Goal: Task Accomplishment & Management: Use online tool/utility

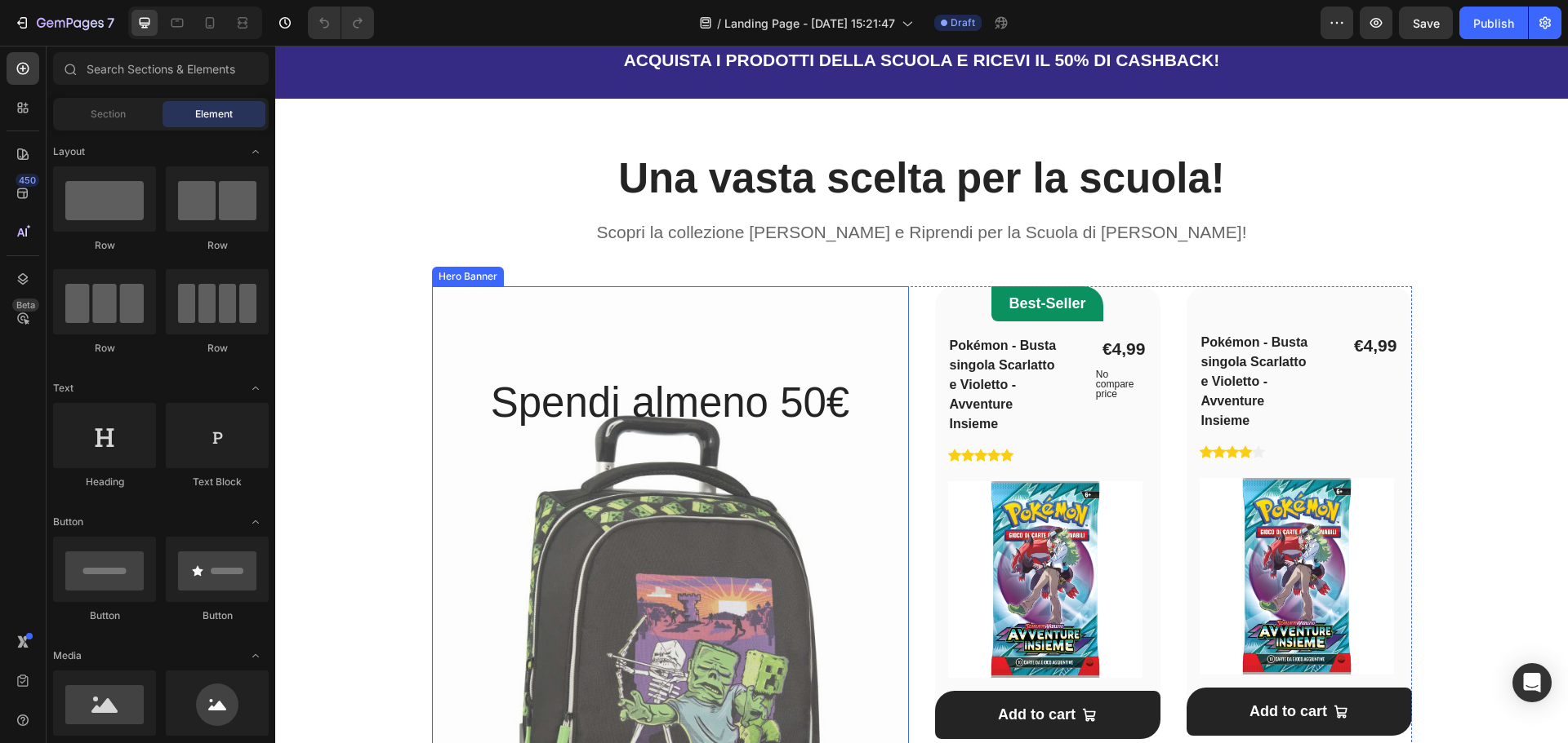
scroll to position [734, 0]
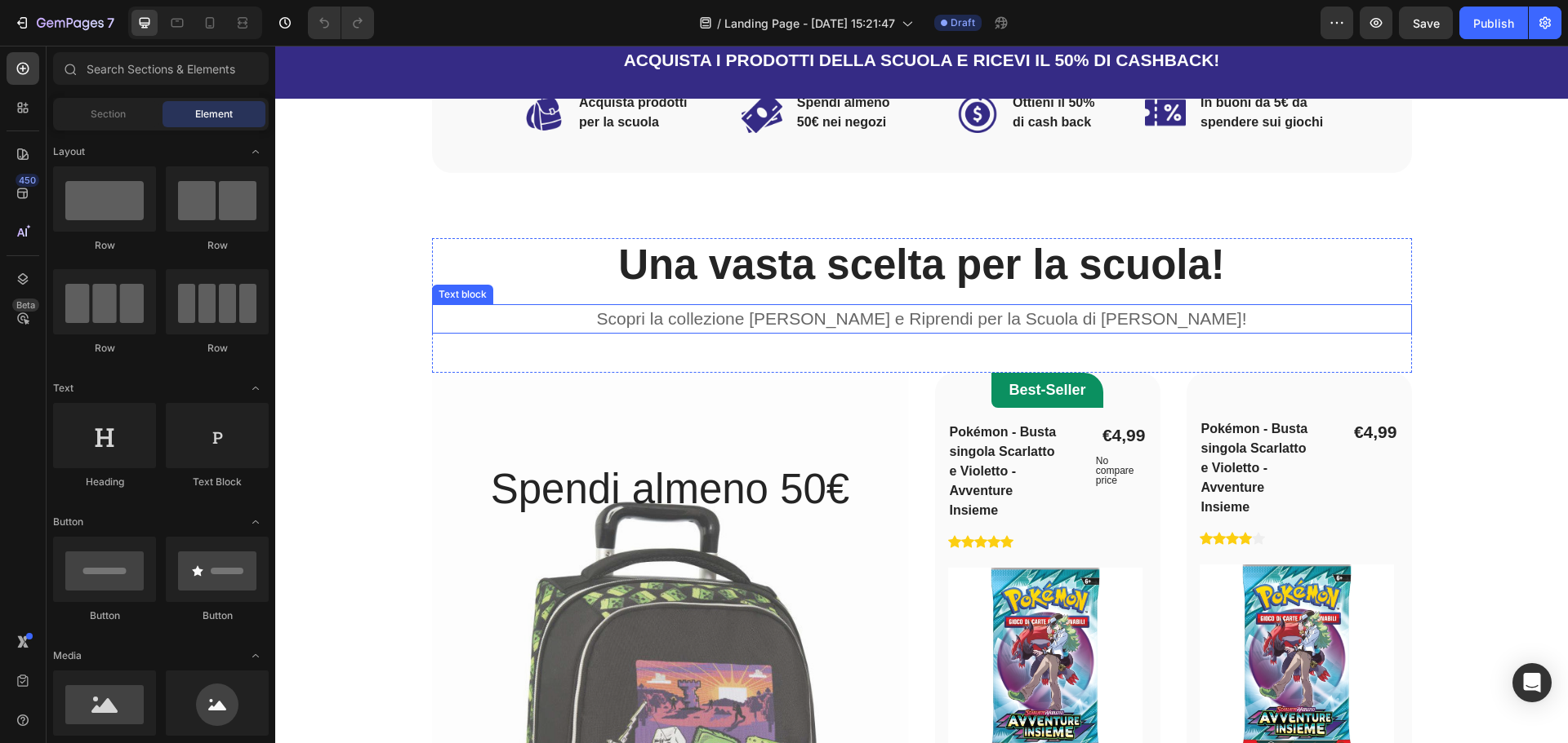
click at [862, 312] on p "Scopri la collezione [PERSON_NAME] e Riprendi per la Scuola di [PERSON_NAME]!" at bounding box center [921, 319] width 977 height 26
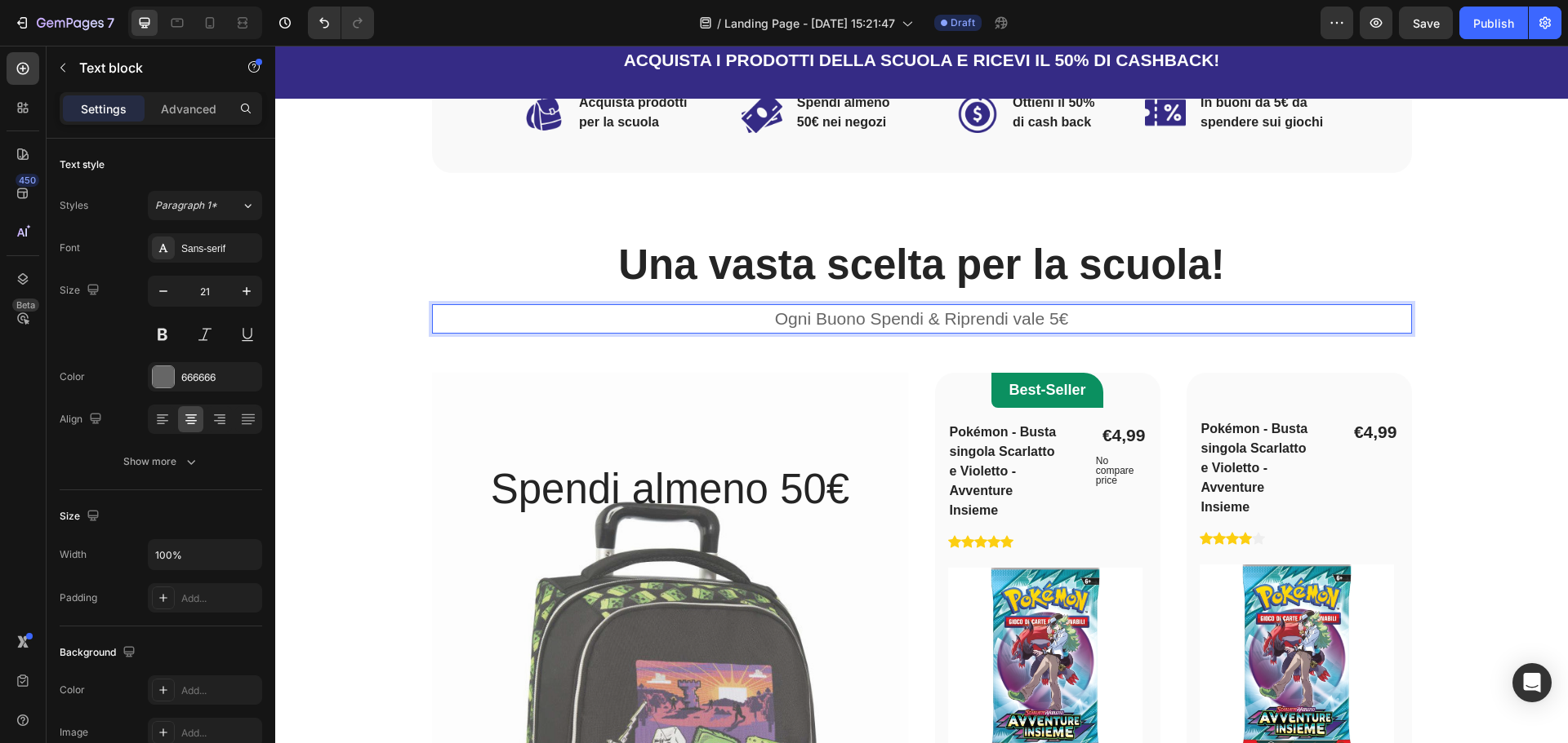
click at [984, 319] on p "Ogni Buono Spendi & Riprendi vale 5€" at bounding box center [921, 319] width 977 height 26
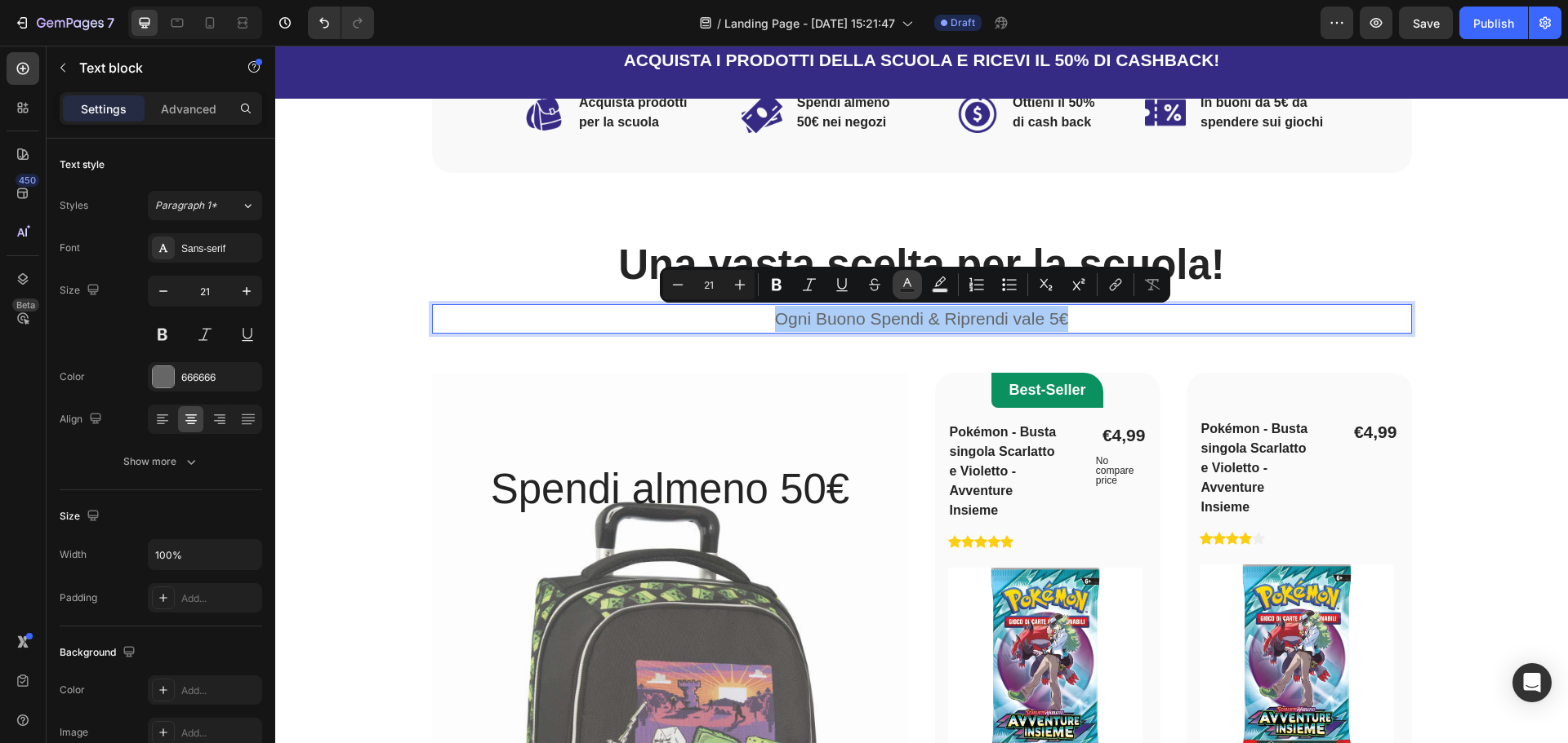
click at [901, 292] on rect "Editor contextual toolbar" at bounding box center [907, 290] width 15 height 4
type input "666666"
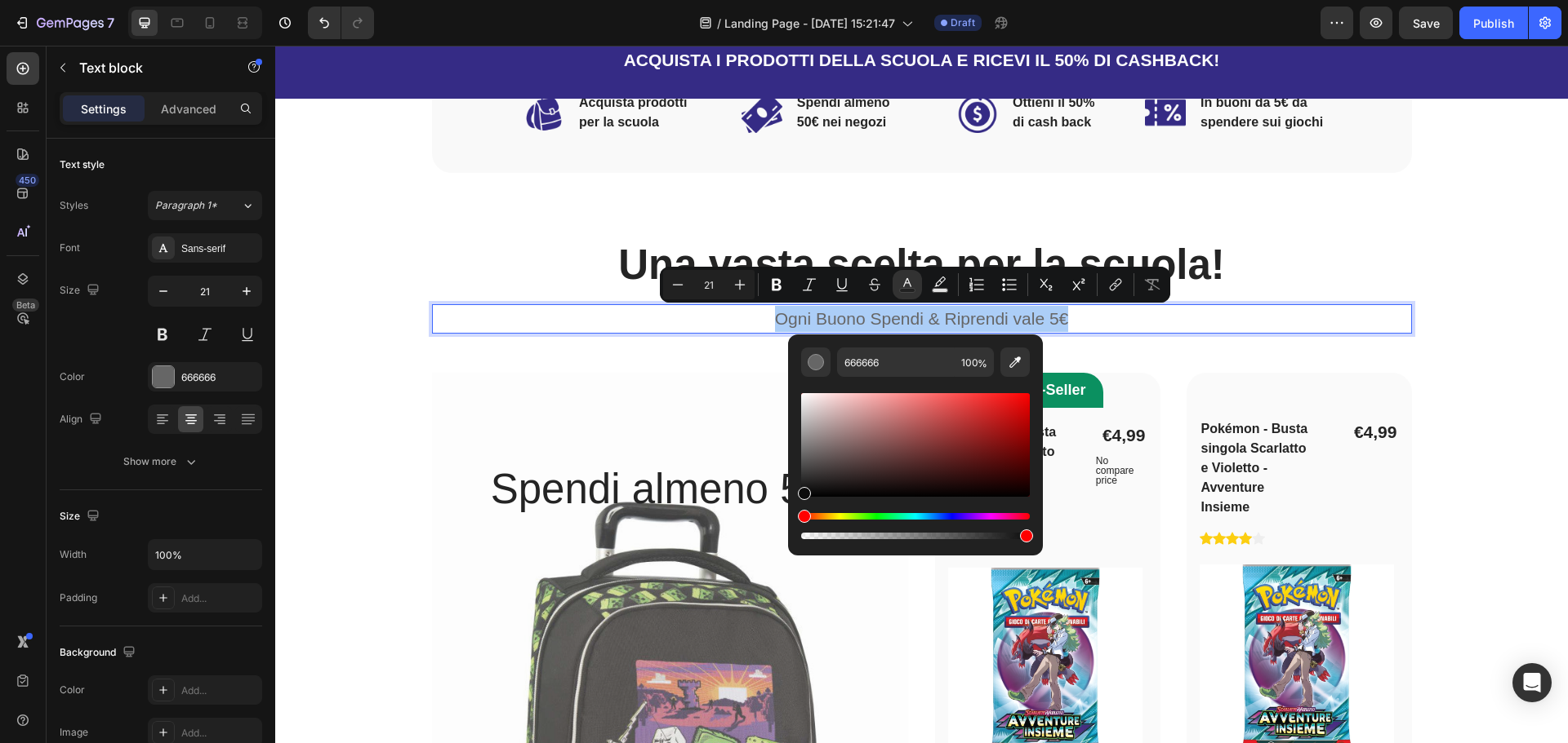
drag, startPoint x: 806, startPoint y: 463, endPoint x: 799, endPoint y: 499, distance: 36.7
click at [799, 499] on div "666666 100 %" at bounding box center [915, 438] width 255 height 208
type input "000000"
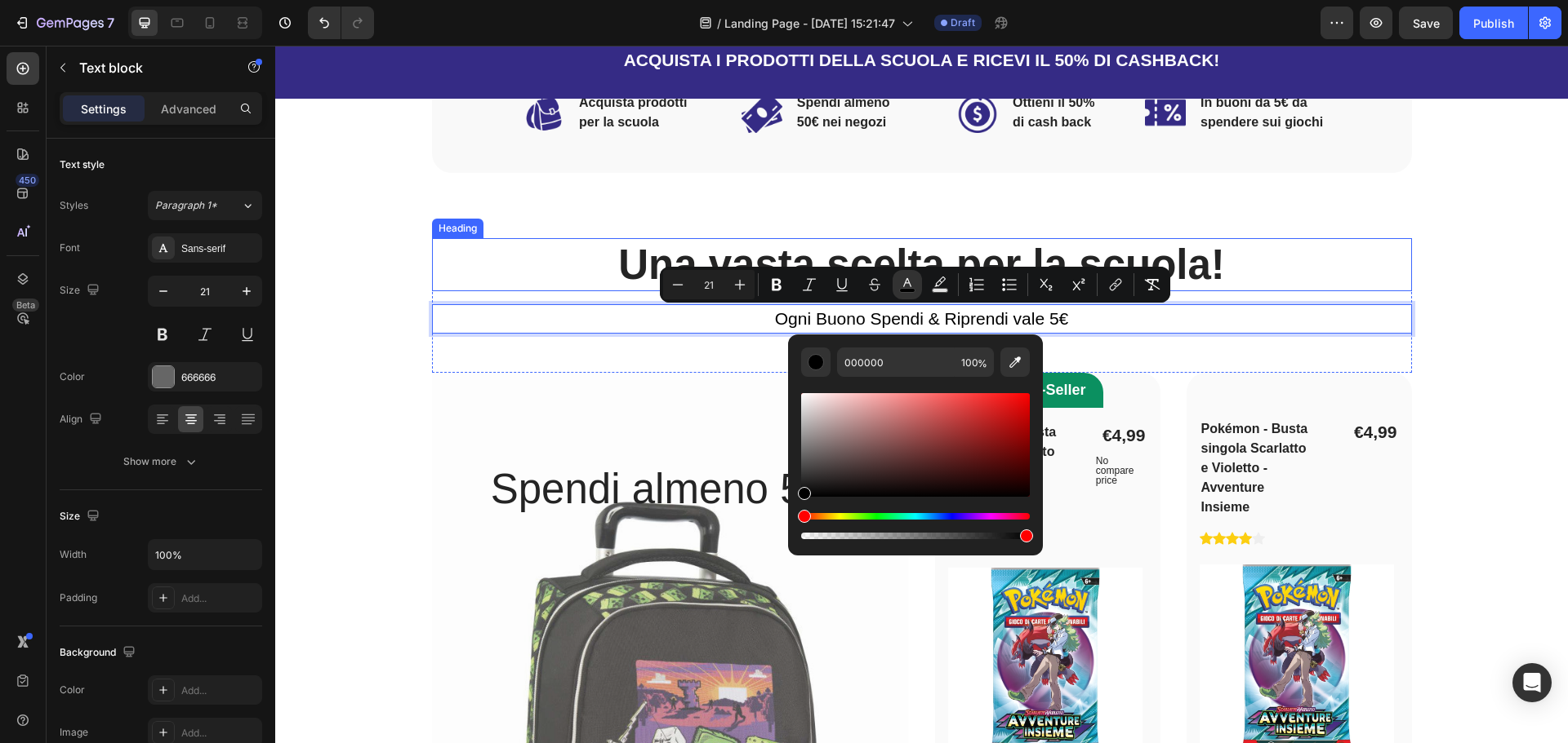
click at [514, 294] on div "Una vasta scelta per la scuola! Heading Ogni Buono Spendi & Riprendi vale 5€ Te…" at bounding box center [921, 305] width 980 height 135
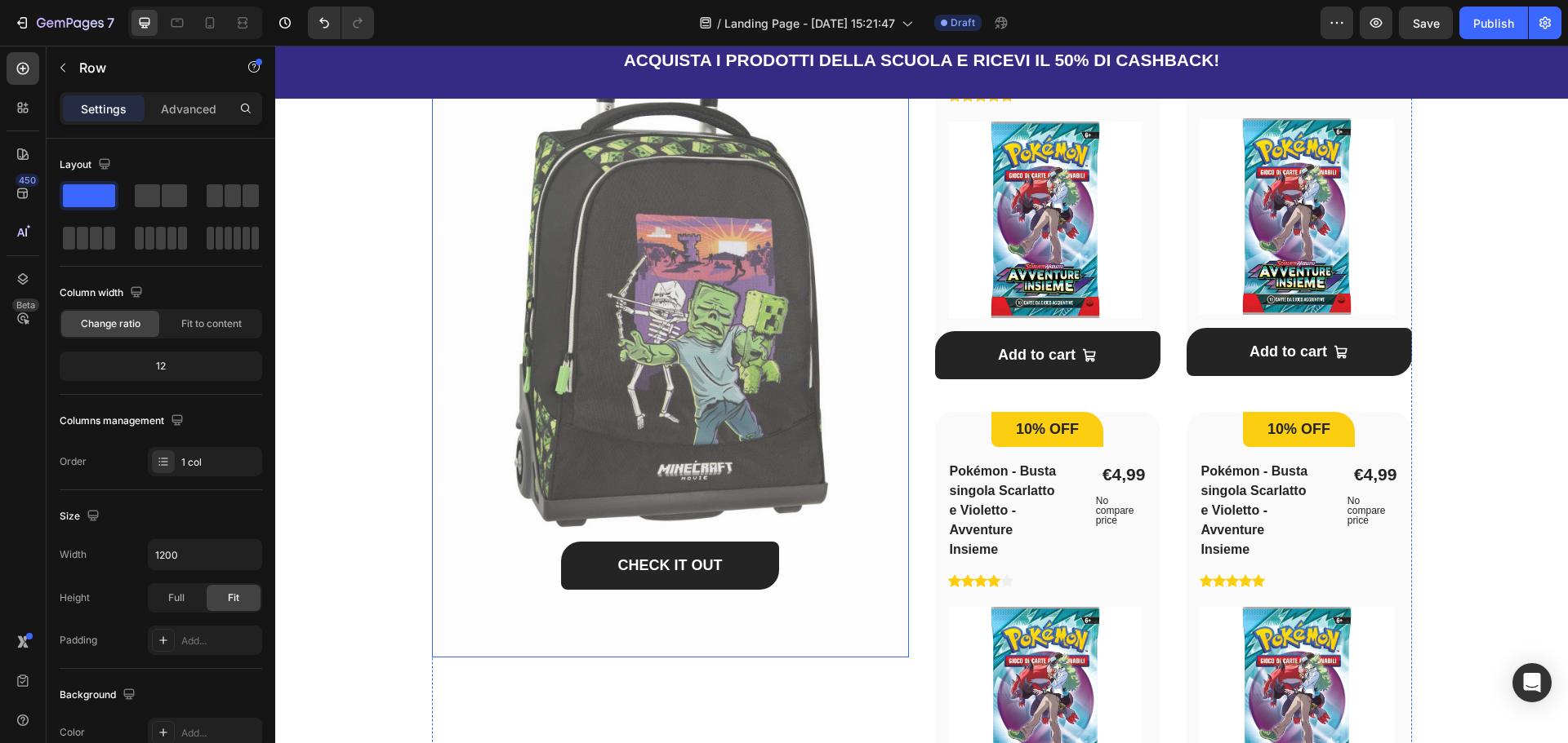
scroll to position [1061, 0]
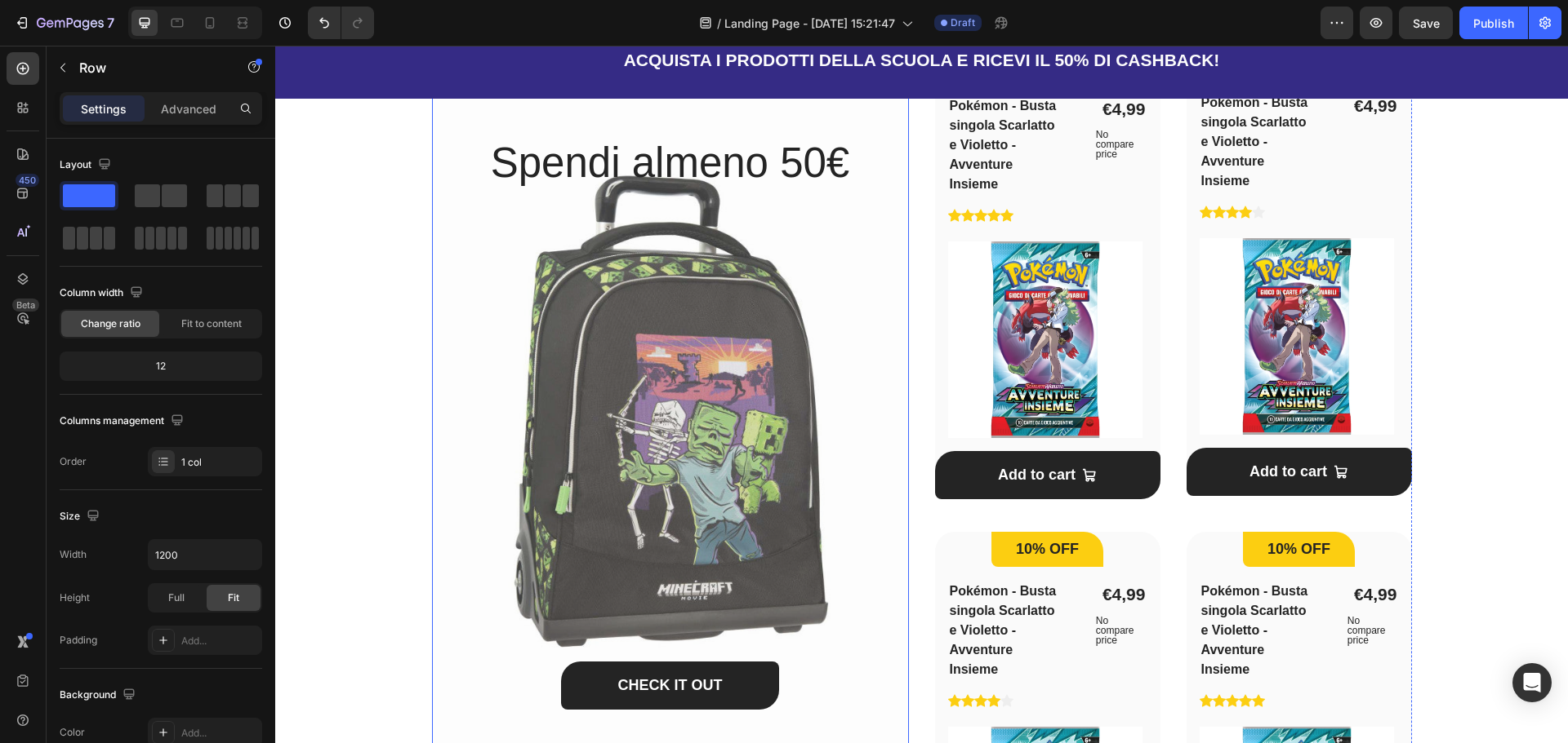
click at [657, 402] on div "CHECK IT OUT Button" at bounding box center [670, 483] width 477 height 589
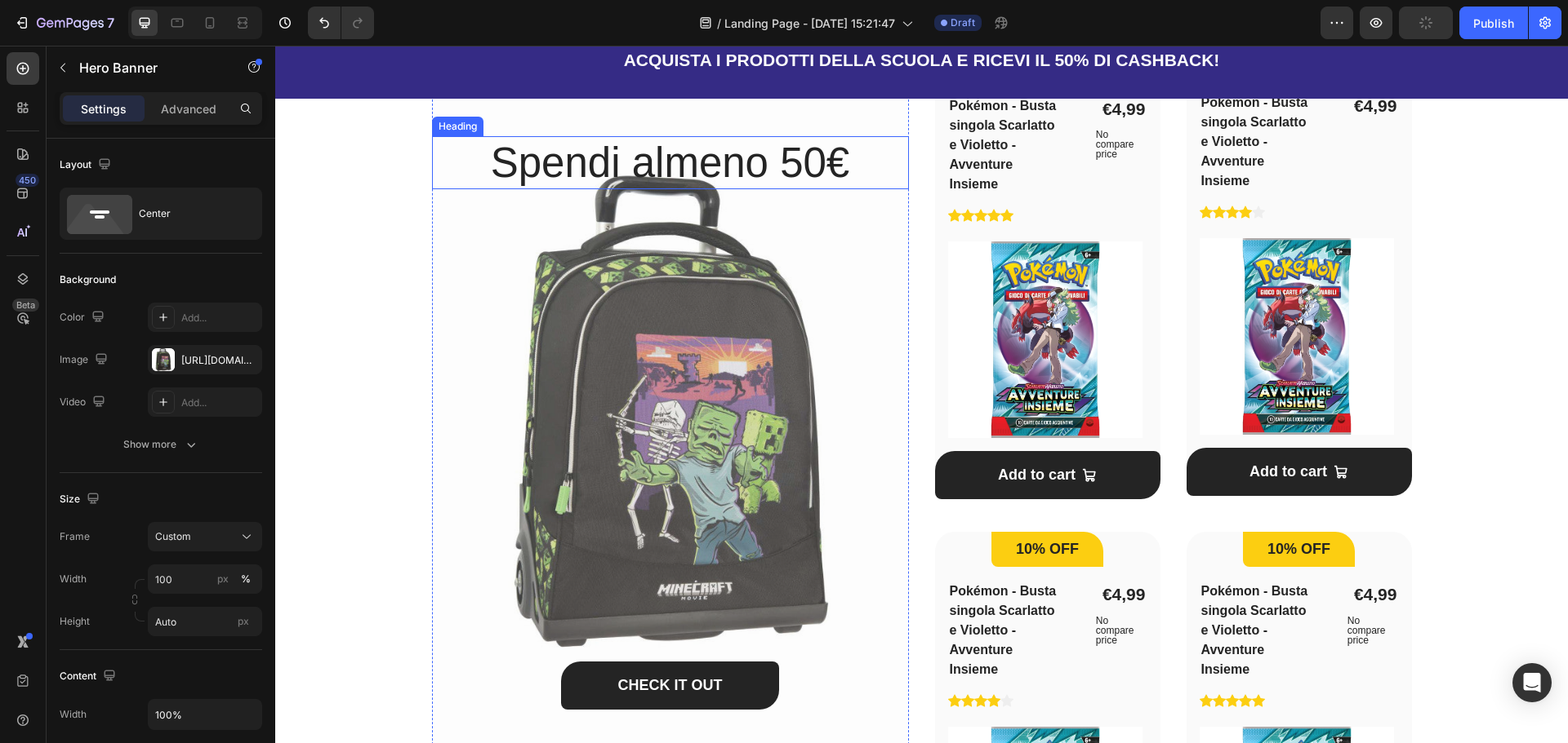
click at [675, 171] on h2 "Spendi almeno 50€" at bounding box center [670, 163] width 477 height 53
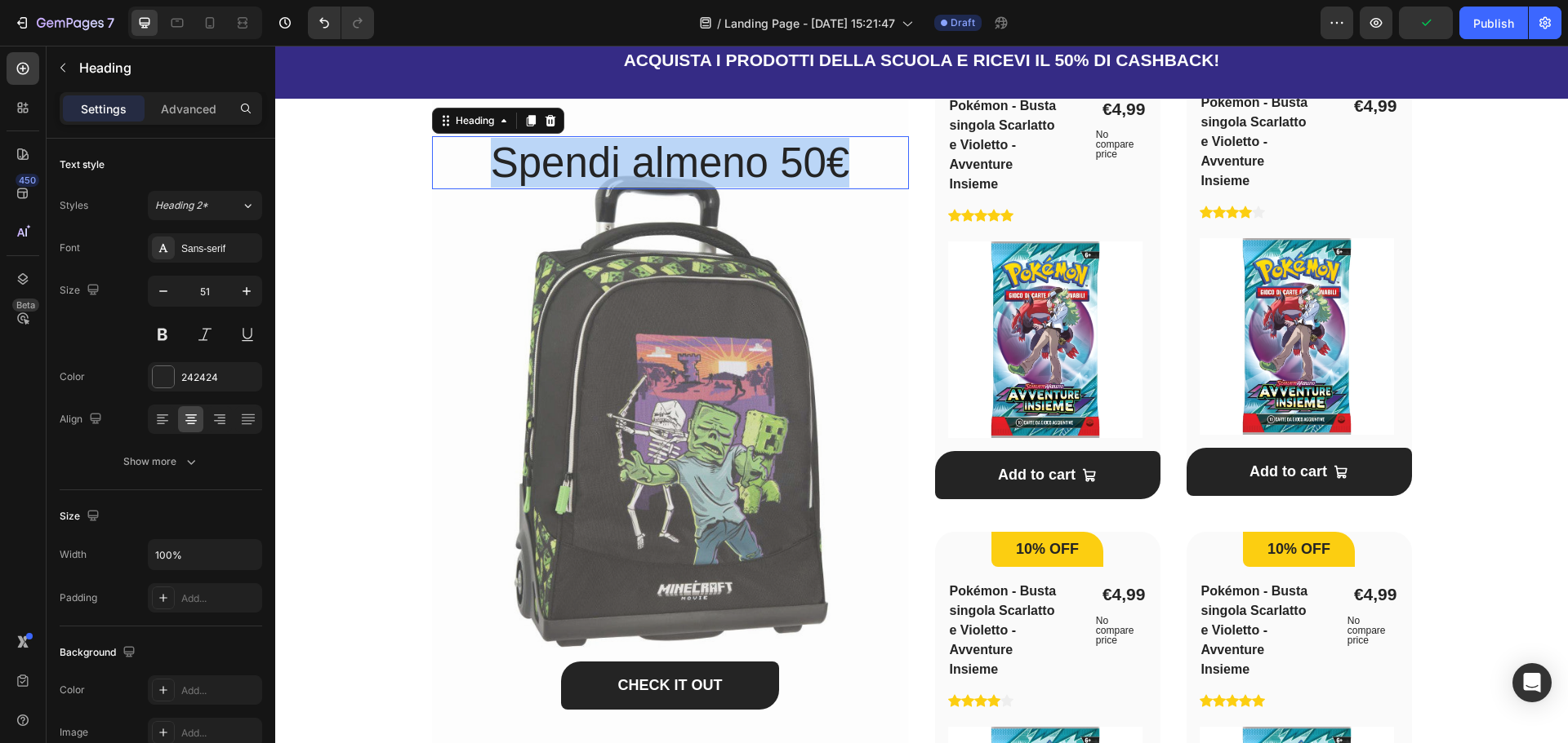
click at [675, 171] on p "Spendi almeno 50€" at bounding box center [670, 163] width 474 height 50
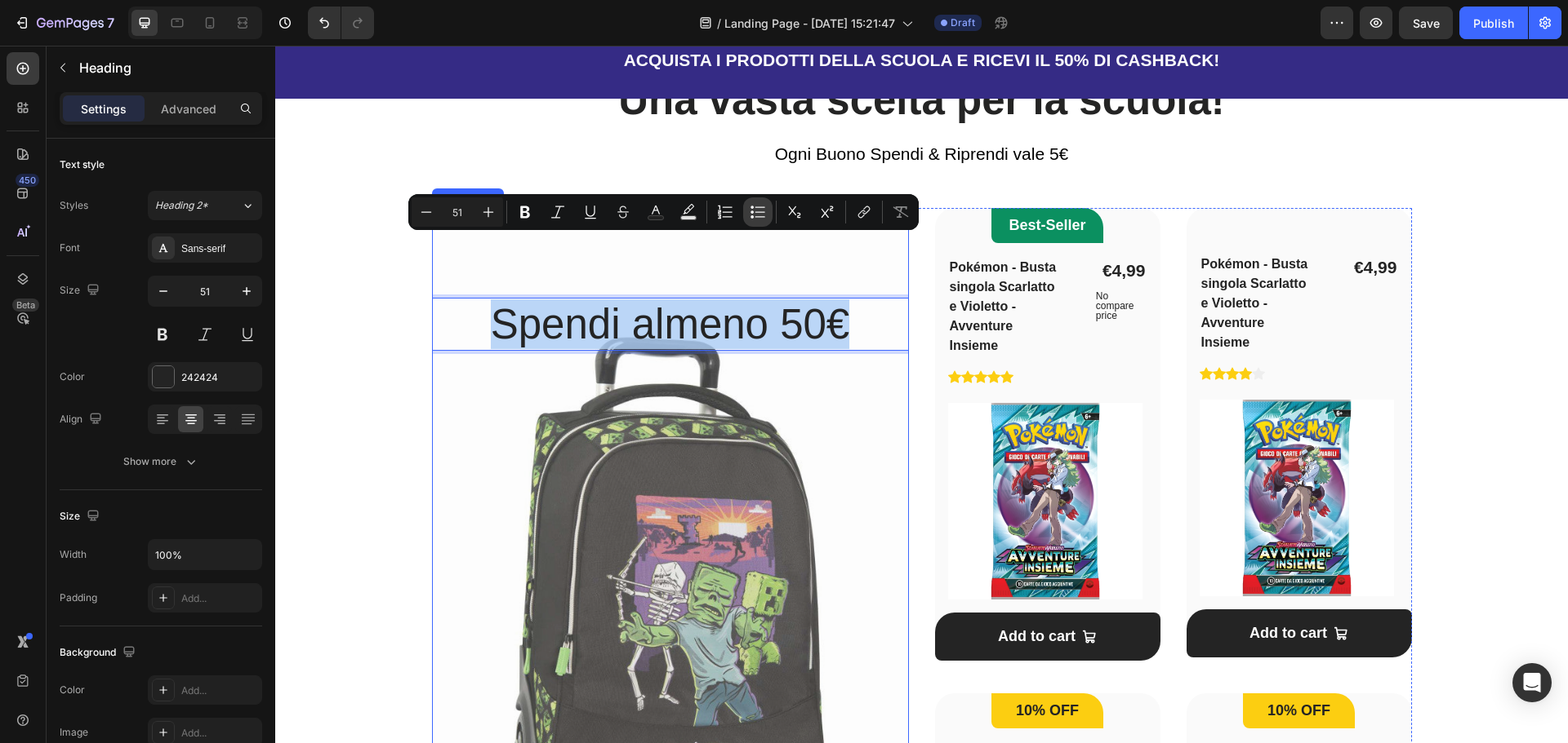
scroll to position [897, 0]
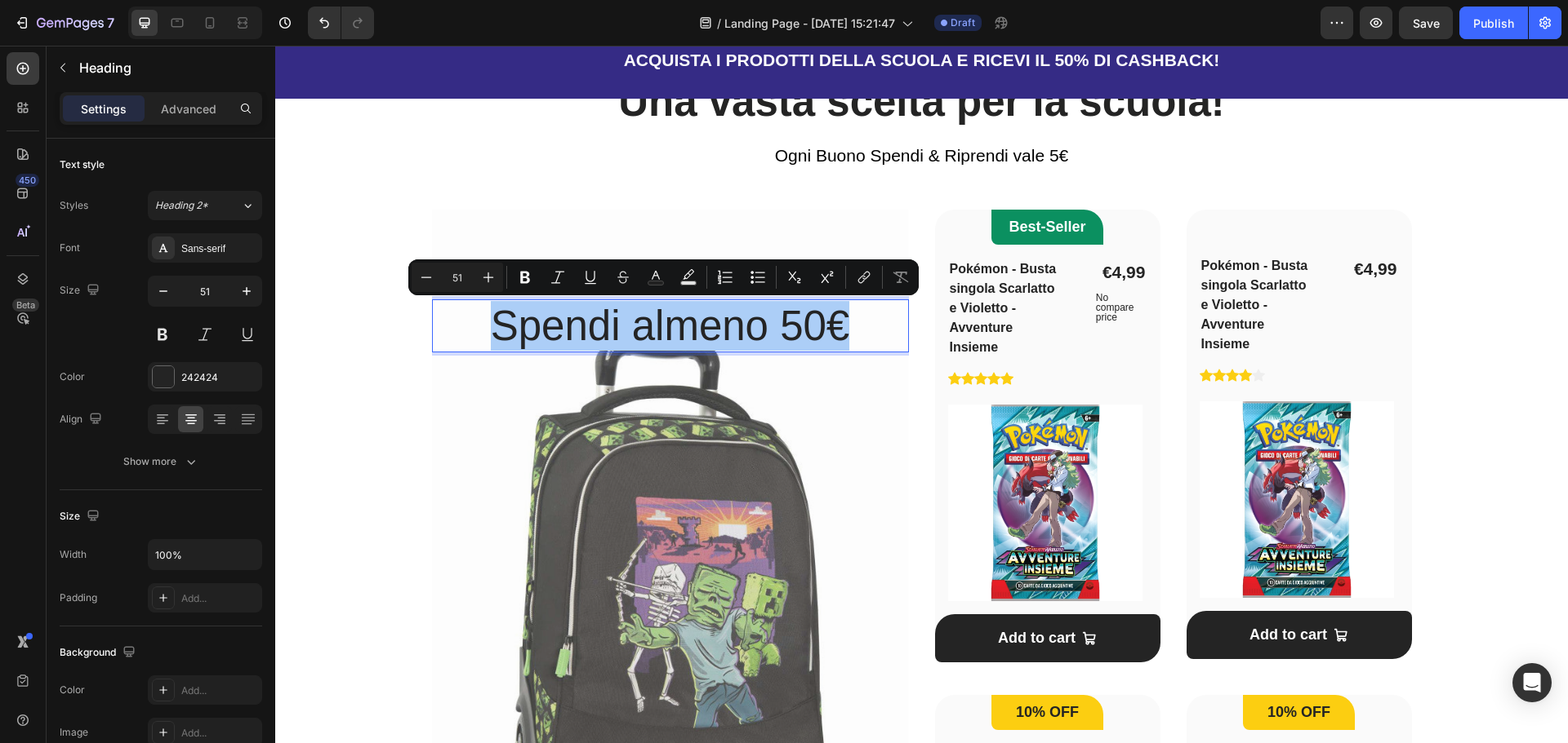
click at [404, 335] on div "Una vasta scelta per la scuola! Heading Ogni Buono Spendi & Riprendi vale 5€ Te…" at bounding box center [921, 618] width 1240 height 1086
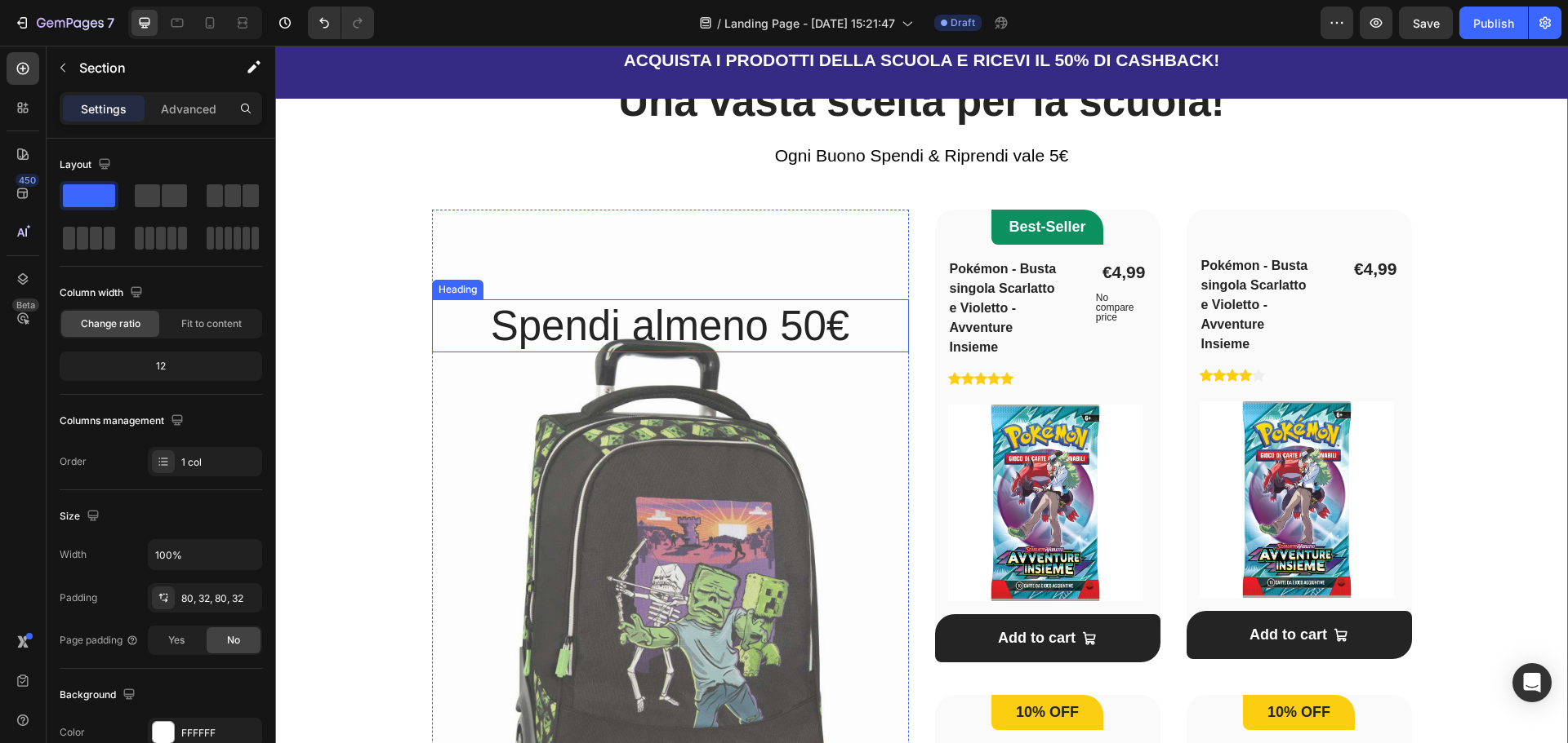
click at [510, 329] on p "Spendi almeno 50€" at bounding box center [670, 326] width 474 height 50
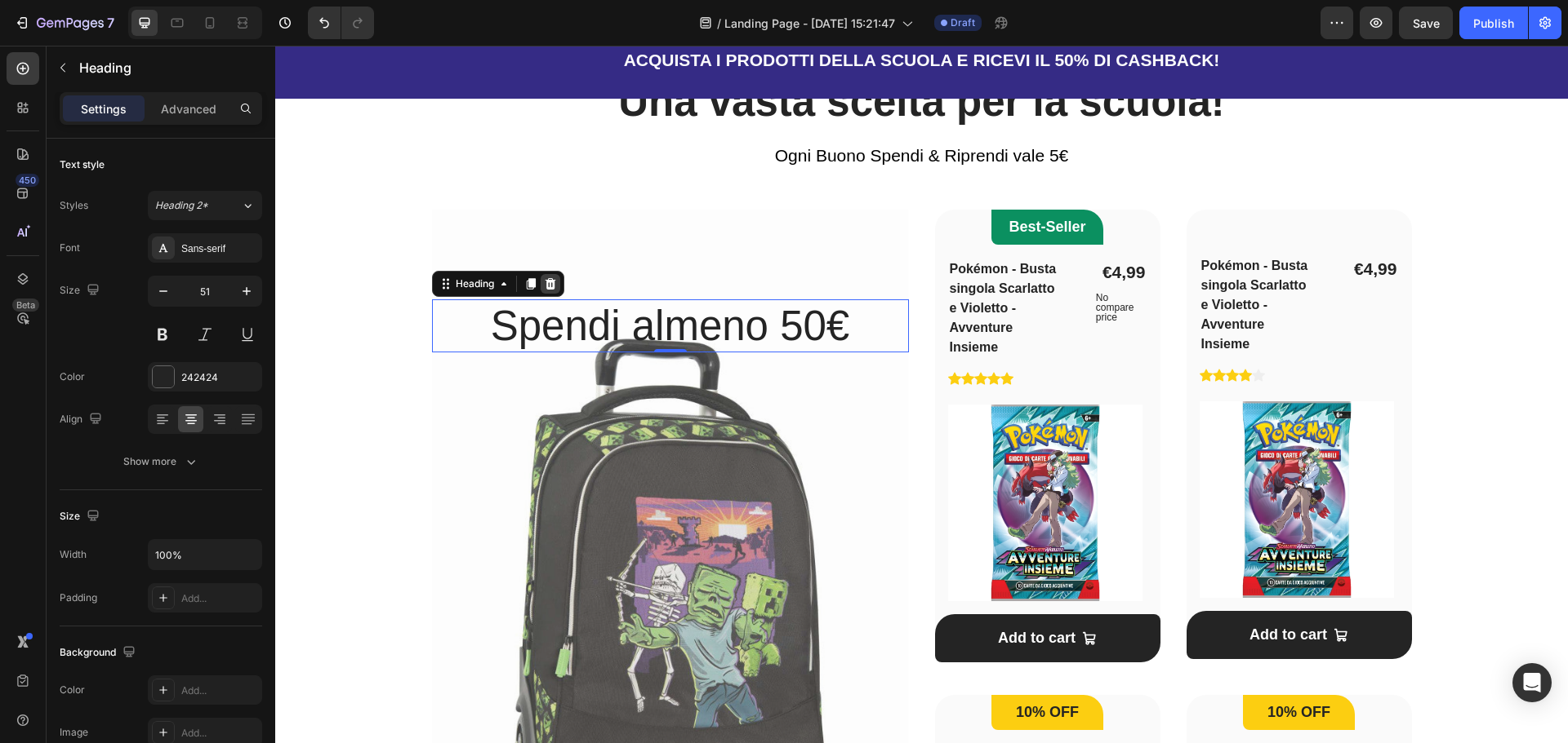
click at [549, 282] on icon at bounding box center [550, 284] width 11 height 12
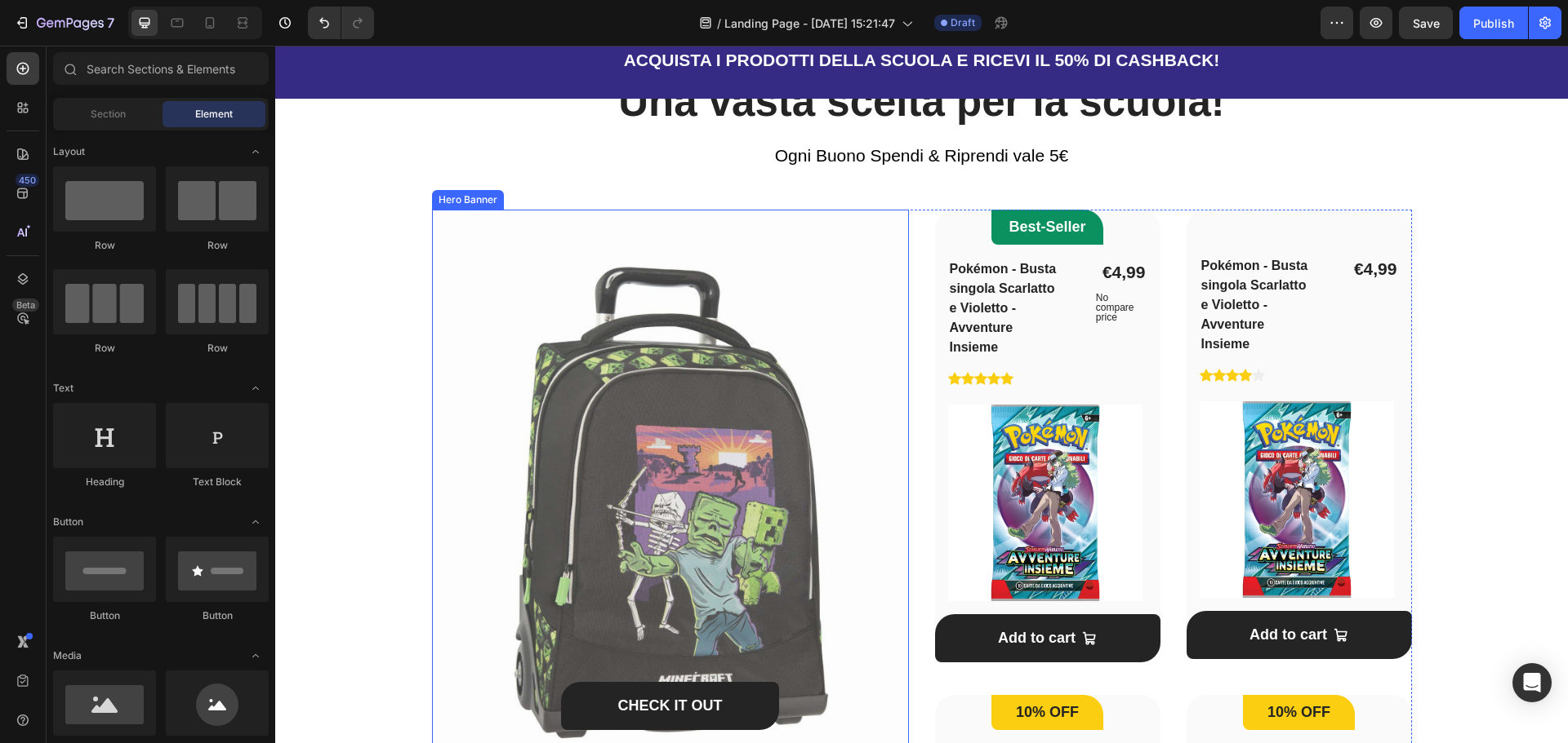
drag, startPoint x: 630, startPoint y: 413, endPoint x: 687, endPoint y: 401, distance: 58.2
click at [630, 413] on div "CHECK IT OUT Button" at bounding box center [670, 504] width 477 height 589
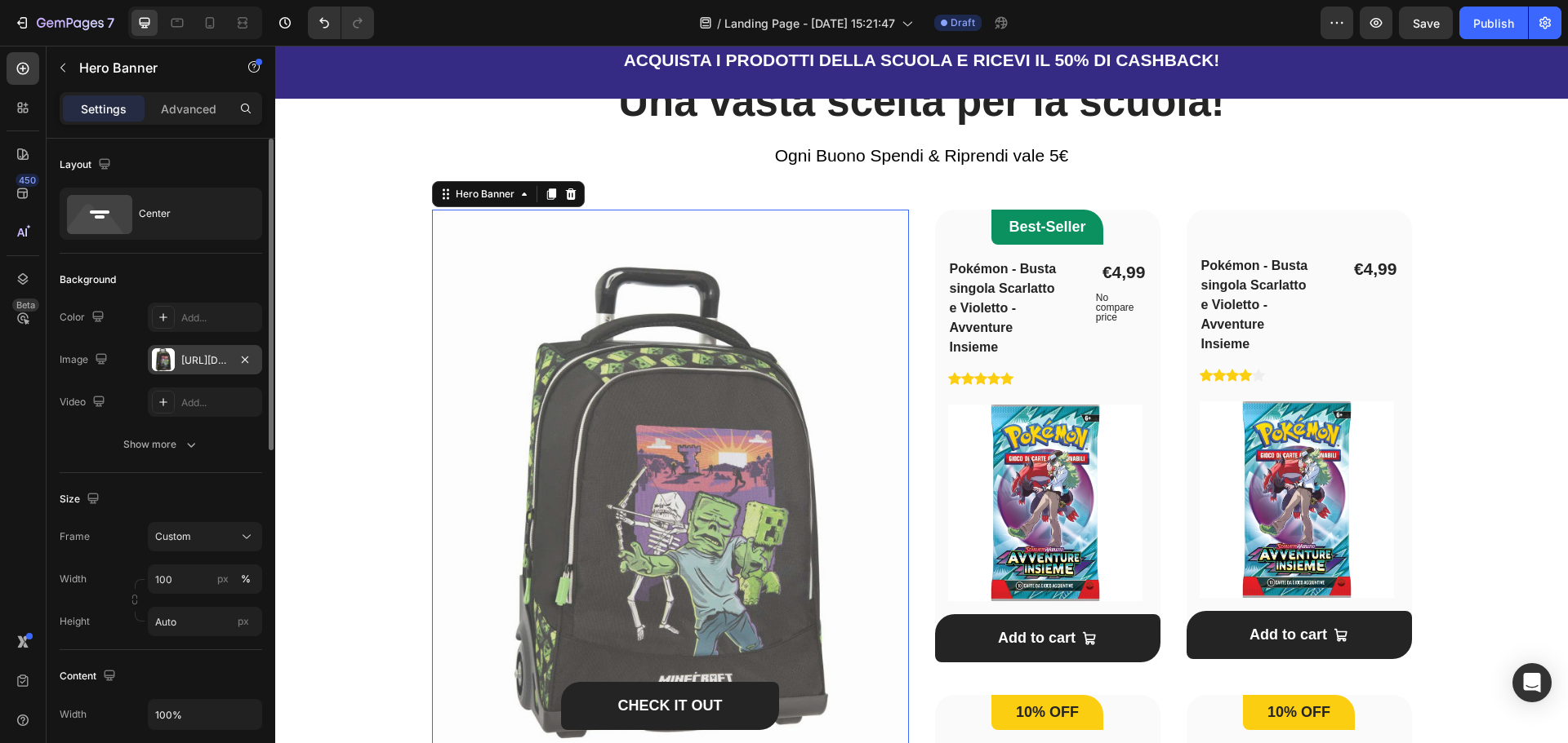
click at [185, 355] on div "[URL][DOMAIN_NAME]" at bounding box center [205, 361] width 47 height 14
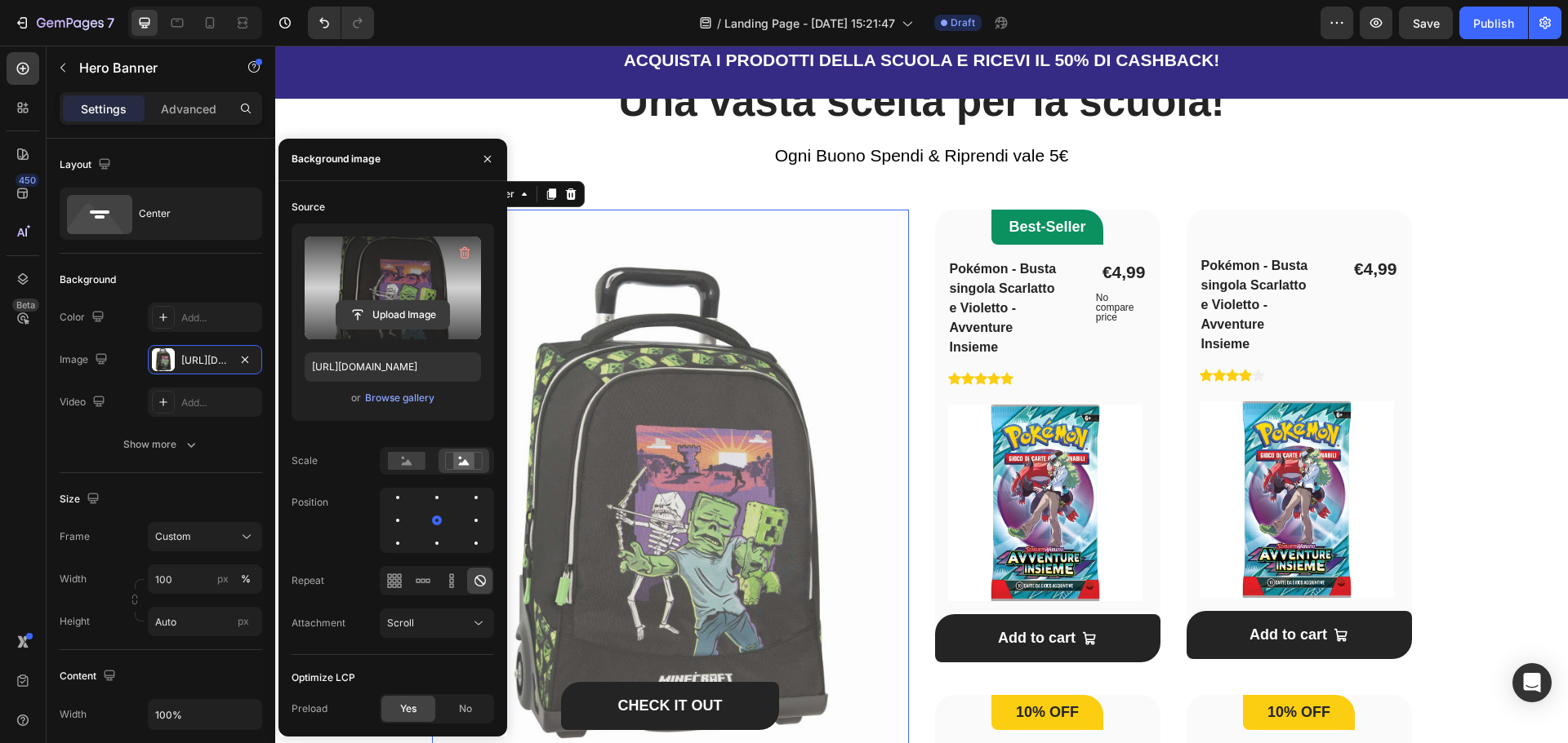
click at [400, 314] on input "file" at bounding box center [392, 314] width 113 height 28
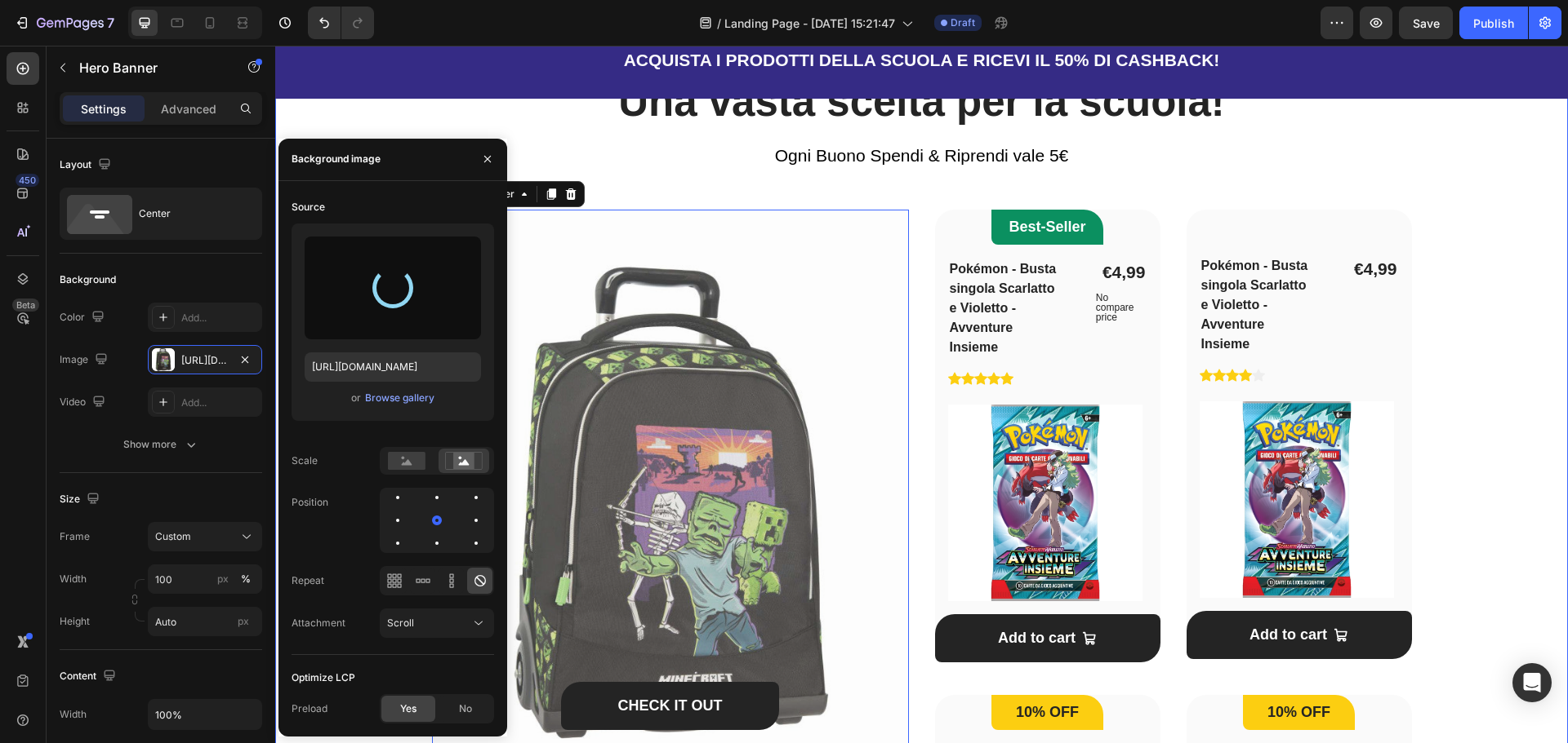
click at [1508, 194] on div "Una vasta scelta per la scuola! Heading Ogni Buono Spendi & Riprendi vale 5€ Te…" at bounding box center [921, 618] width 1240 height 1086
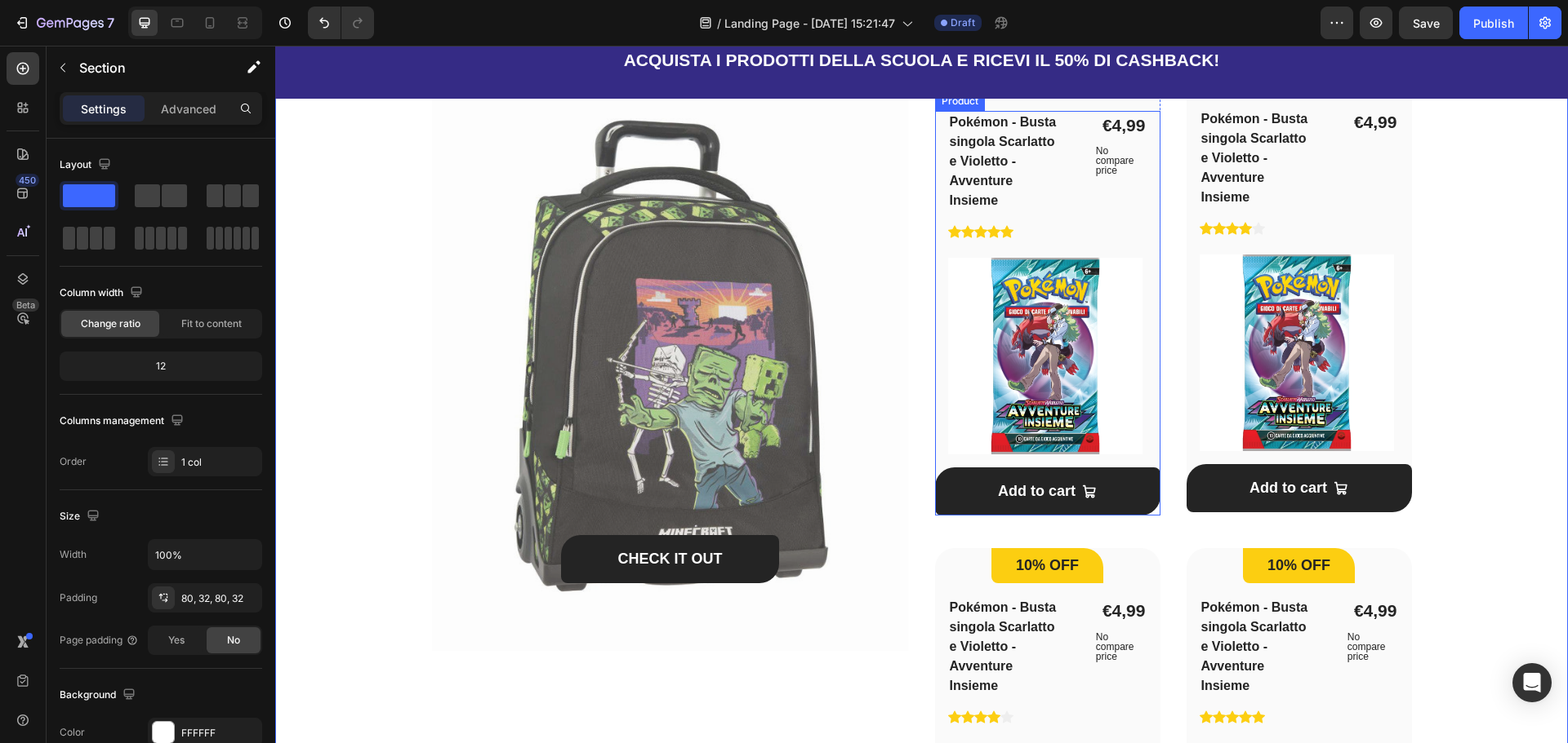
scroll to position [1061, 0]
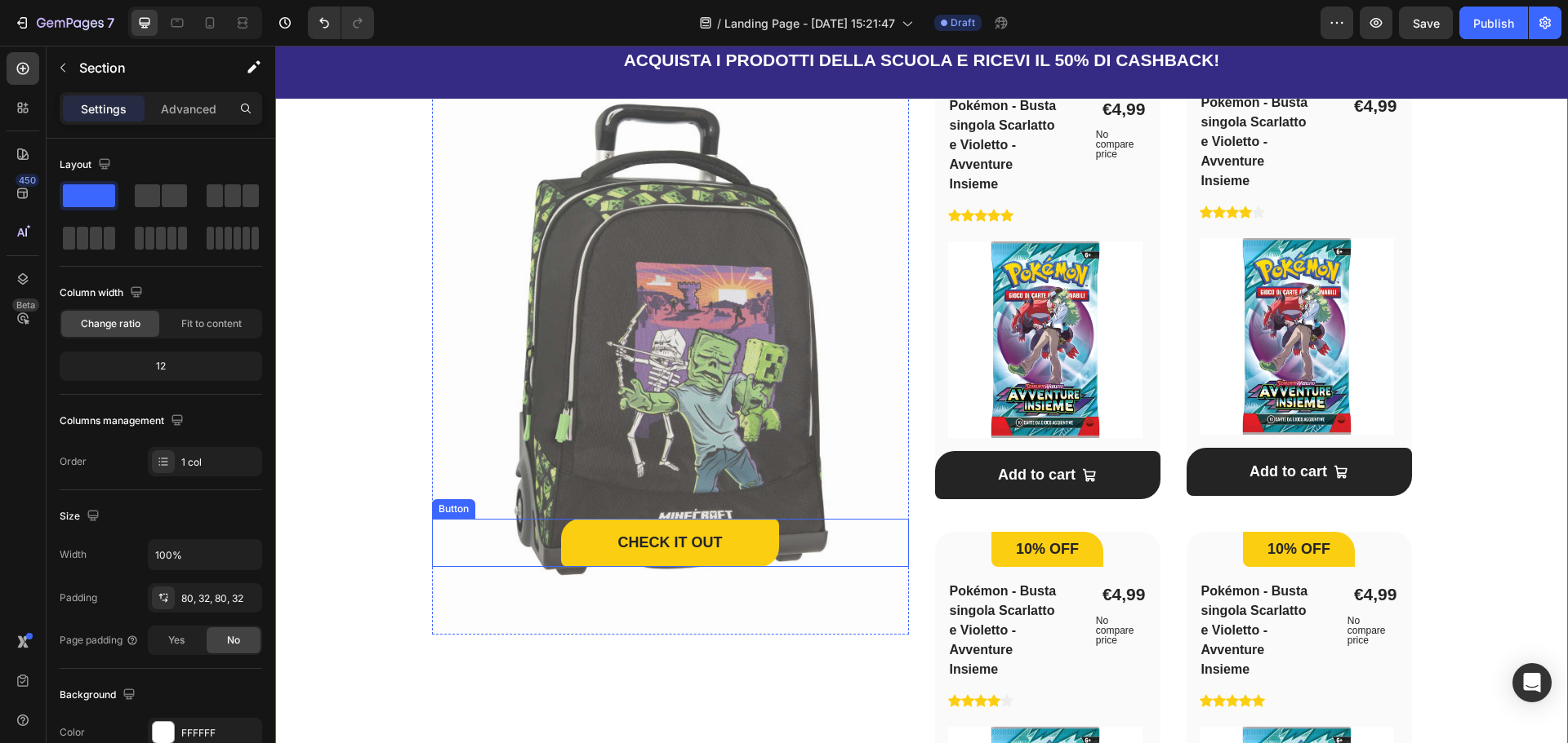
click at [767, 538] on button "CHECK IT OUT" at bounding box center [670, 543] width 218 height 48
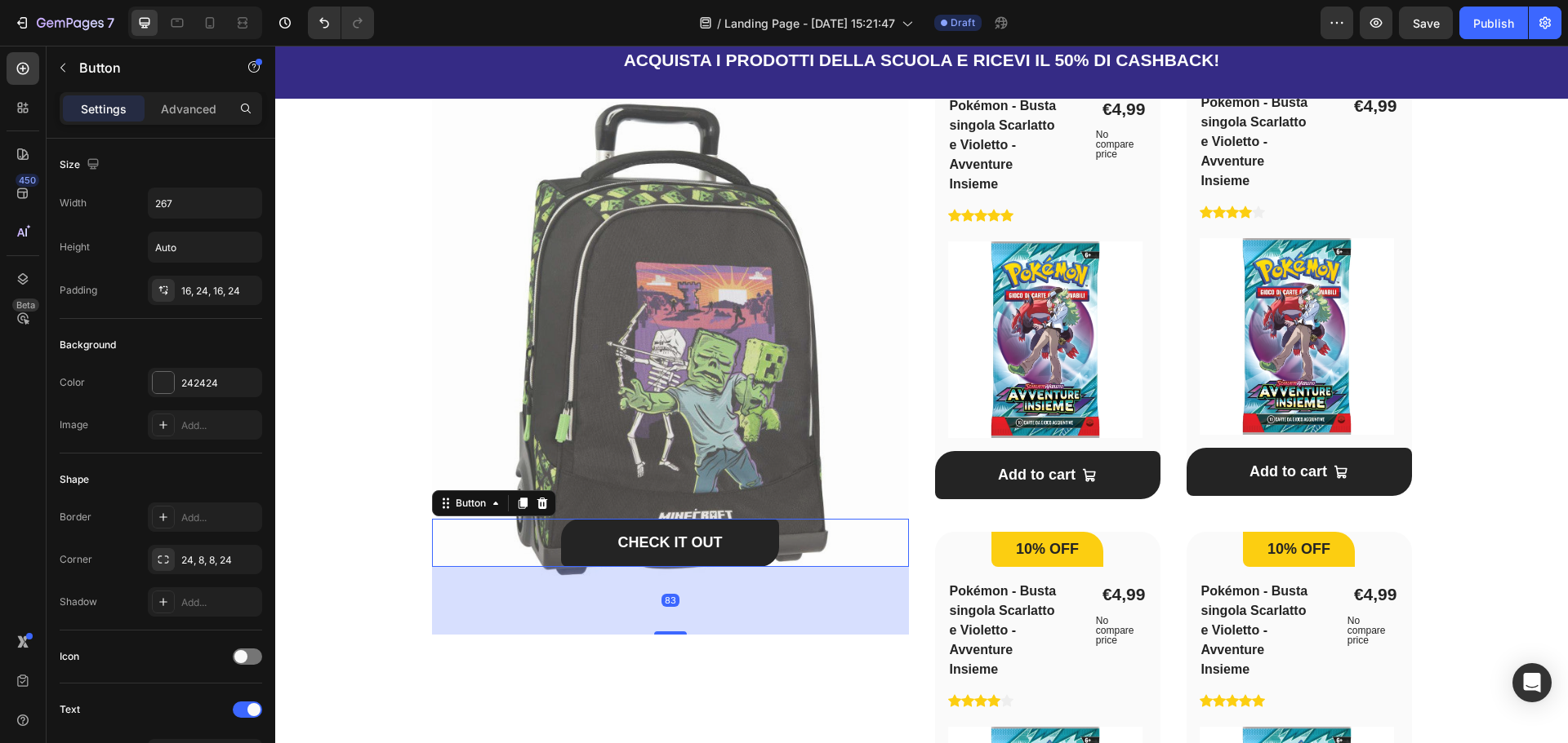
drag, startPoint x: 530, startPoint y: 503, endPoint x: 507, endPoint y: 505, distance: 23.1
click at [535, 504] on icon at bounding box center [541, 504] width 13 height 13
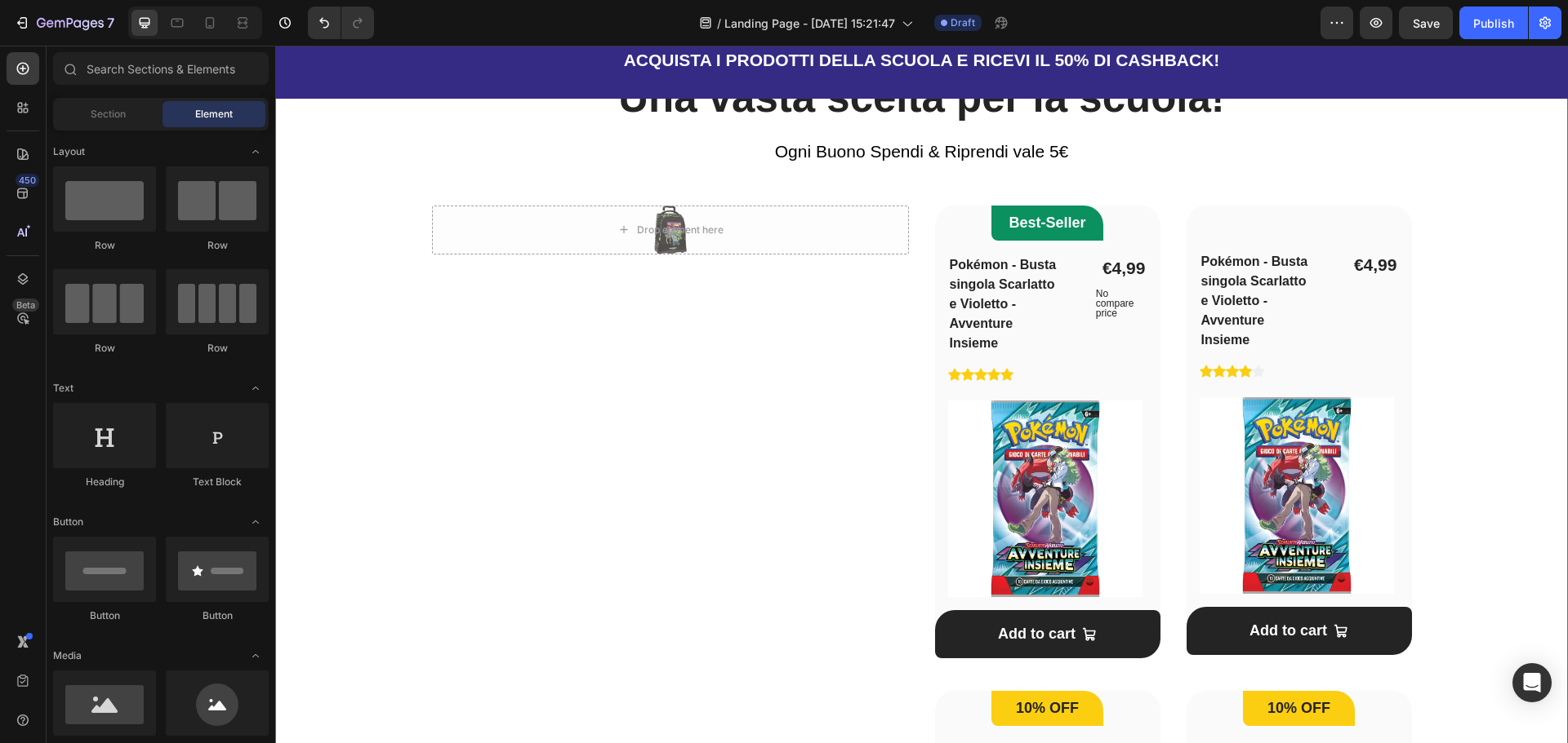
scroll to position [897, 0]
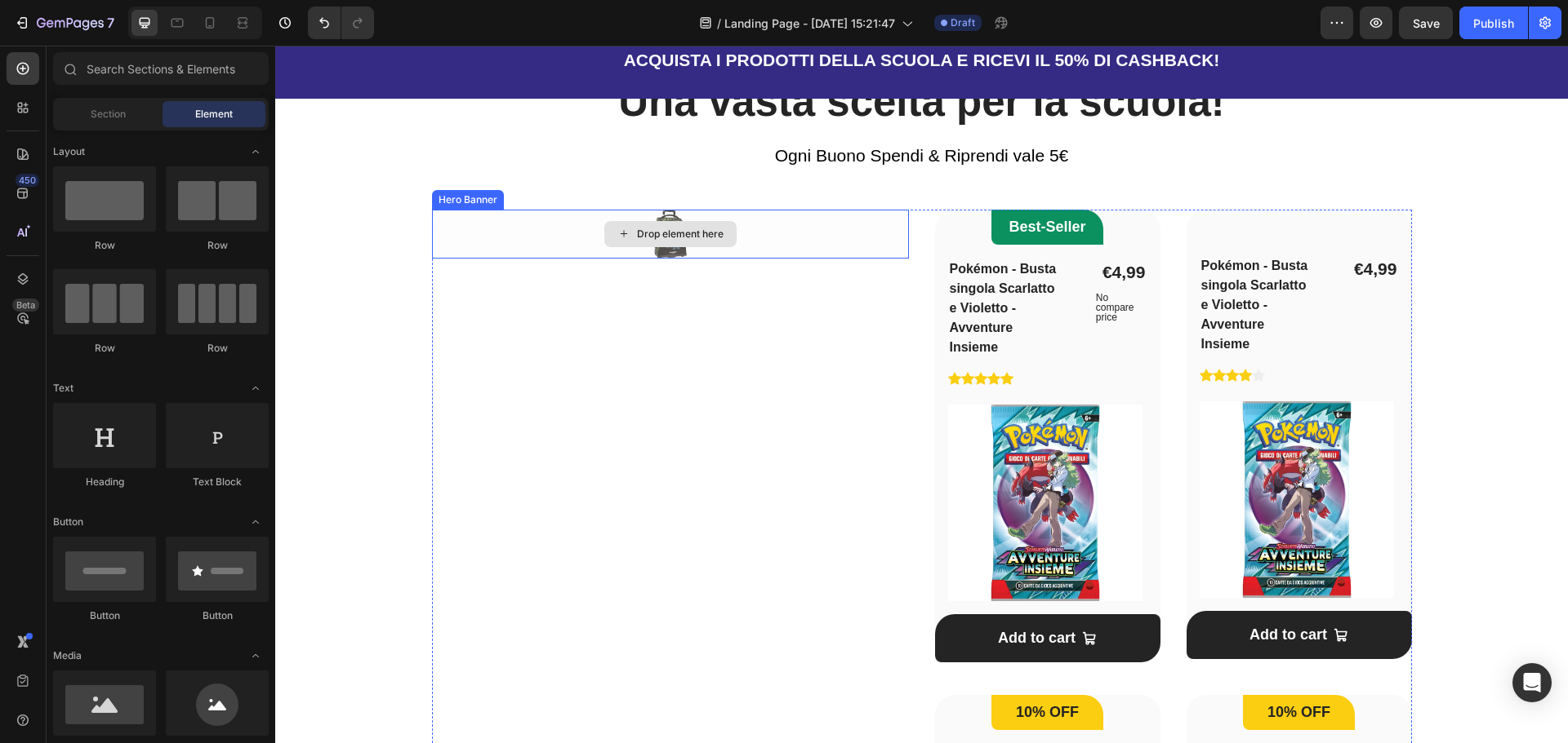
click at [795, 239] on div "Drop element here" at bounding box center [670, 234] width 477 height 49
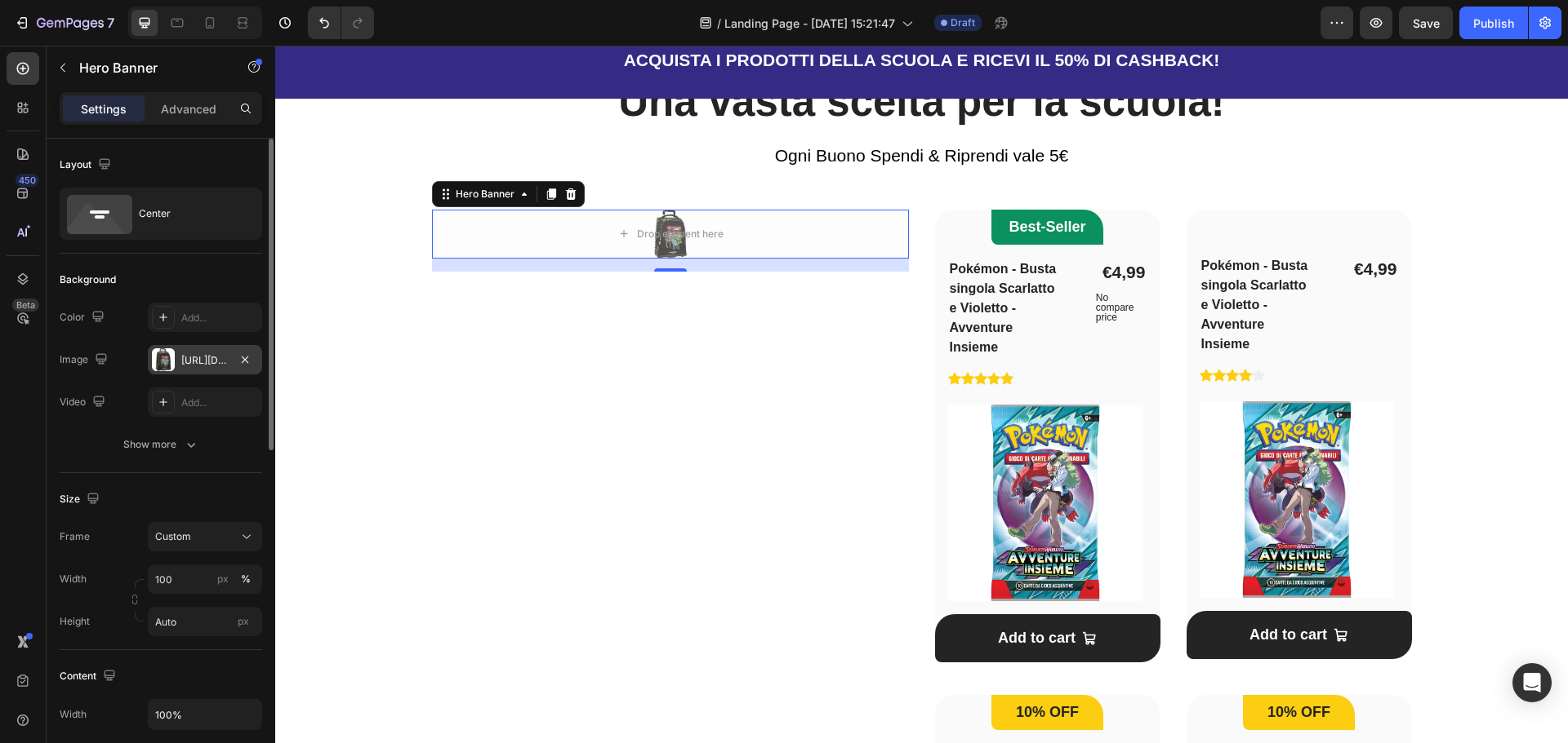
click at [167, 356] on div at bounding box center [164, 360] width 23 height 23
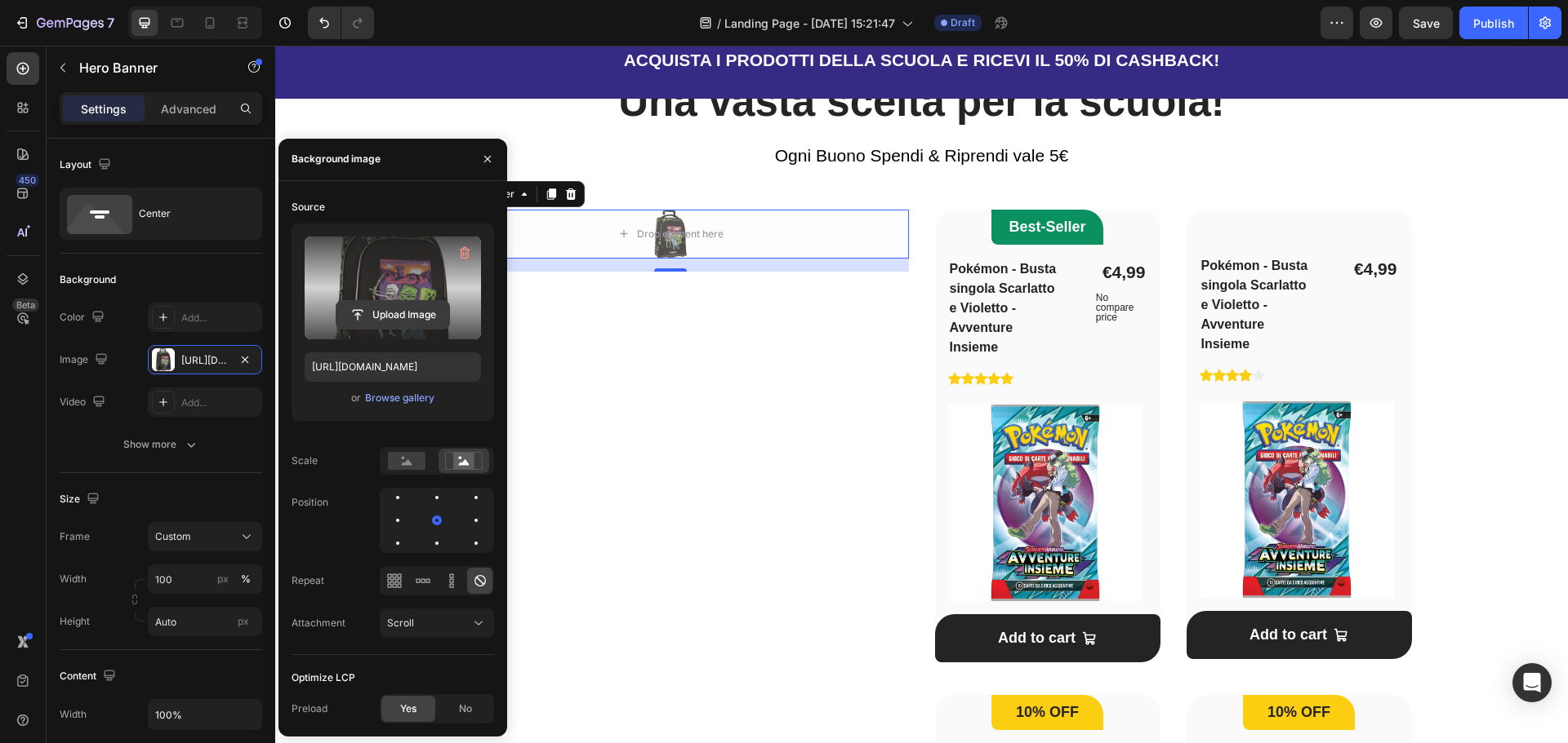
click at [404, 305] on input "file" at bounding box center [392, 314] width 113 height 28
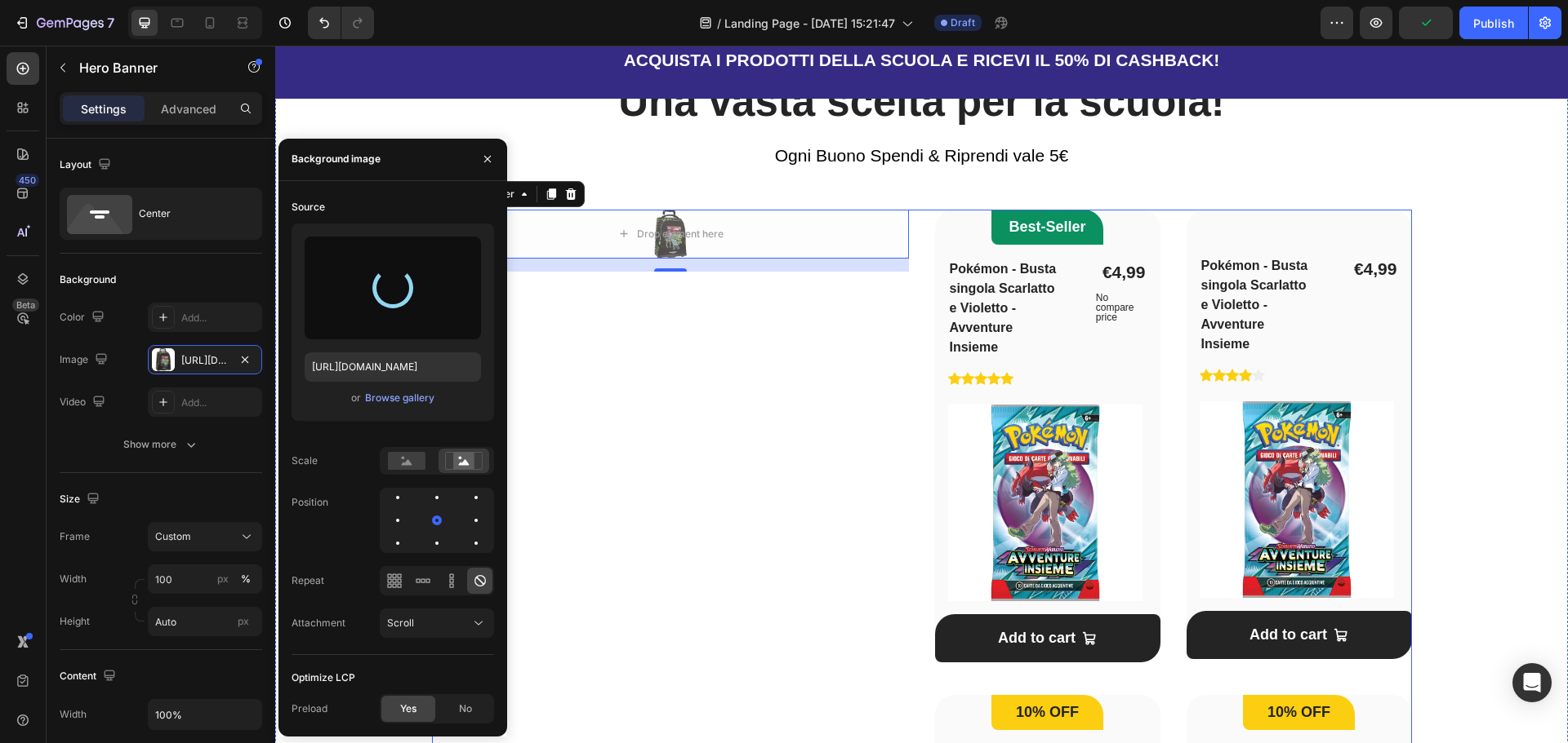
type input "[URL][DOMAIN_NAME]"
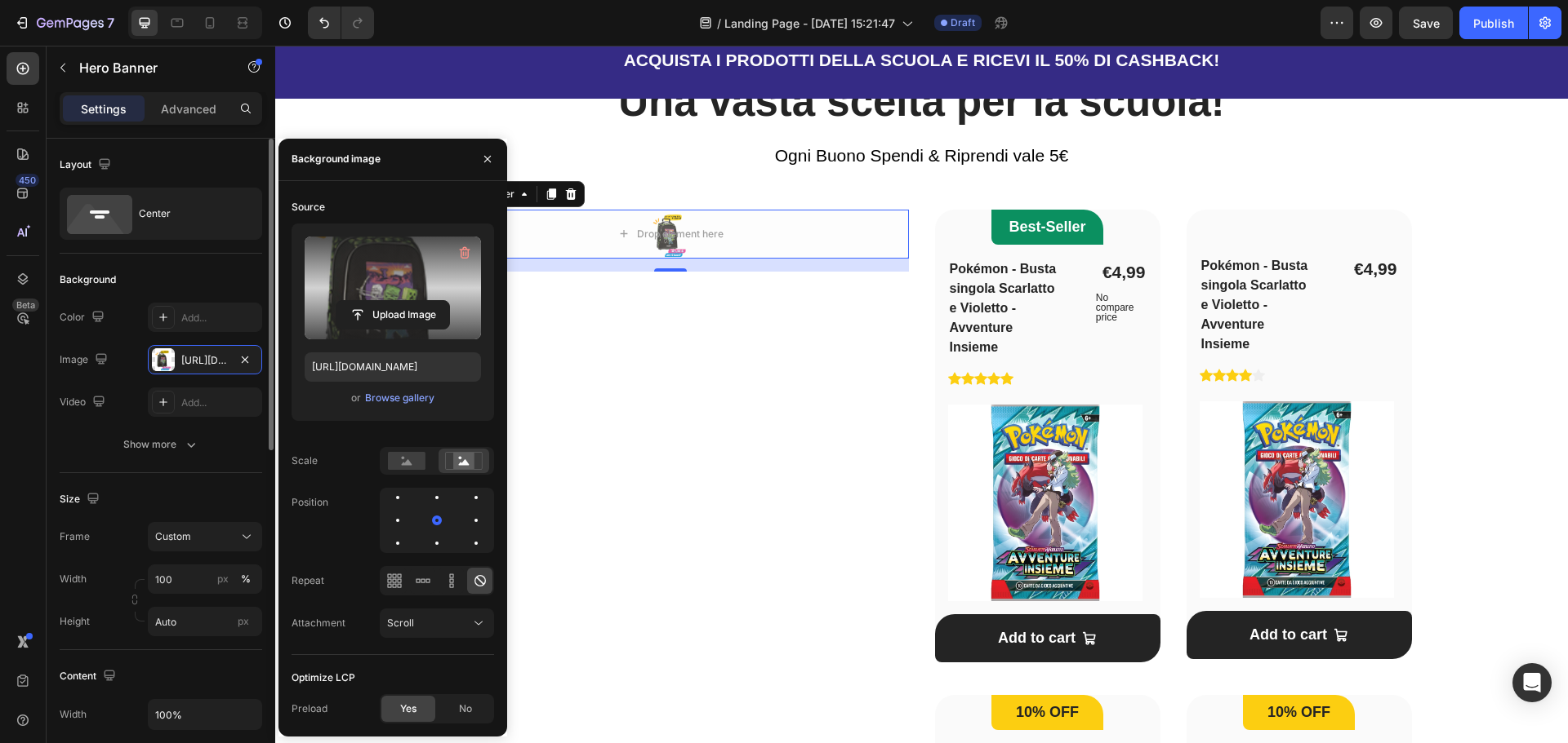
click at [194, 480] on div "Size Frame Custom Width 100 px % Height Auto px" at bounding box center [161, 562] width 203 height 177
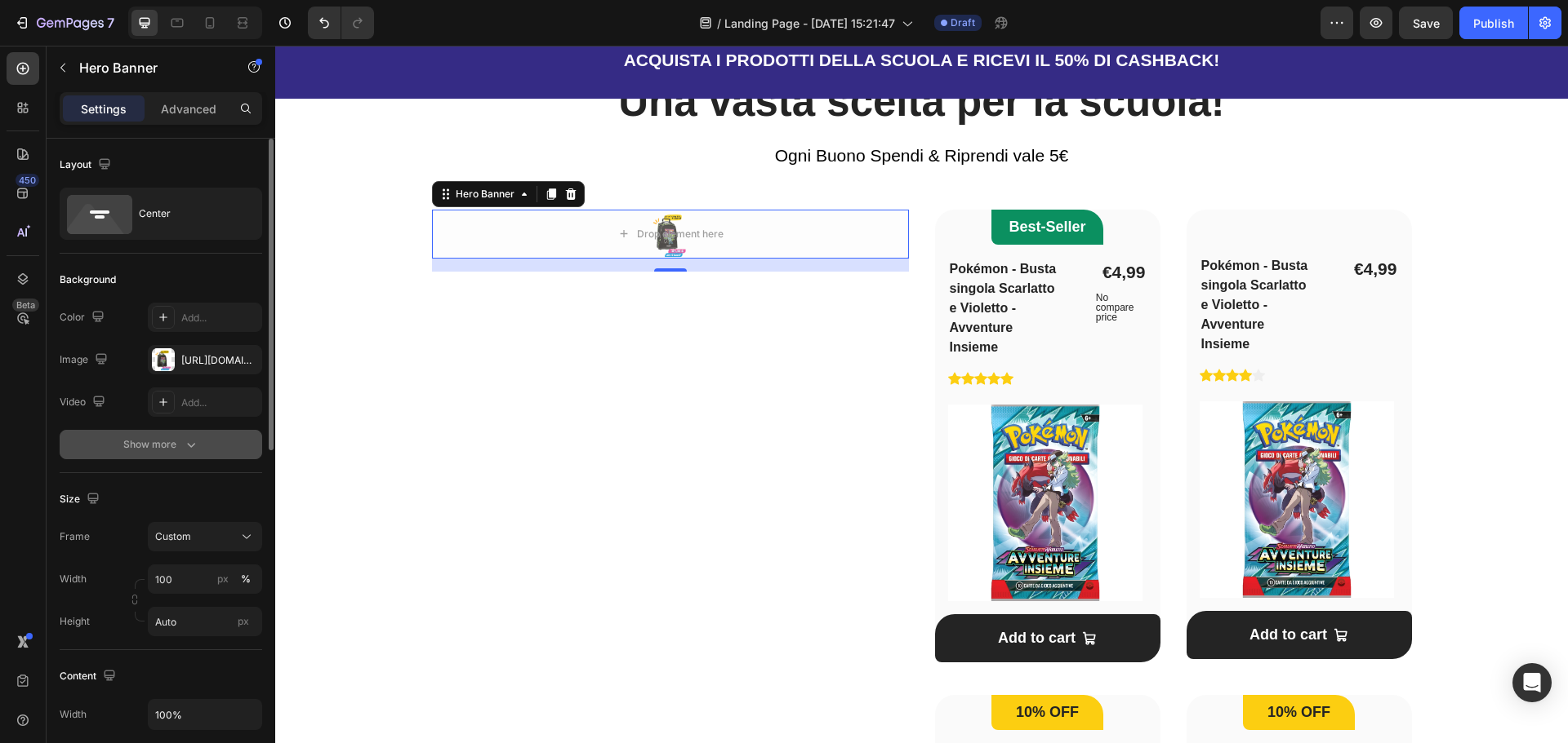
click at [191, 456] on button "Show more" at bounding box center [161, 445] width 203 height 29
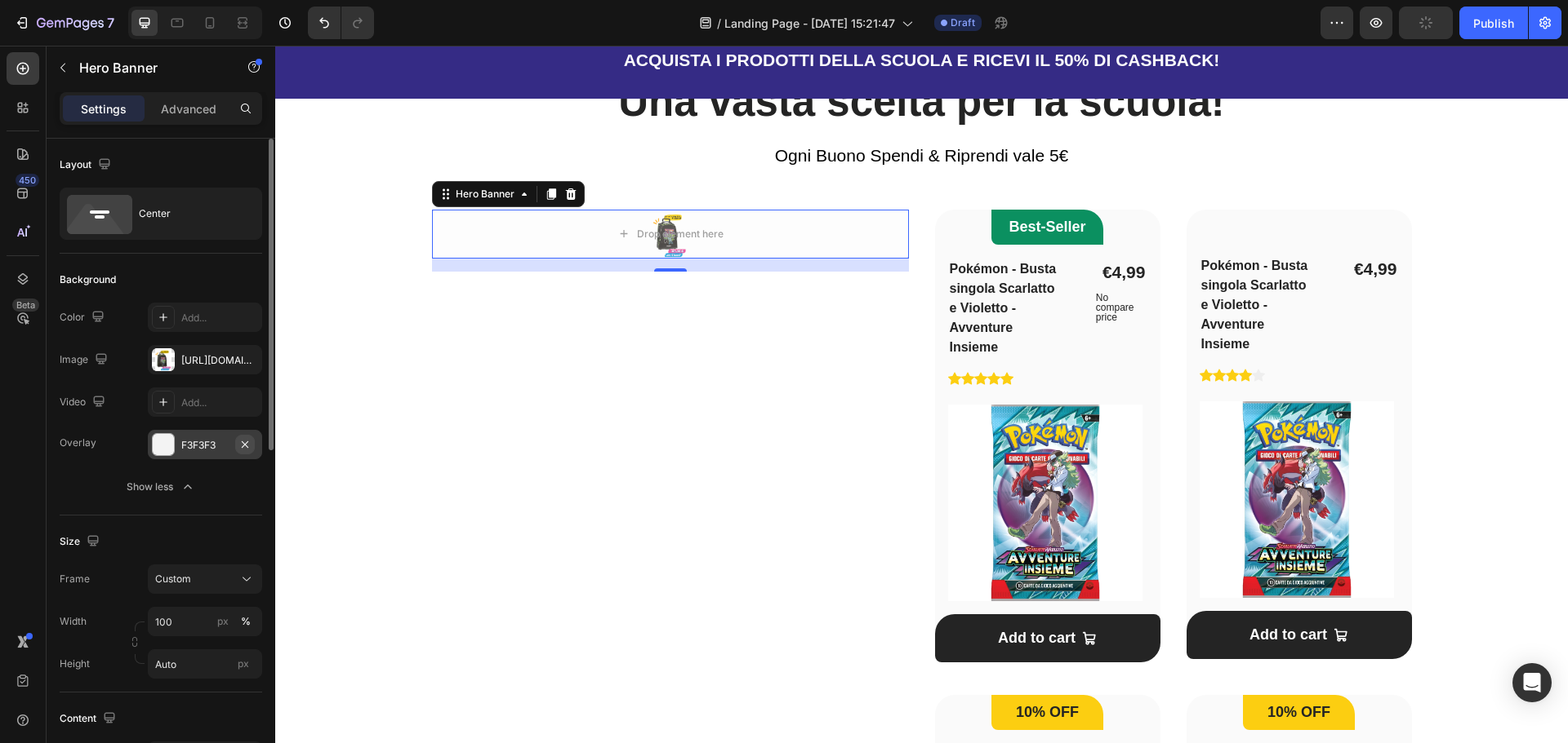
click at [247, 448] on icon "button" at bounding box center [245, 445] width 13 height 13
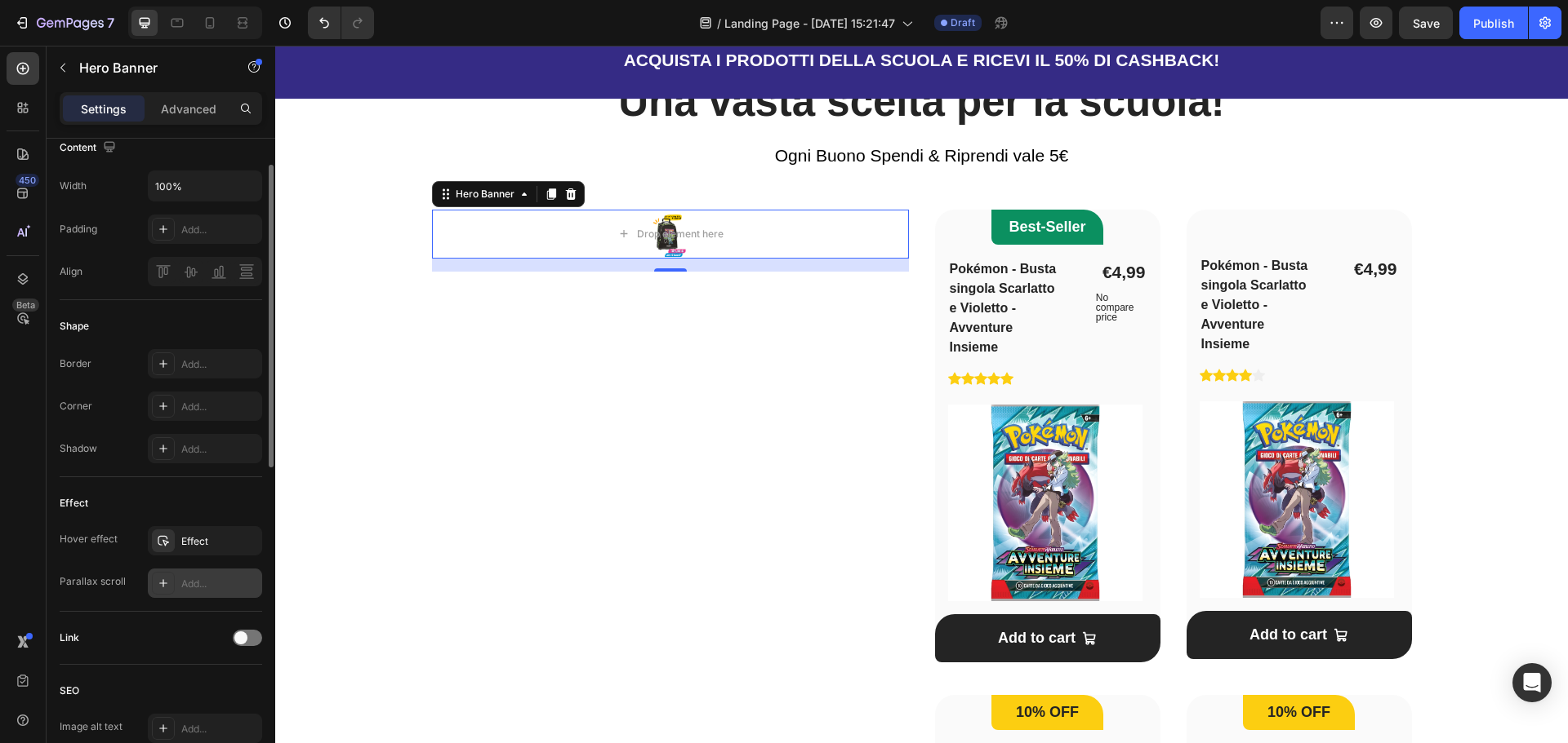
scroll to position [245, 0]
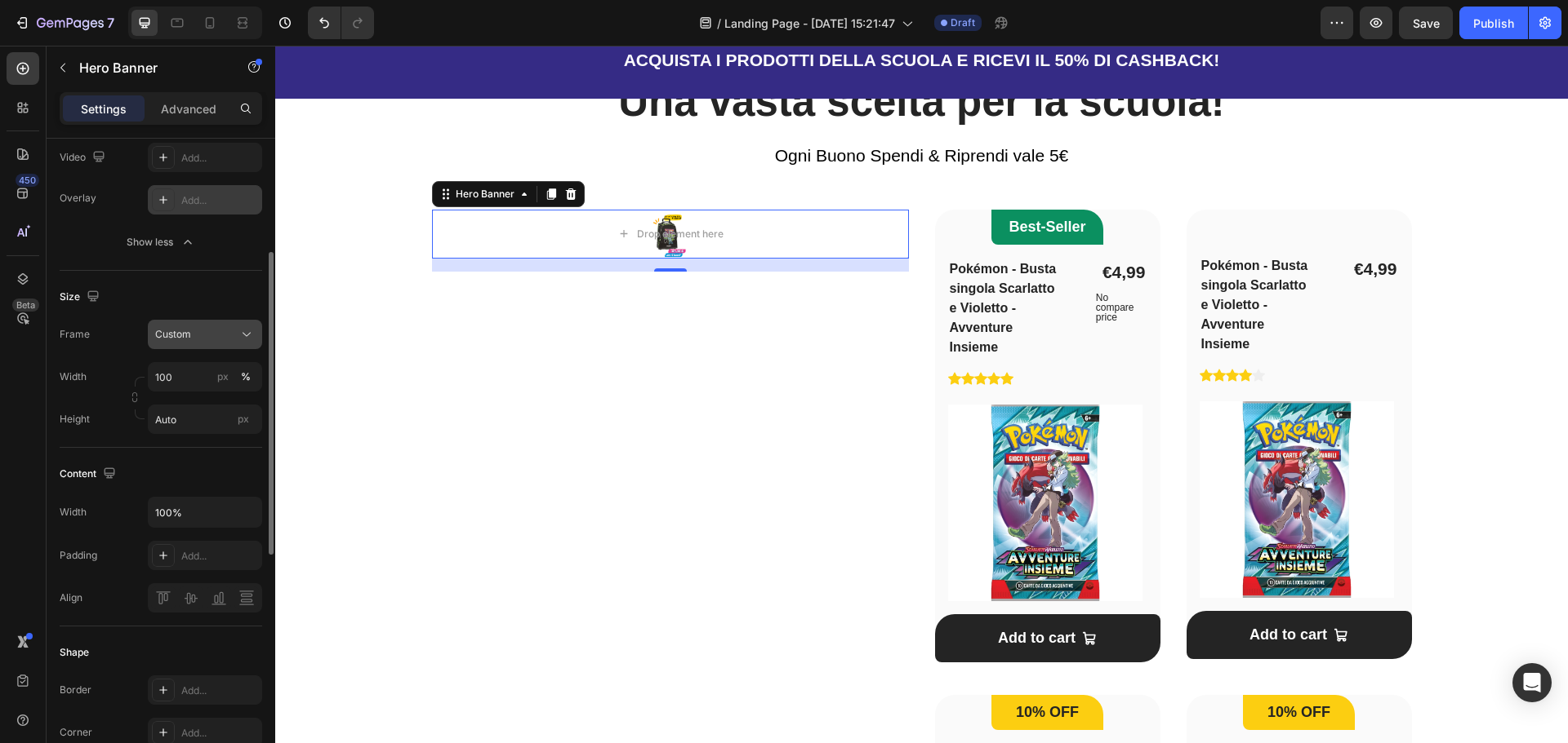
click at [243, 332] on icon at bounding box center [247, 335] width 16 height 16
click at [221, 378] on span "As banner source" at bounding box center [195, 373] width 80 height 14
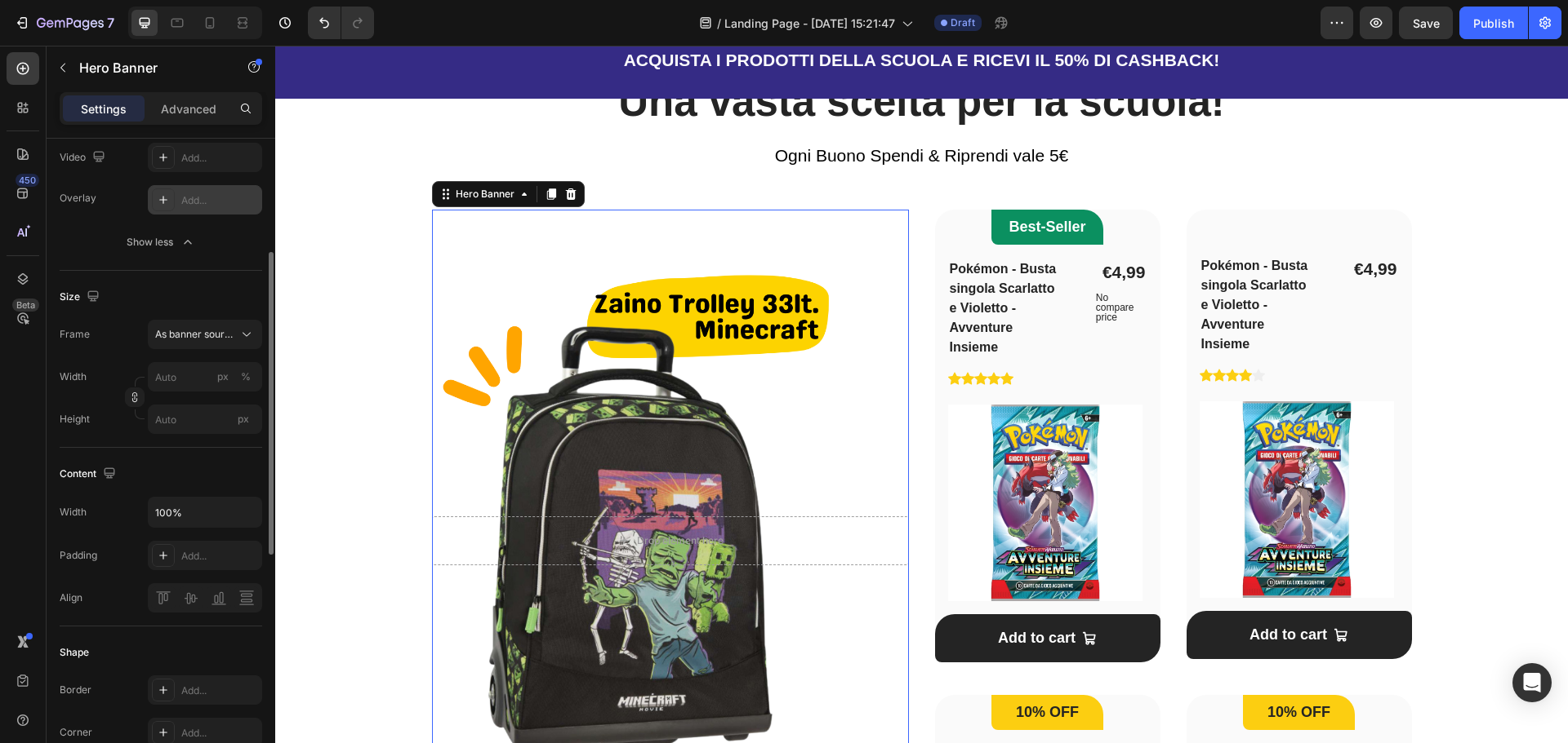
click at [378, 267] on div "Una vasta scelta per la scuola! Heading Ogni Buono Spendi & Riprendi vale 5€ Te…" at bounding box center [921, 618] width 1240 height 1086
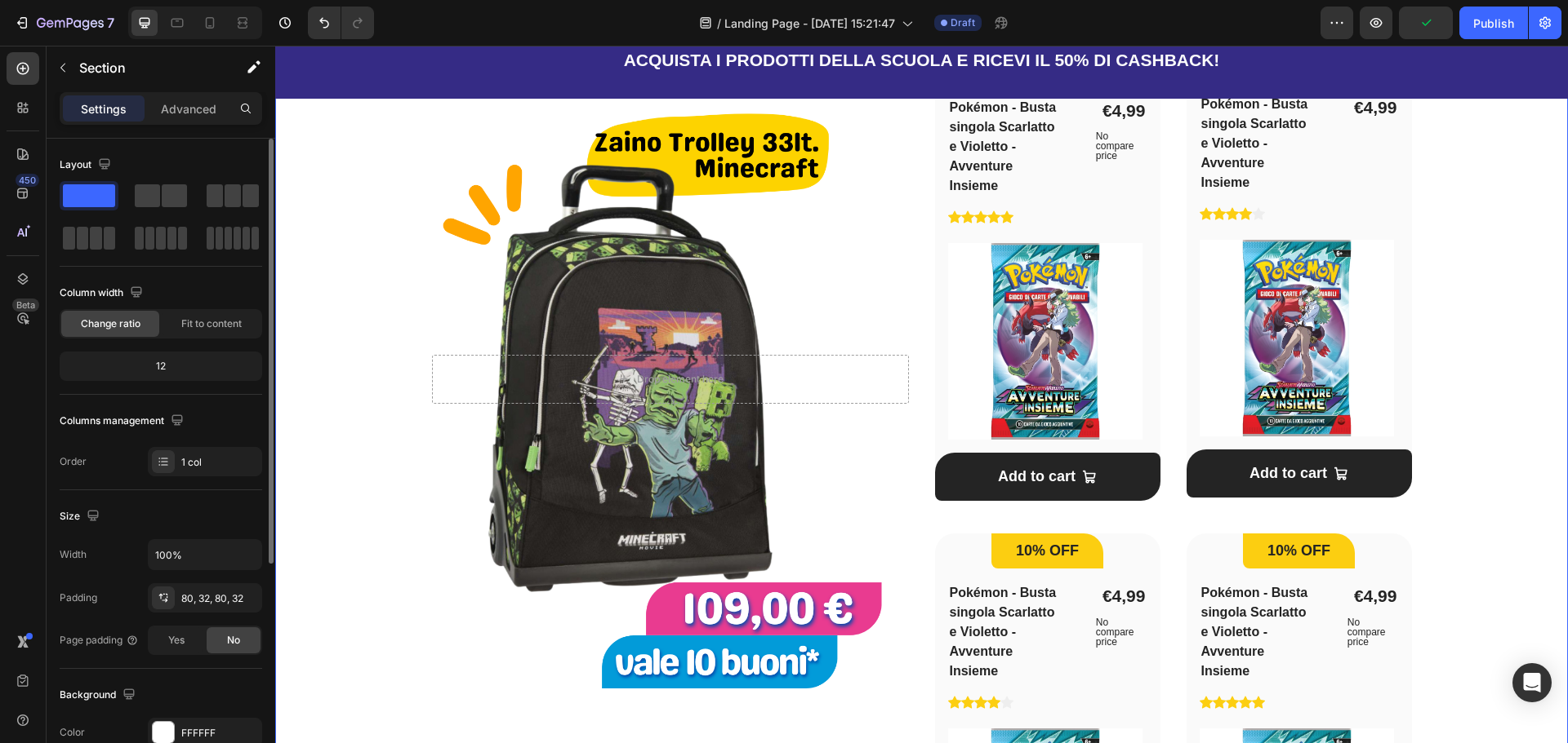
scroll to position [1061, 0]
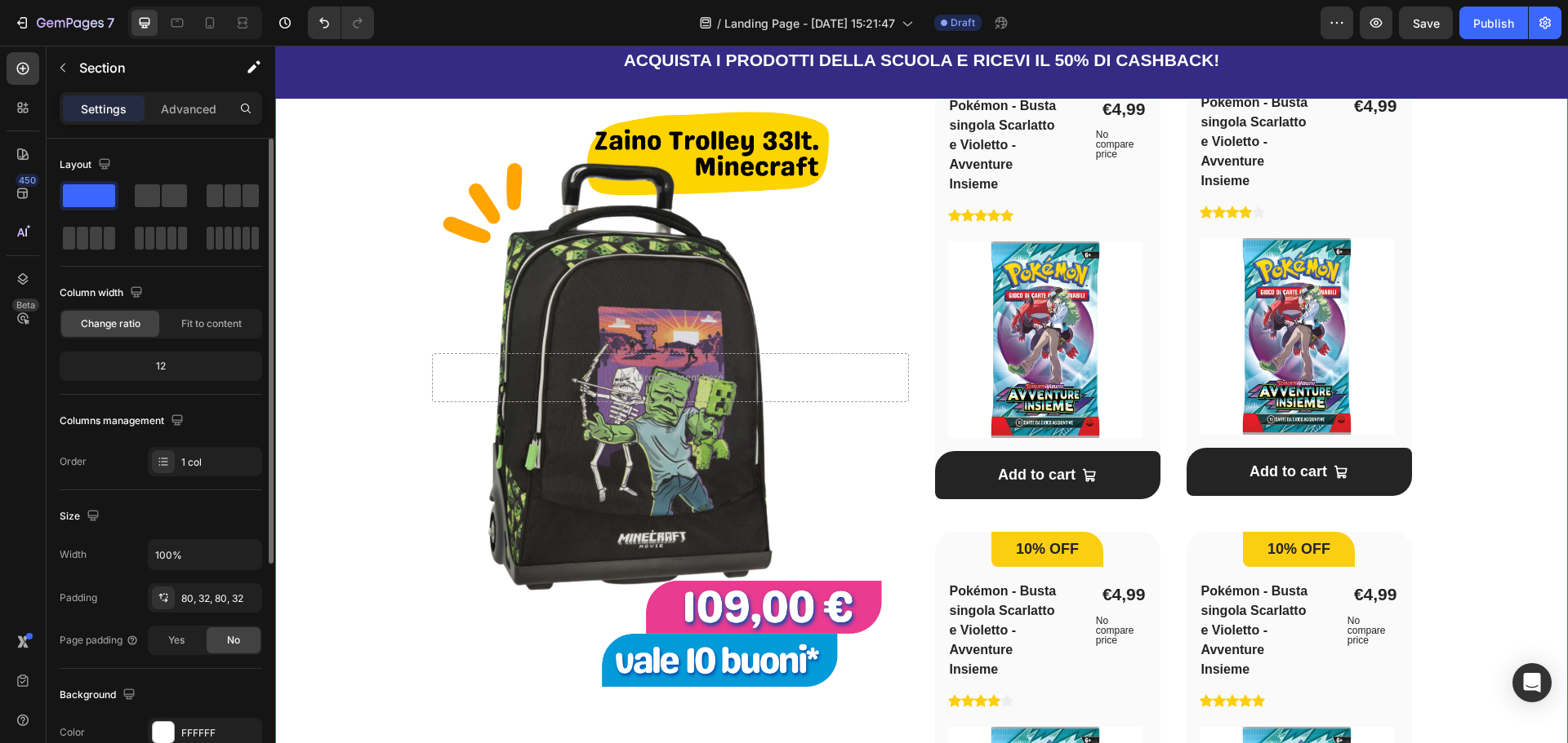
click at [365, 379] on div "Una vasta scelta per la scuola! Heading Ogni Buono Spendi & Riprendi vale 5€ Te…" at bounding box center [921, 455] width 1240 height 1086
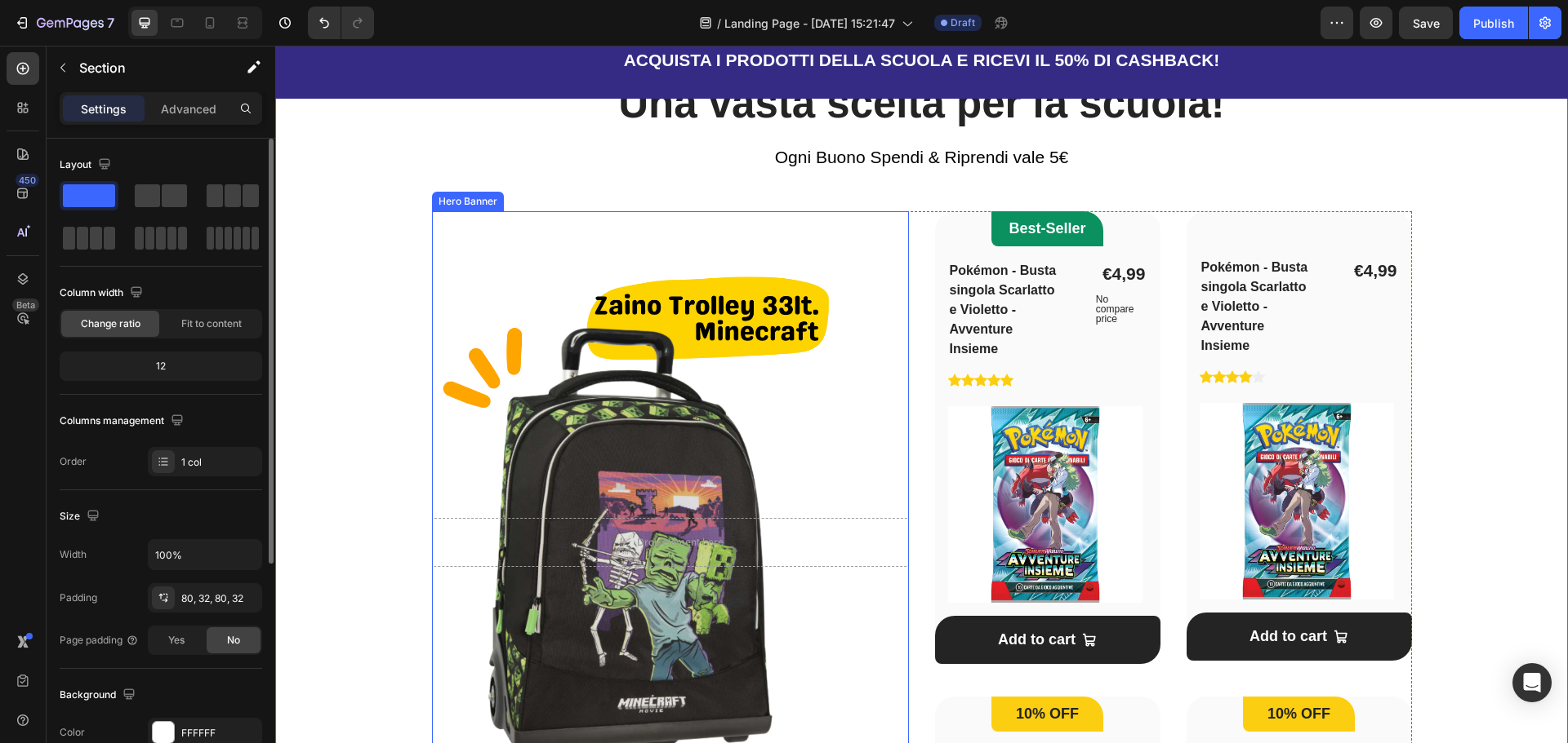
scroll to position [816, 0]
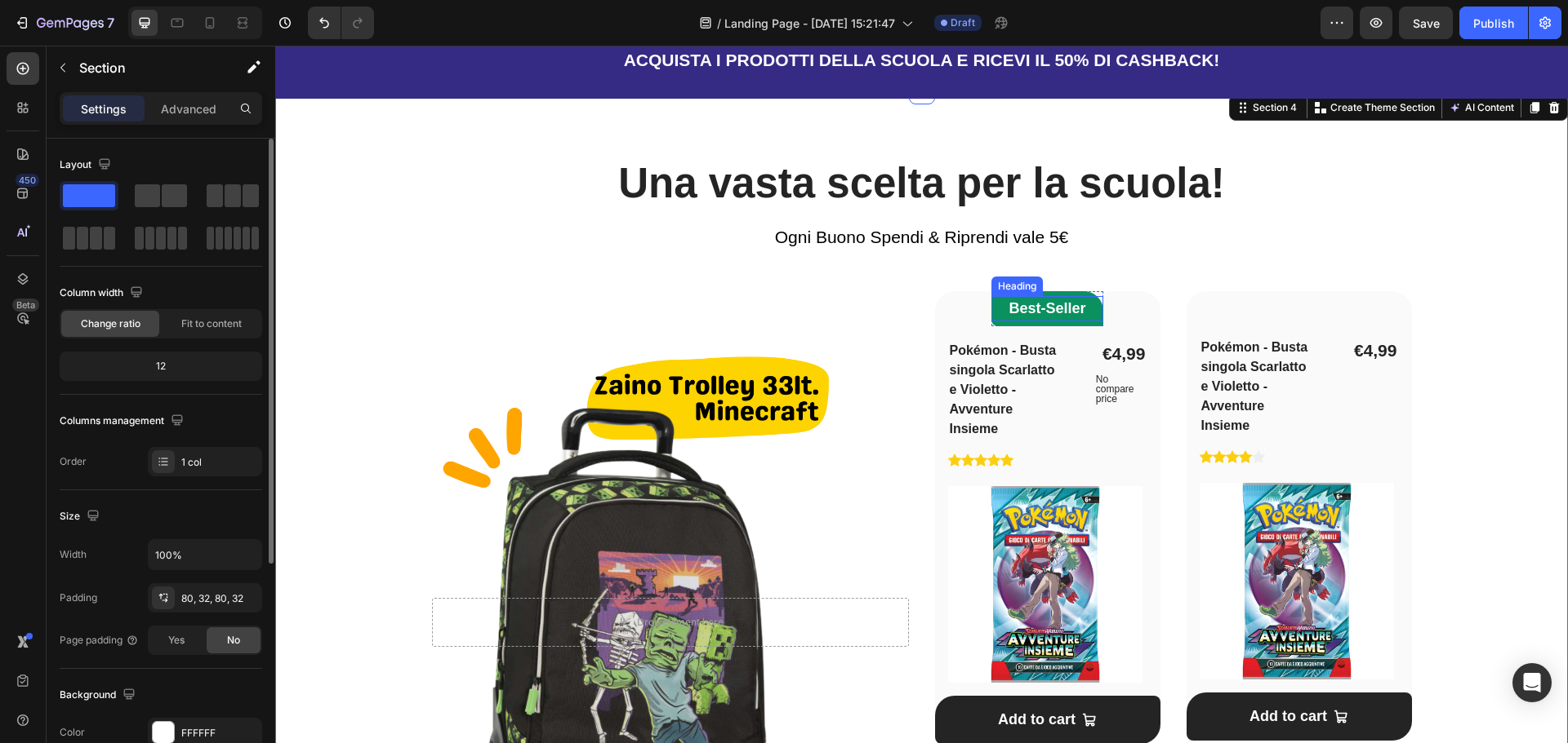
click at [1075, 313] on p "Best-Seller" at bounding box center [1047, 309] width 109 height 22
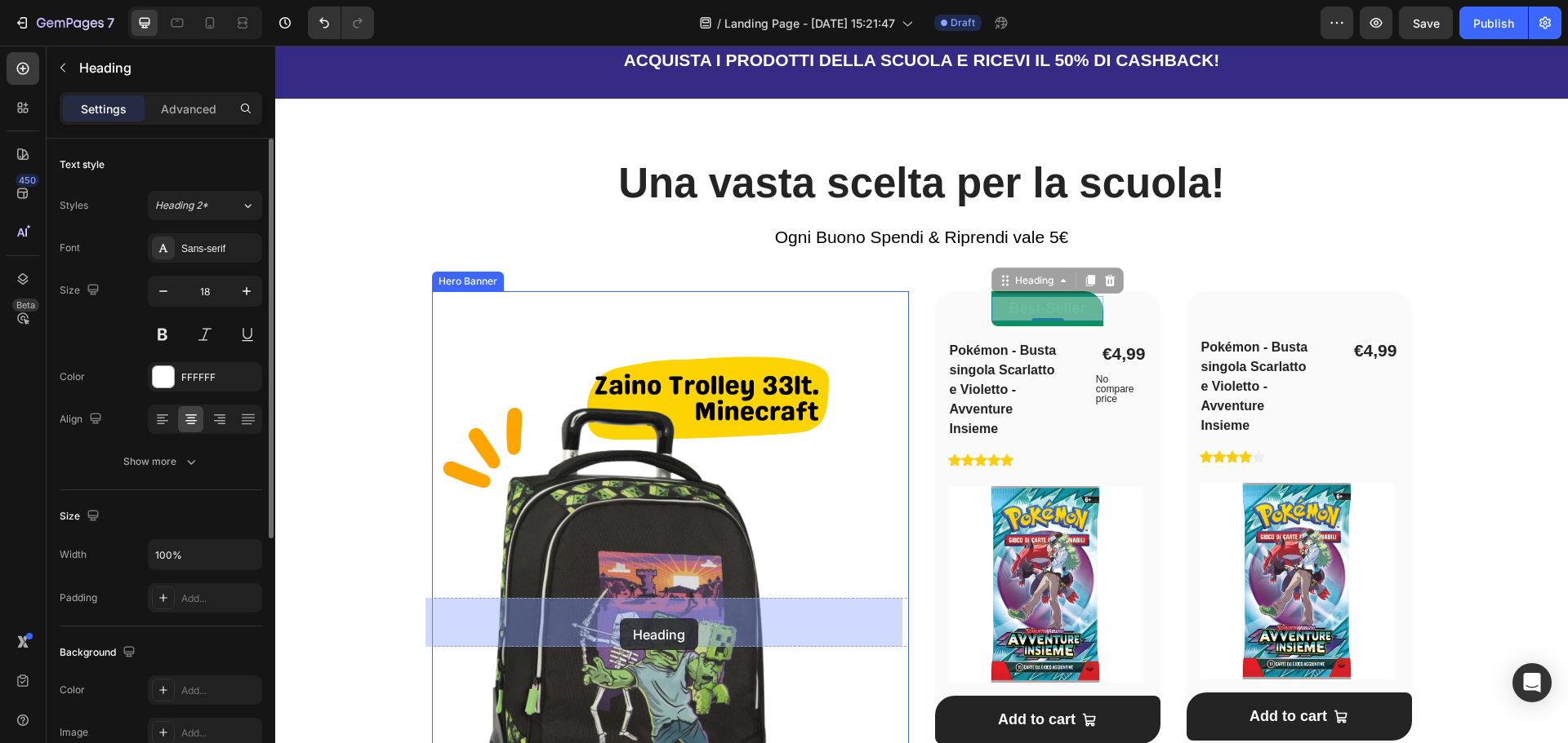
drag, startPoint x: 1002, startPoint y: 279, endPoint x: 620, endPoint y: 619, distance: 511.4
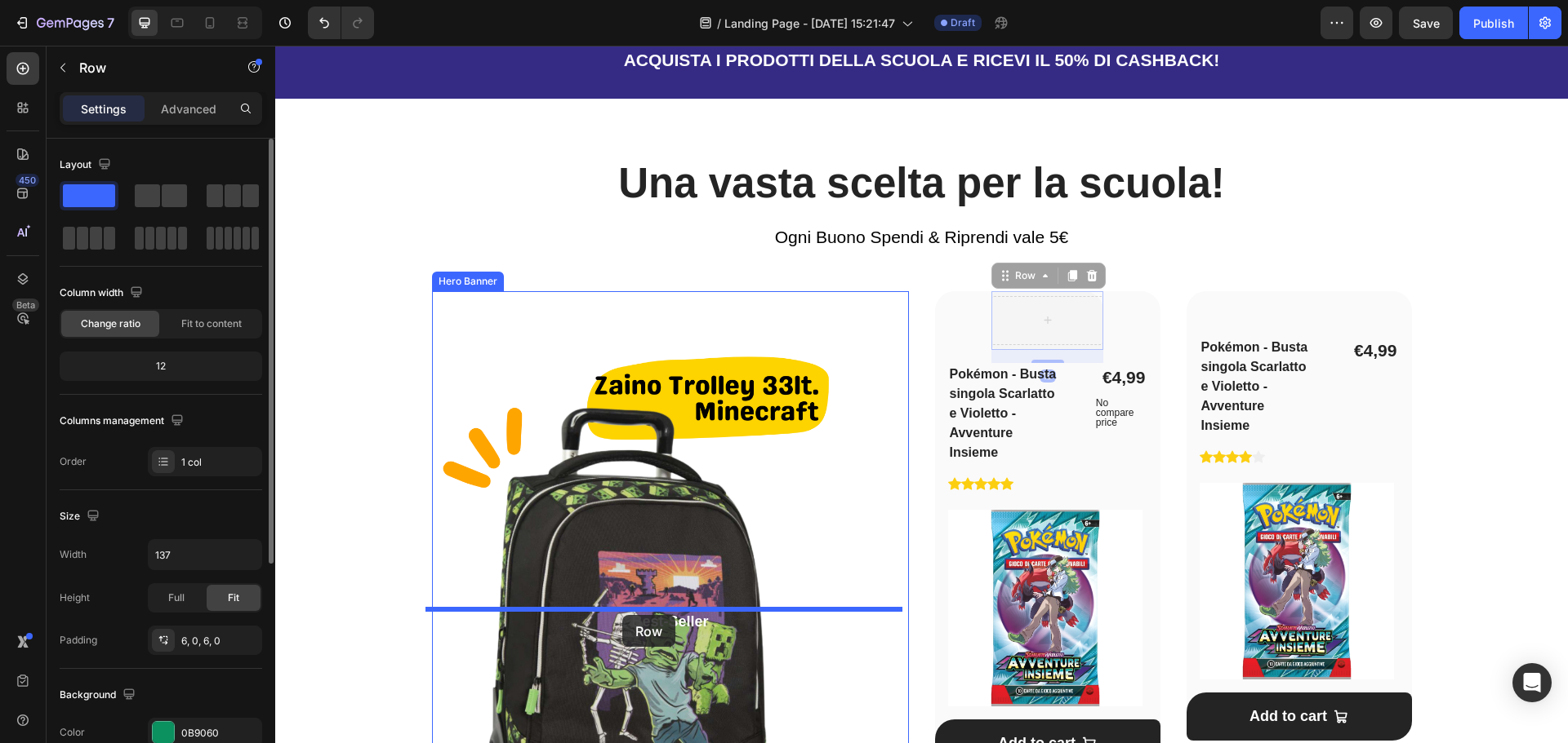
drag, startPoint x: 995, startPoint y: 281, endPoint x: 622, endPoint y: 615, distance: 500.7
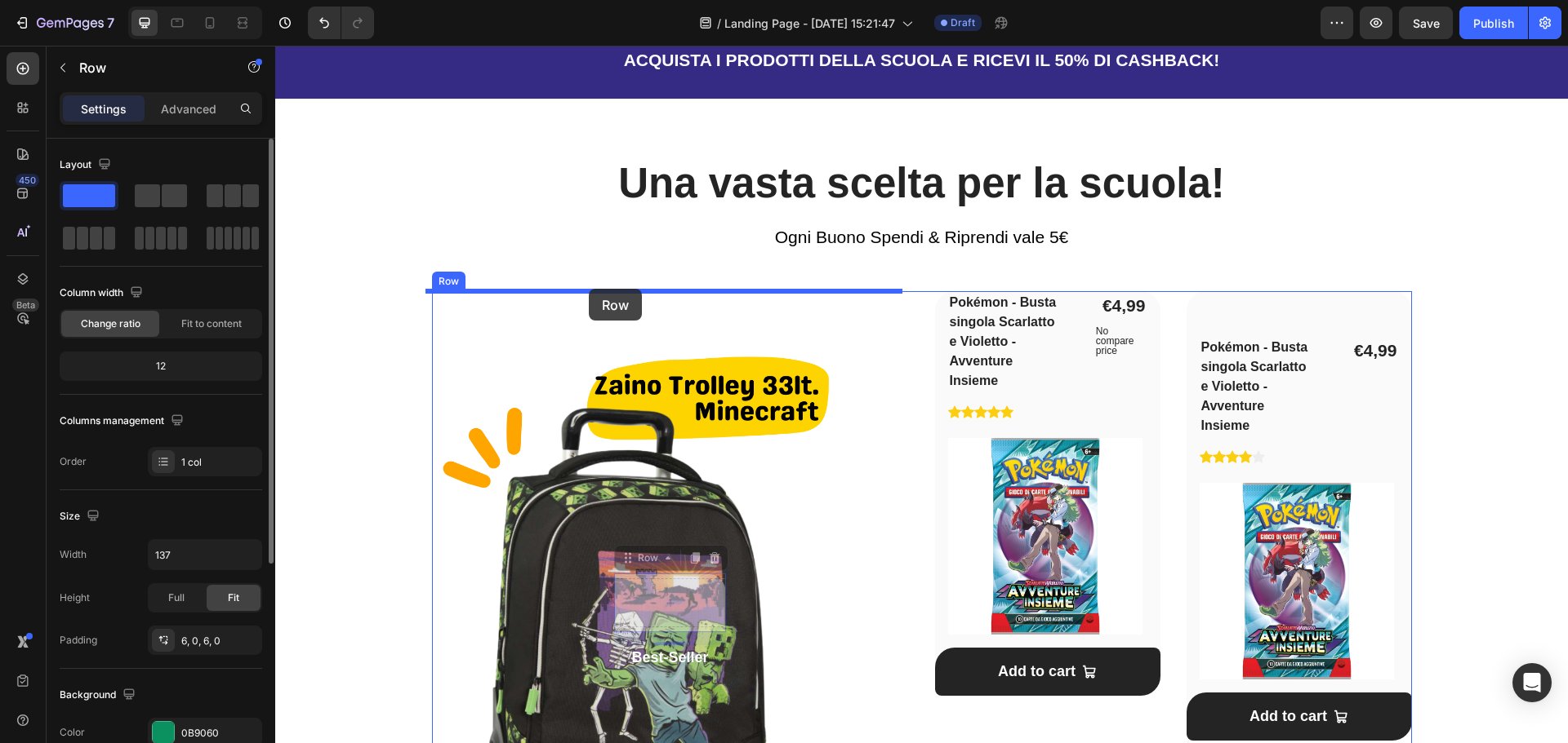
drag, startPoint x: 616, startPoint y: 559, endPoint x: 592, endPoint y: 295, distance: 265.1
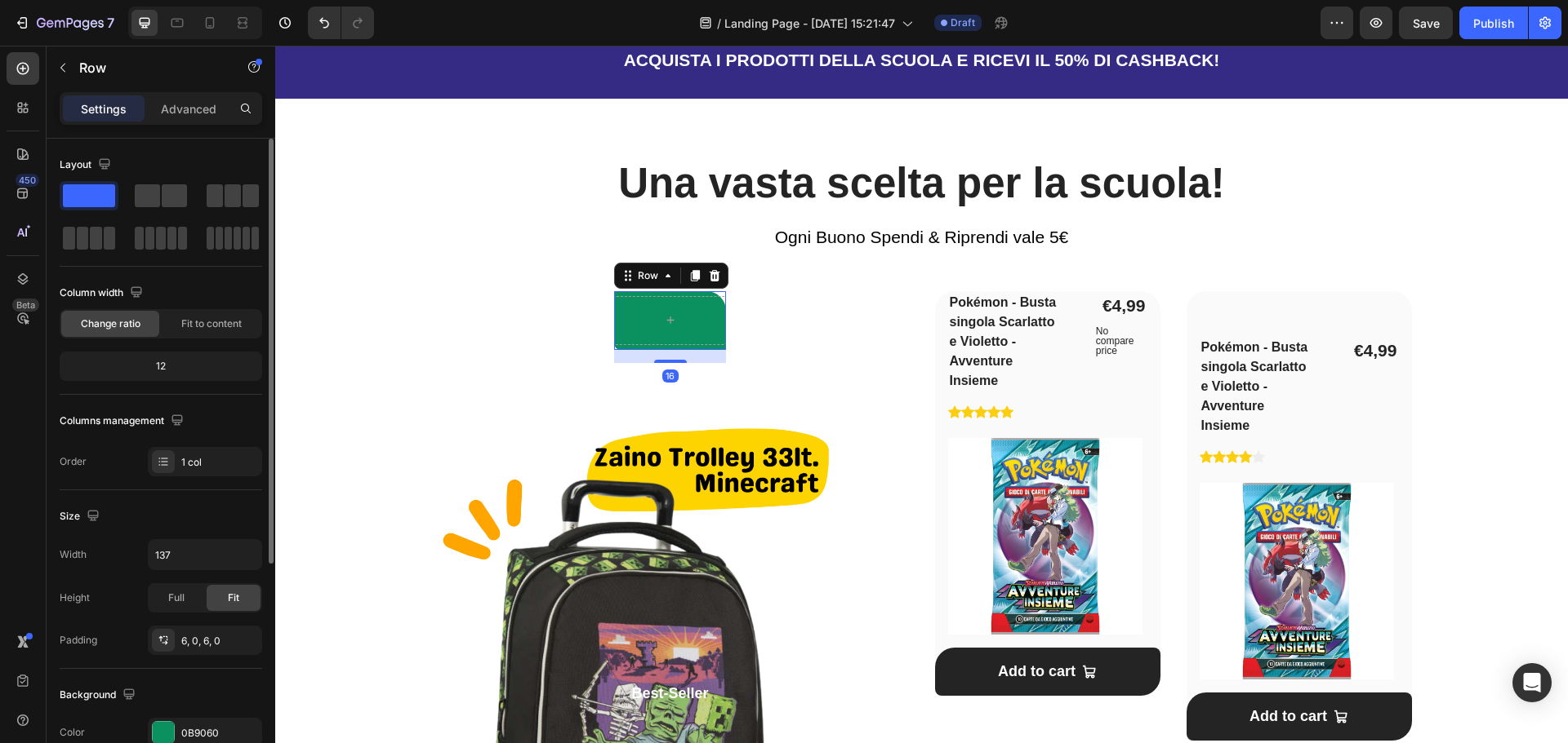
click at [712, 271] on icon at bounding box center [714, 276] width 13 height 13
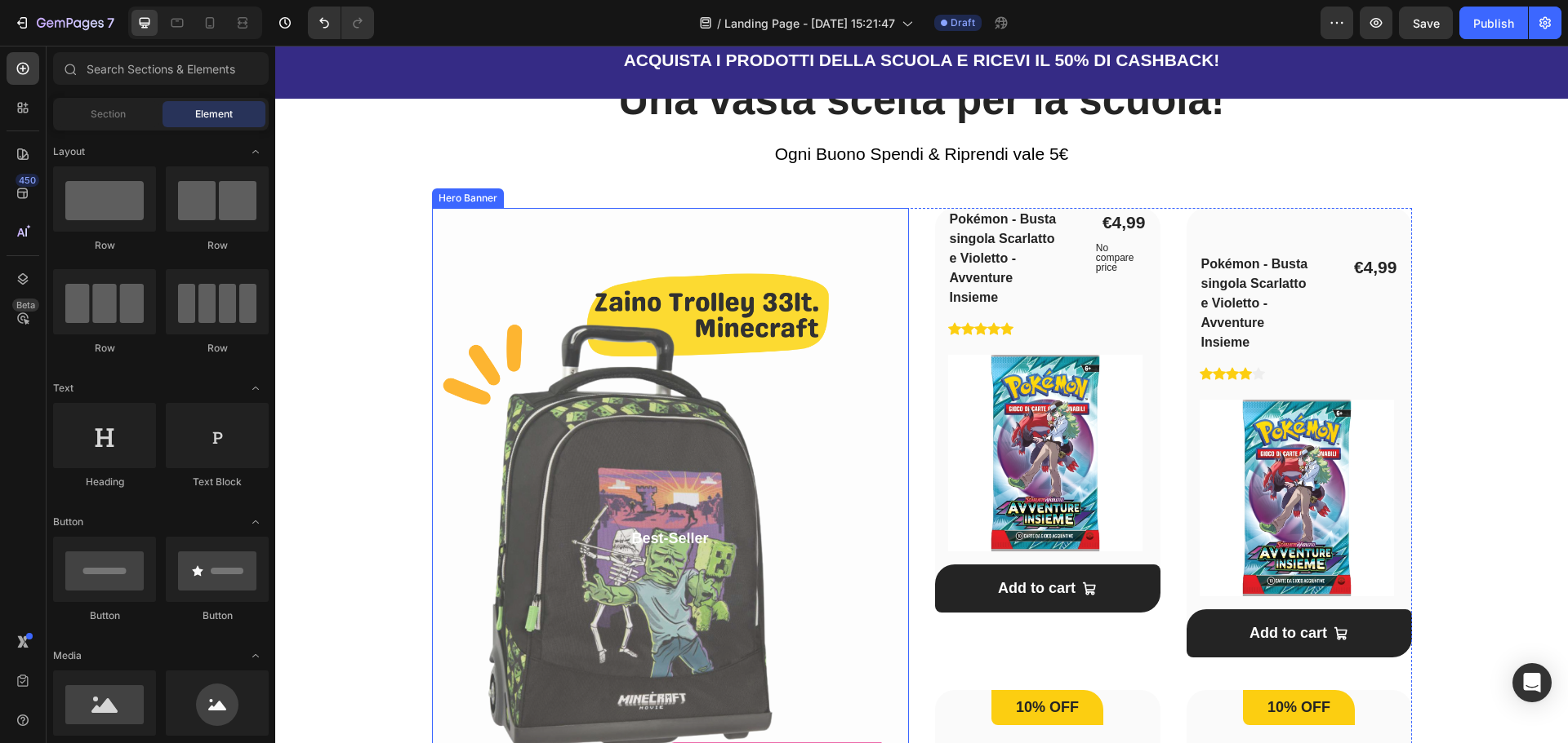
scroll to position [980, 0]
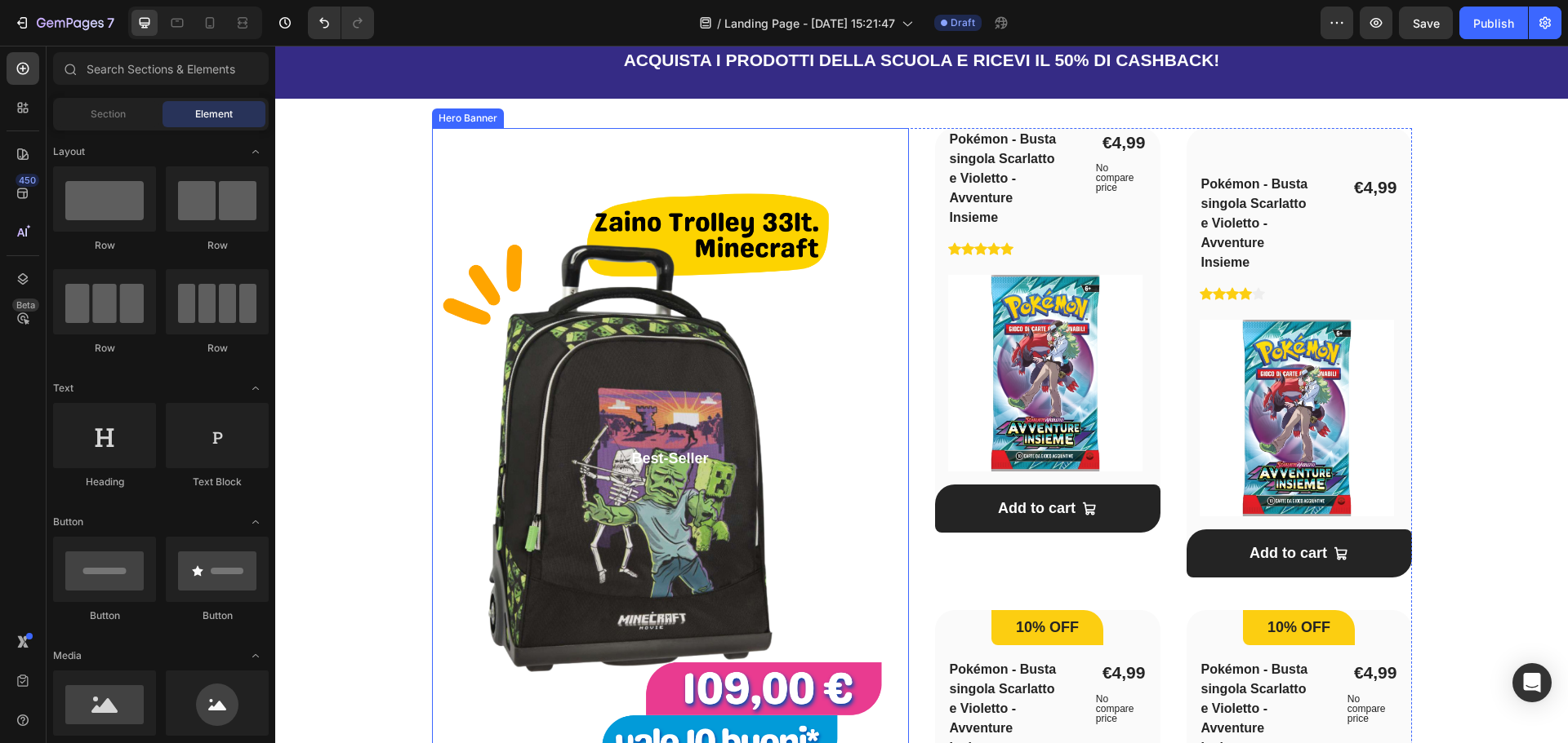
click at [696, 459] on p "Best-Seller" at bounding box center [670, 459] width 474 height 22
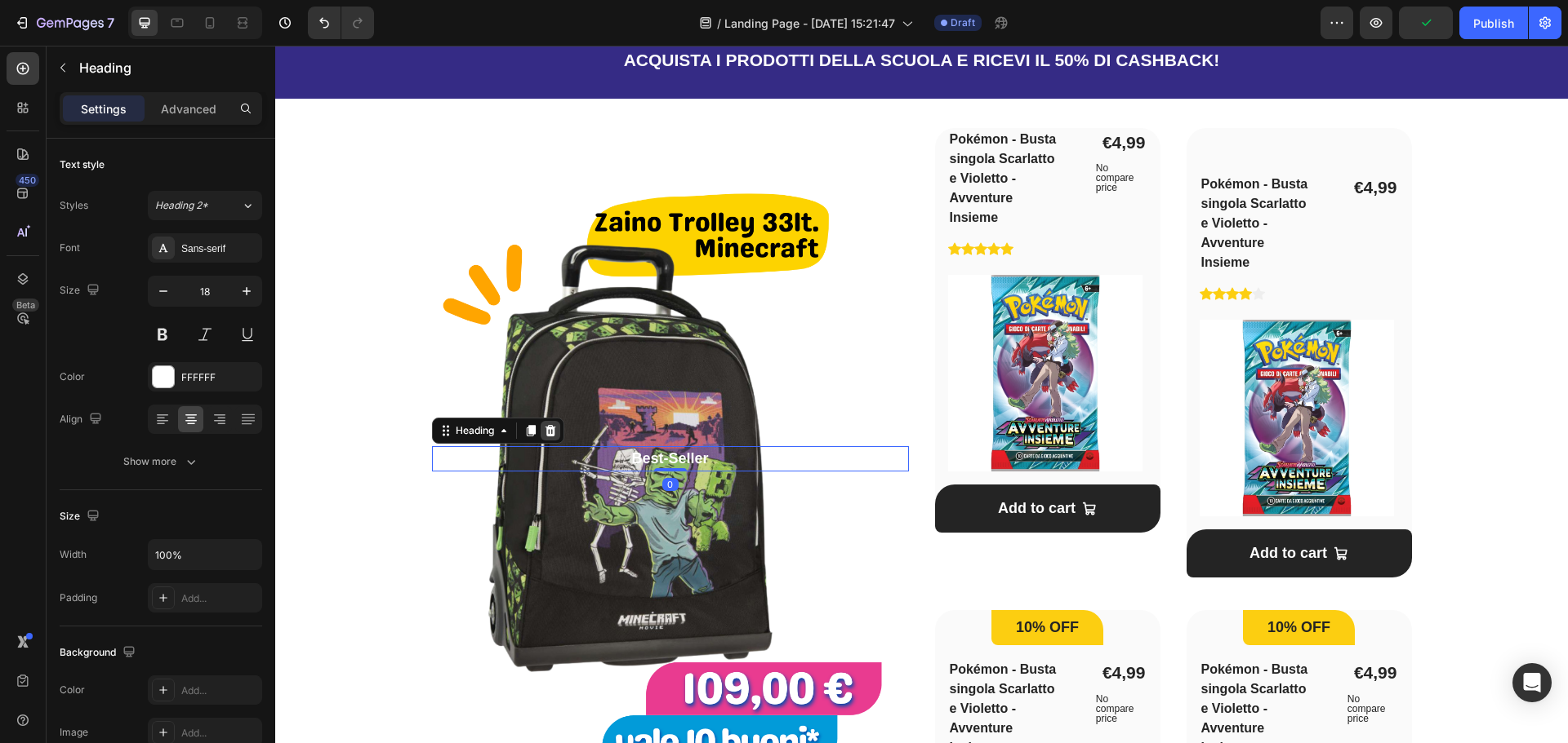
click at [544, 436] on icon at bounding box center [550, 430] width 13 height 13
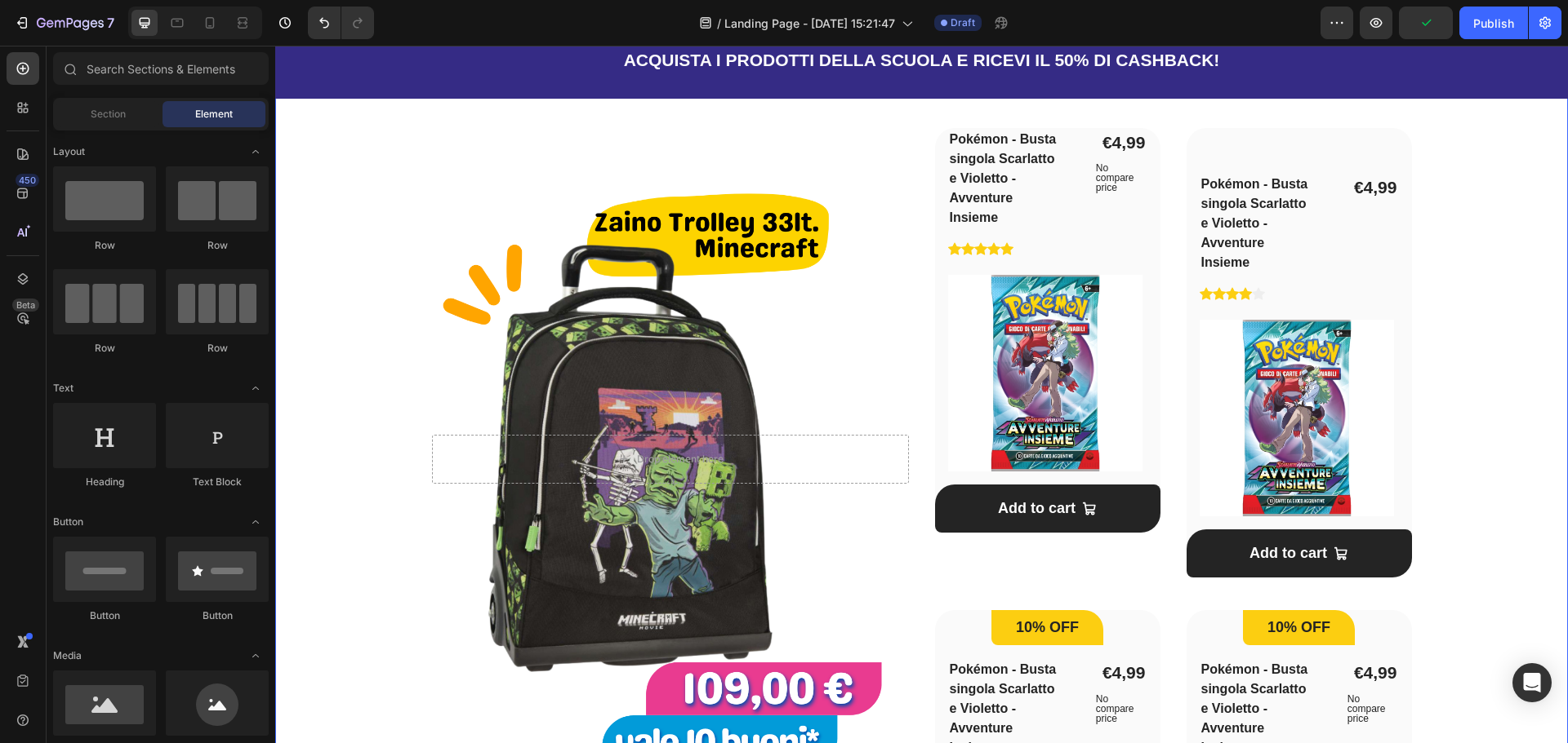
click at [385, 413] on div "Una vasta scelta per la scuola! Heading Ogni Buono Spendi & Riprendi vale 5€ Te…" at bounding box center [921, 535] width 1240 height 1083
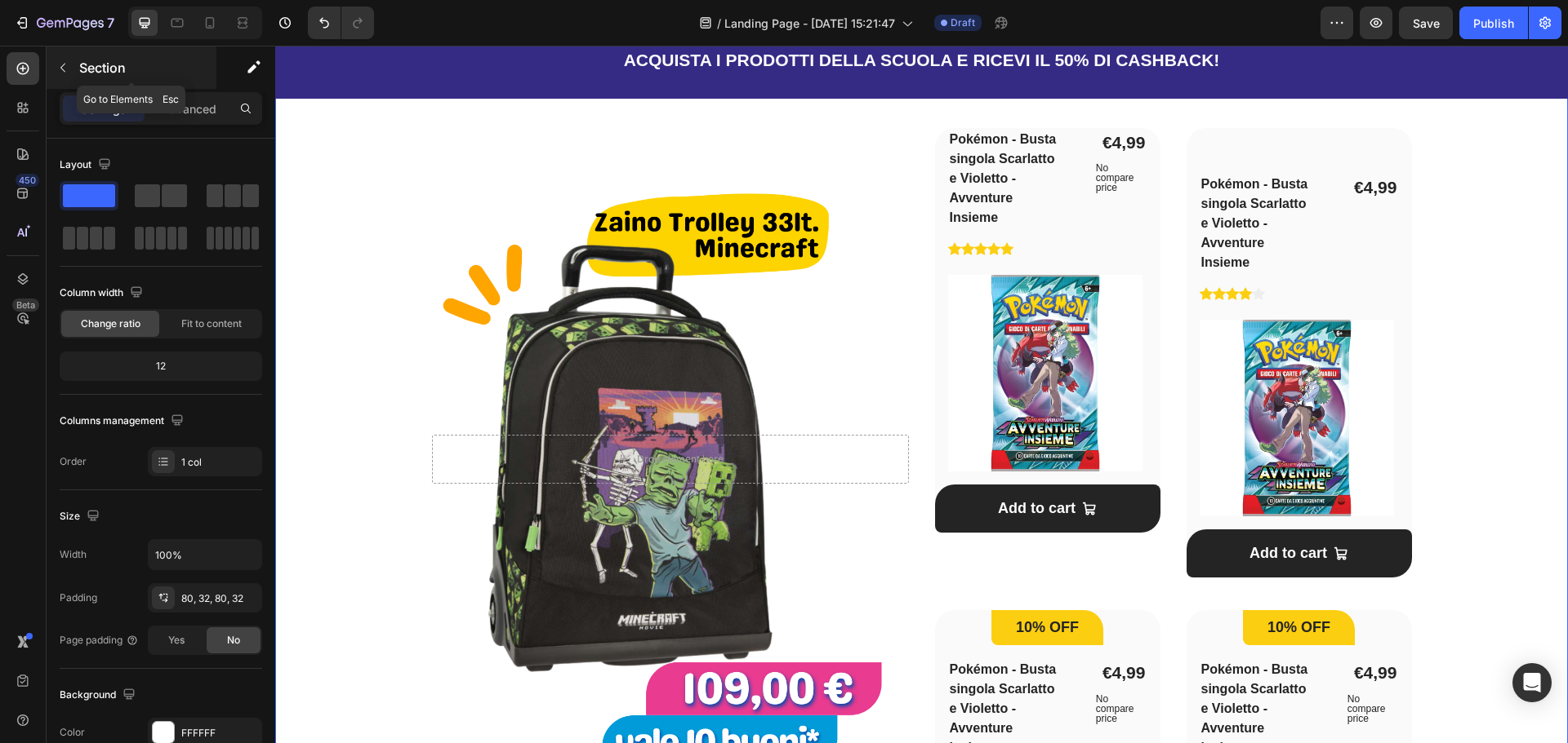
click at [66, 63] on icon "button" at bounding box center [63, 68] width 13 height 13
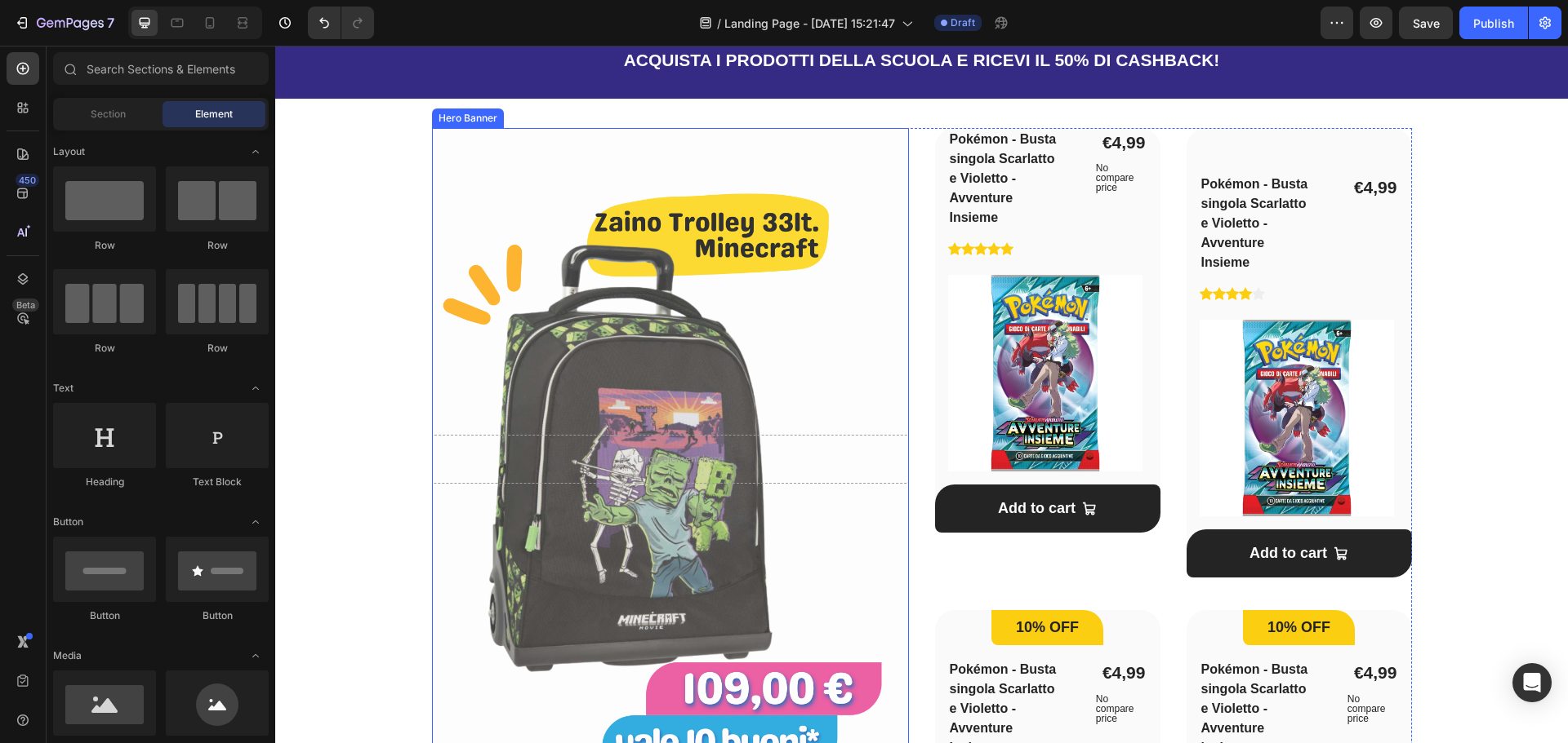
click at [578, 317] on div "Overlay" at bounding box center [670, 458] width 477 height 662
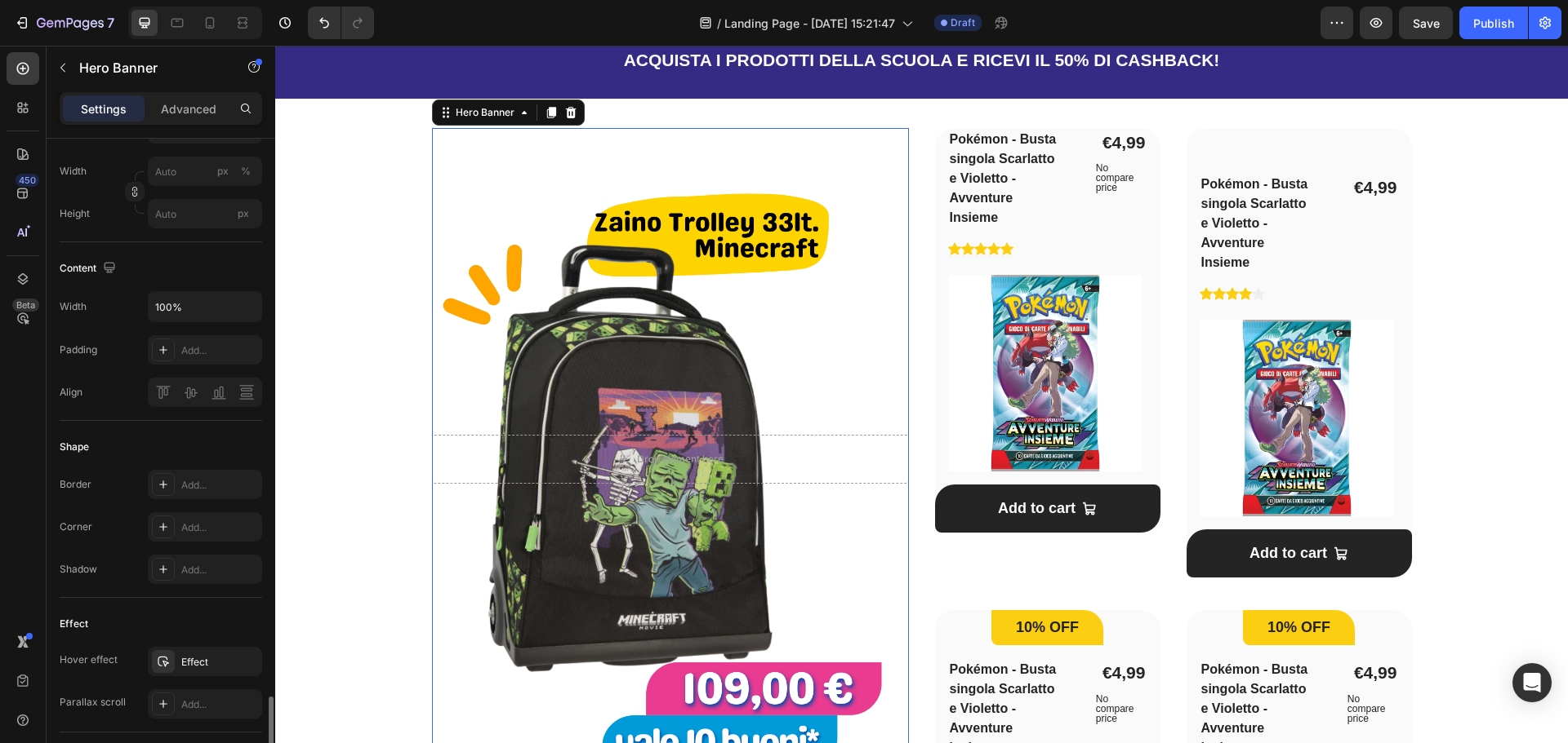
scroll to position [705, 0]
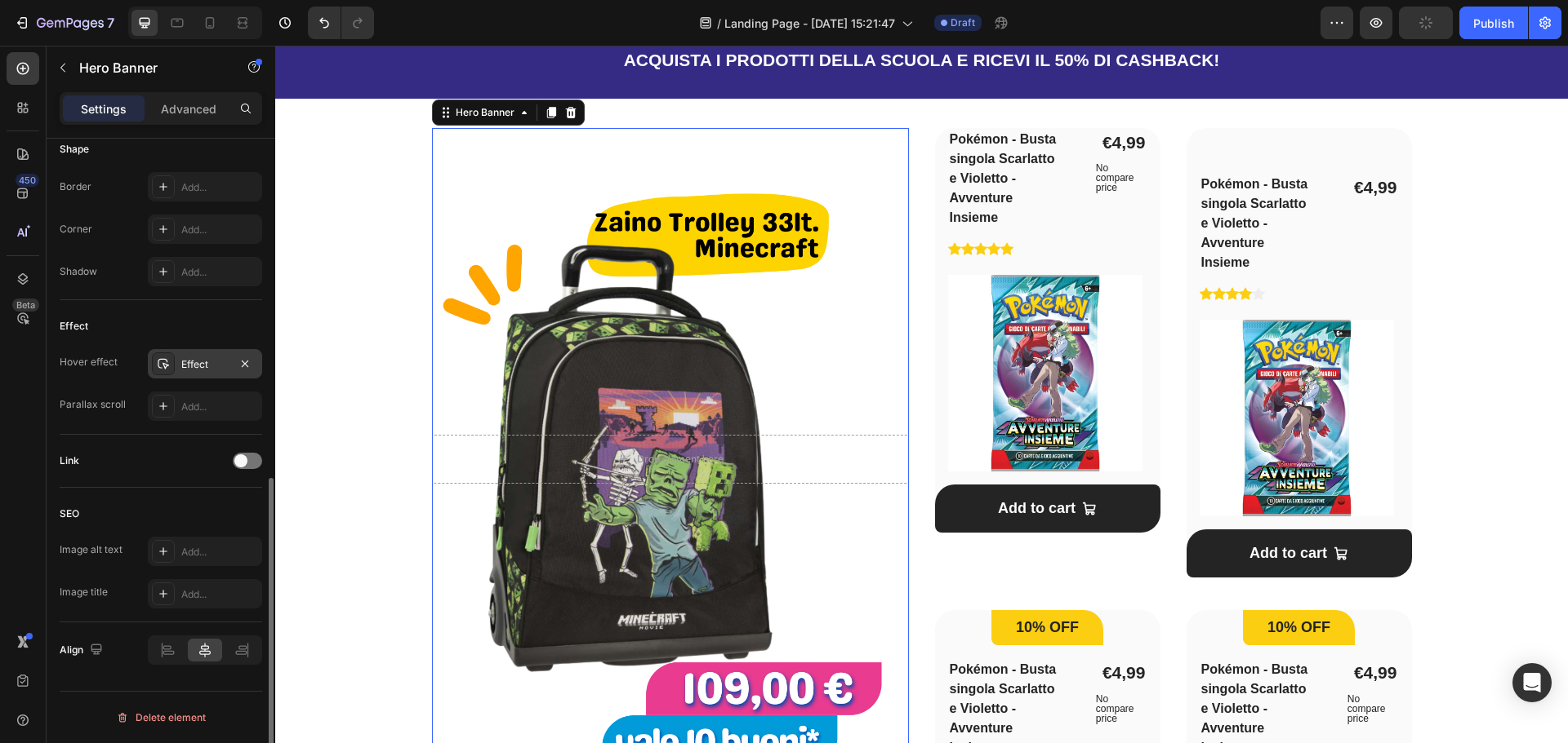
click at [194, 370] on div "Effect" at bounding box center [205, 364] width 47 height 14
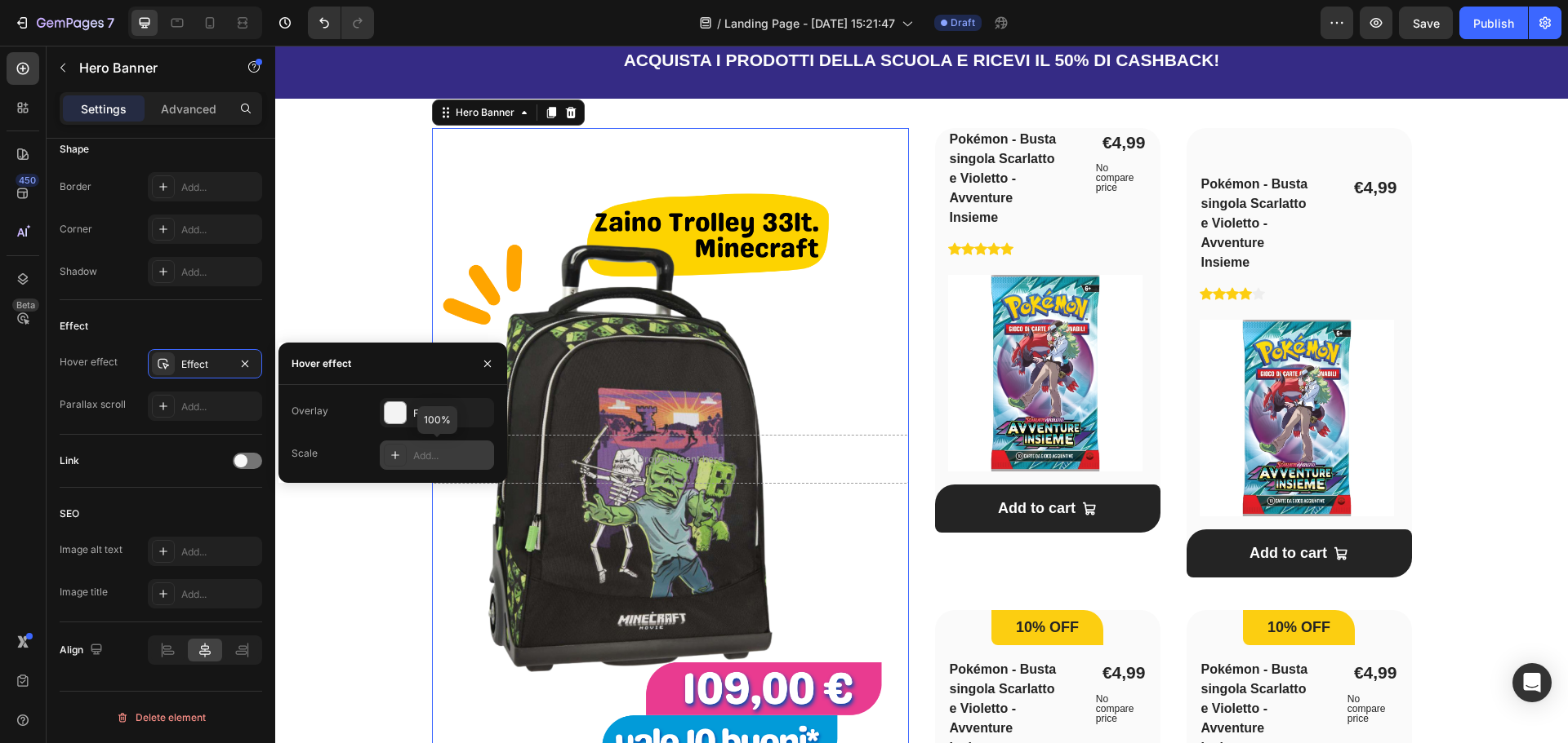
click at [392, 457] on icon at bounding box center [395, 455] width 13 height 13
click at [330, 364] on div "Hover effect" at bounding box center [346, 363] width 57 height 14
click at [475, 413] on icon "button" at bounding box center [476, 413] width 13 height 13
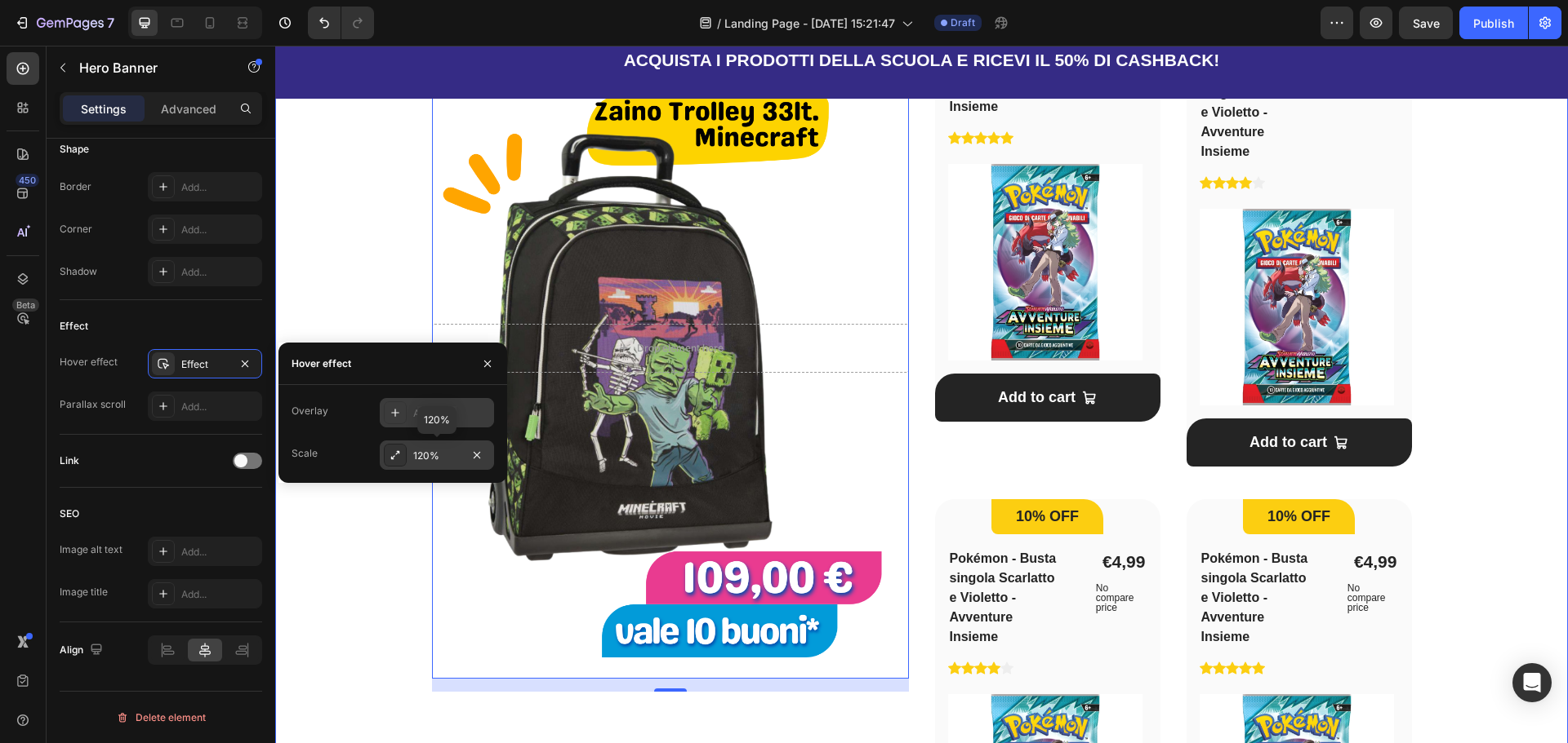
scroll to position [1061, 0]
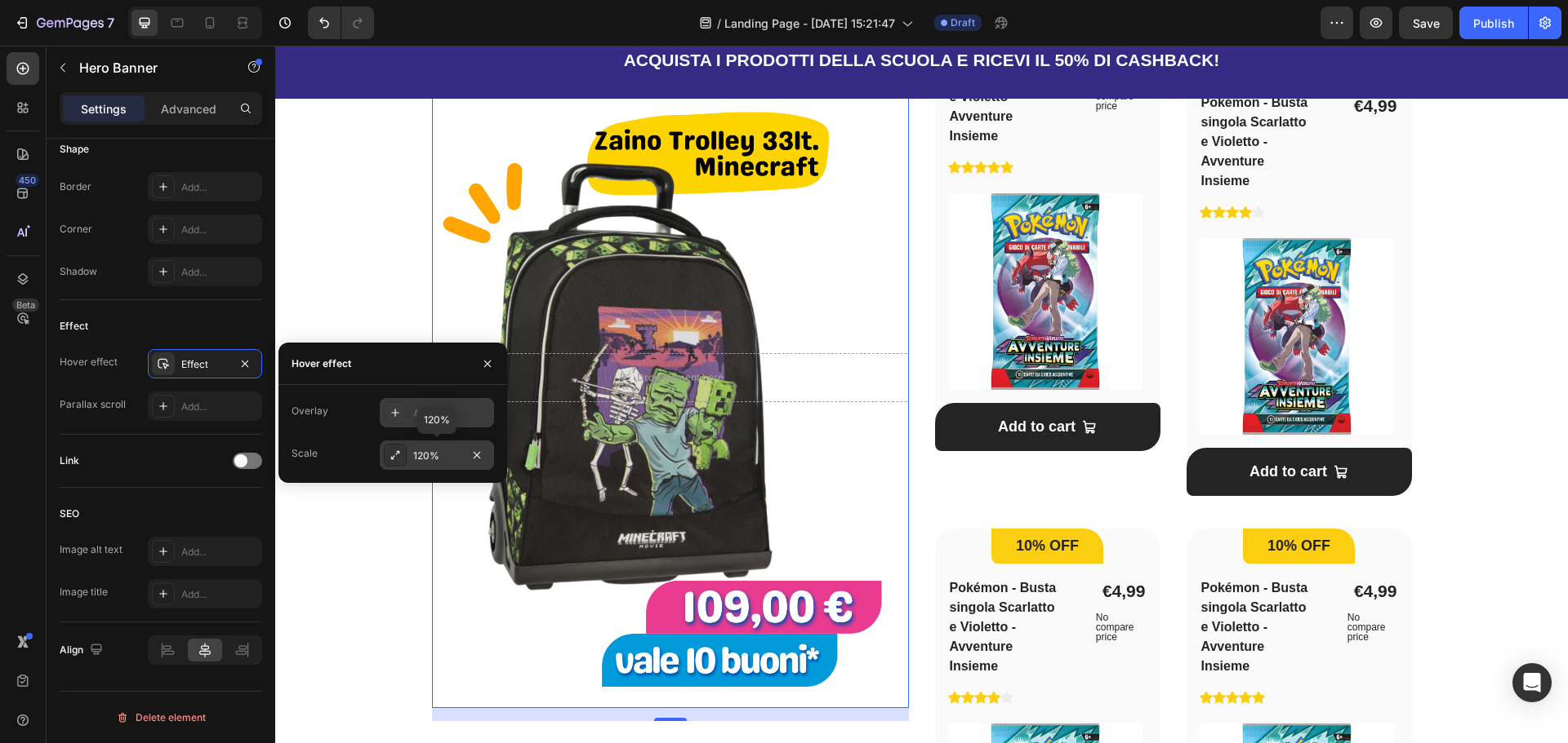
click at [429, 459] on div "120%" at bounding box center [436, 456] width 47 height 14
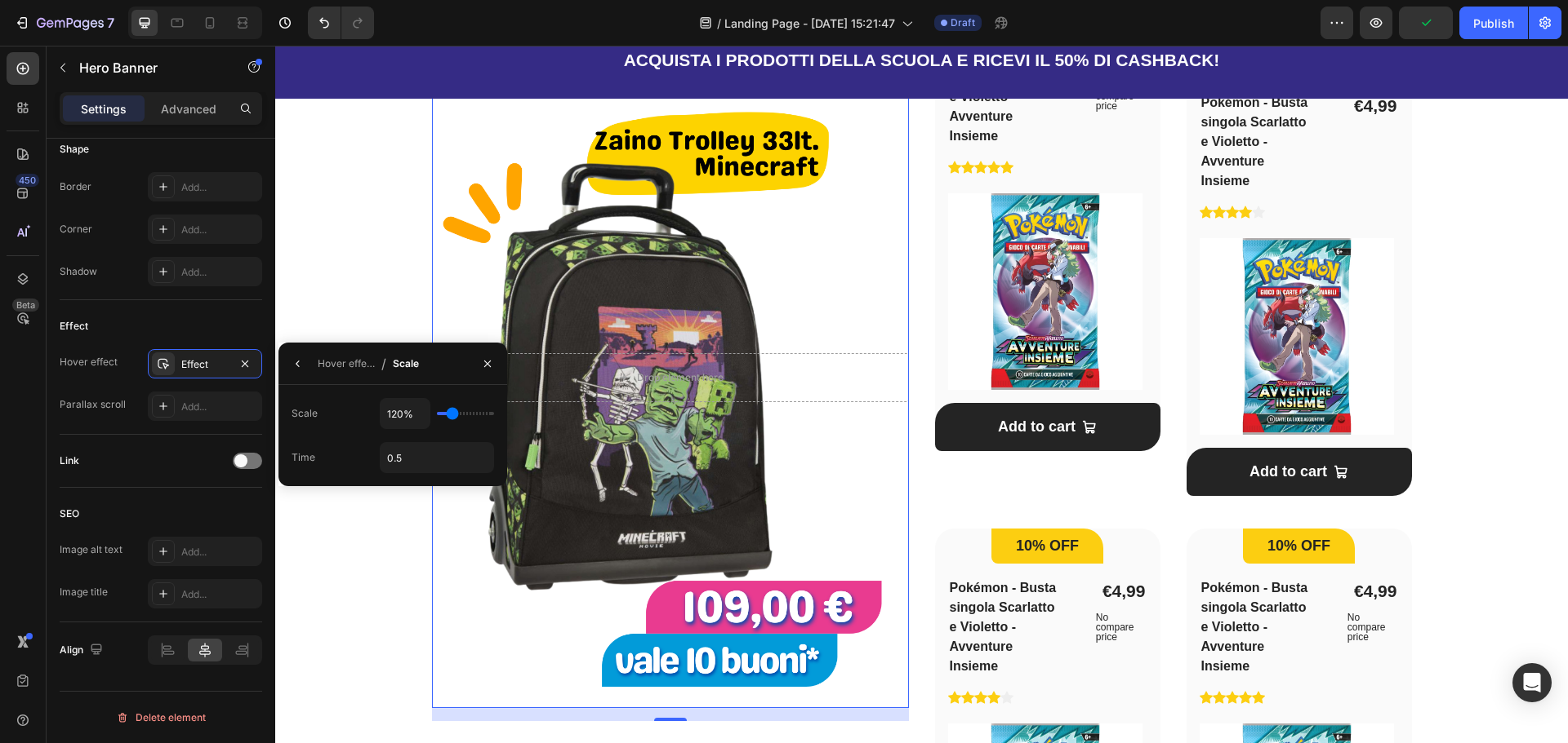
type input "110%"
type input "110"
type input "105%"
type input "105"
type input "100%"
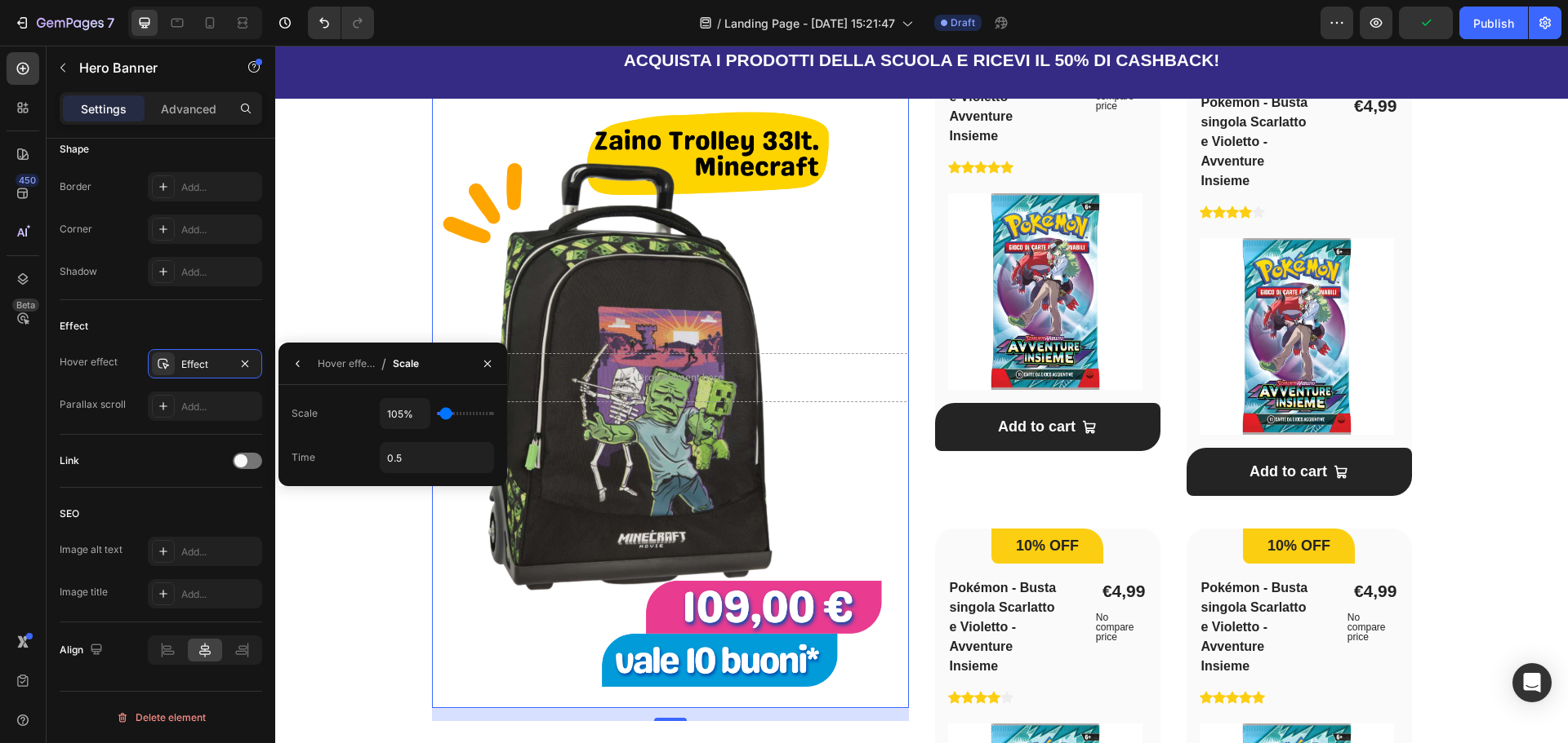
type input "100"
type input "105%"
type input "105"
click at [447, 414] on input "range" at bounding box center [465, 413] width 57 height 4
click at [350, 539] on div "Una vasta scelta per la scuola! Heading Ogni Buono Spendi & Riprendi vale 5€ Te…" at bounding box center [921, 453] width 1240 height 1083
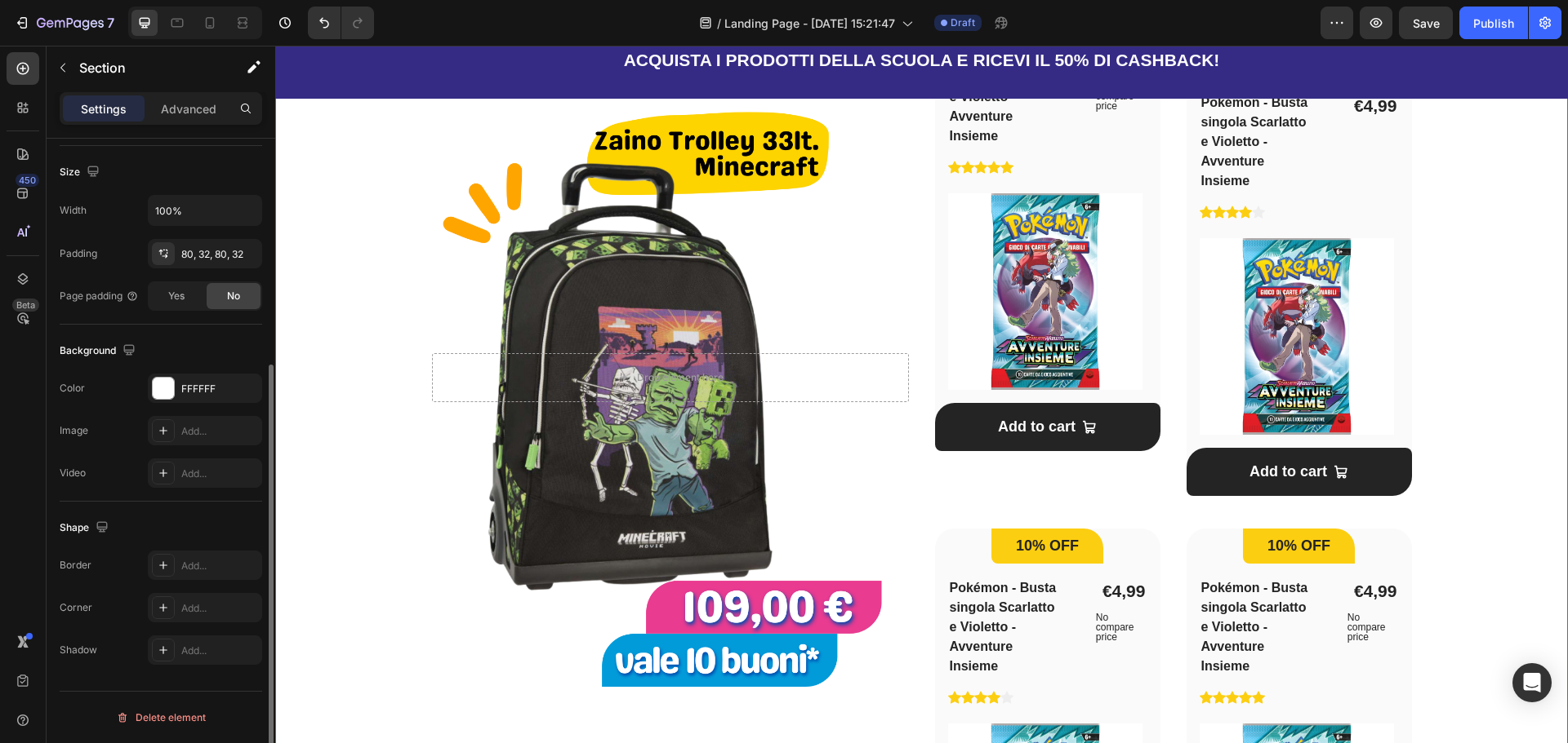
scroll to position [0, 0]
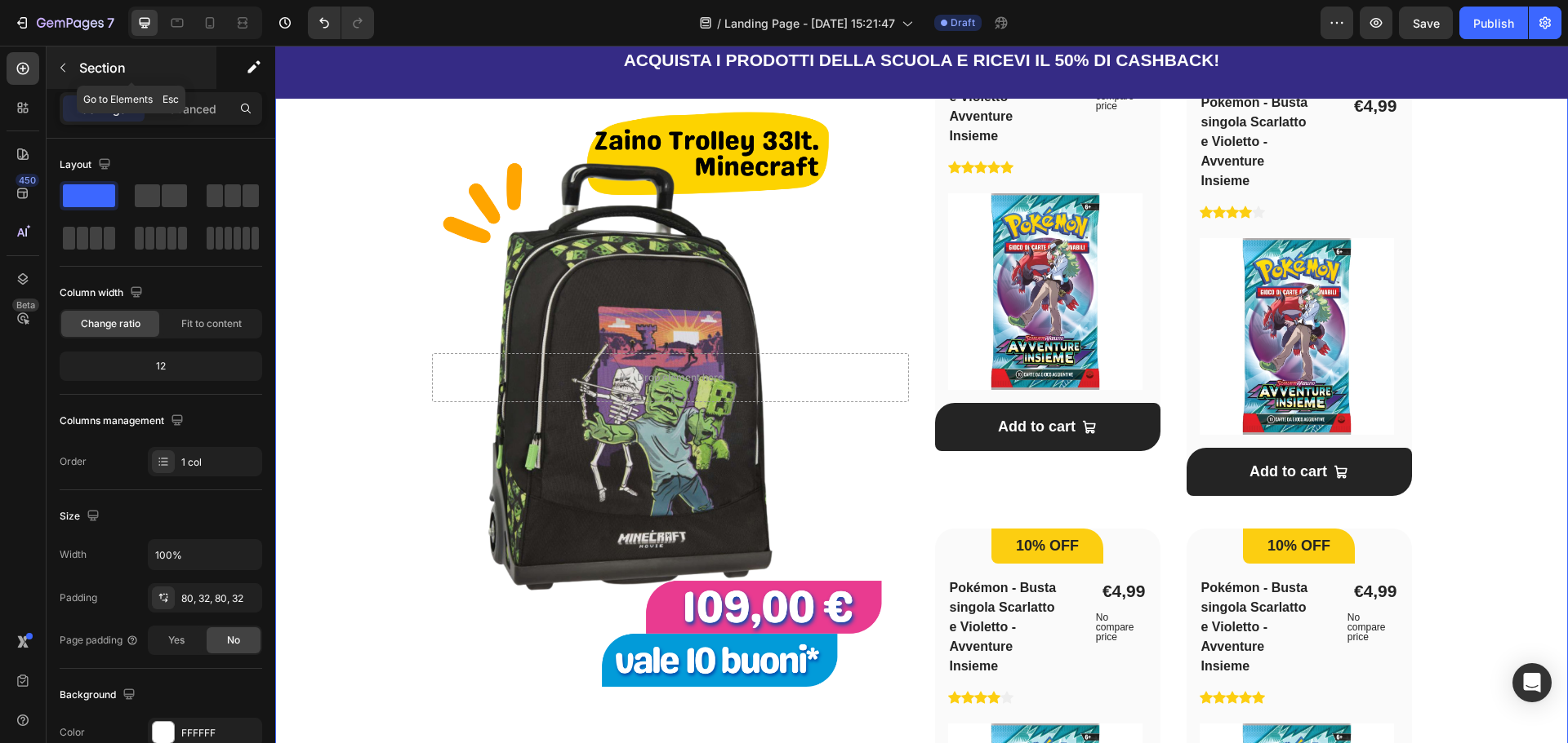
click at [68, 70] on icon "button" at bounding box center [63, 68] width 13 height 13
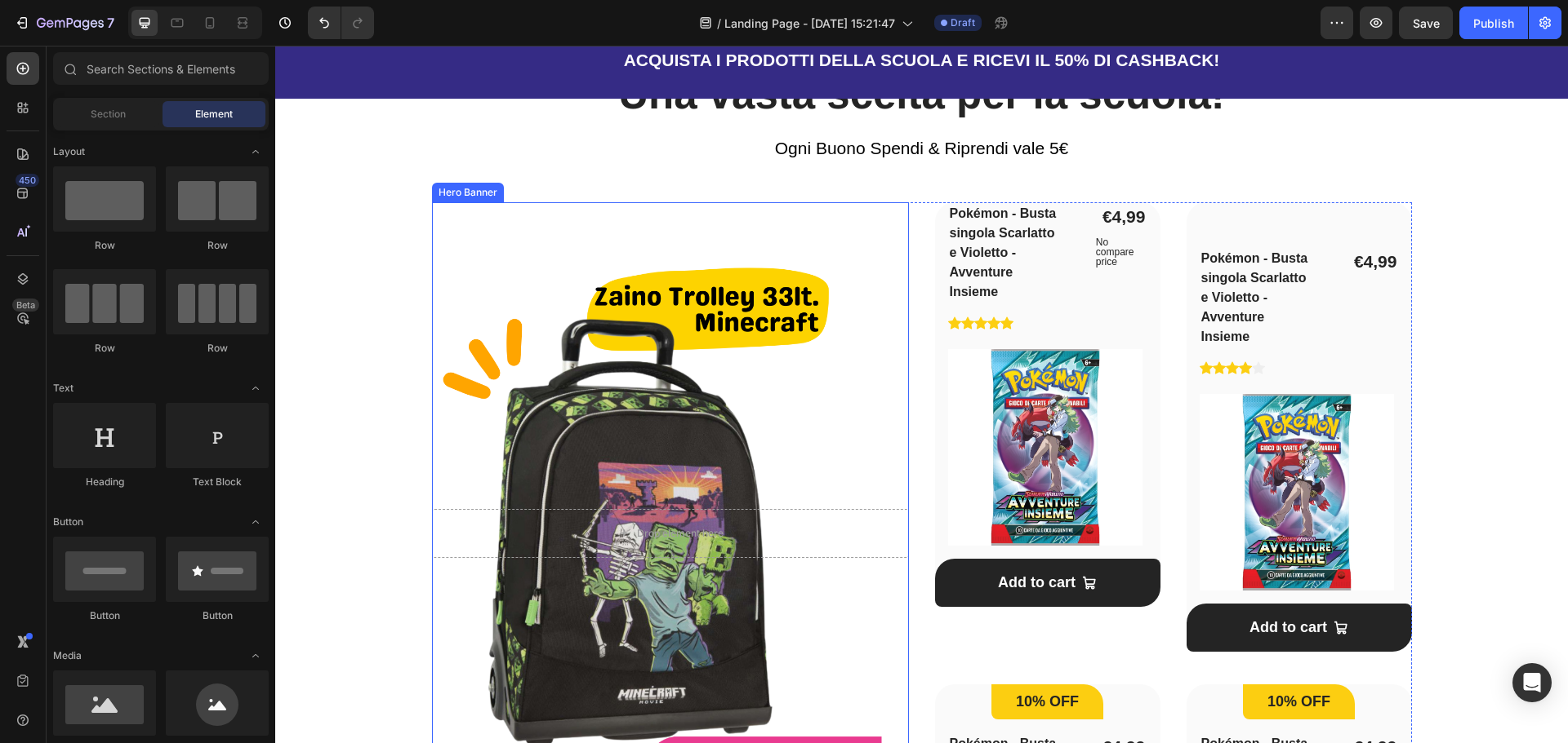
scroll to position [897, 0]
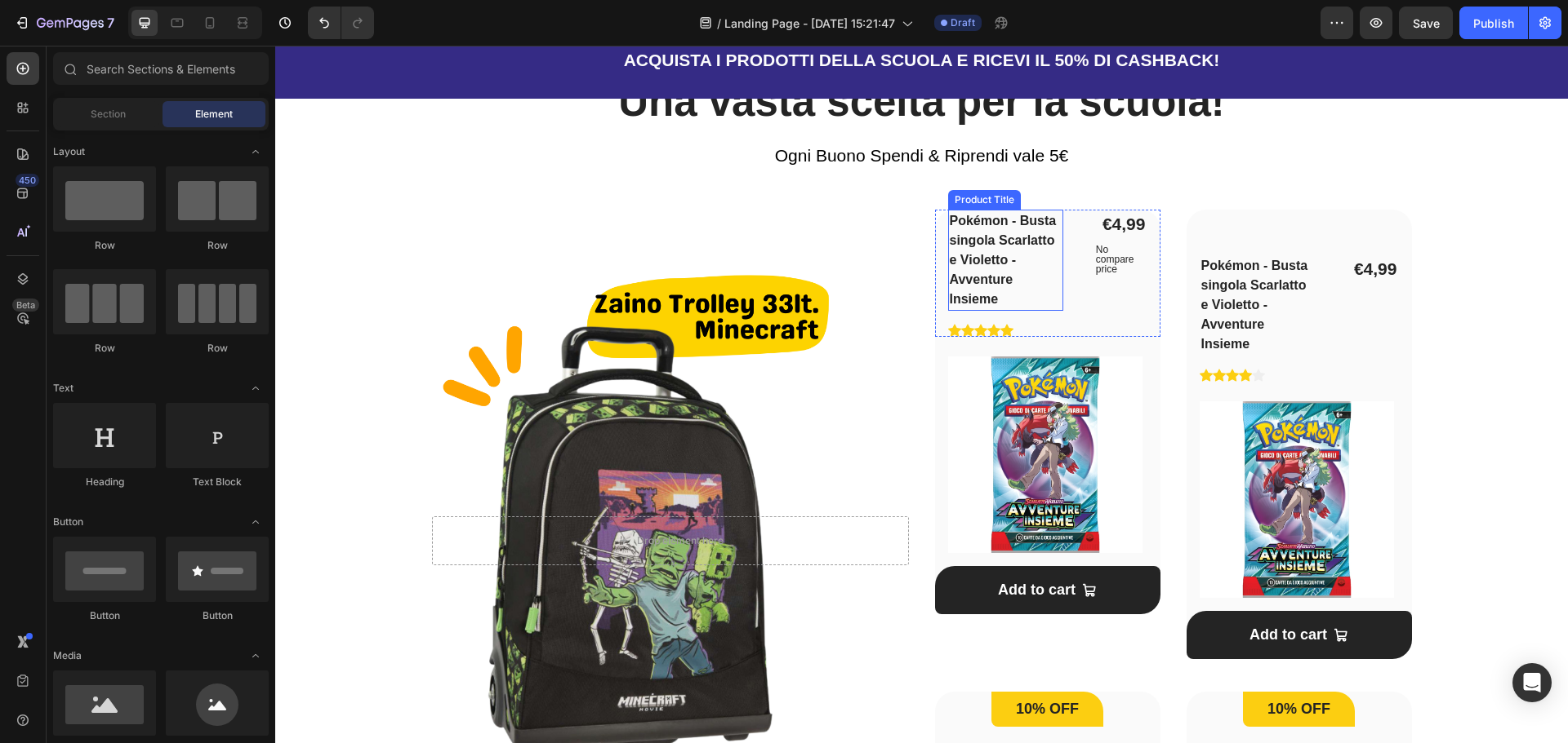
click at [1004, 259] on h1 "Pokémon - Busta singola Scarlatto e Violetto - Avventure Insieme" at bounding box center [1005, 260] width 115 height 101
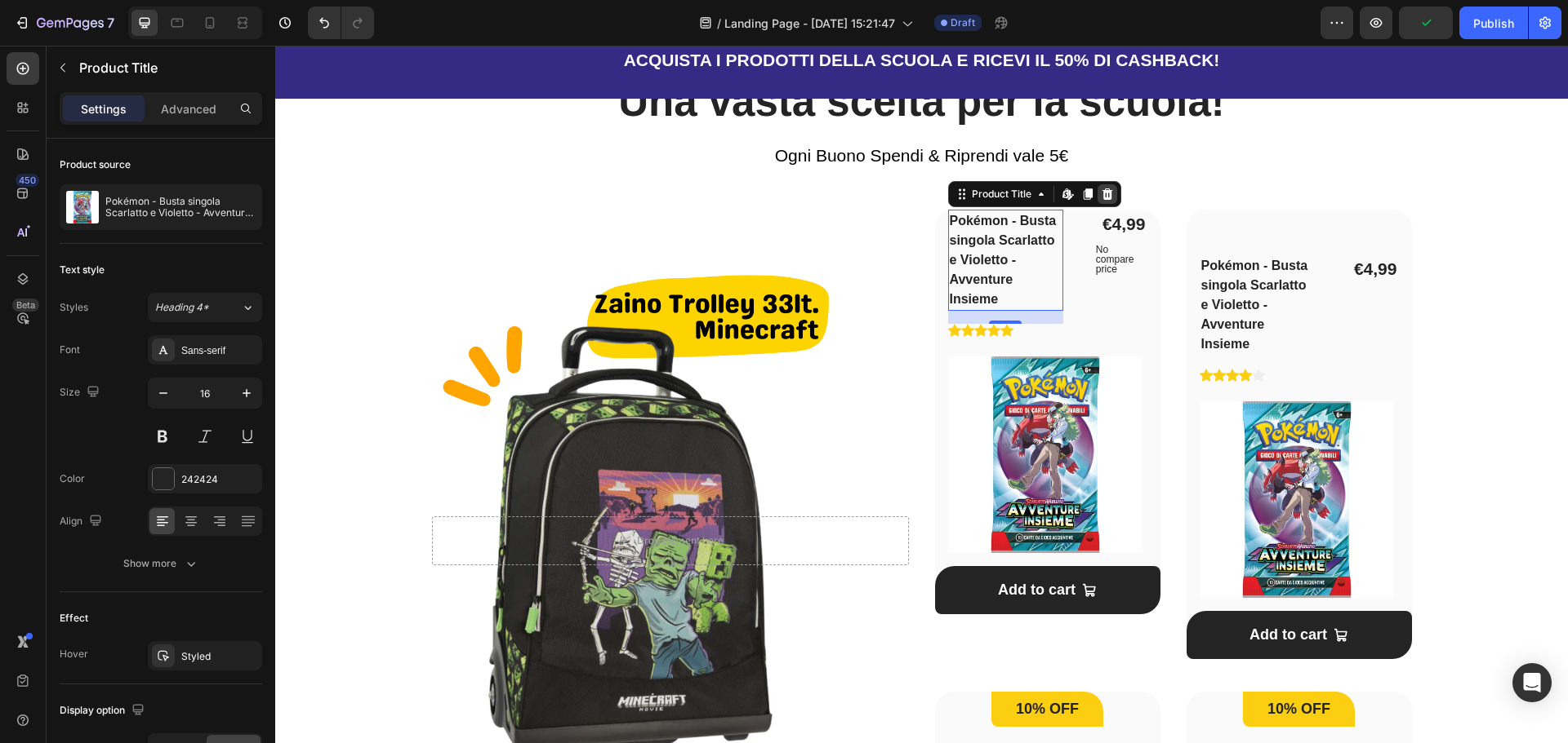
click at [1101, 202] on div at bounding box center [1107, 195] width 20 height 20
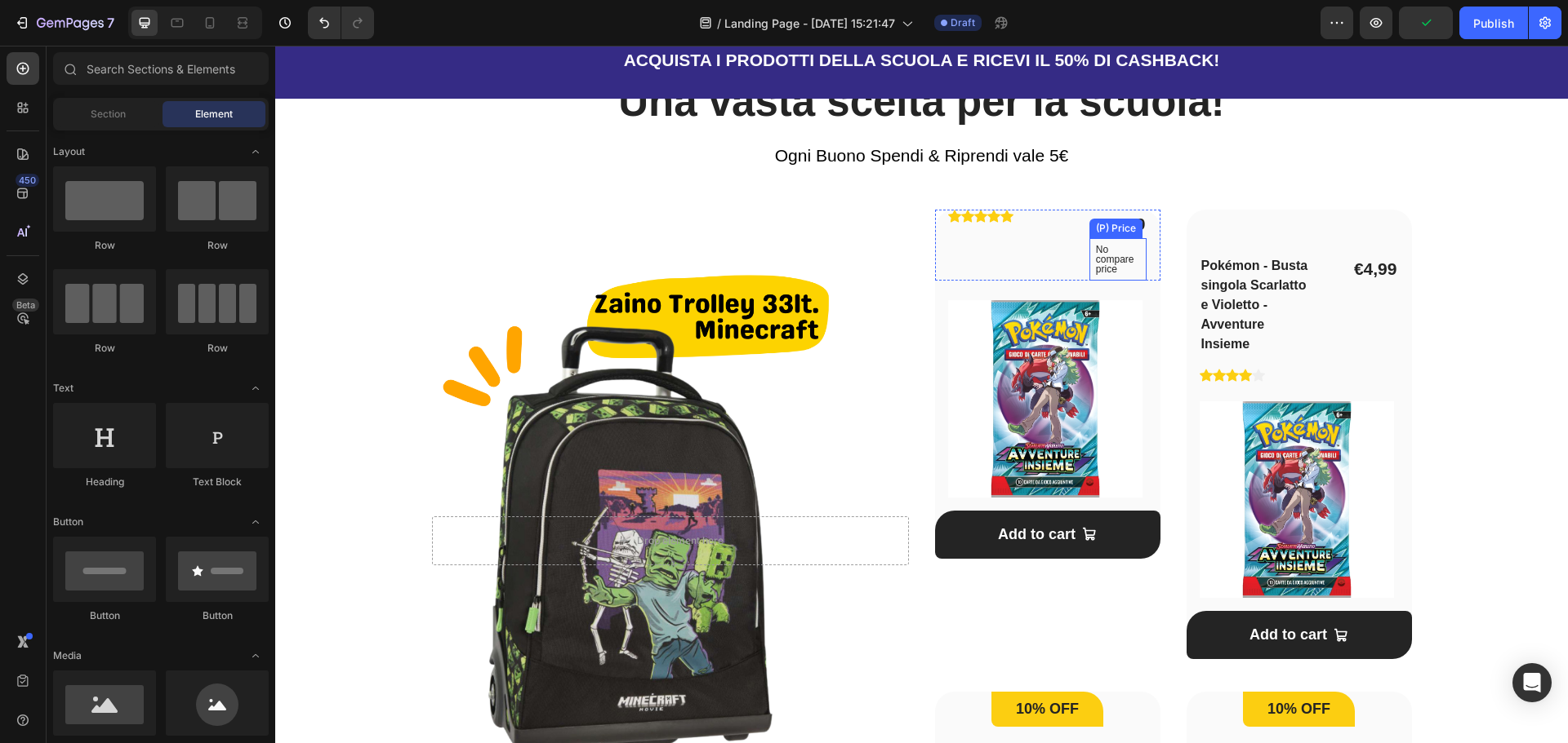
click at [1103, 266] on p "No compare price" at bounding box center [1118, 259] width 45 height 29
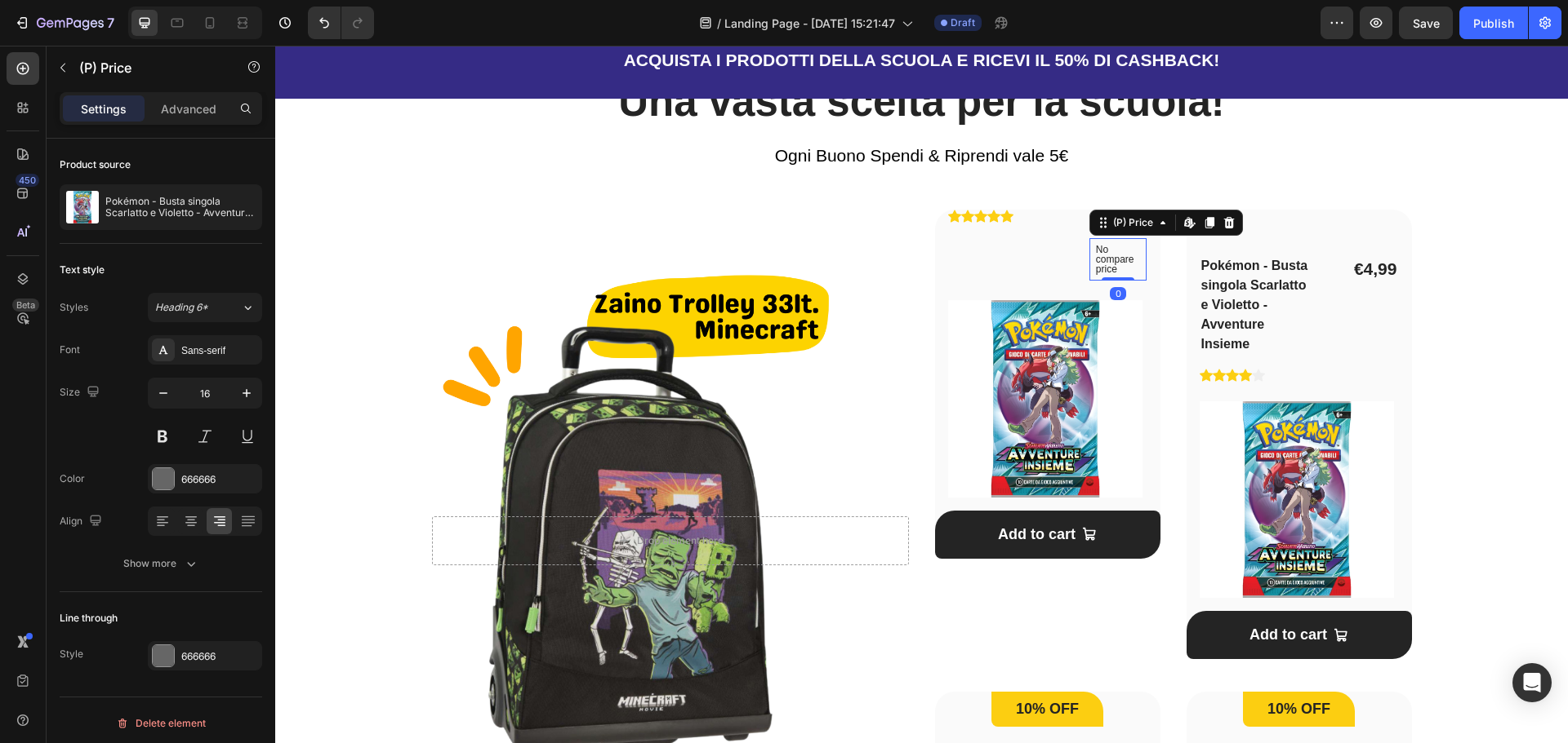
click at [1226, 223] on icon at bounding box center [1228, 222] width 11 height 12
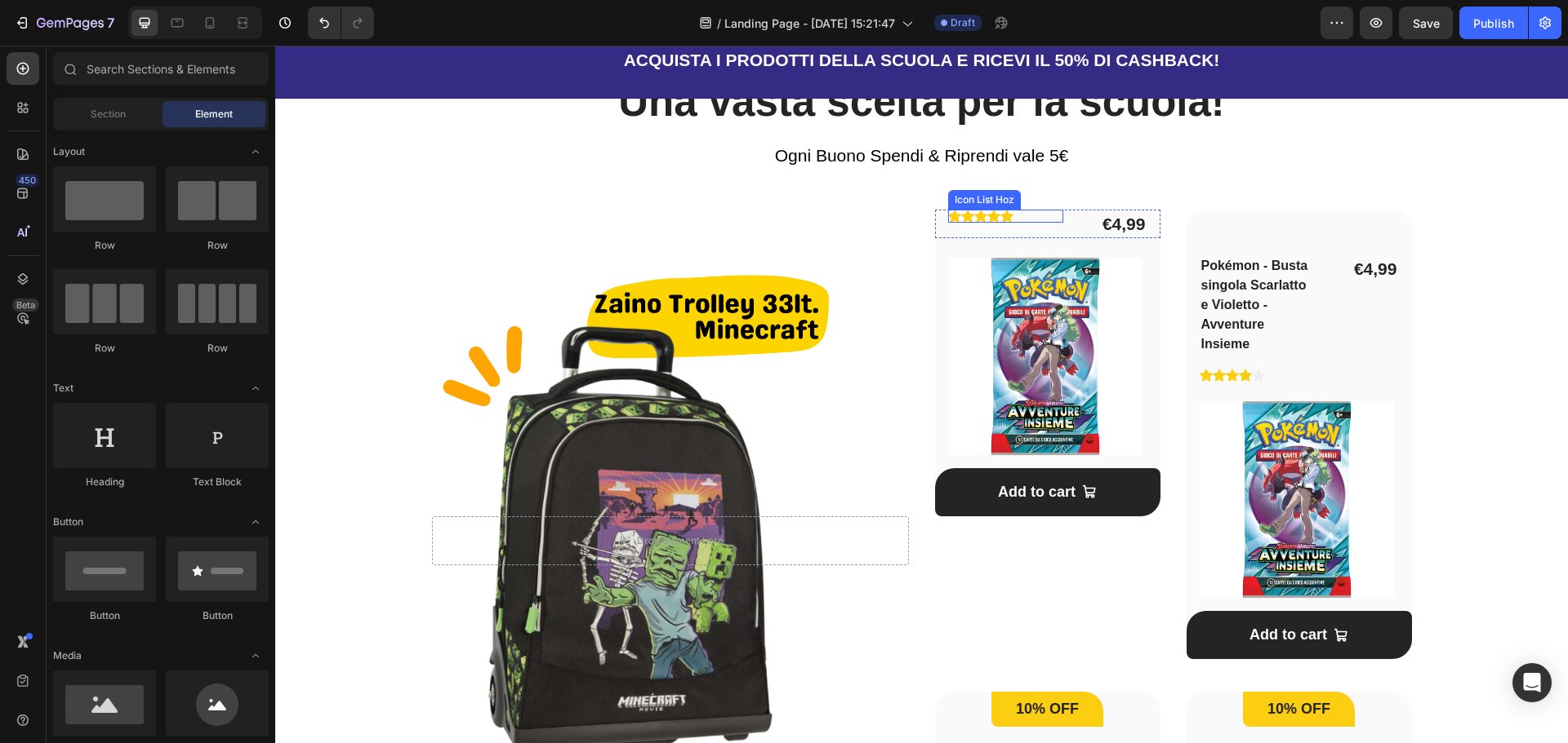
click at [1001, 221] on icon at bounding box center [1006, 216] width 13 height 13
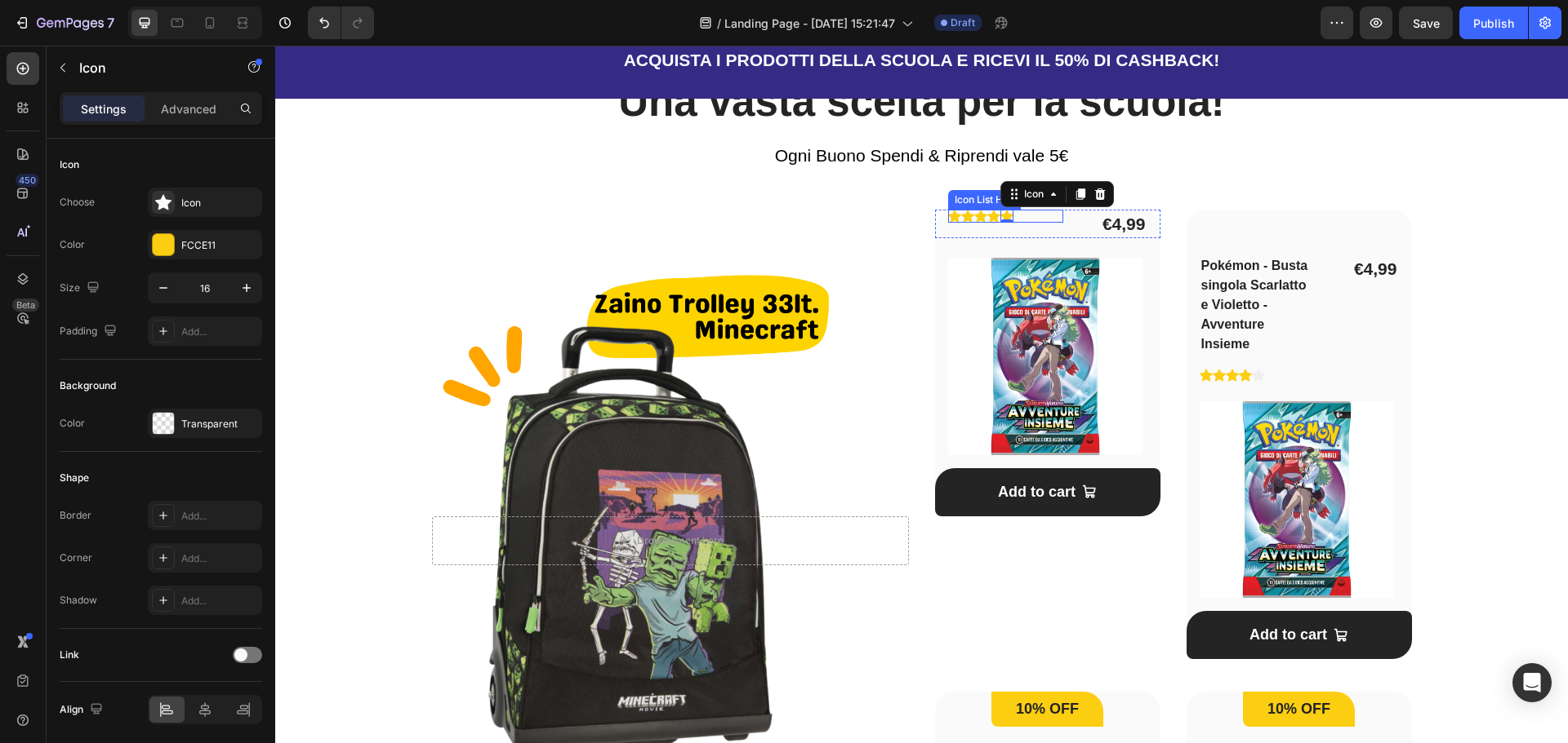
click at [1043, 216] on div "Icon Icon Icon Icon Icon 0" at bounding box center [1005, 216] width 115 height 13
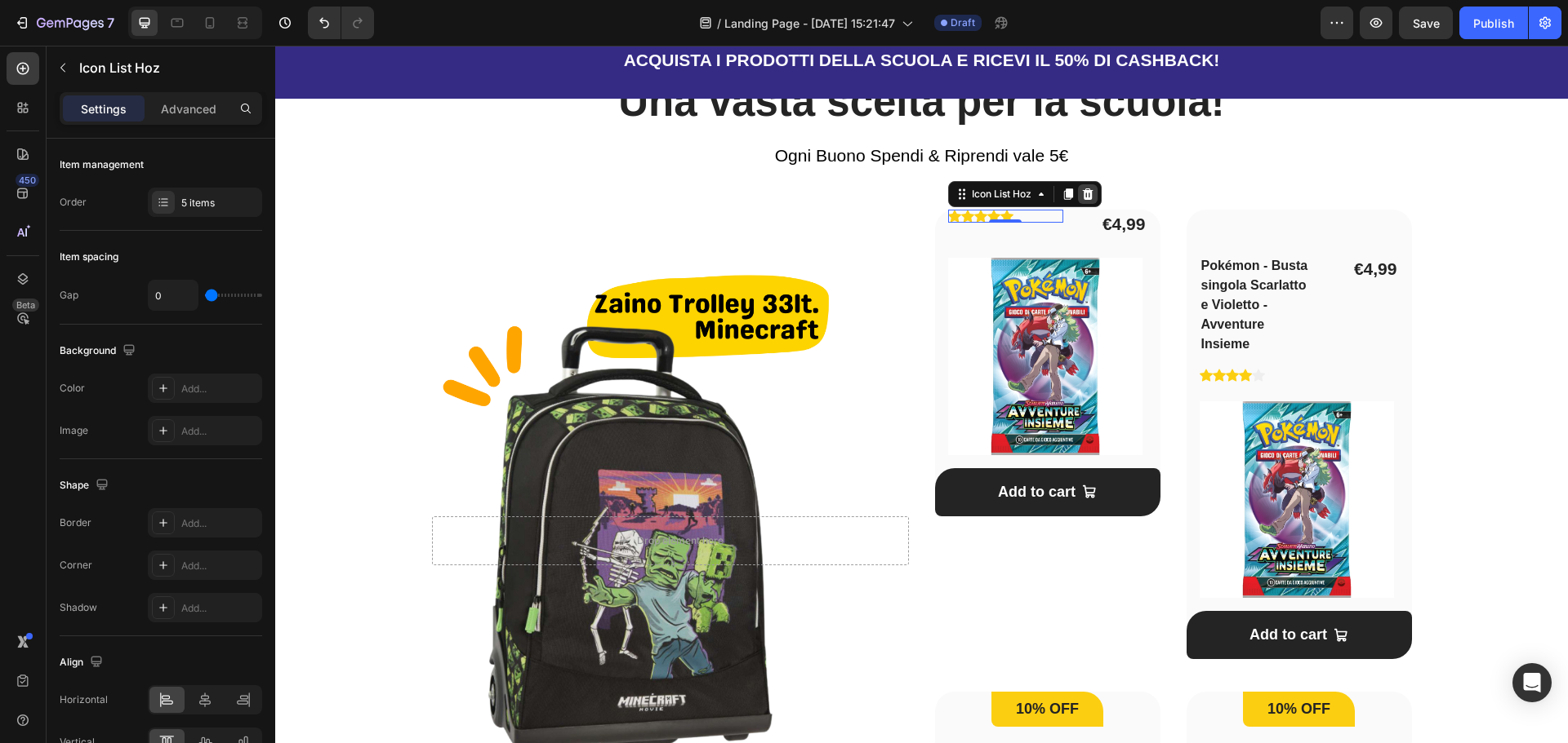
click at [1086, 195] on icon at bounding box center [1087, 194] width 11 height 12
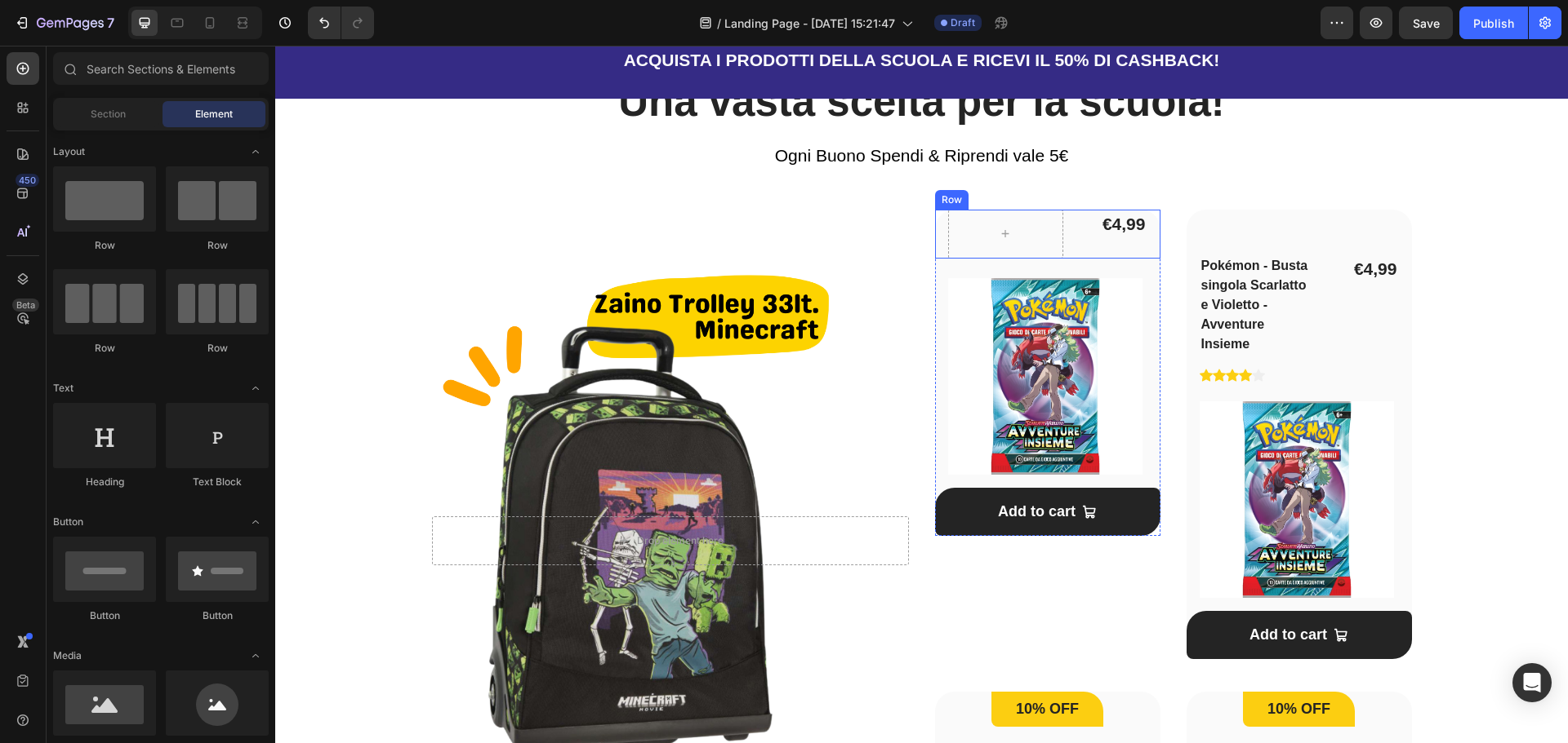
drag, startPoint x: 1075, startPoint y: 251, endPoint x: 1098, endPoint y: 221, distance: 37.8
click at [1075, 252] on div "€4,99 Product Price Product Price Row" at bounding box center [1047, 234] width 225 height 49
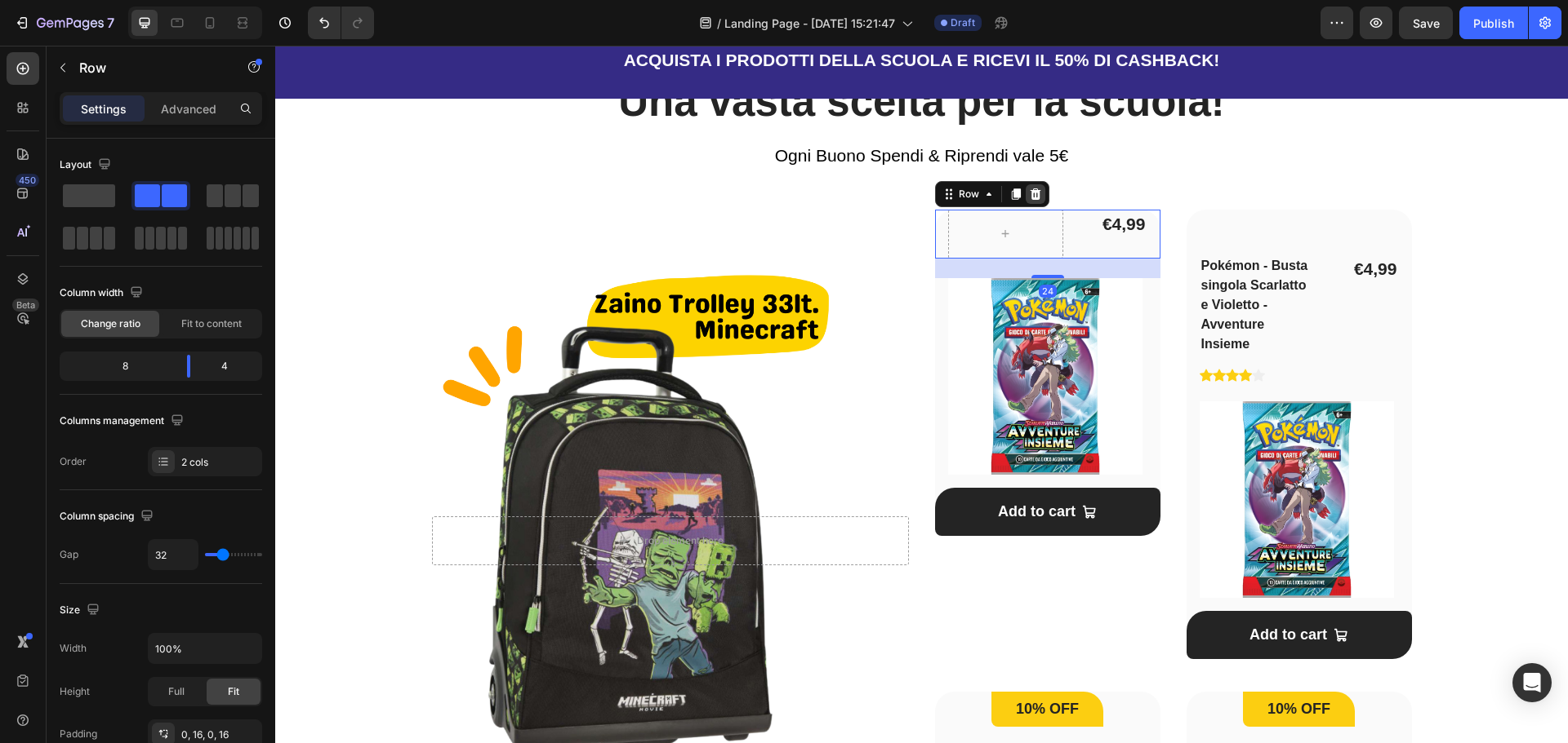
click at [1029, 188] on icon at bounding box center [1035, 194] width 13 height 13
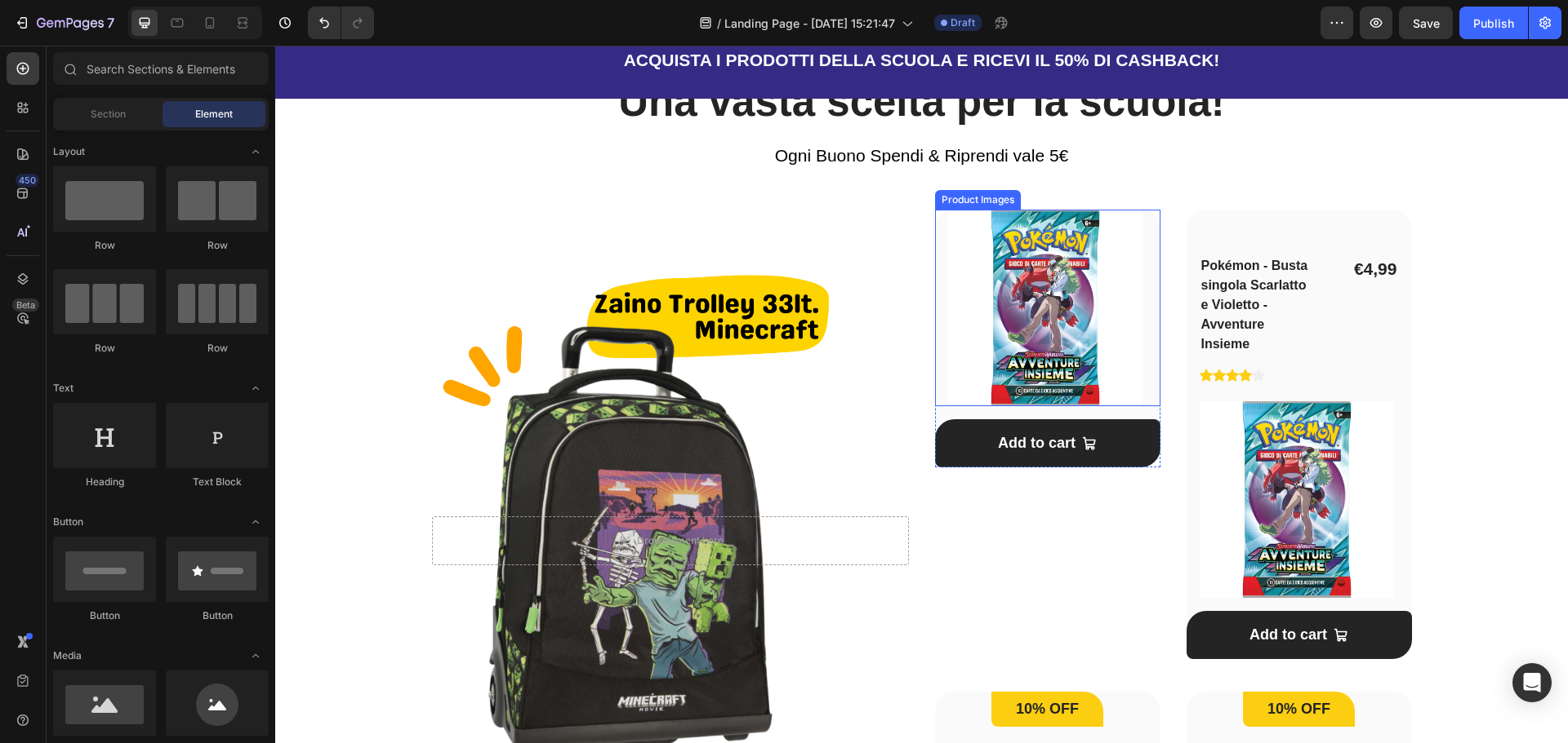
click at [1116, 354] on img at bounding box center [1044, 308] width 194 height 196
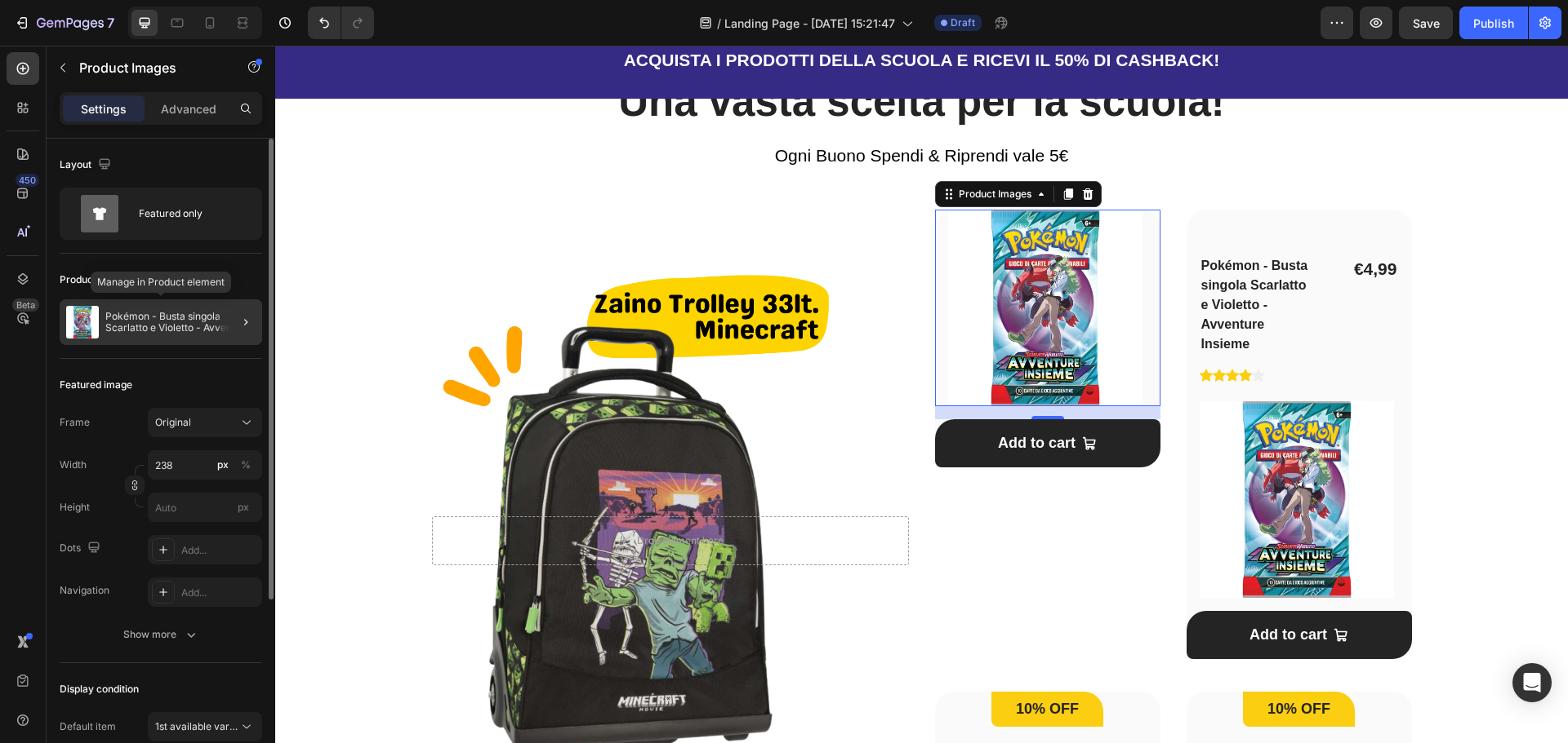
click at [80, 314] on img at bounding box center [82, 322] width 33 height 33
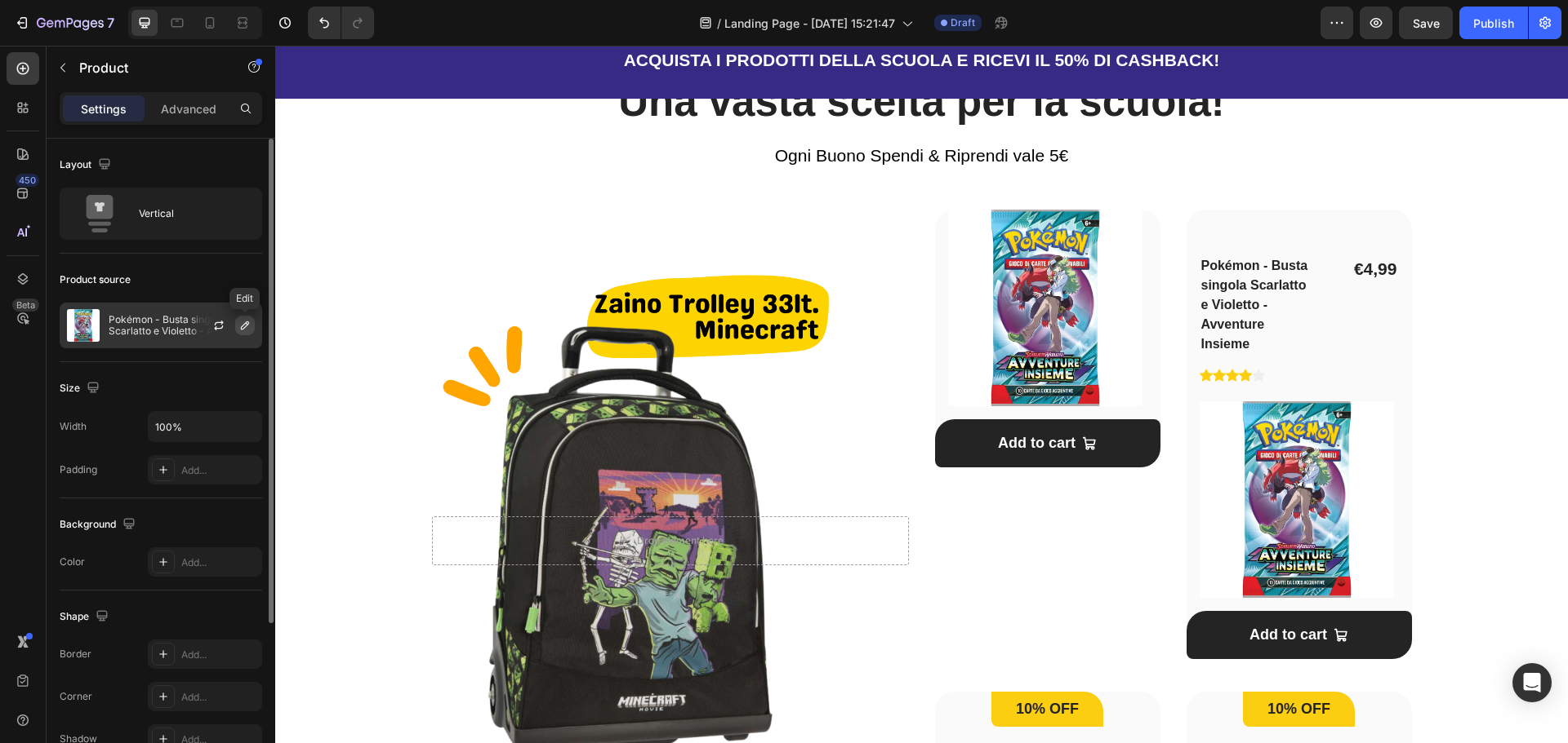
click at [241, 323] on icon "button" at bounding box center [245, 325] width 13 height 13
click at [212, 323] on button "button" at bounding box center [219, 326] width 20 height 20
click at [1105, 313] on img at bounding box center [1044, 308] width 194 height 196
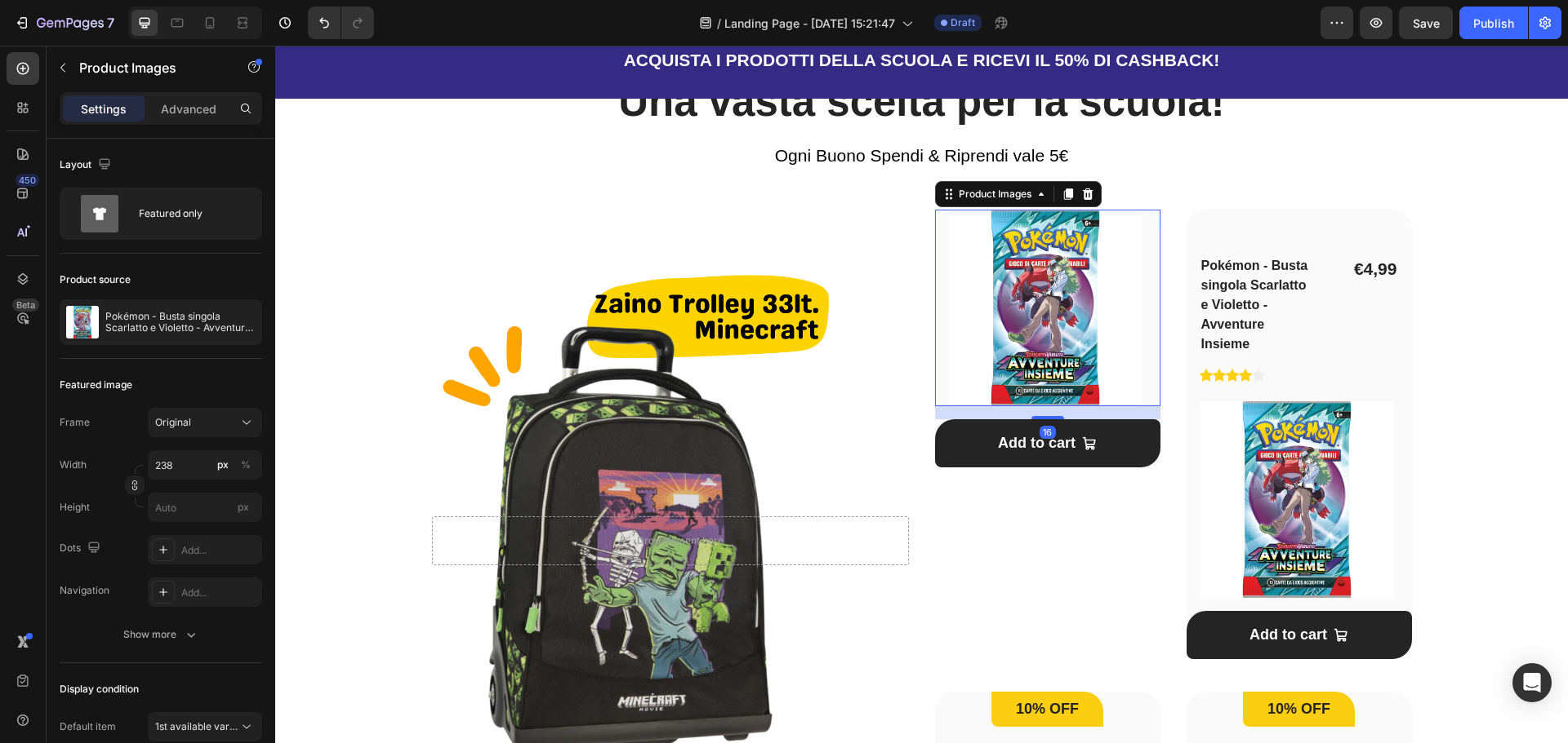
click at [1085, 185] on div at bounding box center [1087, 195] width 20 height 20
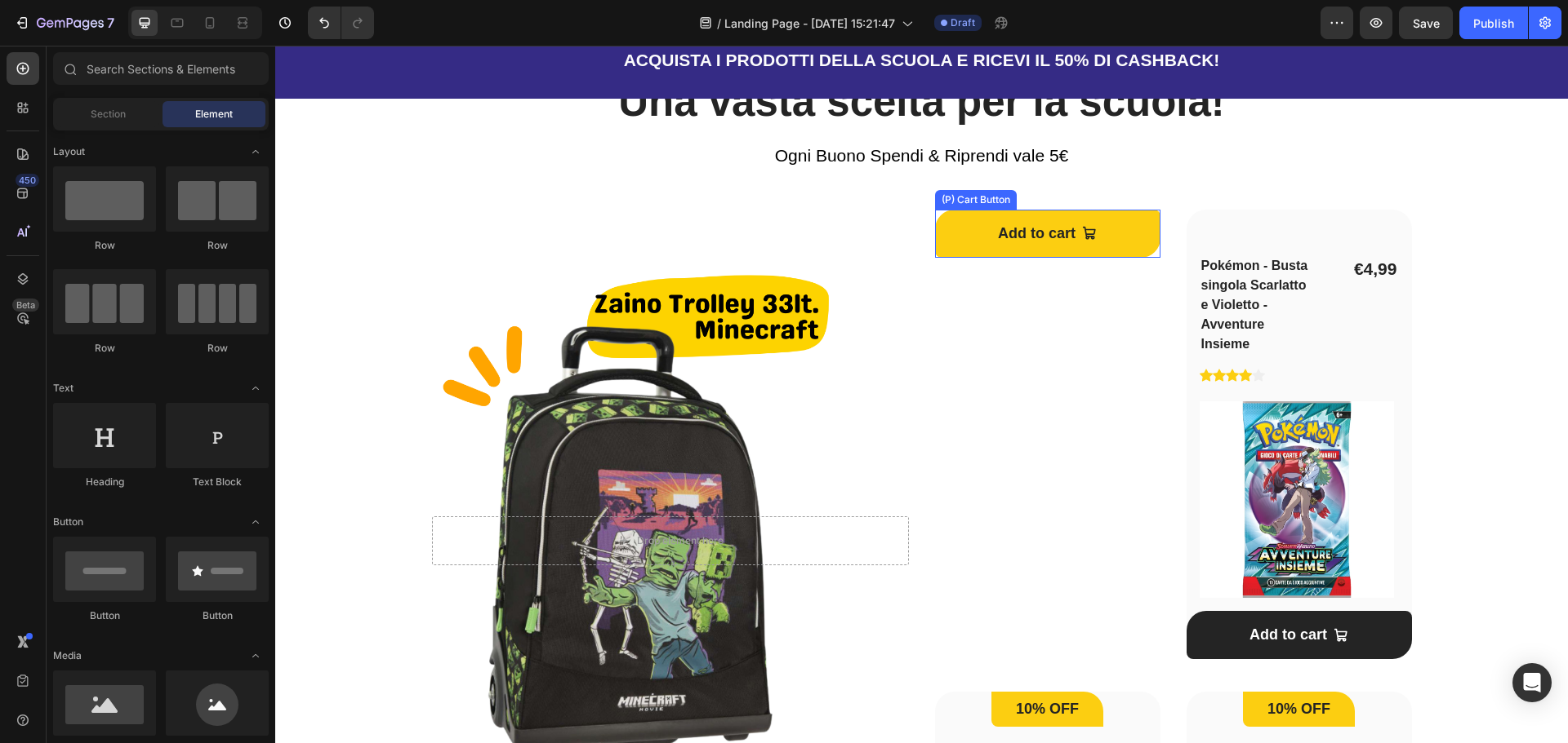
click at [1140, 240] on button "Add to cart" at bounding box center [1047, 234] width 225 height 48
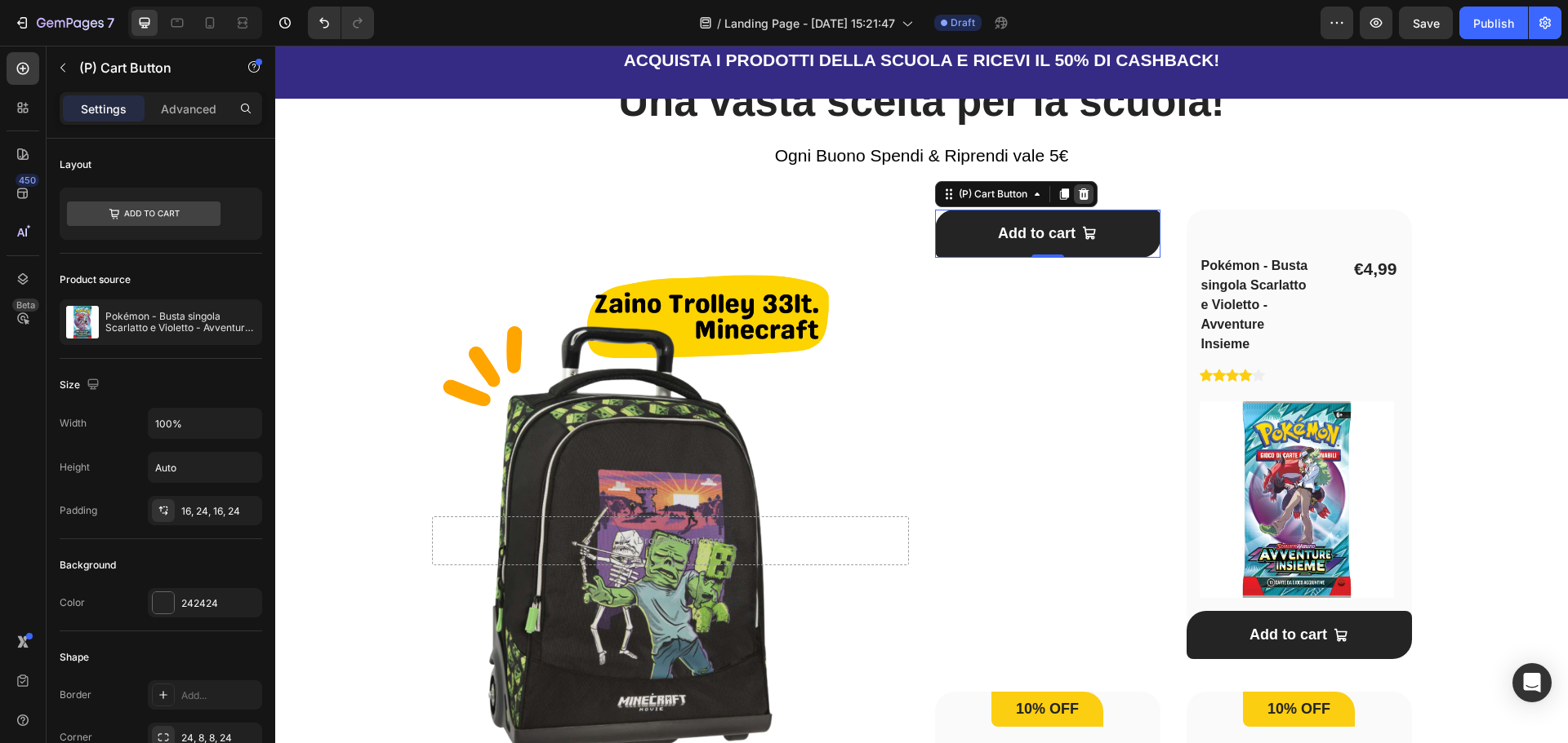
click at [1077, 191] on icon at bounding box center [1083, 194] width 11 height 12
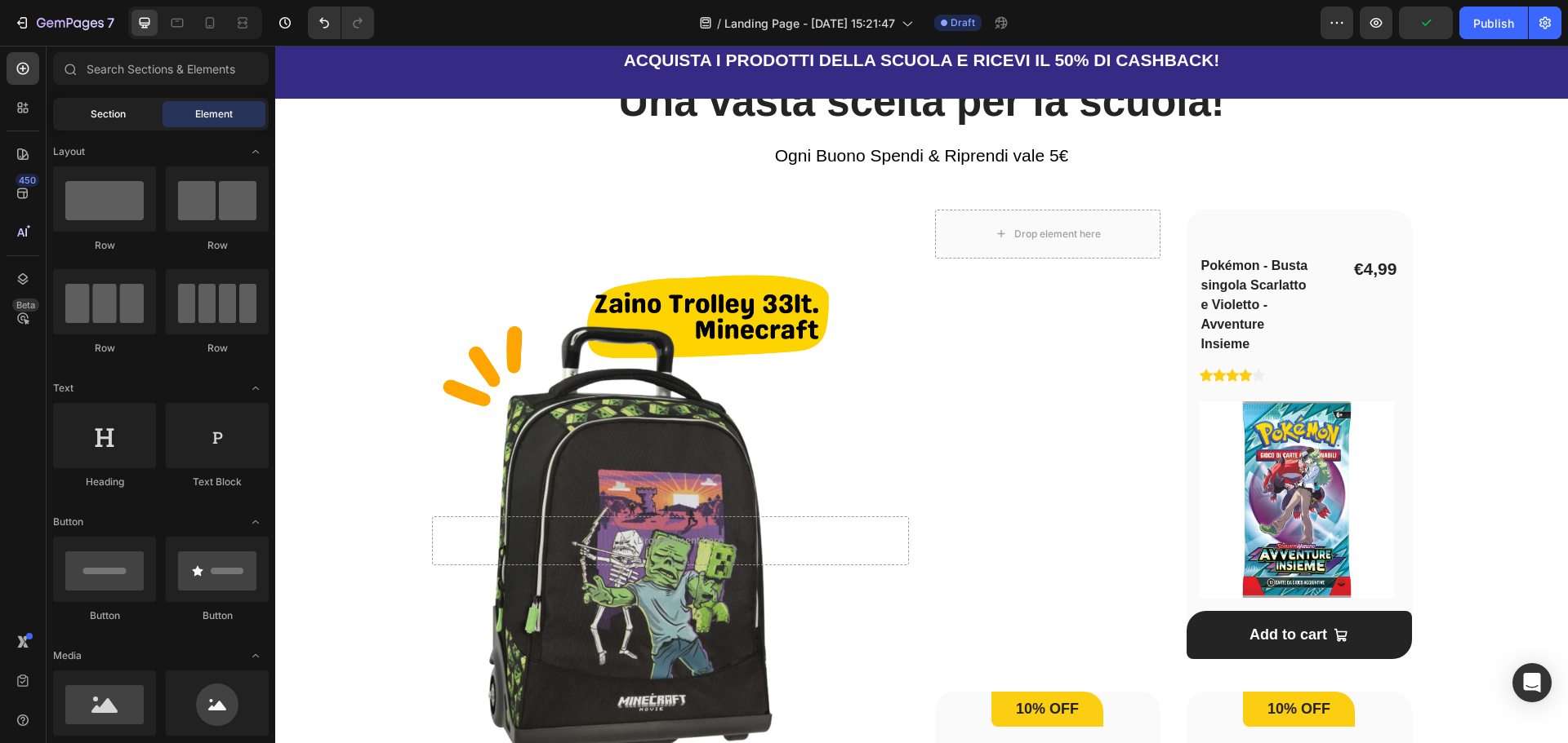
click at [112, 110] on span "Section" at bounding box center [107, 114] width 35 height 14
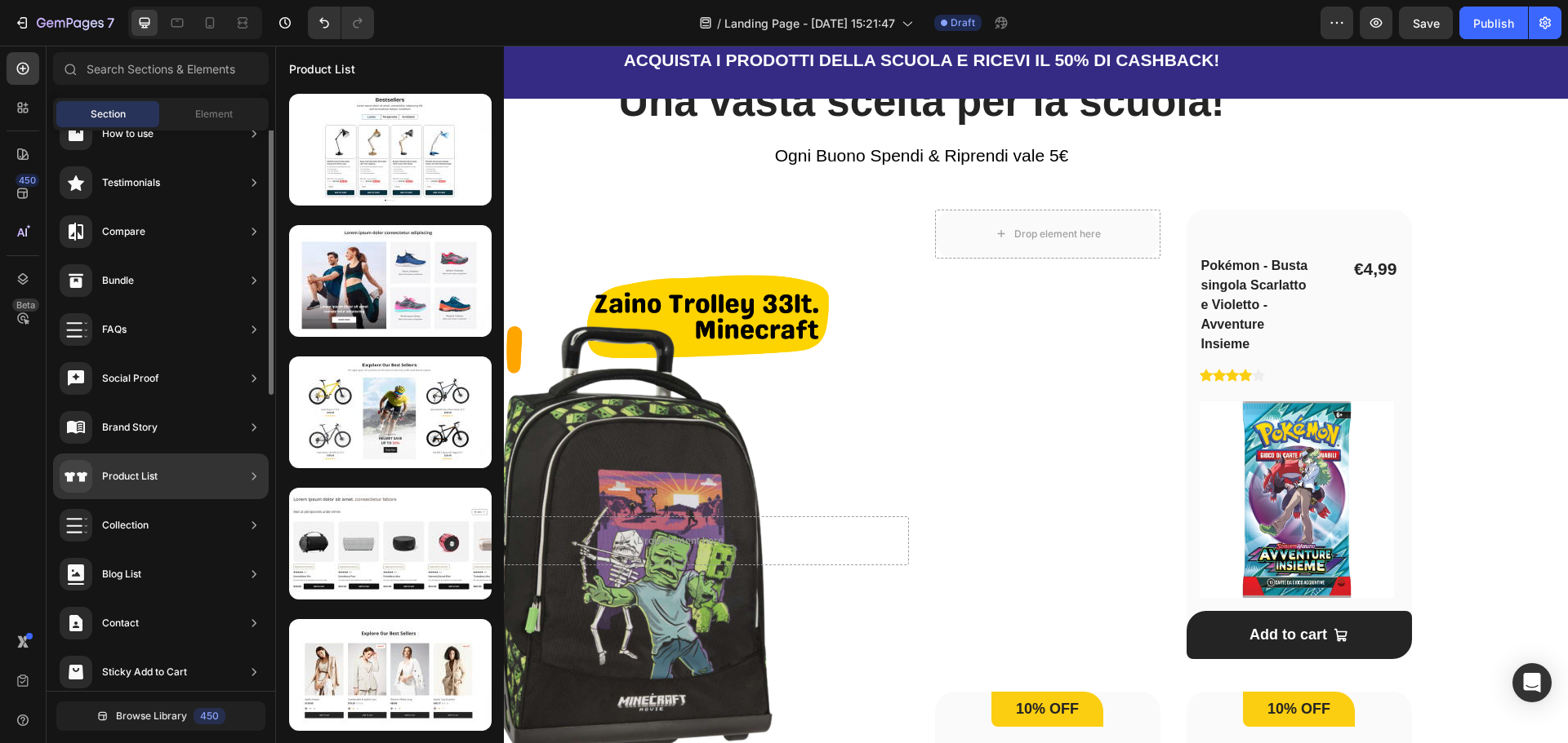
scroll to position [0, 0]
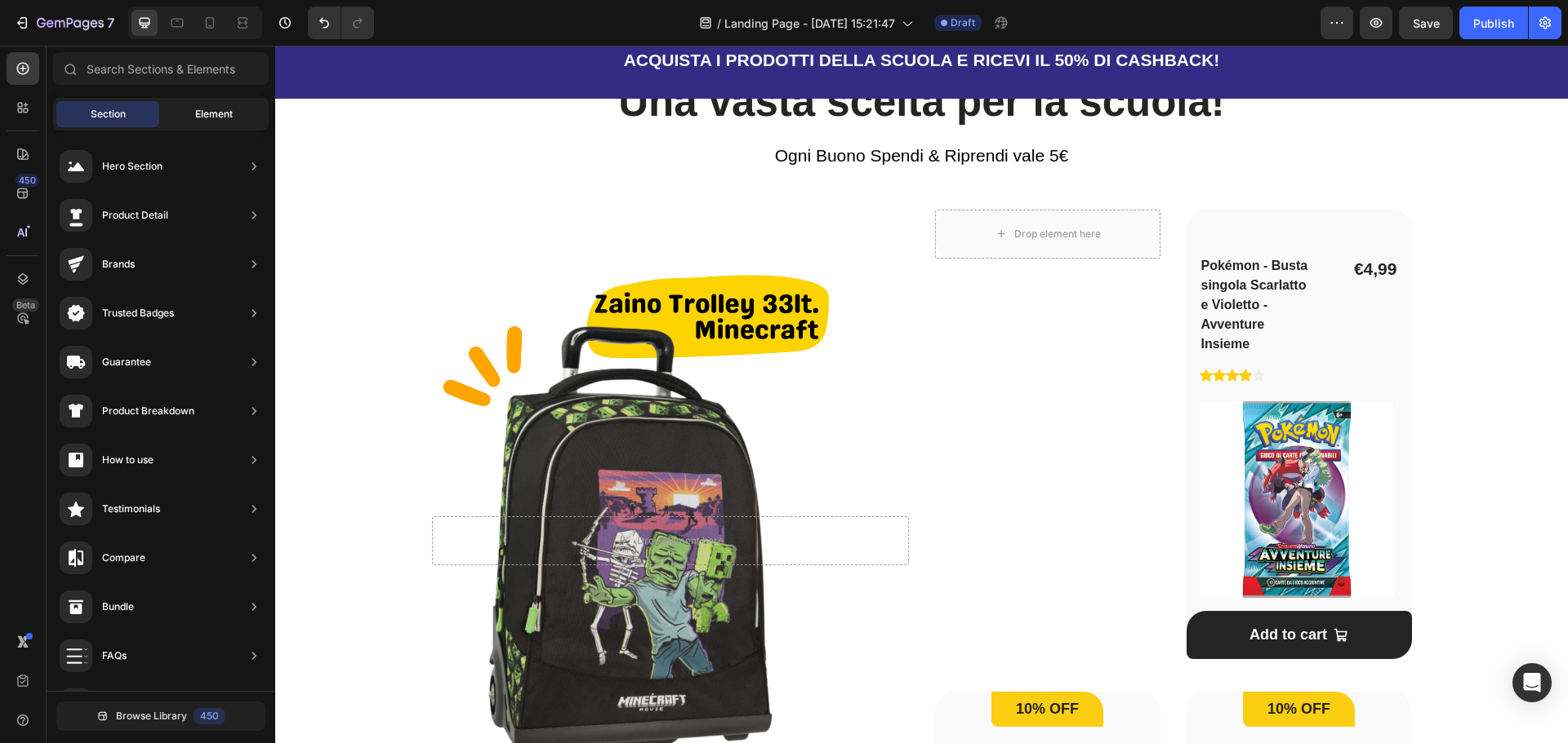
click at [218, 115] on span "Element" at bounding box center [214, 114] width 38 height 14
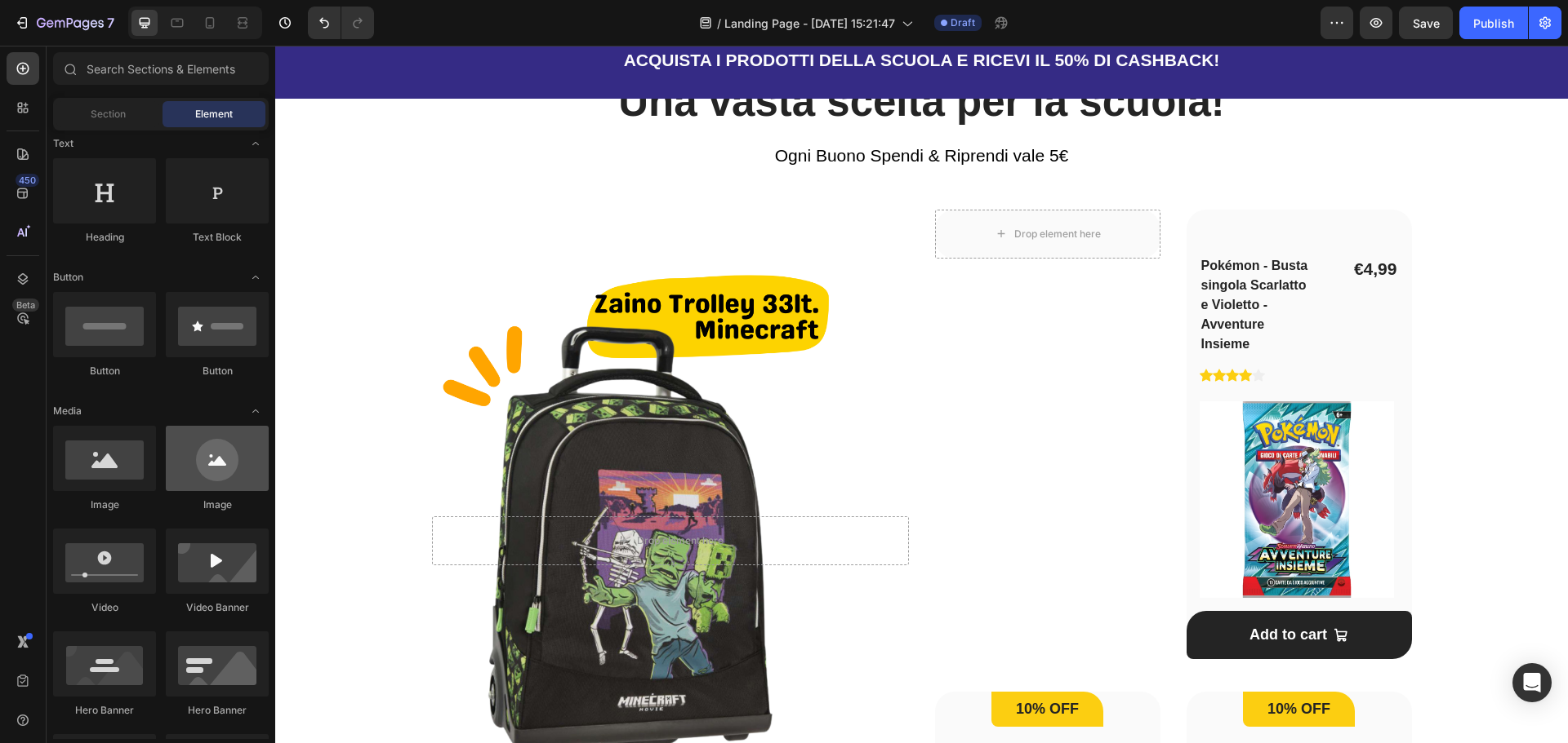
scroll to position [327, 0]
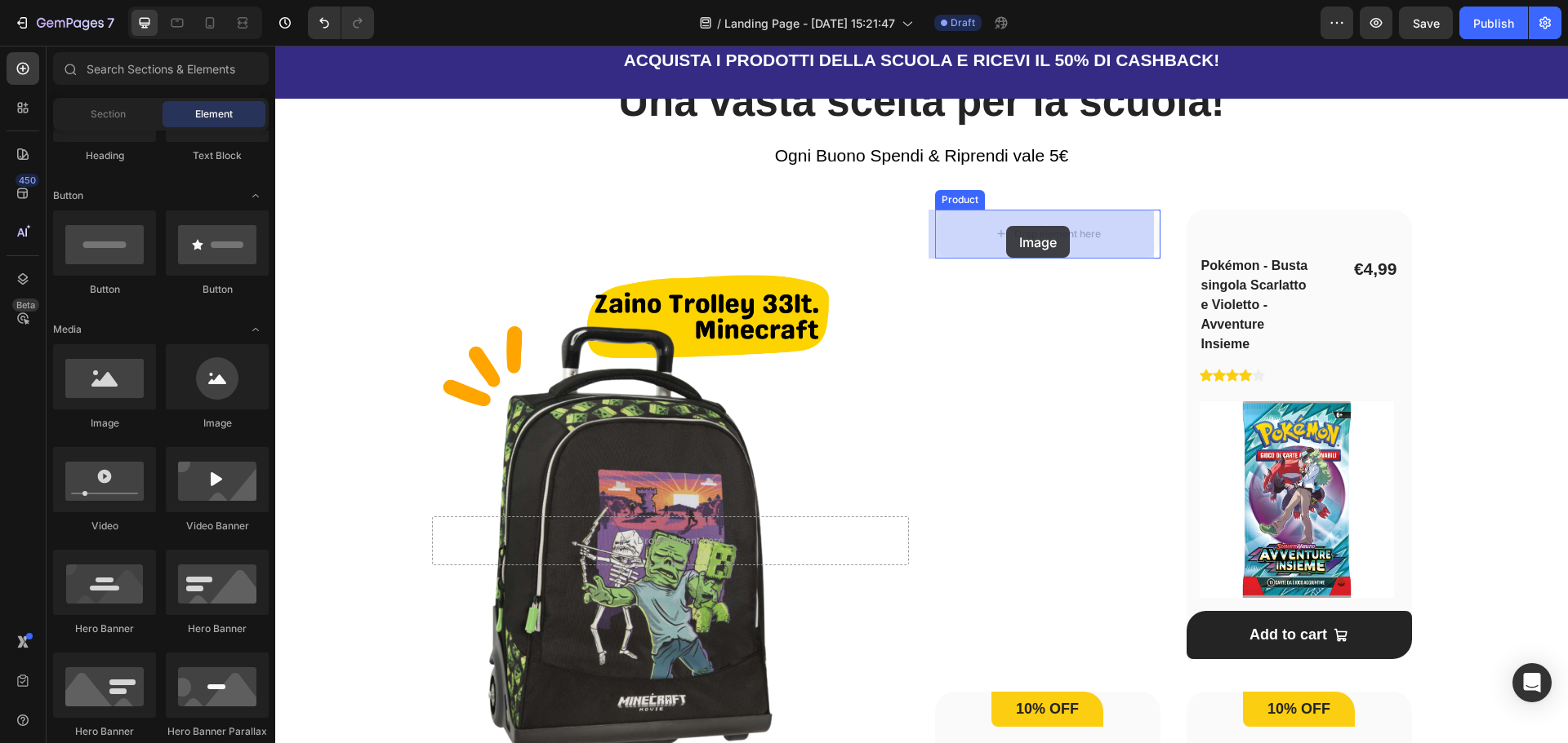
drag, startPoint x: 383, startPoint y: 439, endPoint x: 1006, endPoint y: 226, distance: 658.4
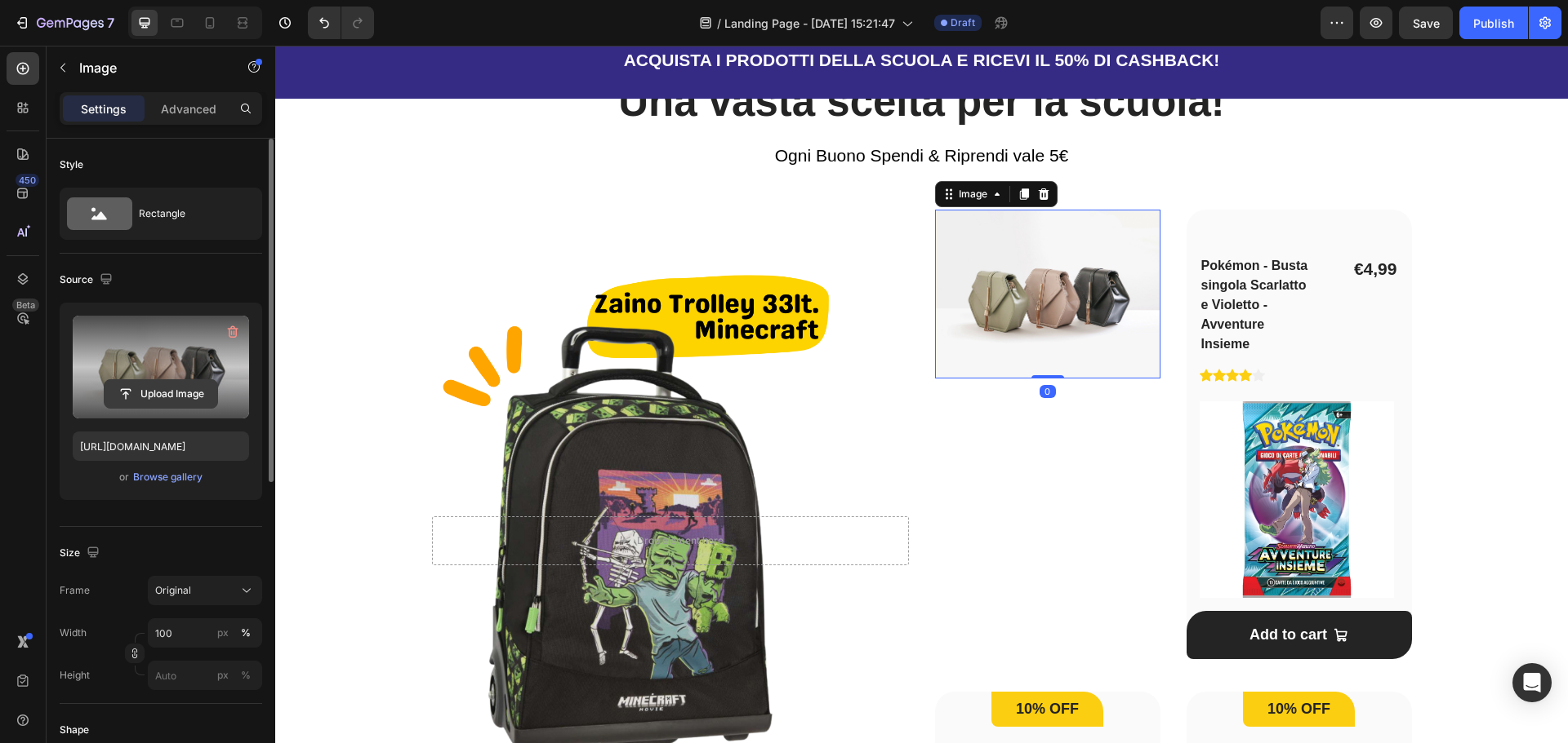
click at [156, 394] on input "file" at bounding box center [161, 394] width 113 height 28
click at [195, 374] on label at bounding box center [160, 367] width 176 height 103
click at [195, 380] on input "file" at bounding box center [161, 394] width 113 height 28
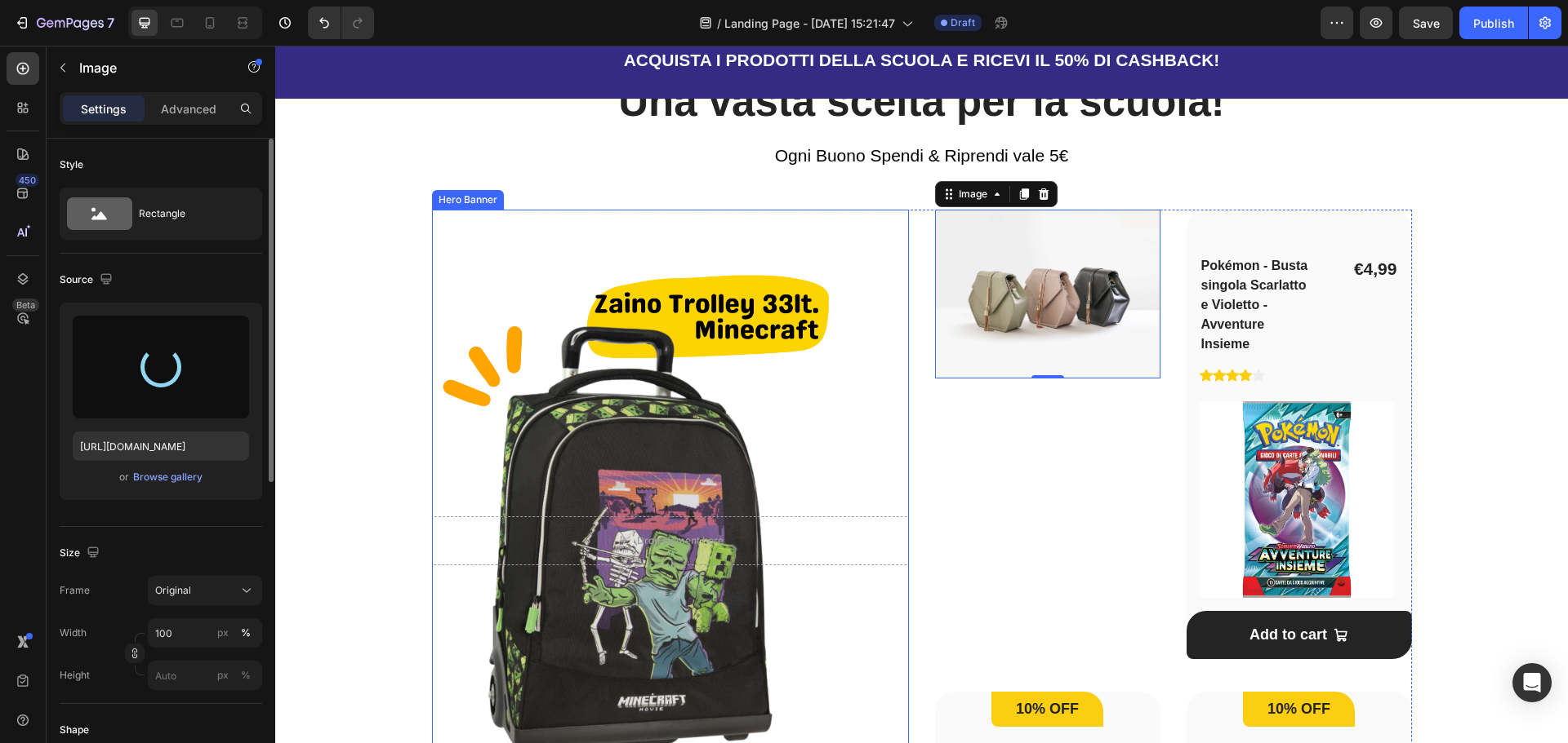
type input "[URL][DOMAIN_NAME]"
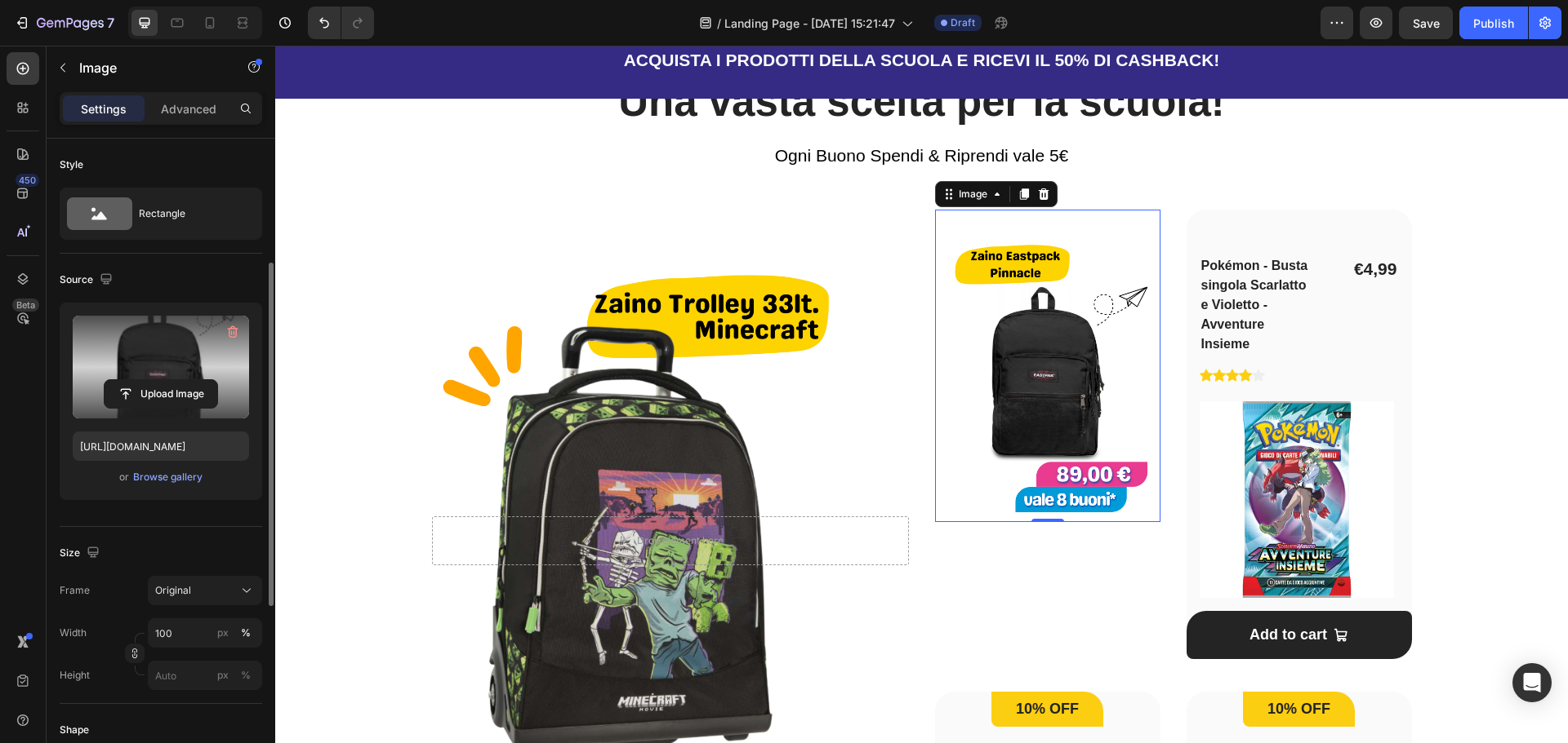
scroll to position [81, 0]
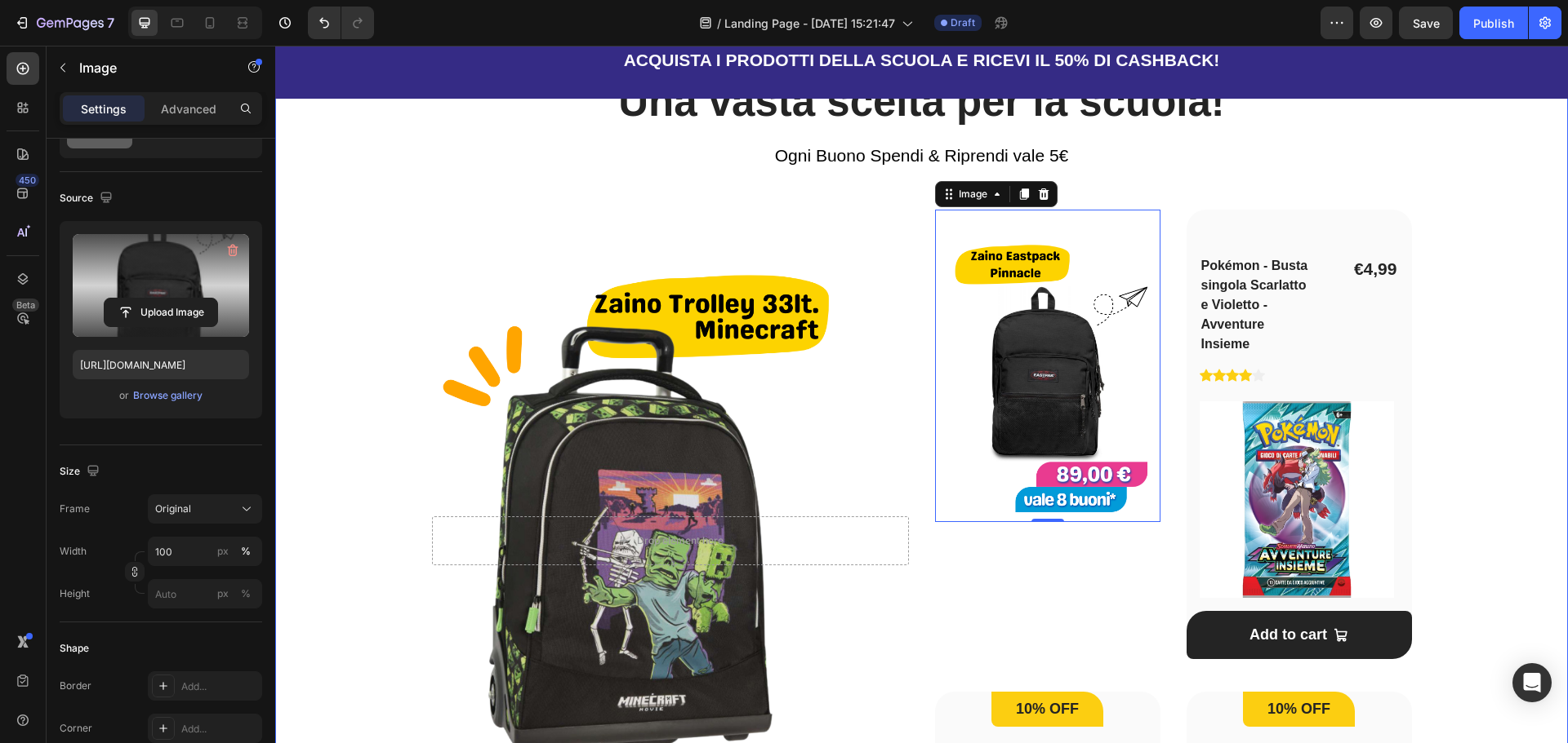
click at [1471, 329] on div "Una vasta scelta per la scuola! Heading Ogni Buono Spendi & Riprendi vale 5€ Te…" at bounding box center [921, 616] width 1240 height 1083
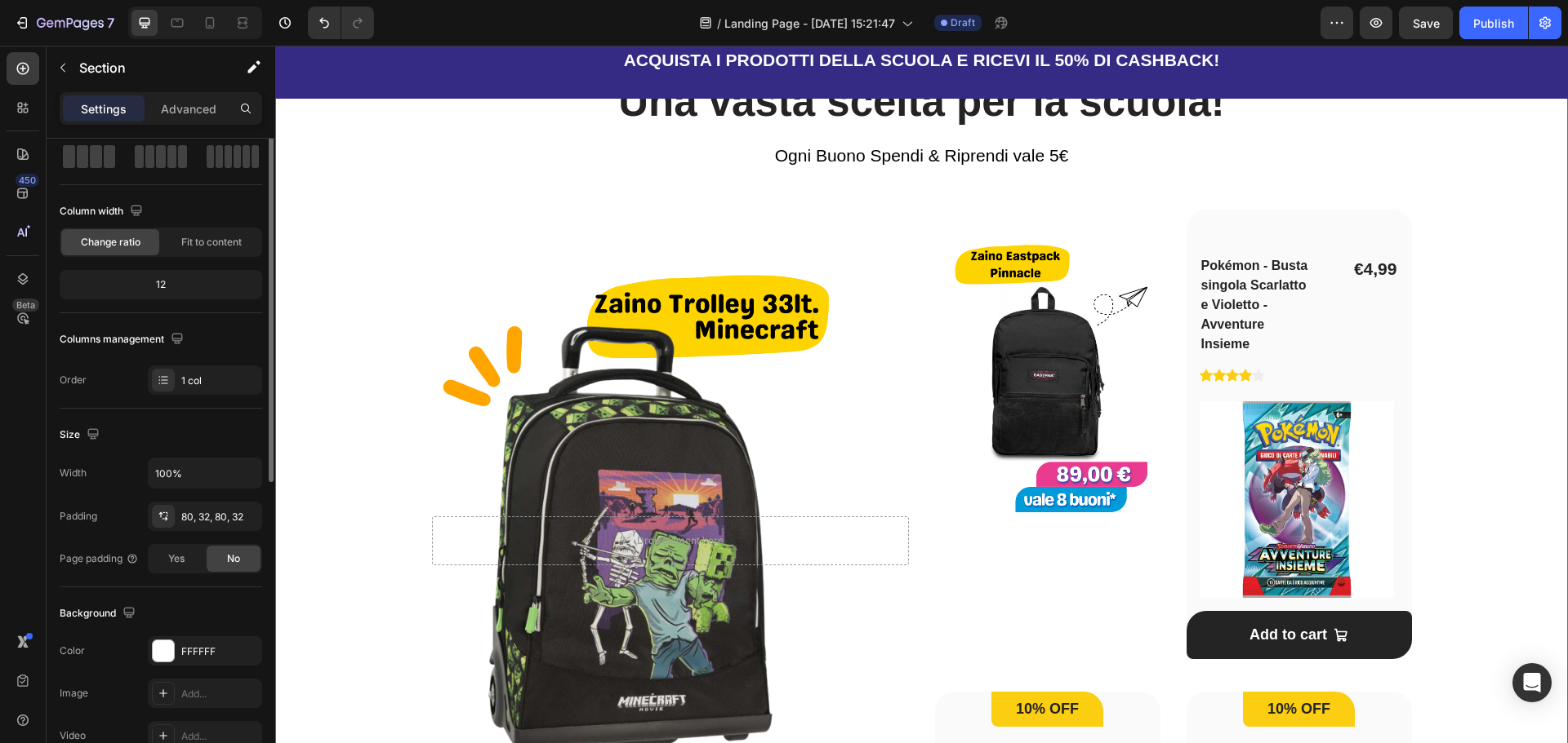
scroll to position [0, 0]
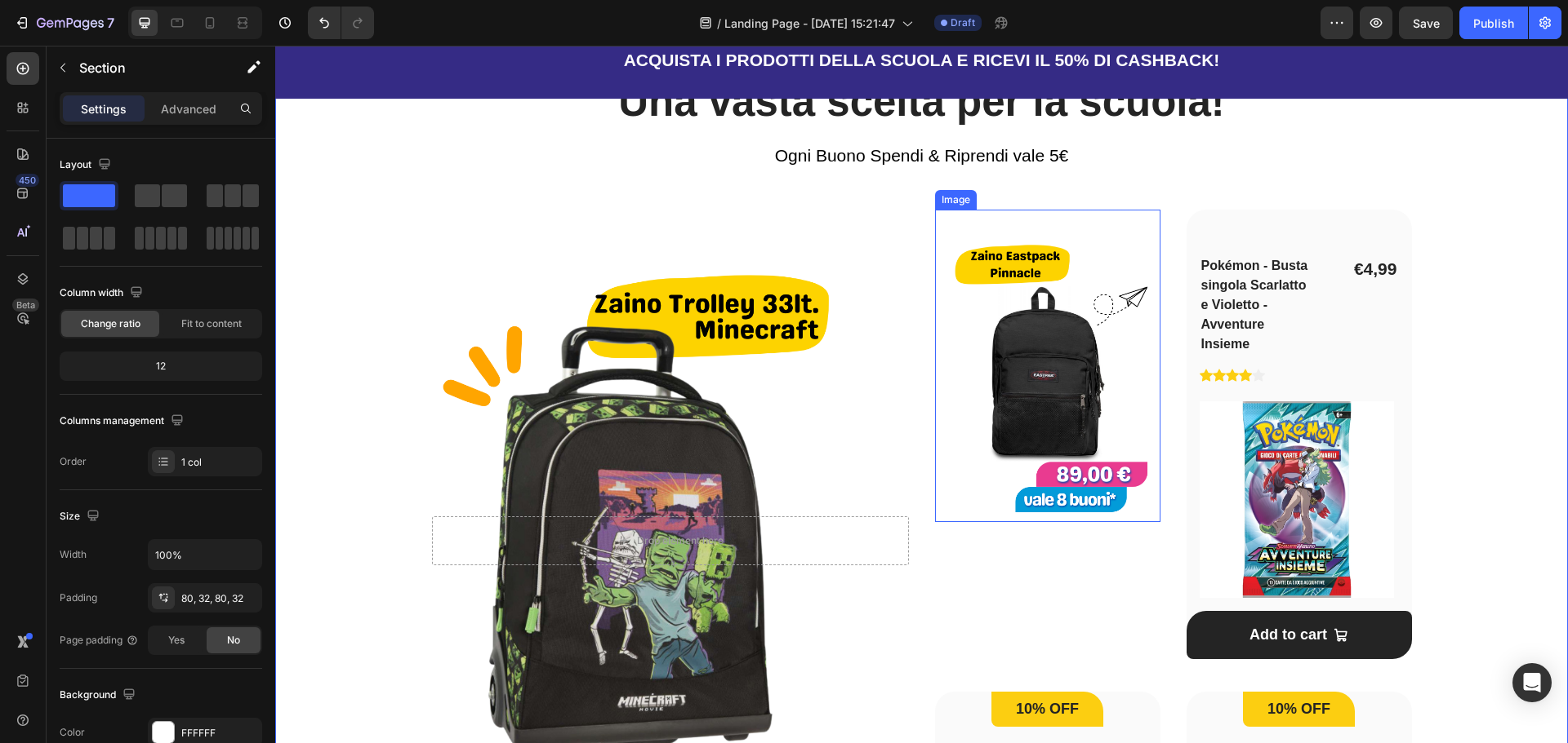
click at [1083, 364] on img at bounding box center [1047, 366] width 225 height 313
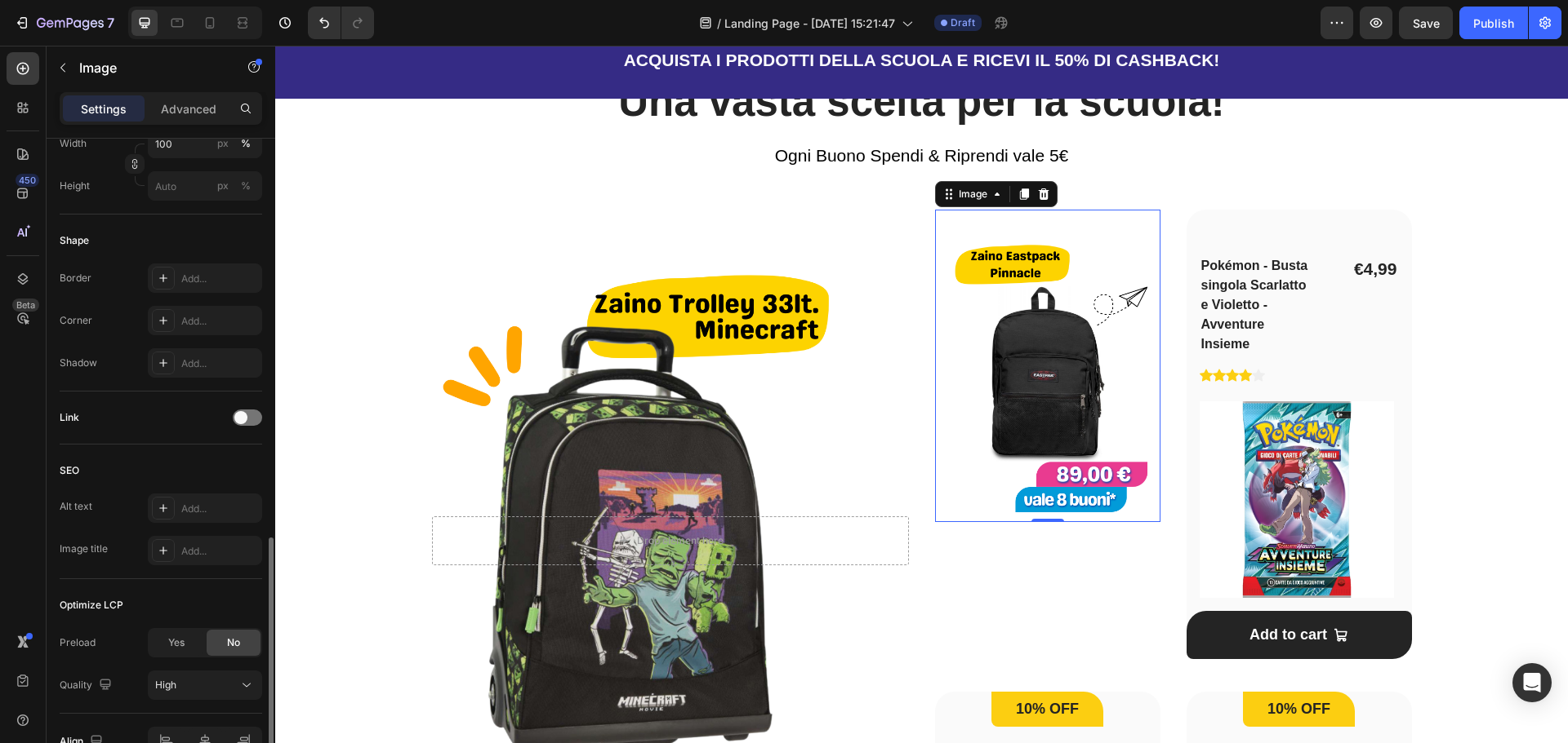
scroll to position [581, 0]
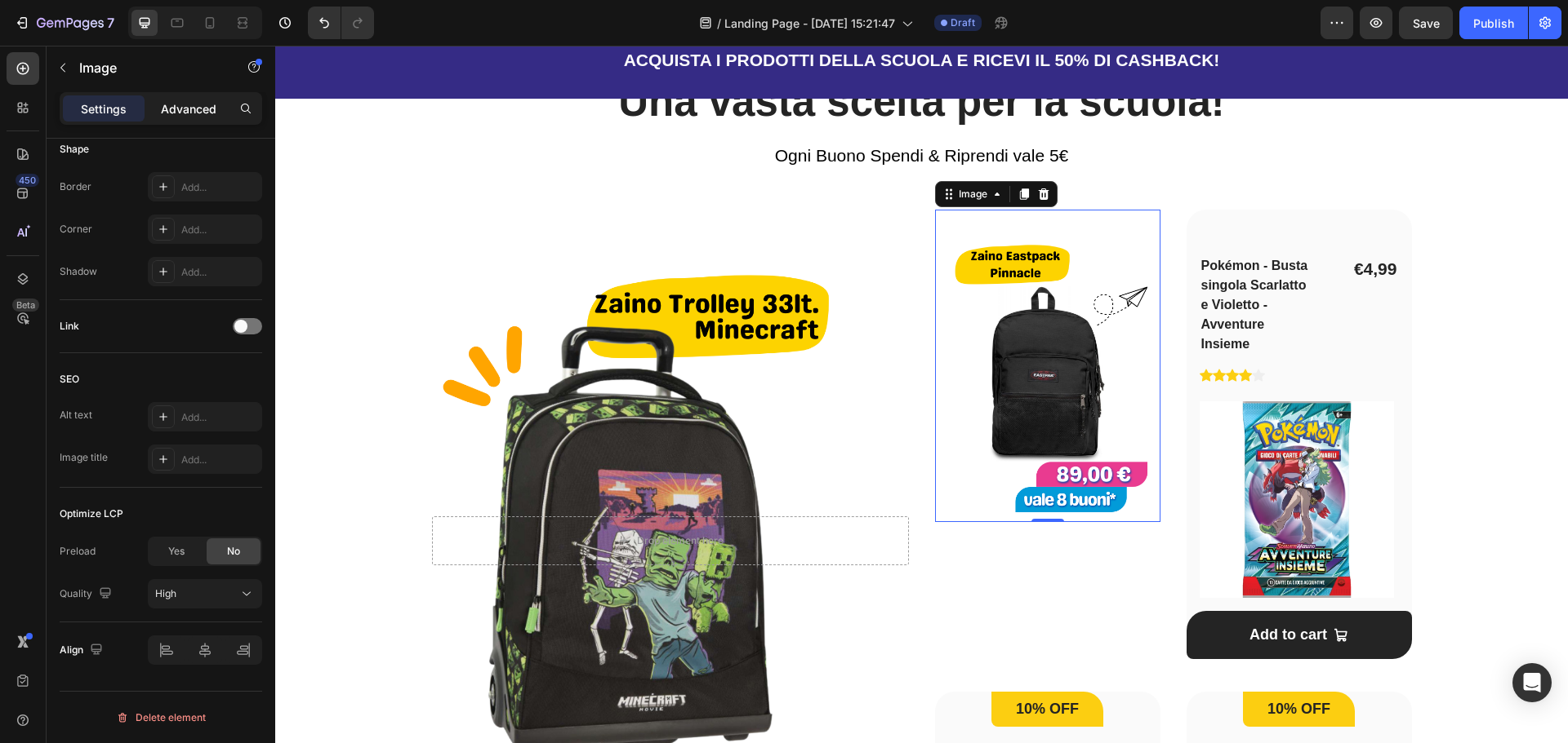
click at [165, 114] on p "Advanced" at bounding box center [189, 108] width 55 height 17
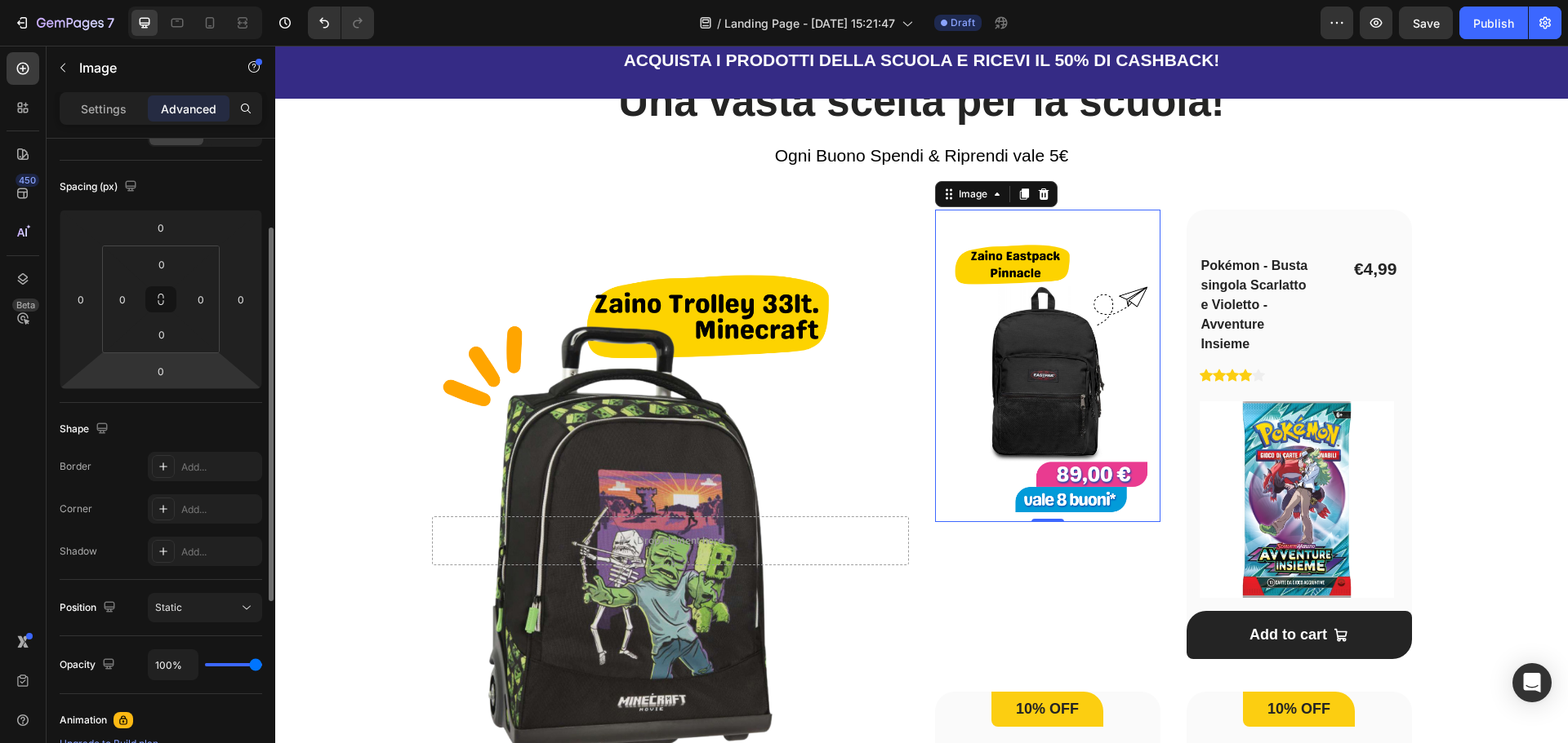
scroll to position [237, 0]
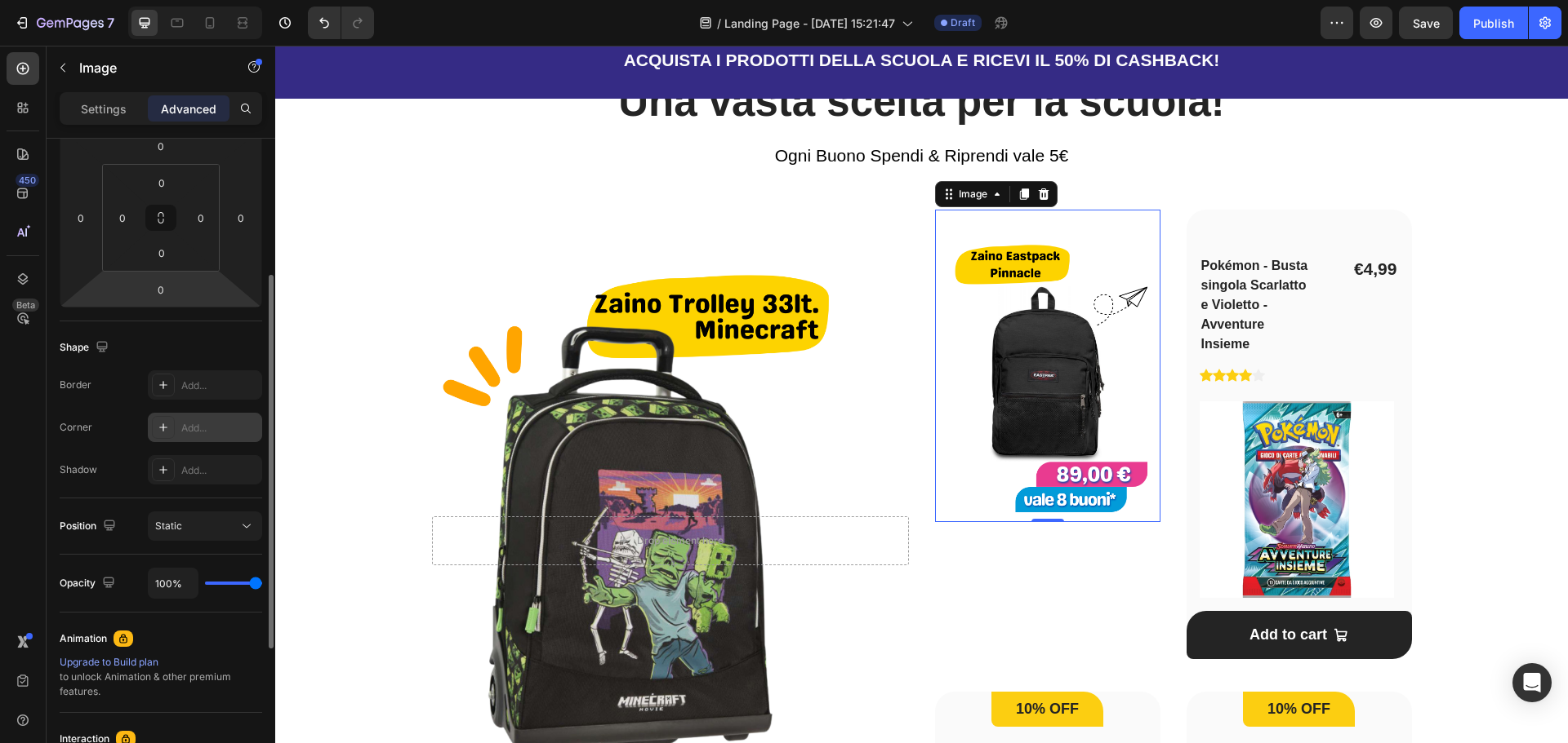
click at [158, 422] on icon at bounding box center [163, 428] width 13 height 13
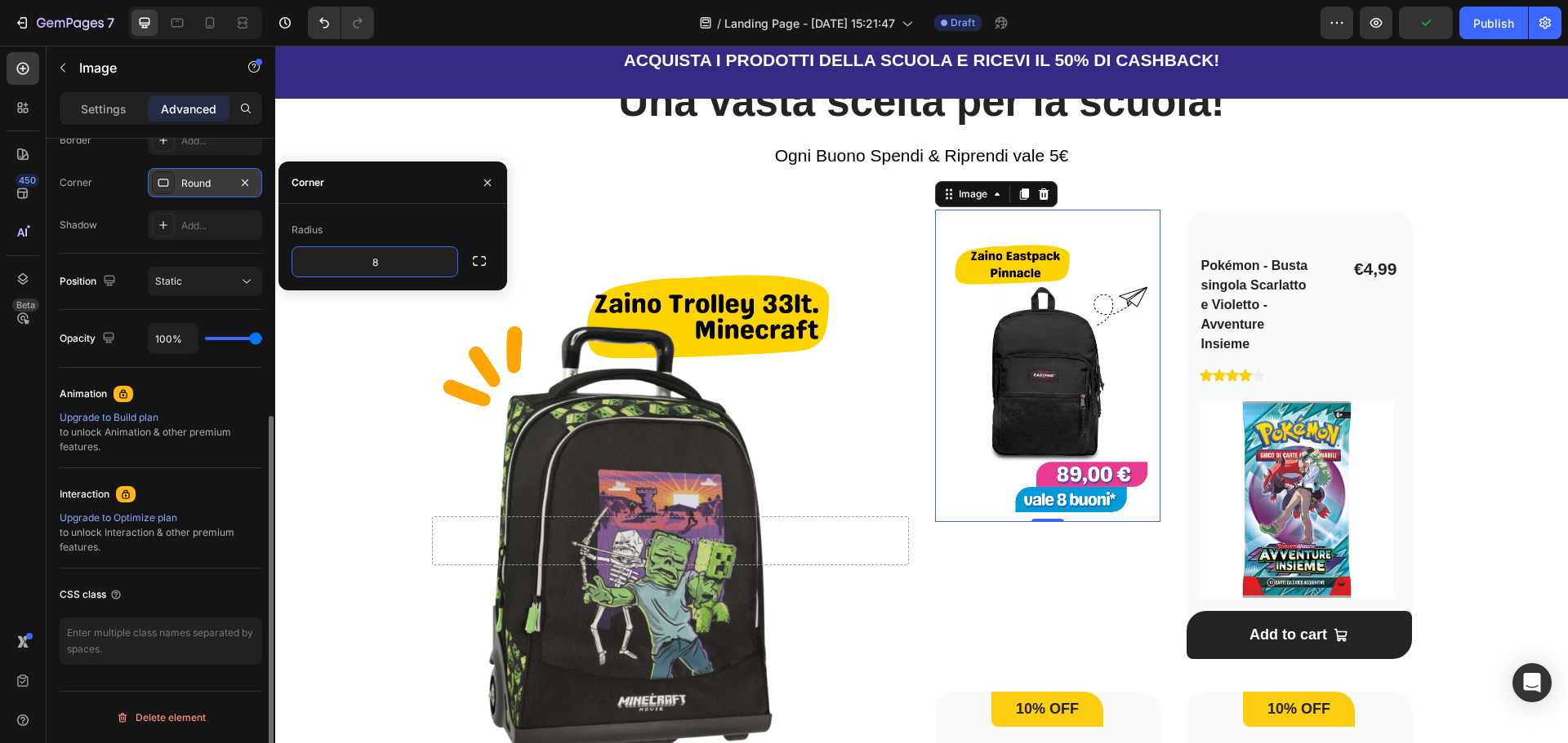
scroll to position [400, 0]
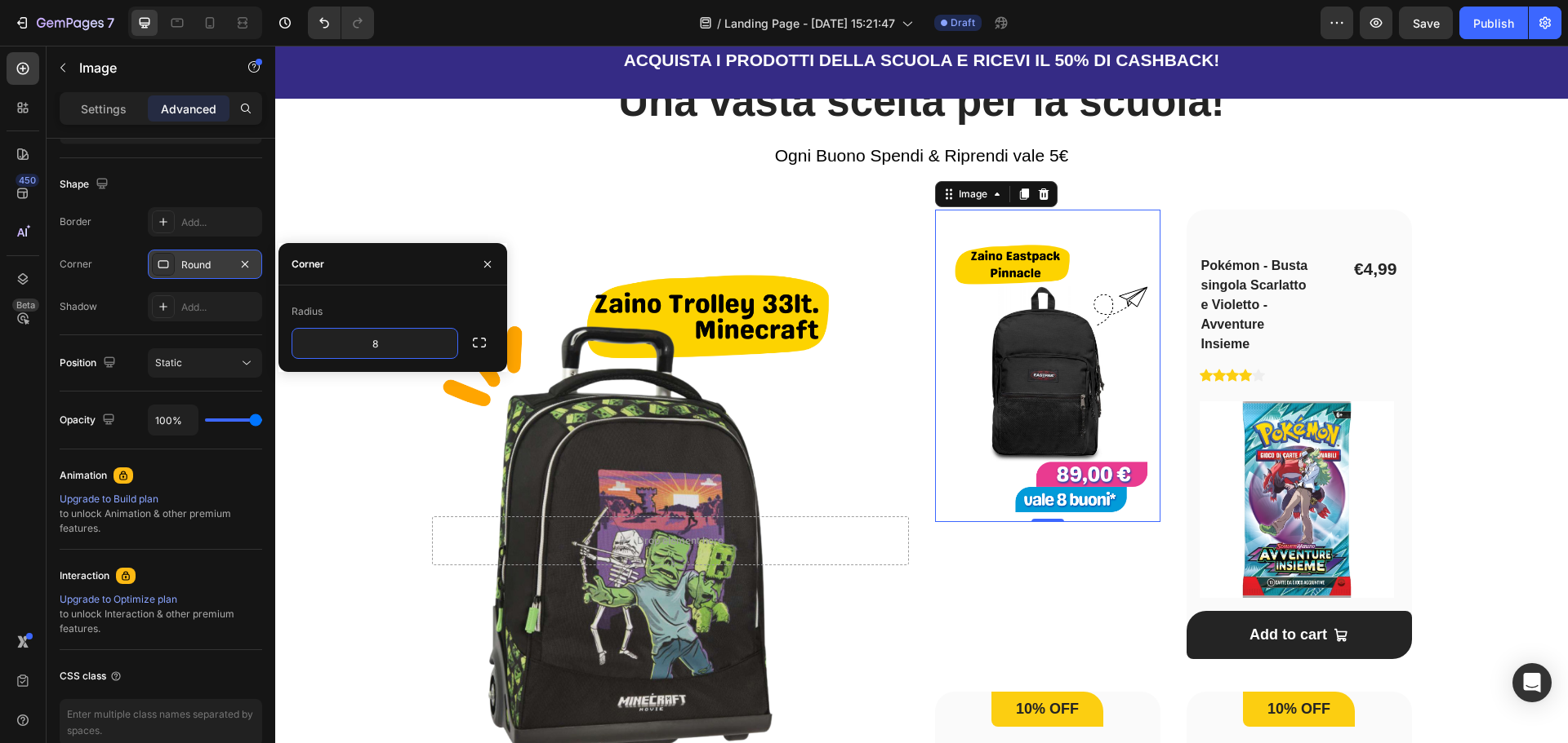
click at [119, 321] on div "Shape Border Add... Corner Round Shadow Add..." at bounding box center [161, 246] width 203 height 177
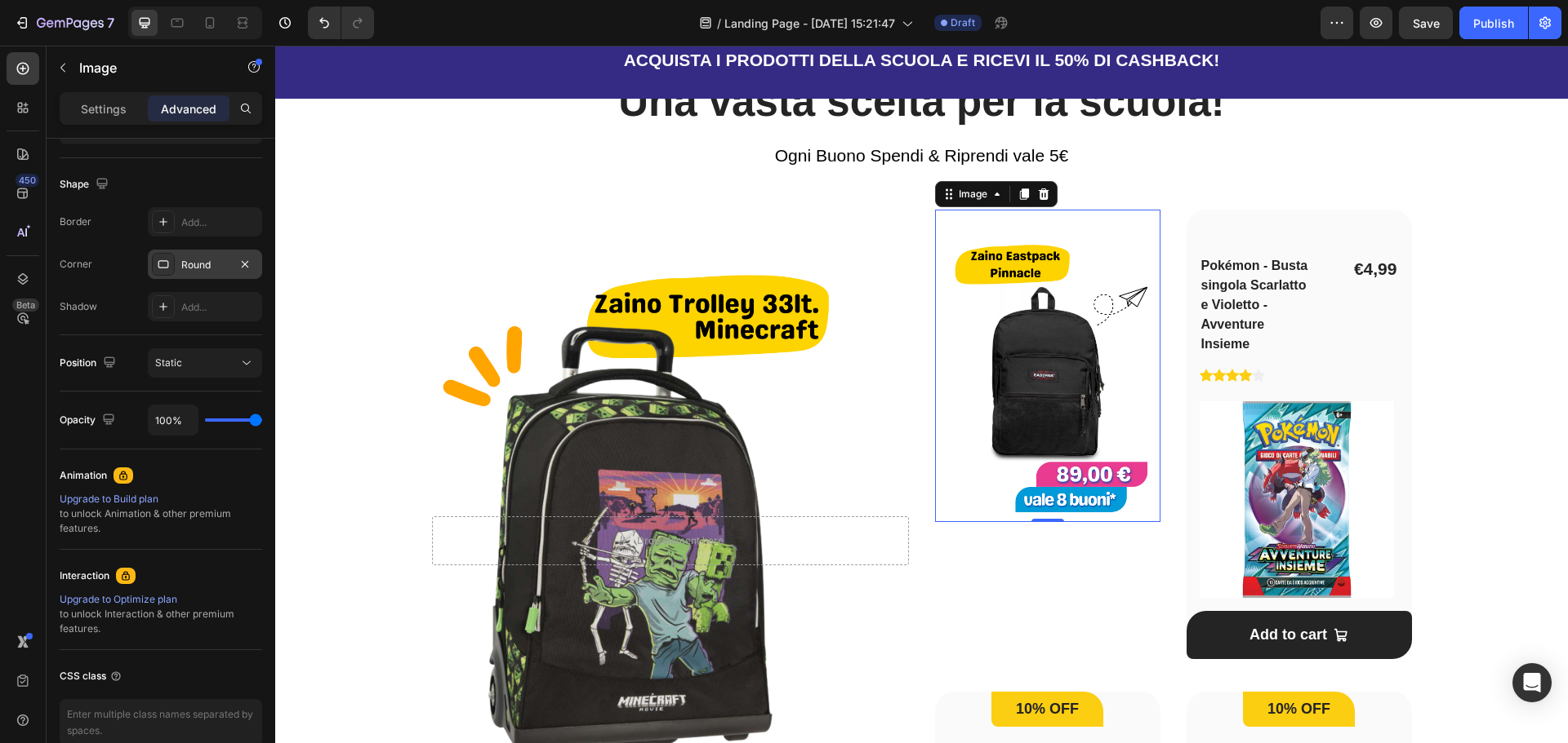
scroll to position [318, 0]
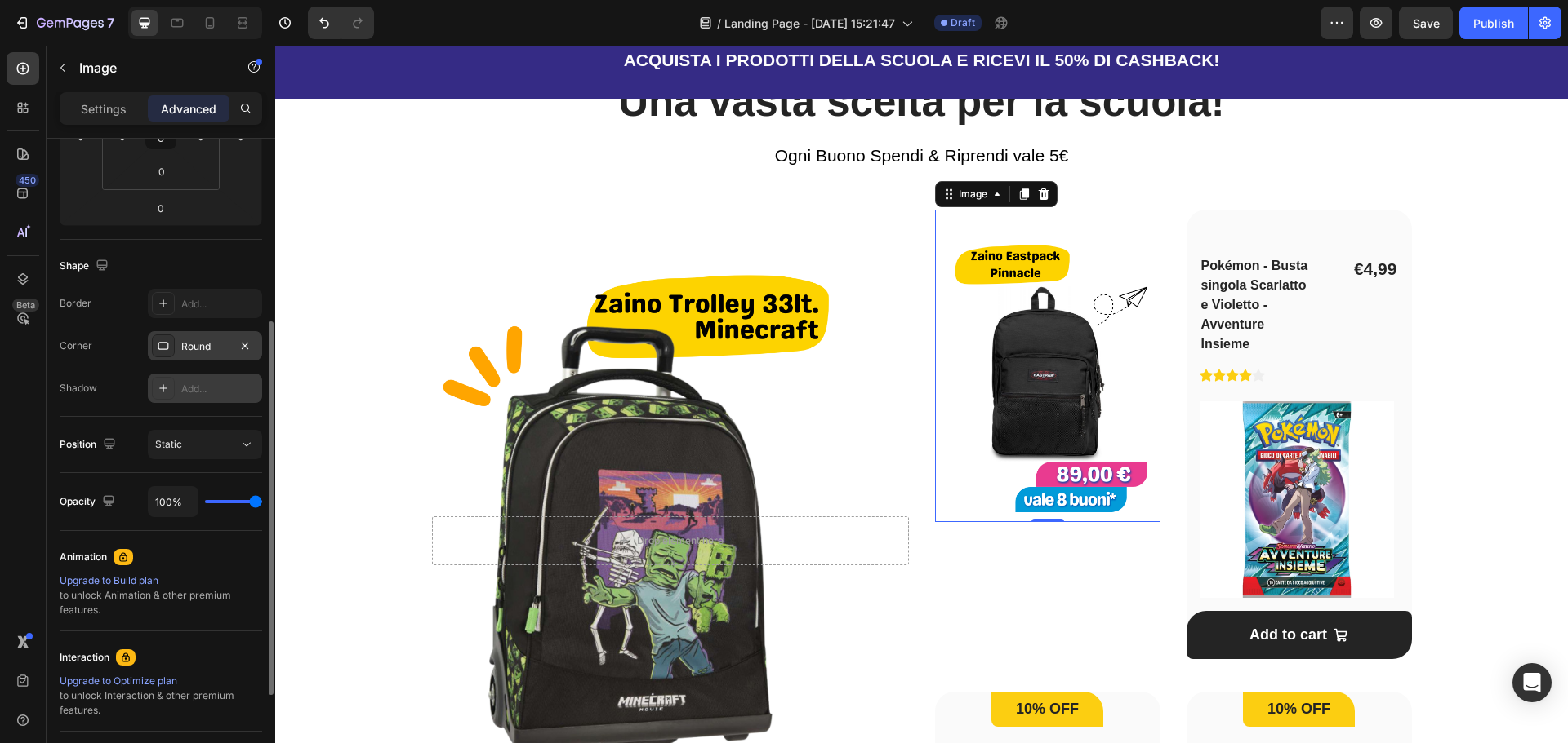
click at [185, 391] on div "Add..." at bounding box center [220, 389] width 77 height 14
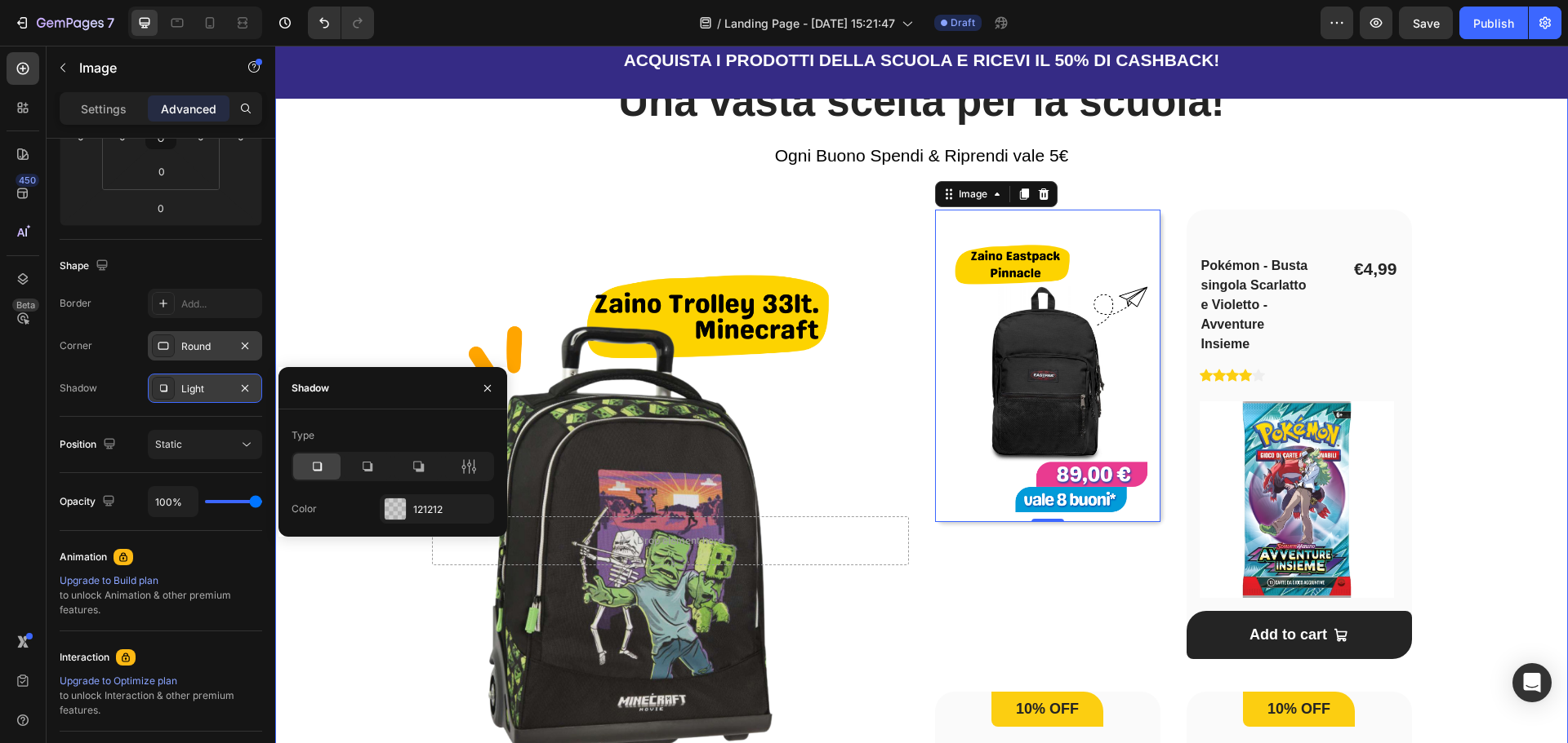
click at [1507, 393] on div "Una vasta scelta per la scuola! Heading Ogni Buono Spendi & Riprendi vale 5€ Te…" at bounding box center [921, 616] width 1240 height 1083
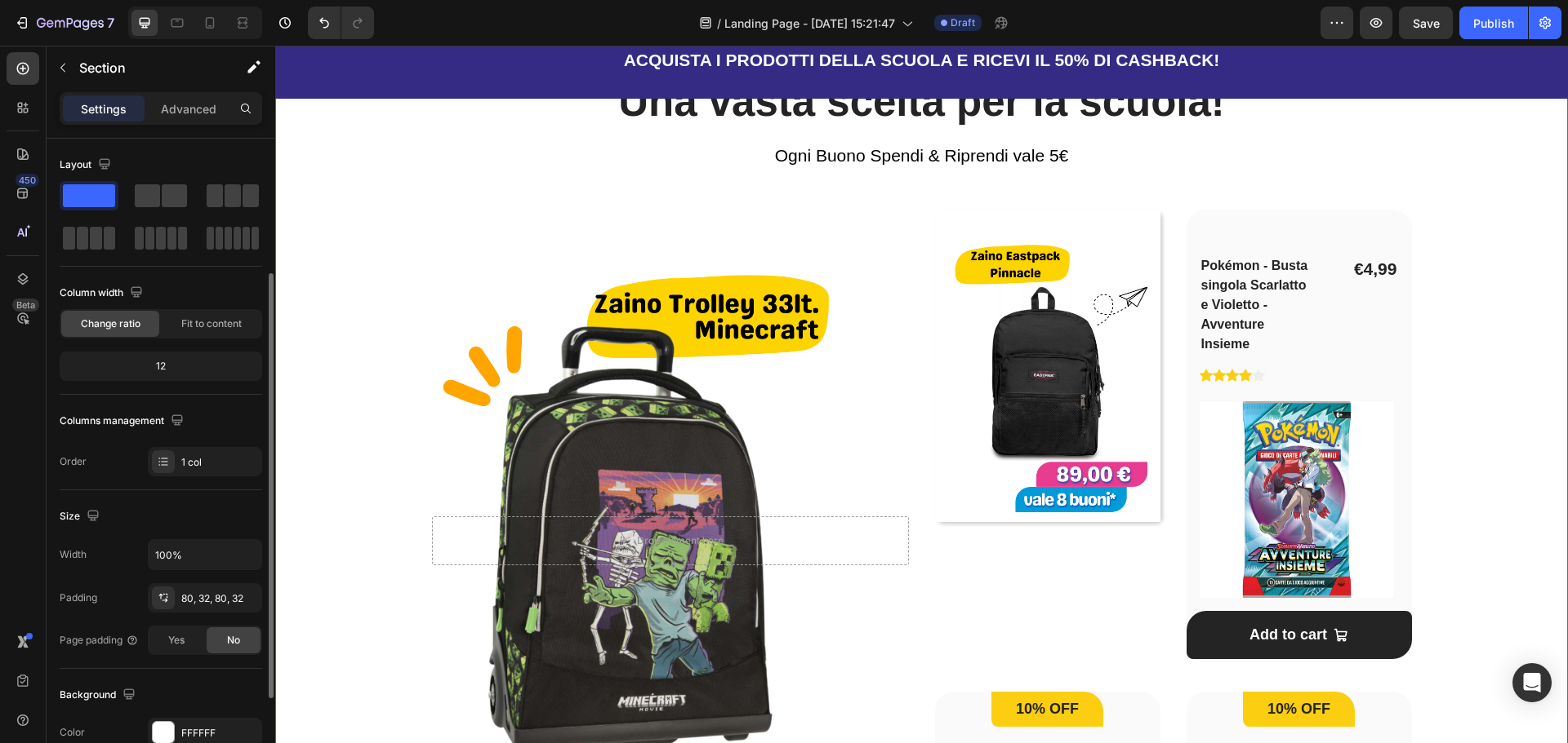
scroll to position [245, 0]
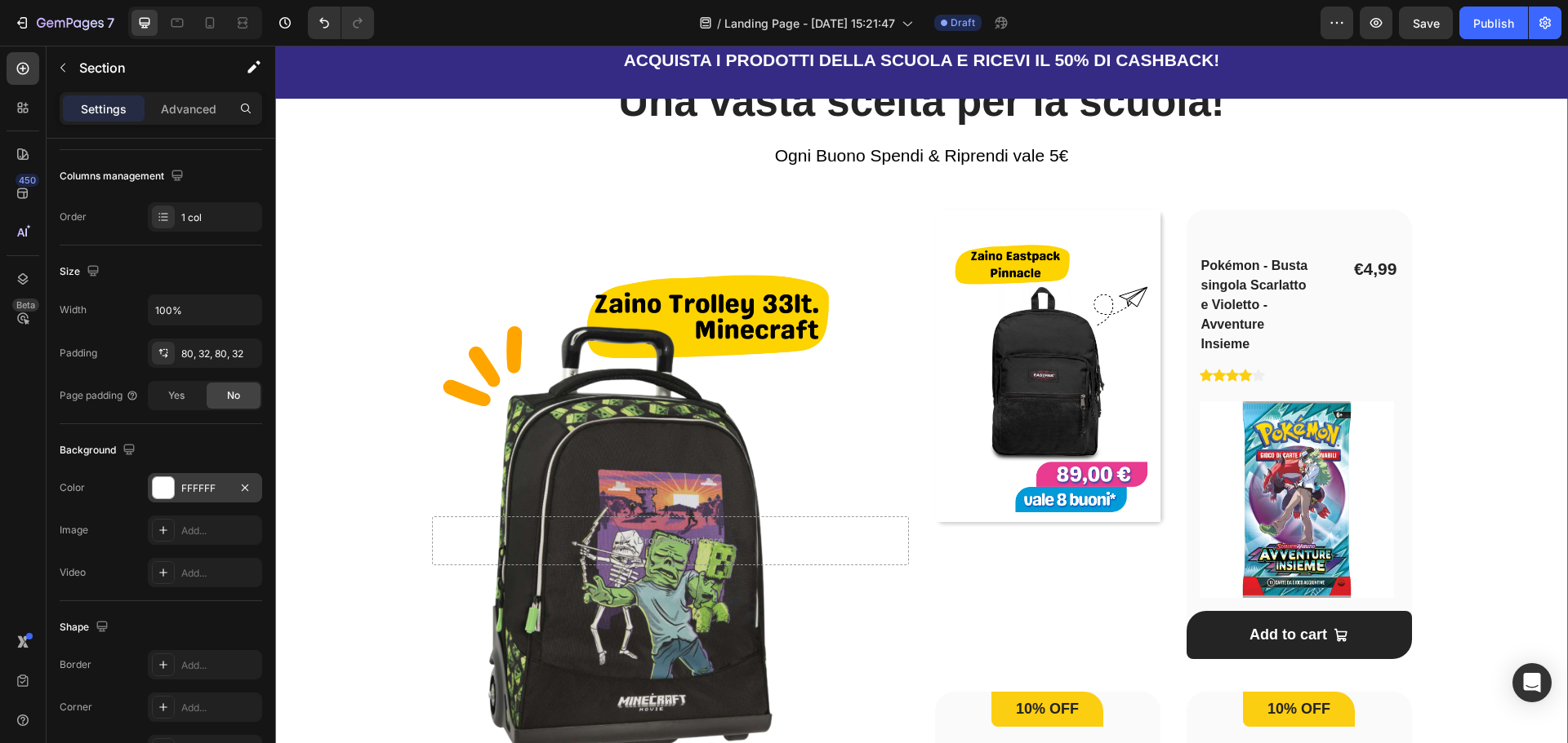
click at [200, 494] on div "FFFFFF" at bounding box center [205, 488] width 47 height 14
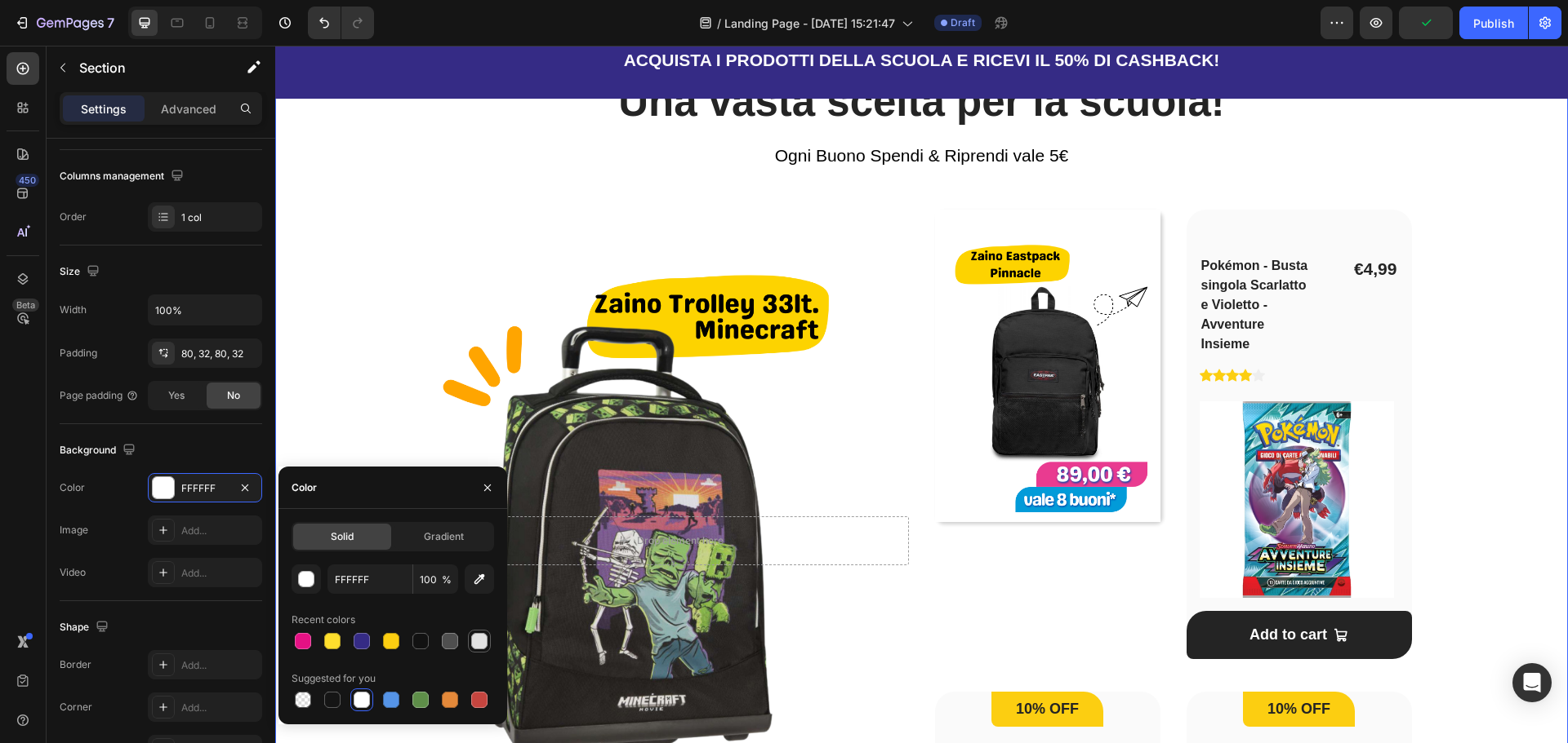
click at [483, 643] on div at bounding box center [479, 641] width 16 height 16
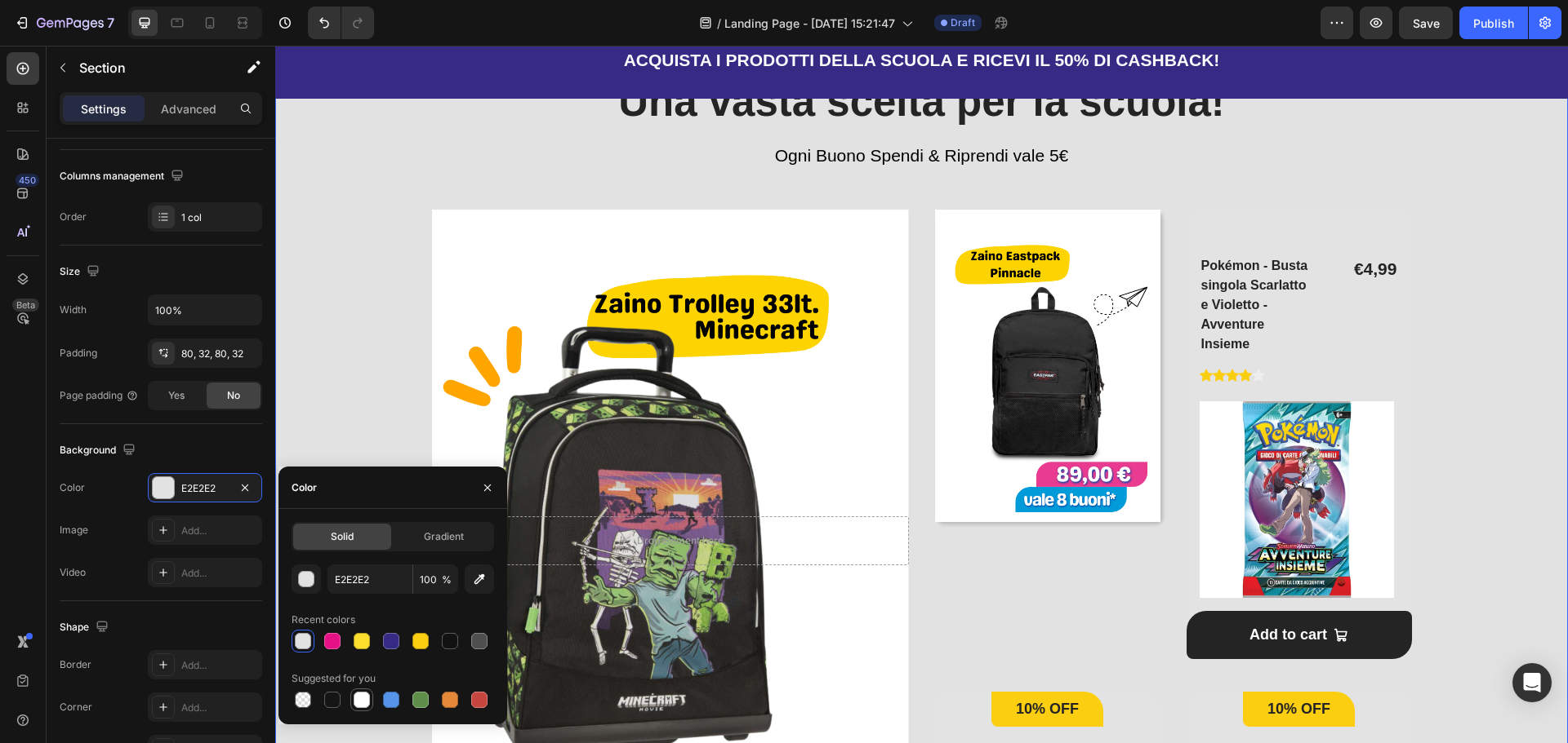
click at [356, 697] on div at bounding box center [362, 700] width 16 height 16
type input "FFFFFF"
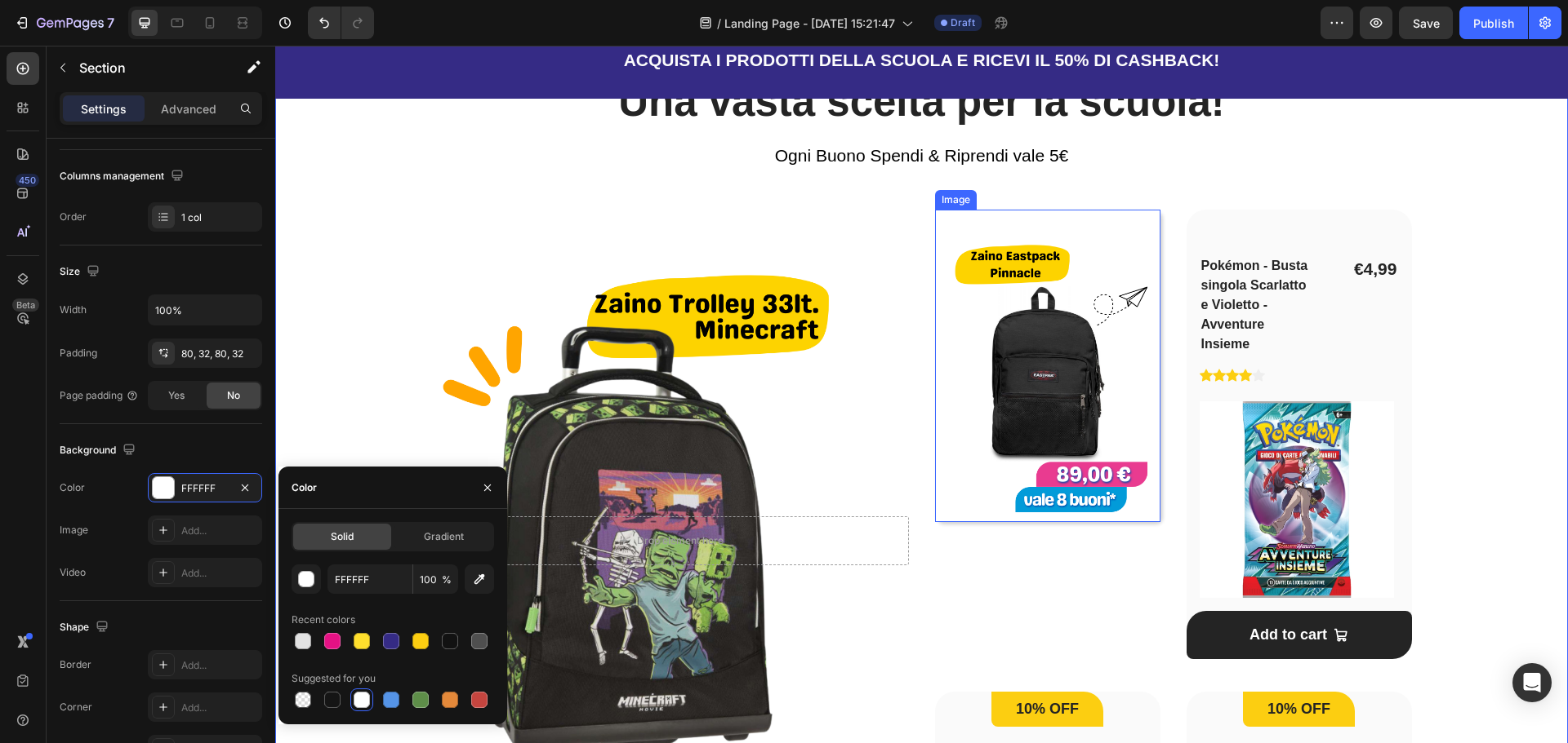
click at [1127, 221] on img at bounding box center [1047, 366] width 225 height 313
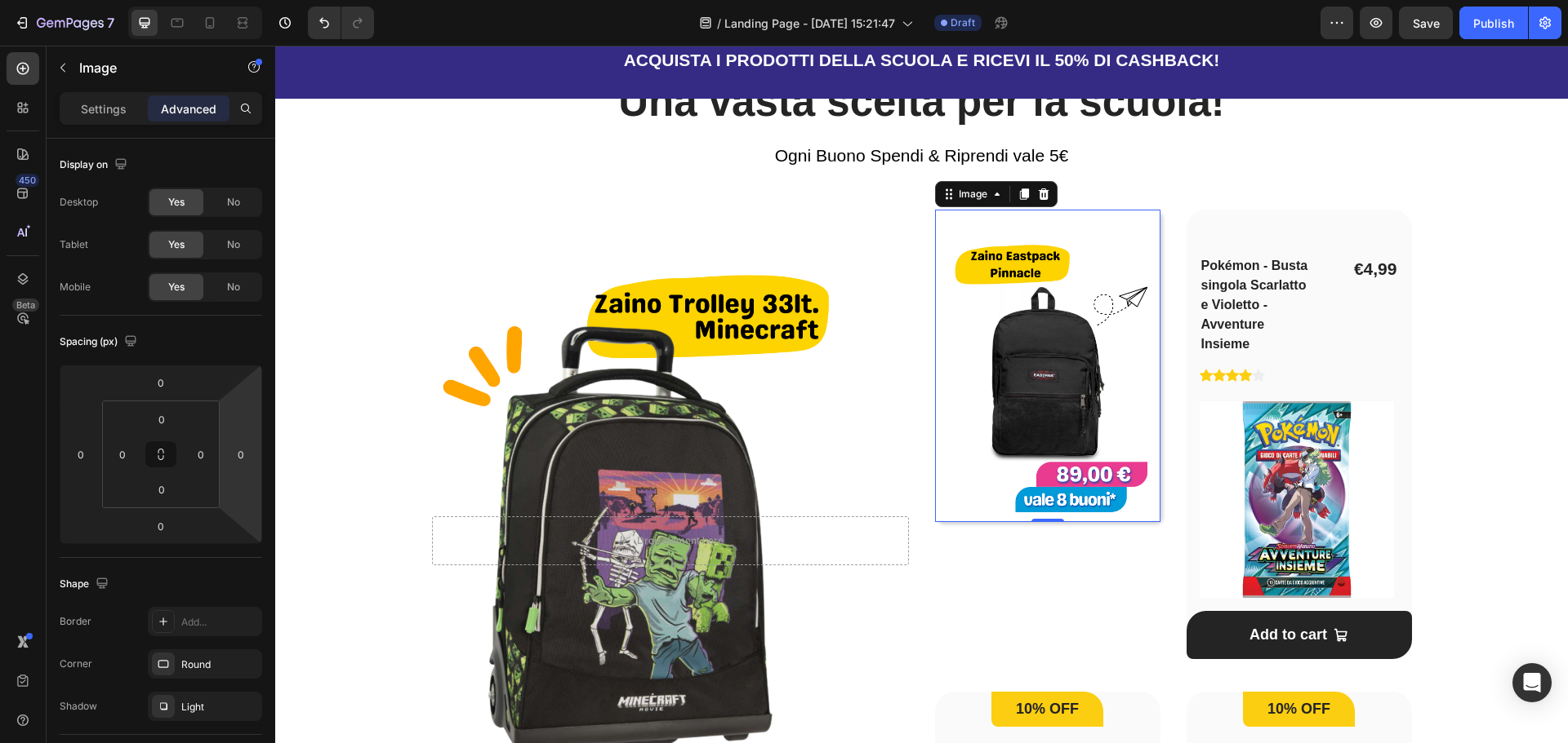
scroll to position [81, 0]
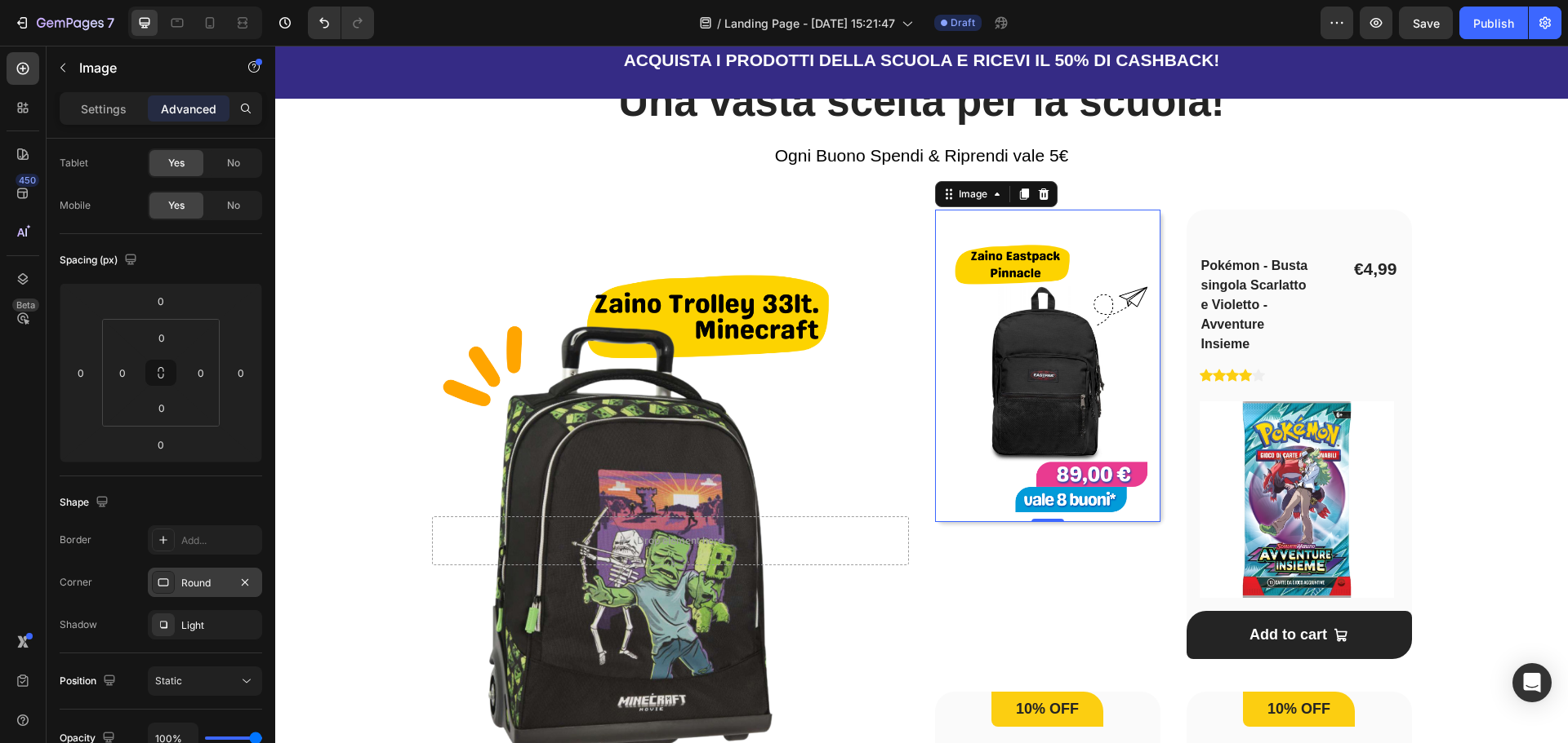
click at [212, 595] on div "Round" at bounding box center [205, 582] width 114 height 29
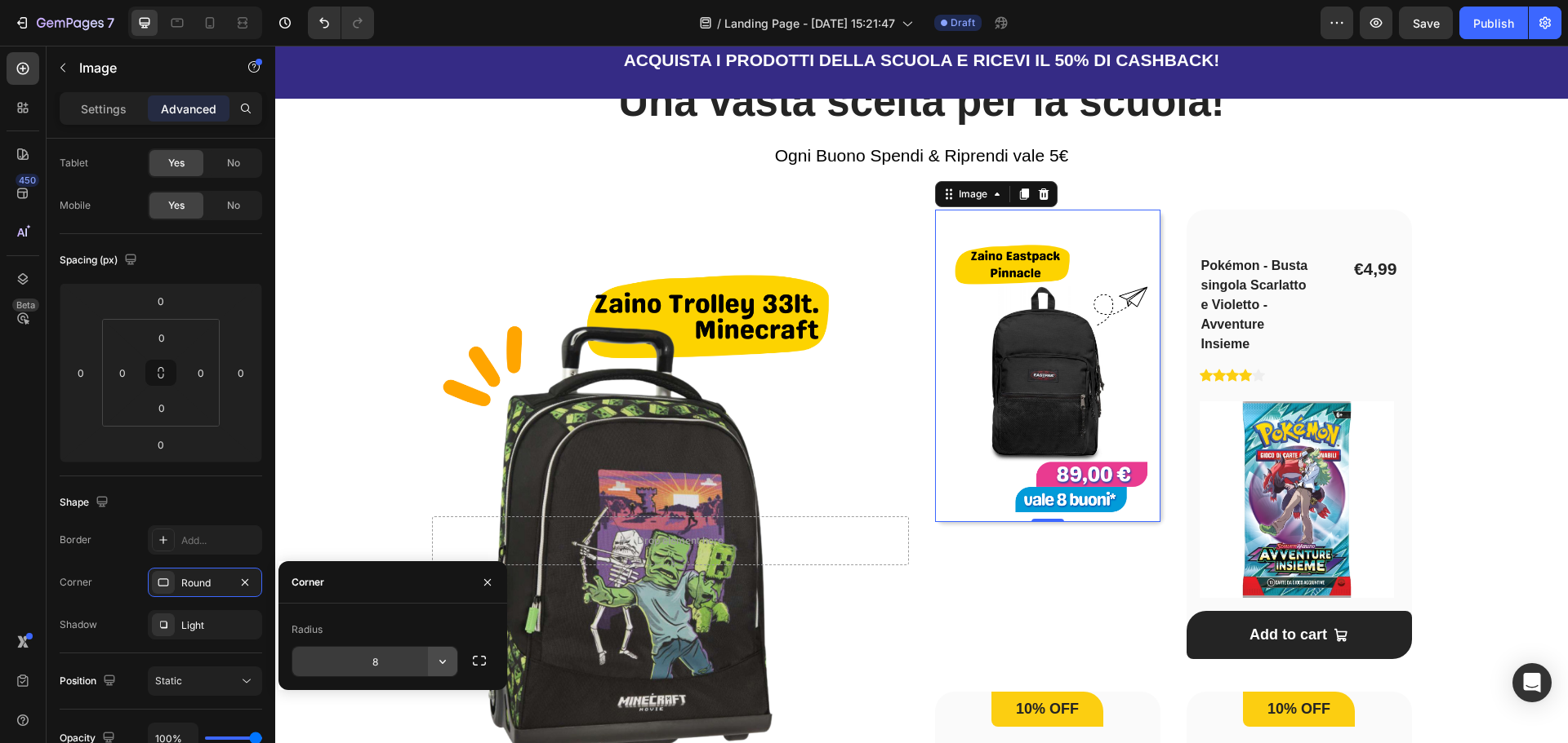
click at [442, 661] on icon "button" at bounding box center [442, 662] width 16 height 16
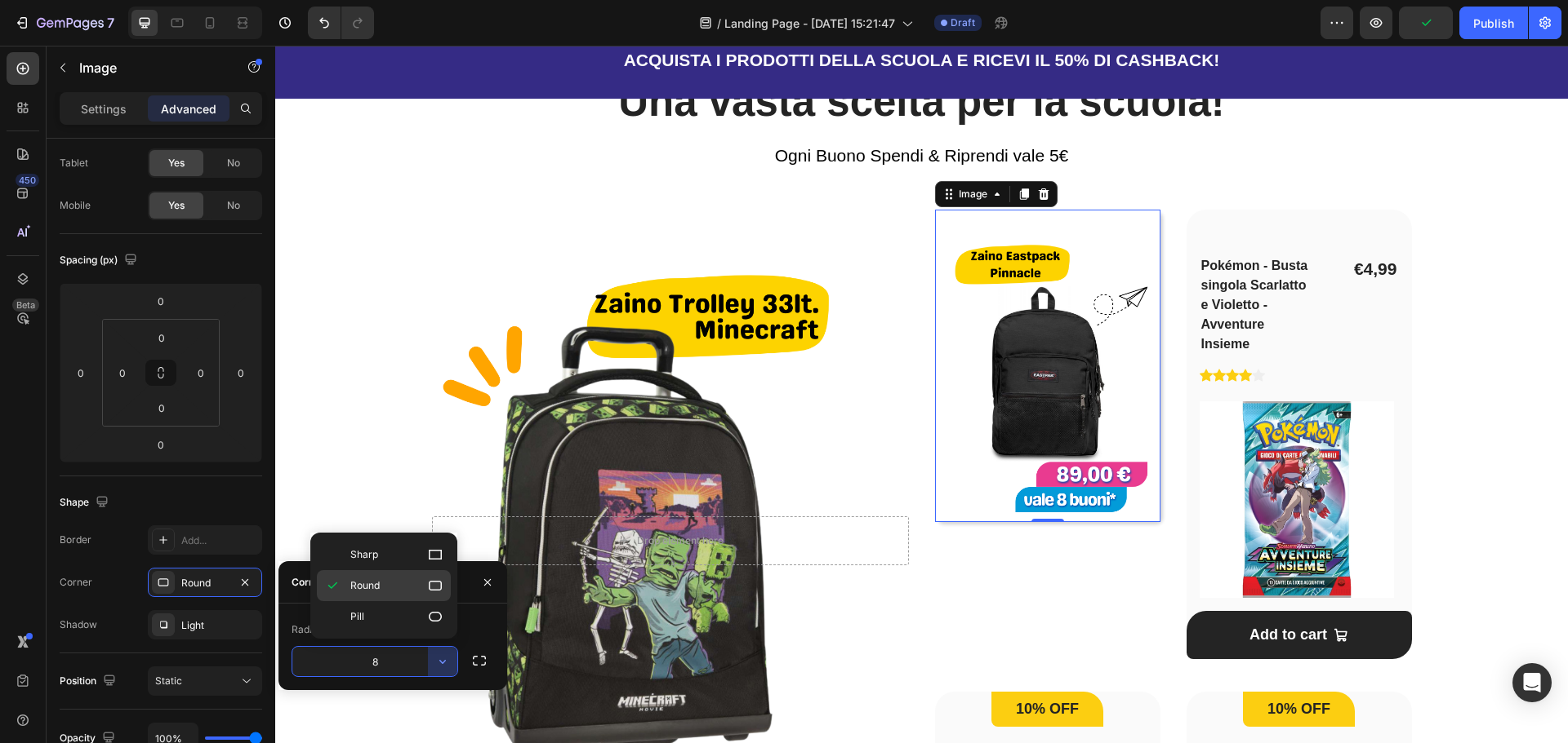
click at [378, 591] on span "Round" at bounding box center [365, 586] width 29 height 14
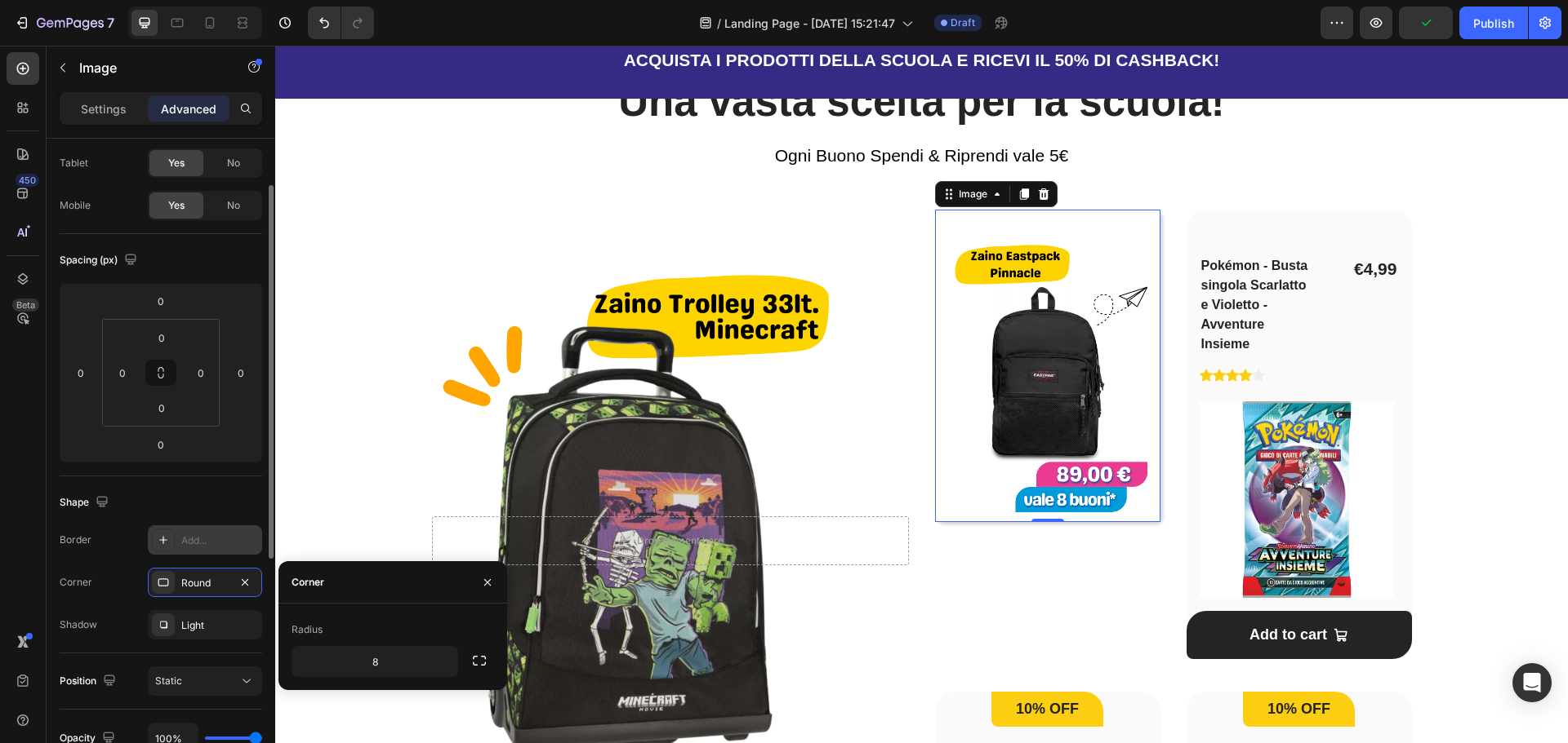
click at [185, 541] on div "Add..." at bounding box center [220, 541] width 77 height 14
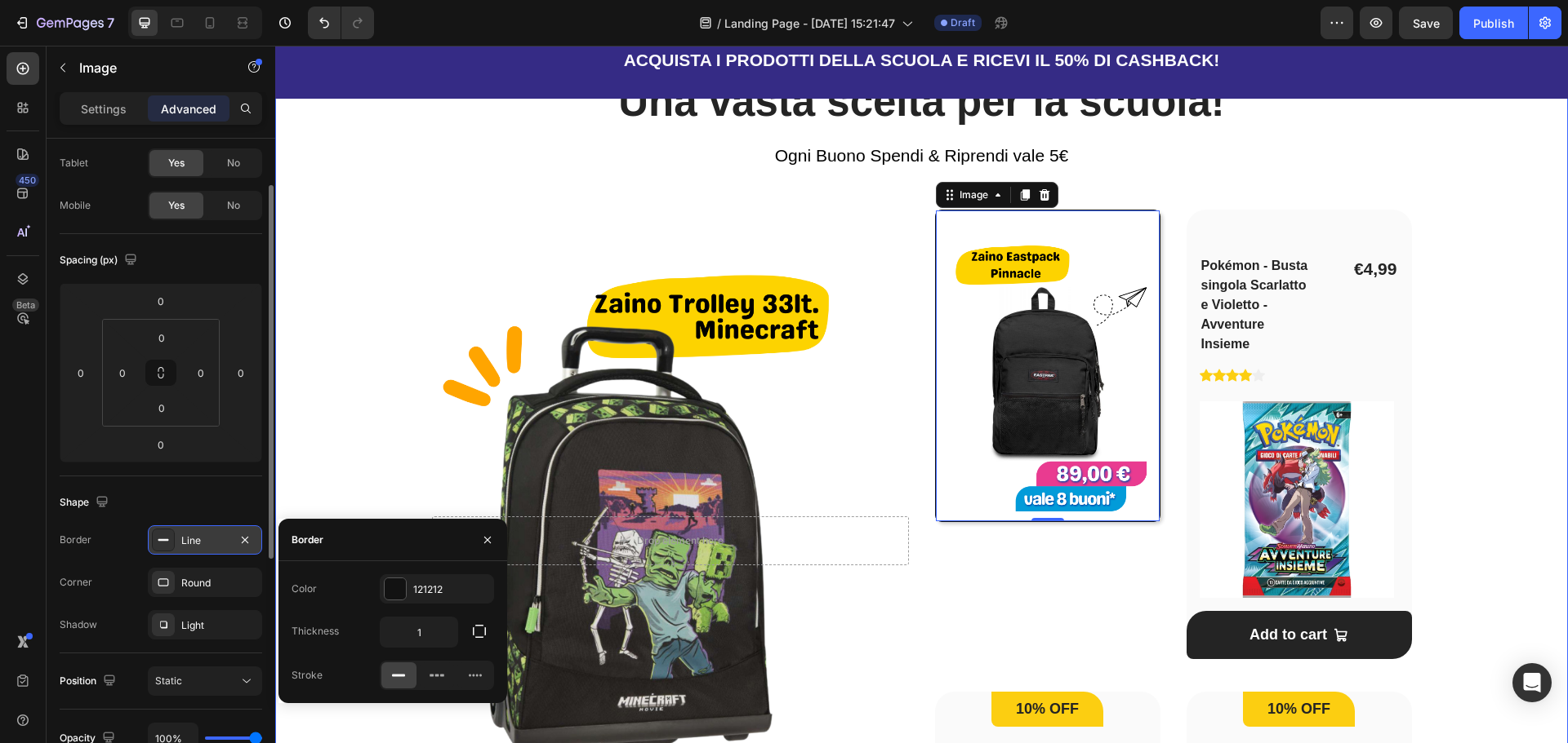
click at [1471, 410] on div "Una vasta scelta per la scuola! Heading Ogni Buono Spendi & Riprendi vale 5€ Te…" at bounding box center [921, 616] width 1240 height 1083
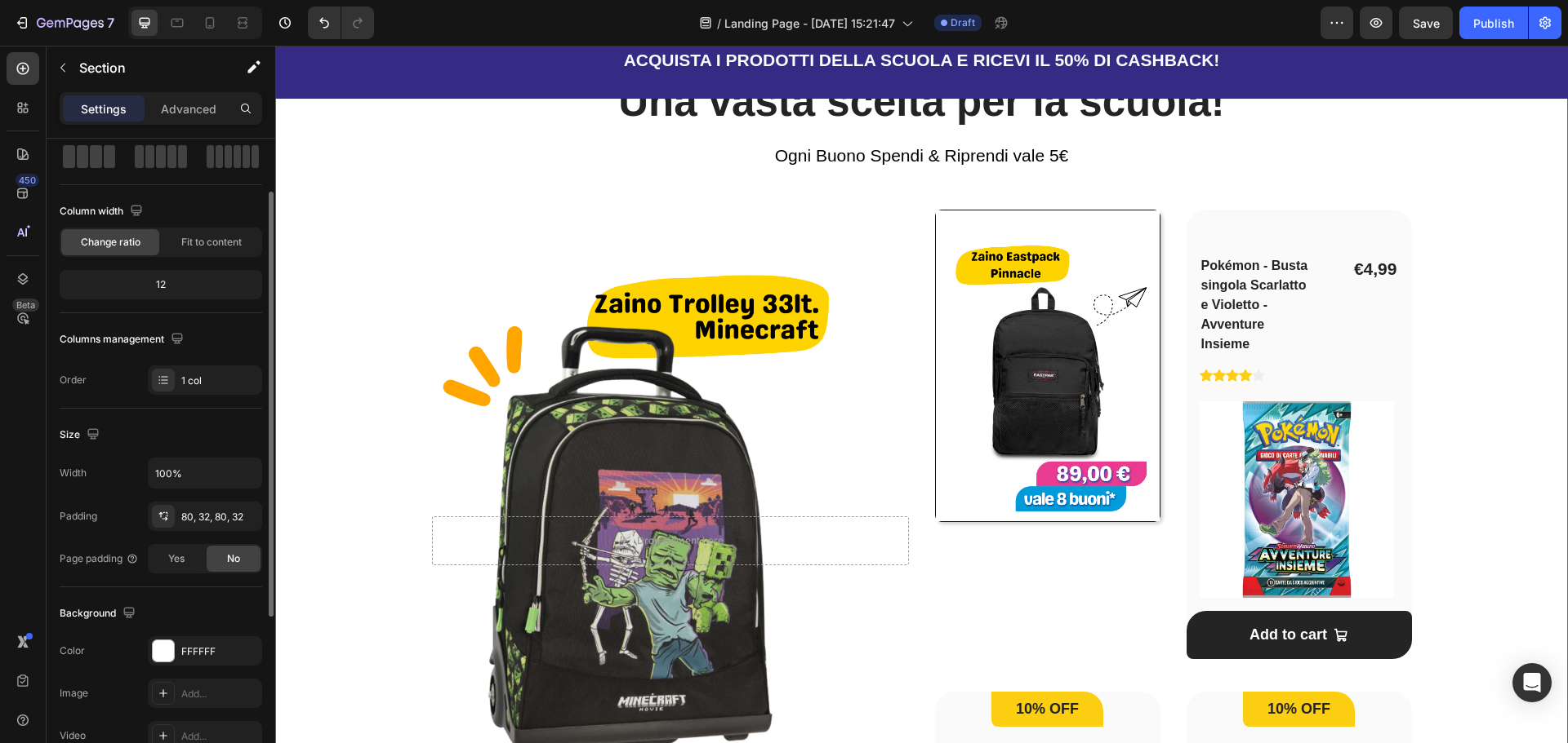
scroll to position [0, 0]
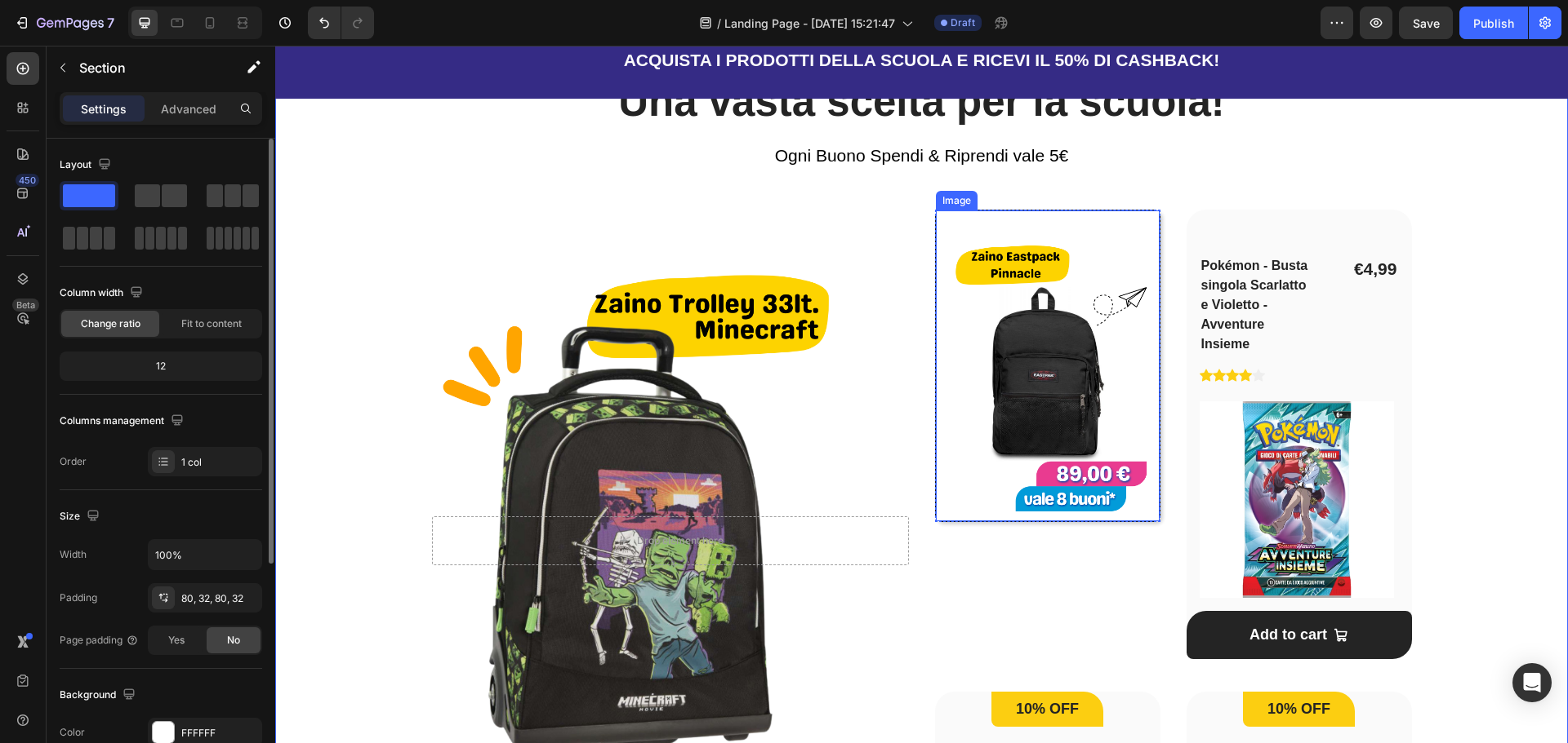
click at [1042, 284] on img at bounding box center [1047, 366] width 223 height 311
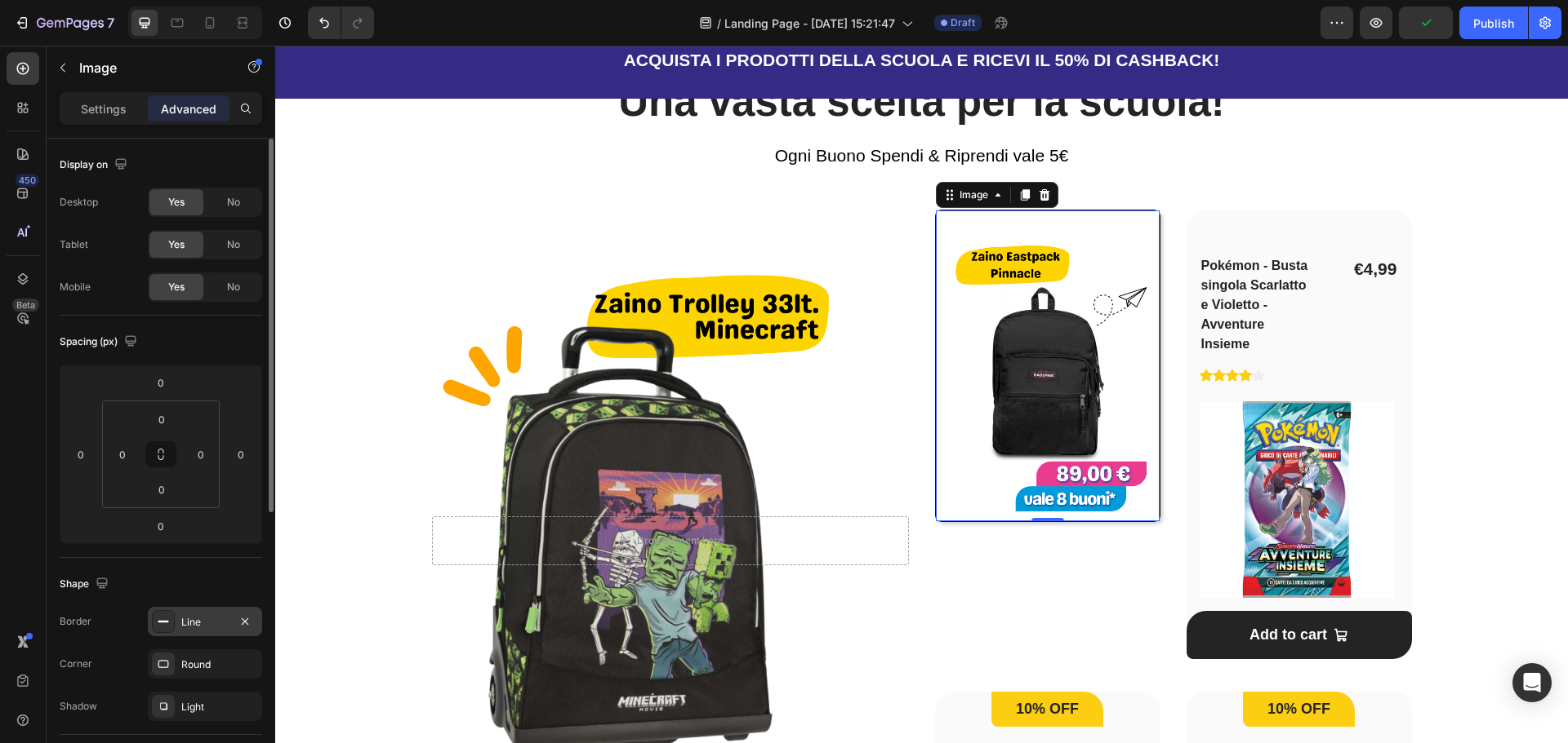
click at [175, 627] on div "Line" at bounding box center [205, 622] width 114 height 29
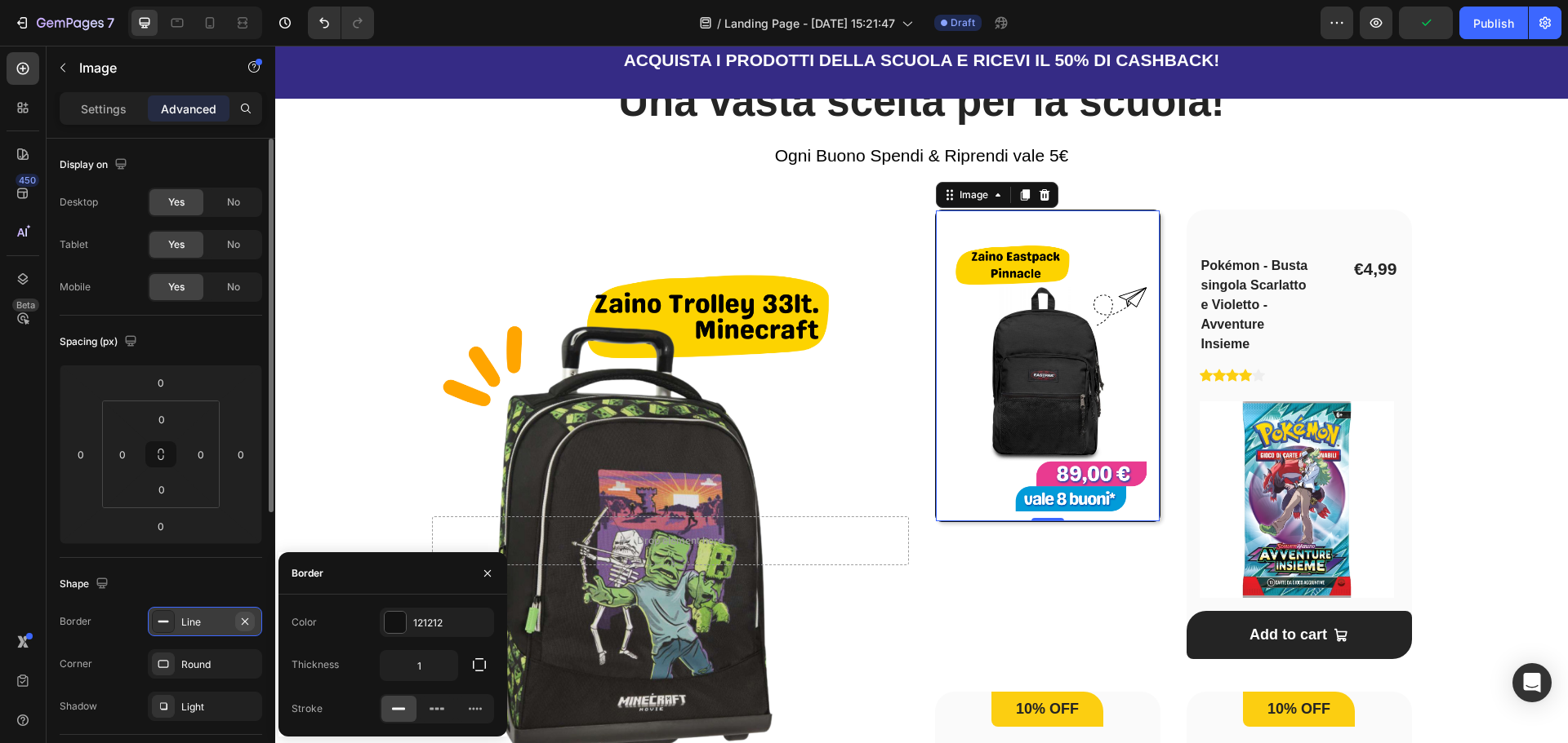
click at [239, 623] on button "button" at bounding box center [245, 622] width 20 height 20
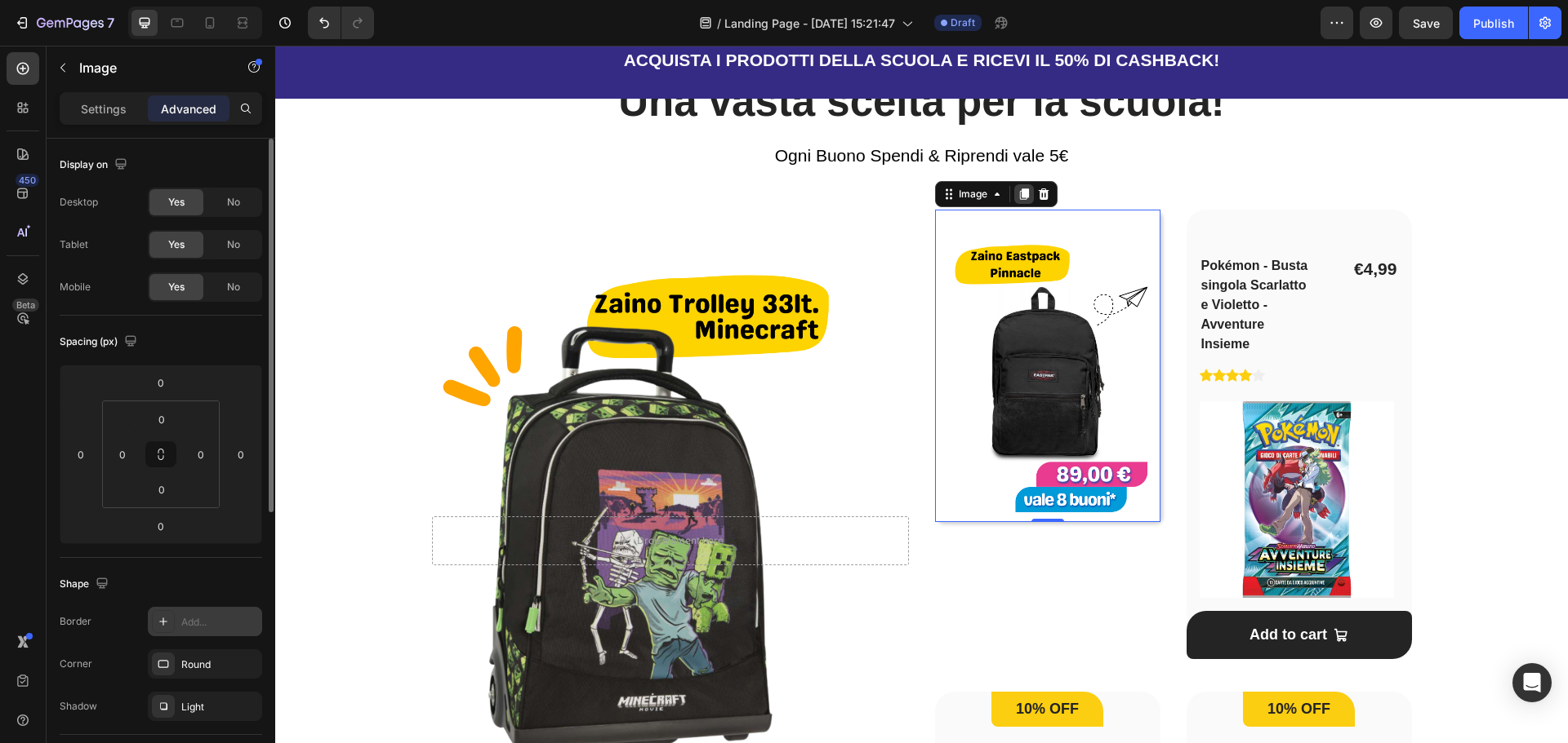
click at [1018, 195] on icon at bounding box center [1024, 194] width 13 height 13
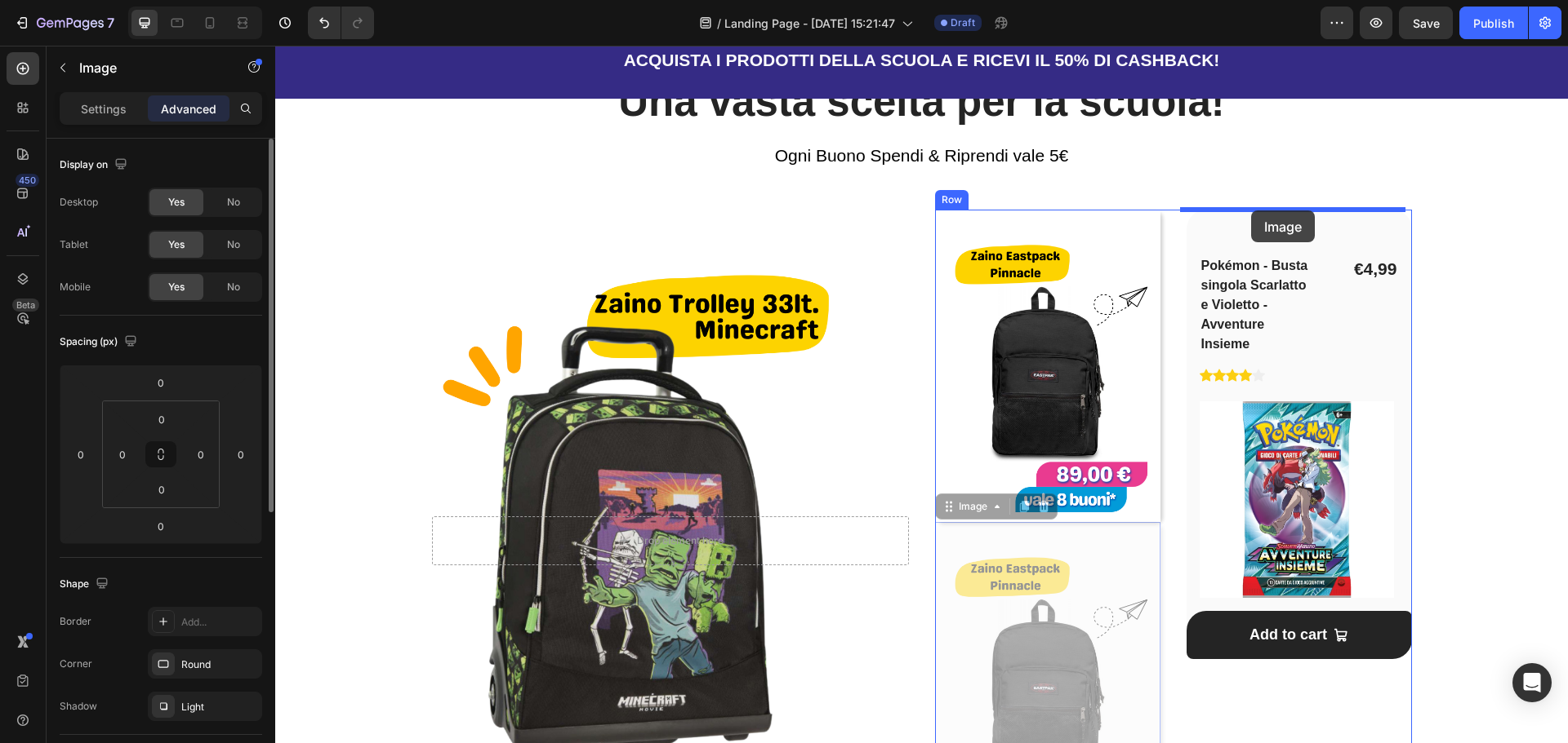
drag, startPoint x: 967, startPoint y: 507, endPoint x: 1251, endPoint y: 212, distance: 409.5
type input "16"
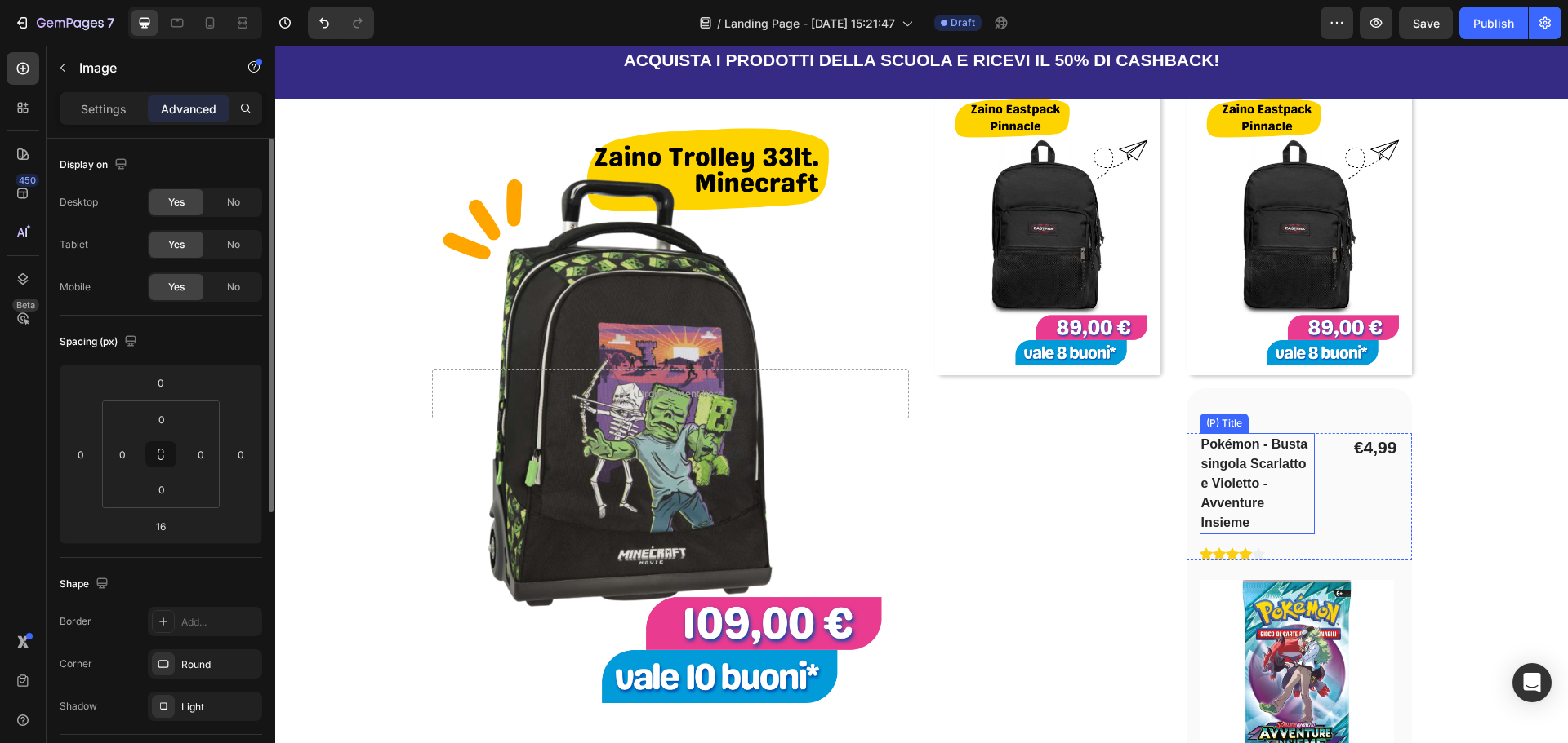
scroll to position [1224, 0]
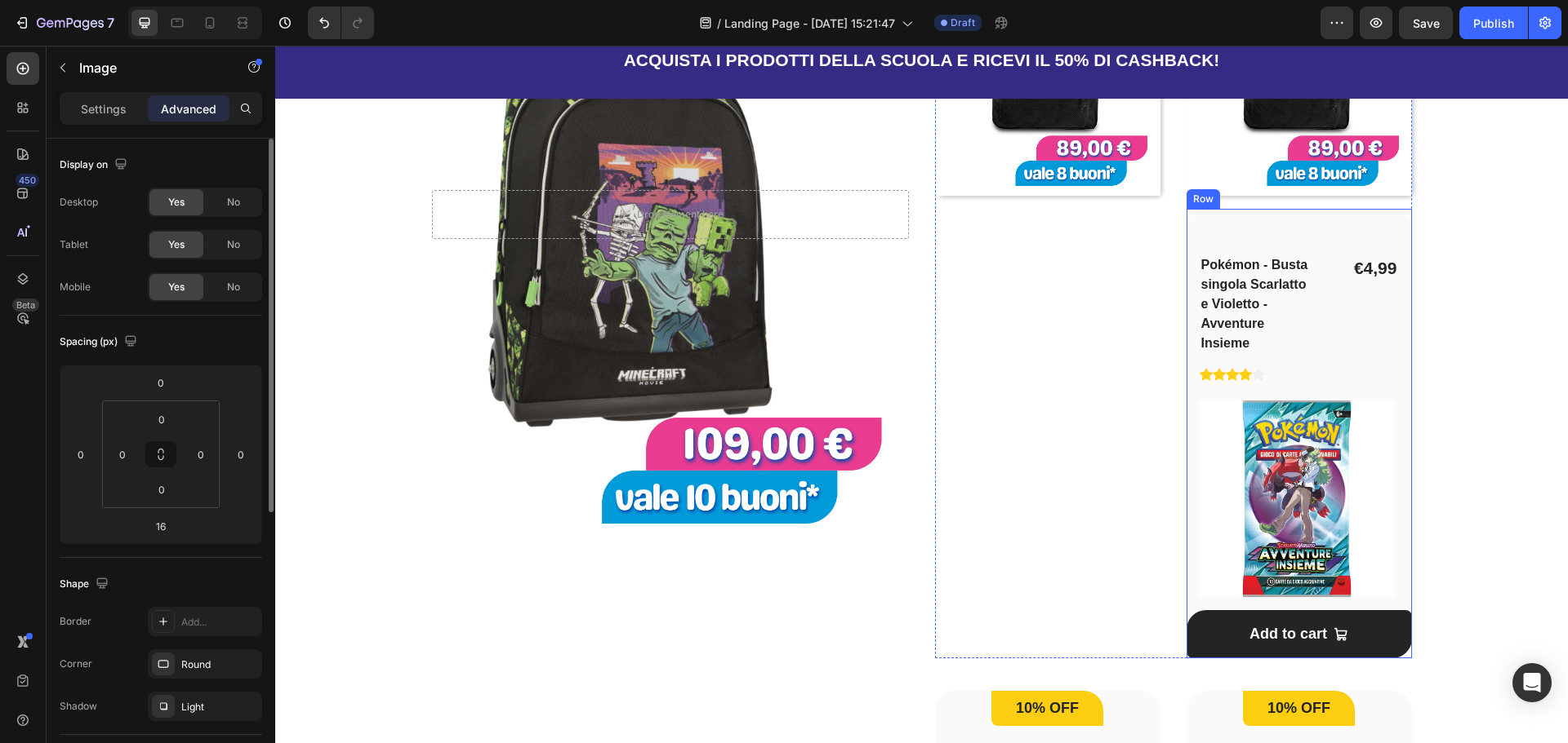
click at [1392, 219] on div "Pokémon - Busta singola Scarlatto e Violetto - Avventure Insieme (P) Title Icon…" at bounding box center [1299, 434] width 225 height 450
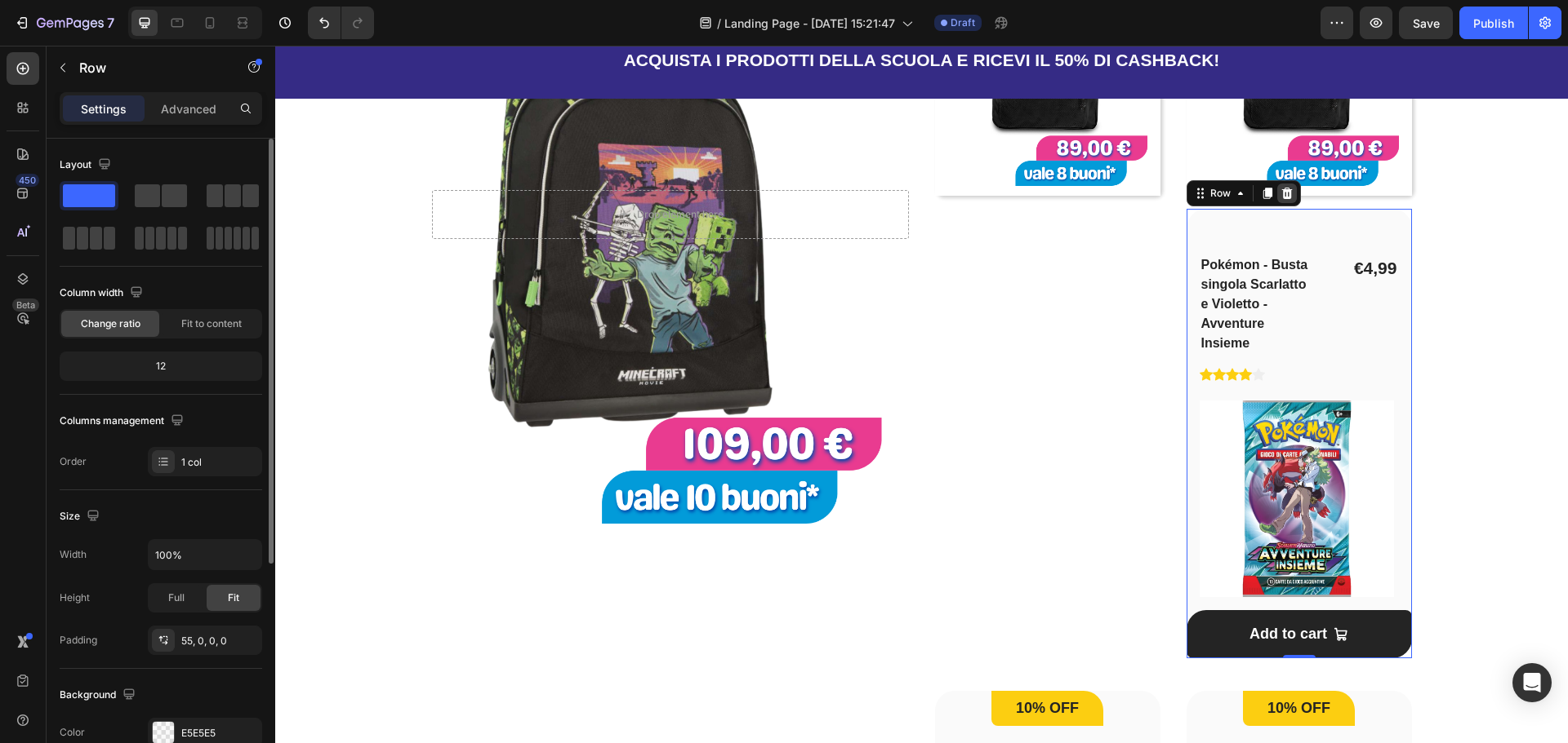
click at [1281, 188] on icon at bounding box center [1287, 193] width 11 height 12
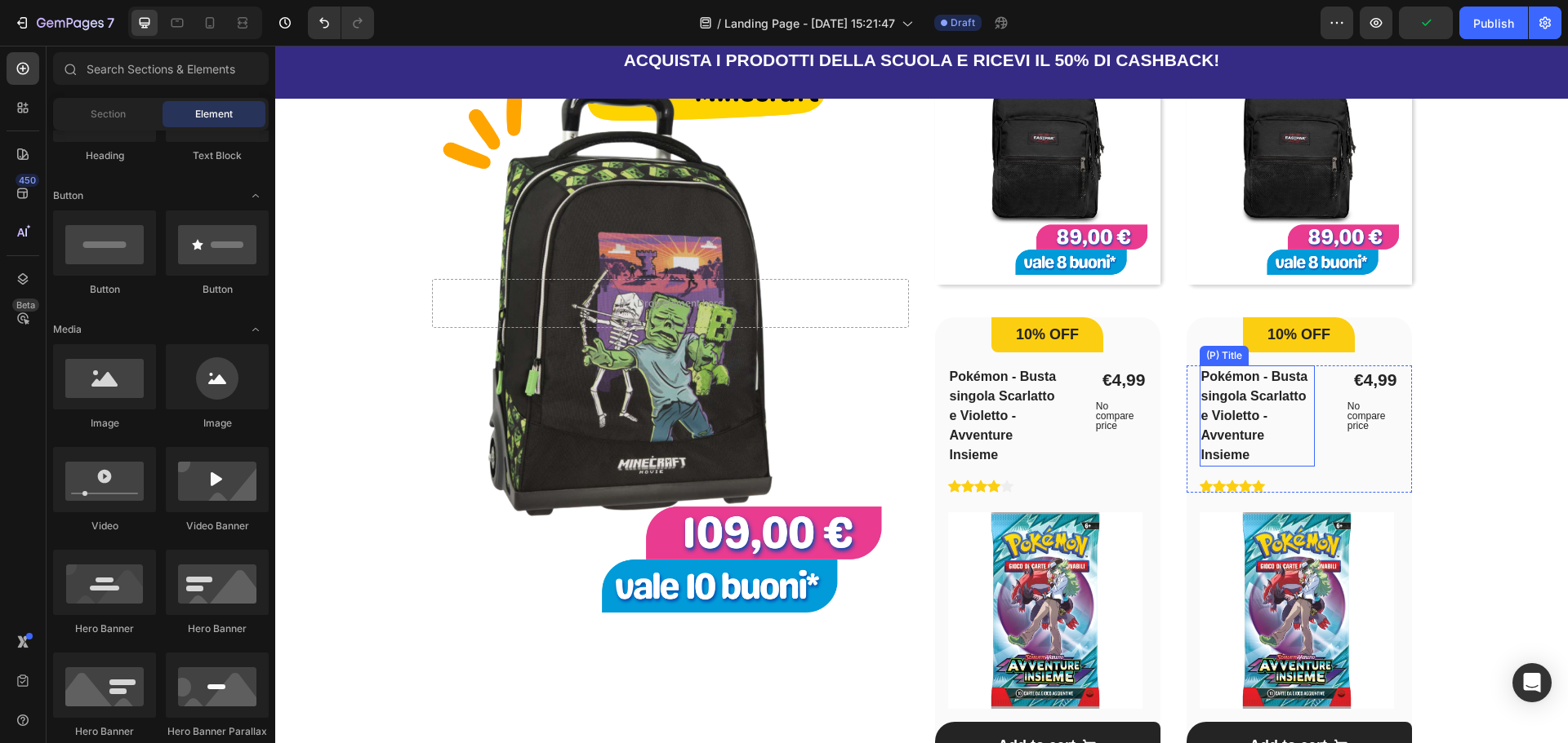
scroll to position [897, 0]
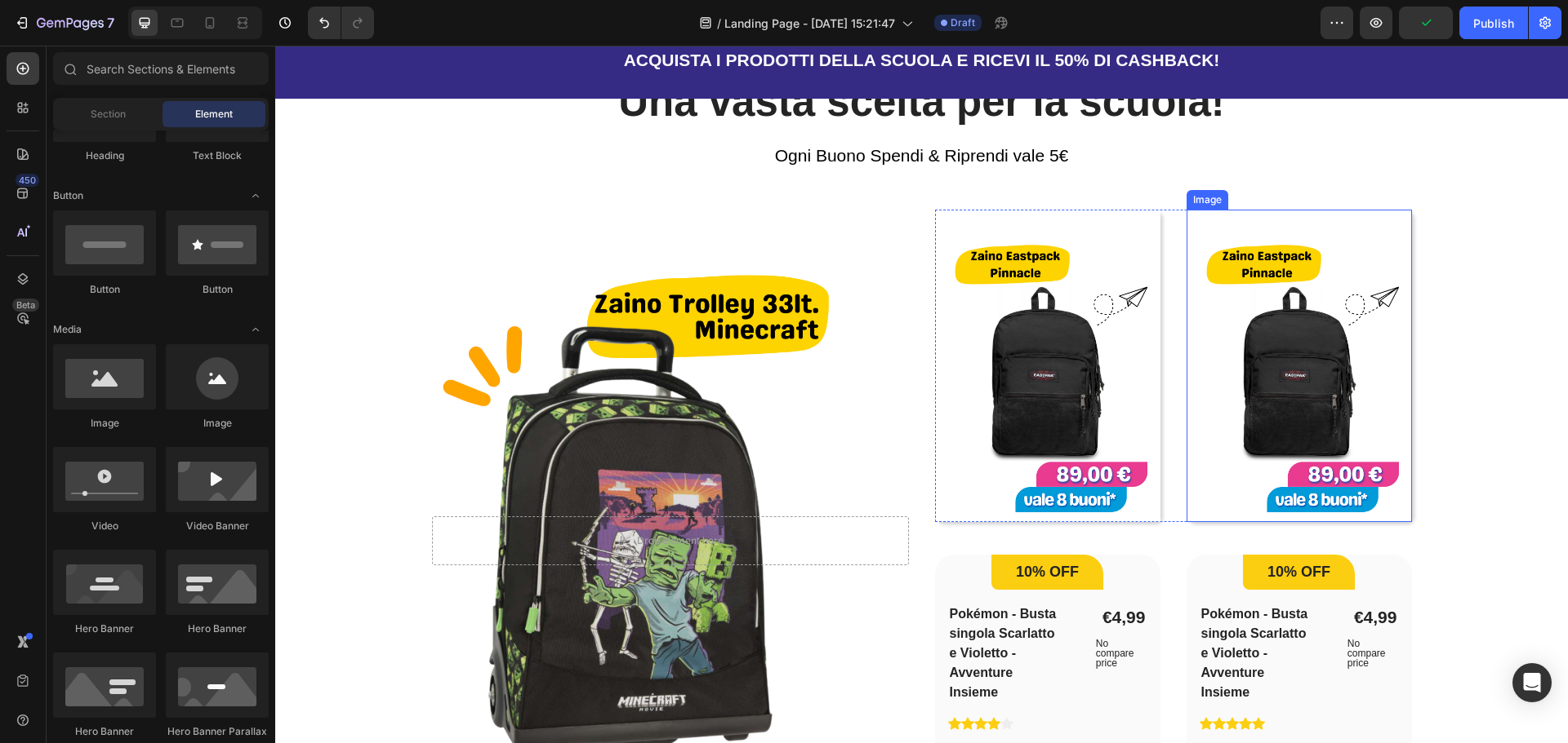
click at [1281, 405] on img at bounding box center [1299, 366] width 225 height 313
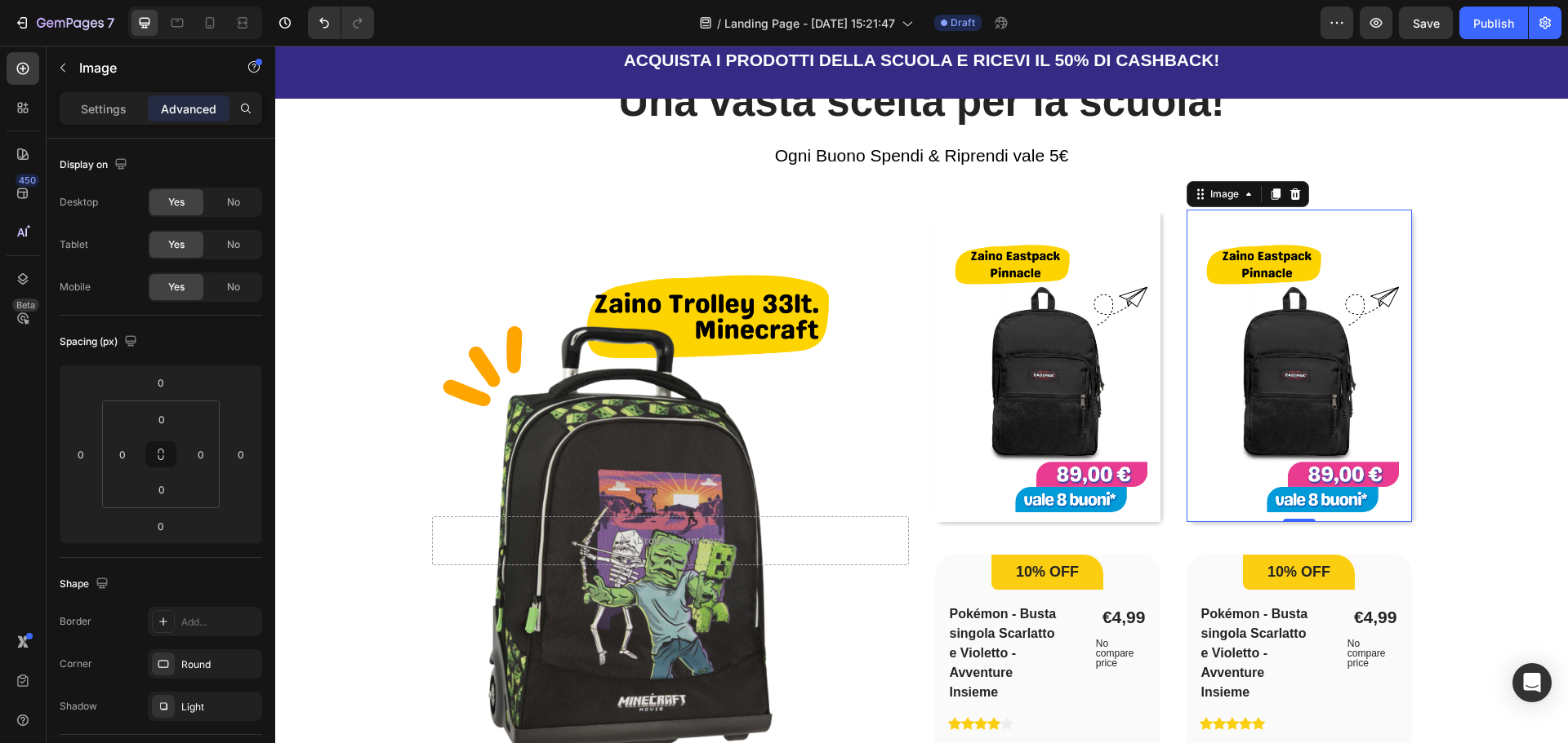
click at [1306, 308] on img at bounding box center [1299, 366] width 225 height 313
click at [74, 113] on div "Settings" at bounding box center [103, 108] width 81 height 26
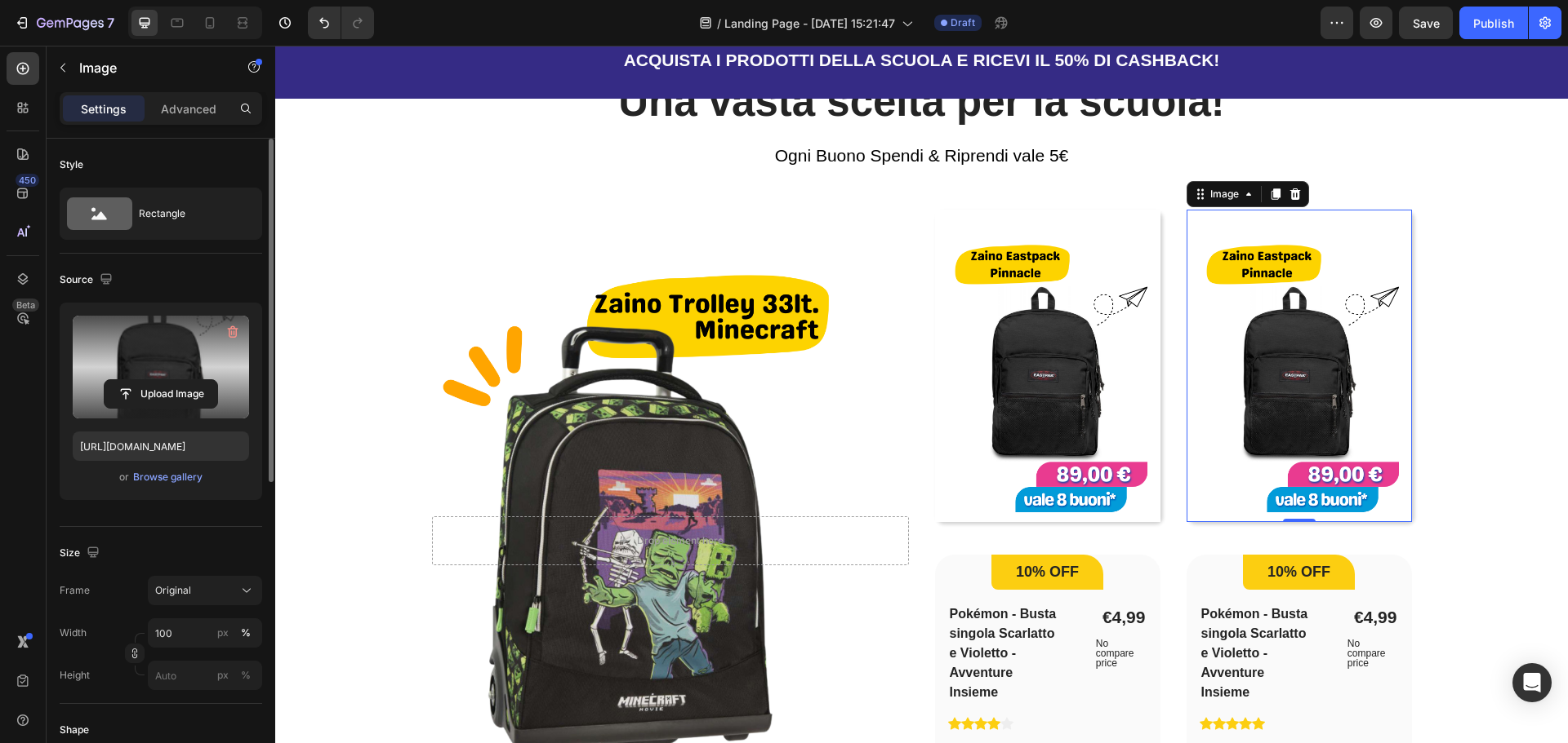
click at [144, 363] on label at bounding box center [160, 367] width 176 height 103
click at [144, 380] on input "file" at bounding box center [161, 394] width 113 height 28
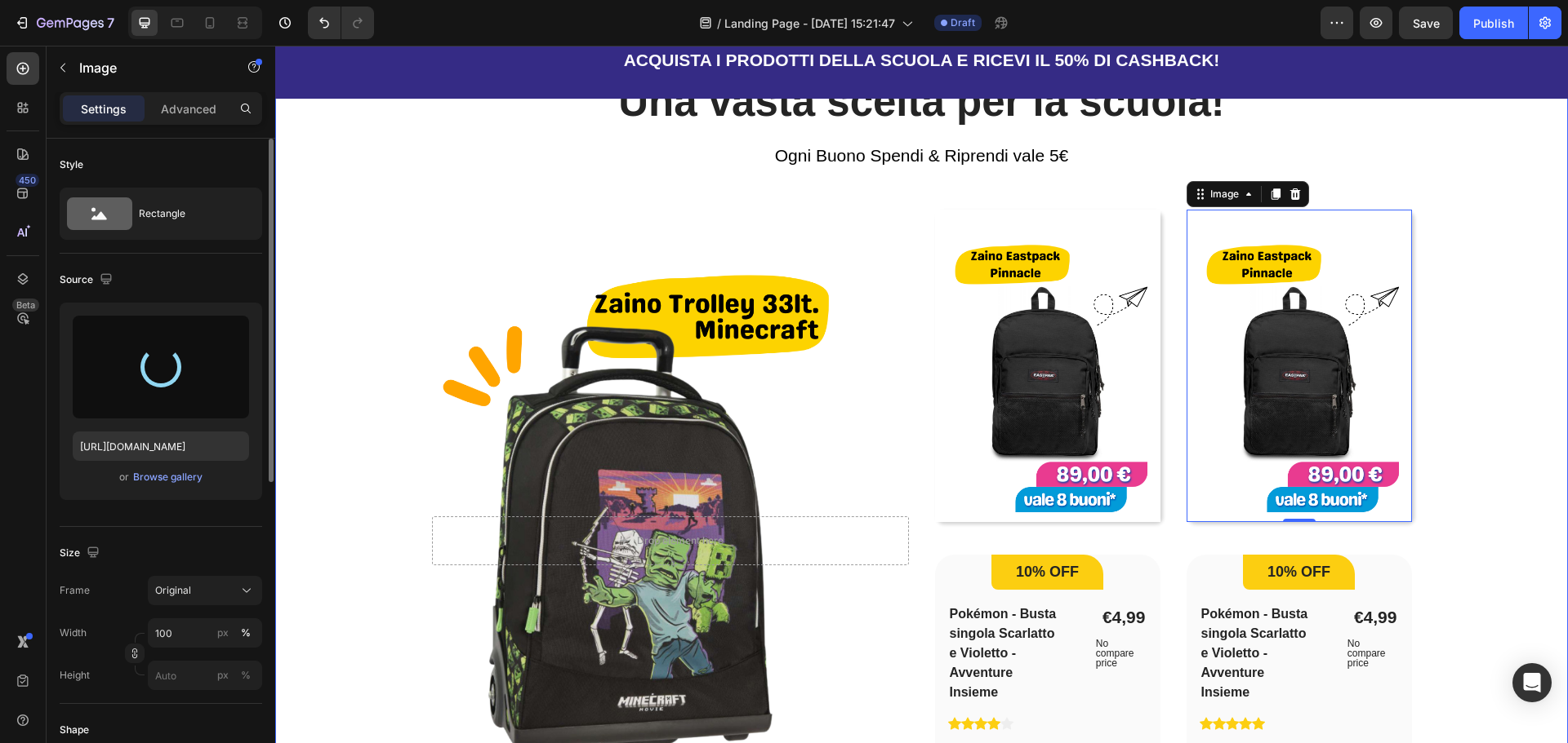
type input "[URL][DOMAIN_NAME]"
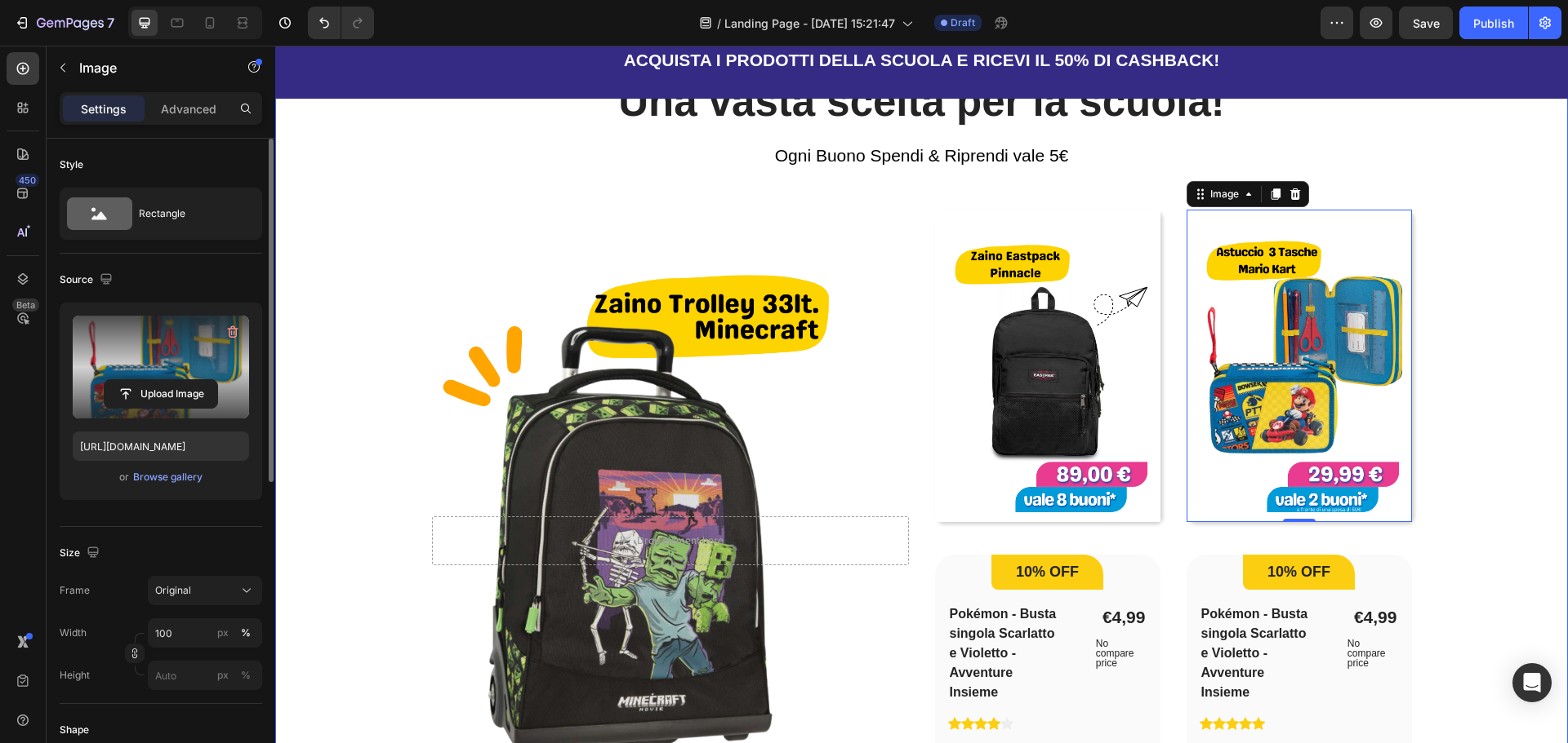
click at [1498, 330] on div "Una vasta scelta per la scuola! Heading Ogni Buono Spendi & Riprendi vale 5€ Te…" at bounding box center [921, 547] width 1240 height 946
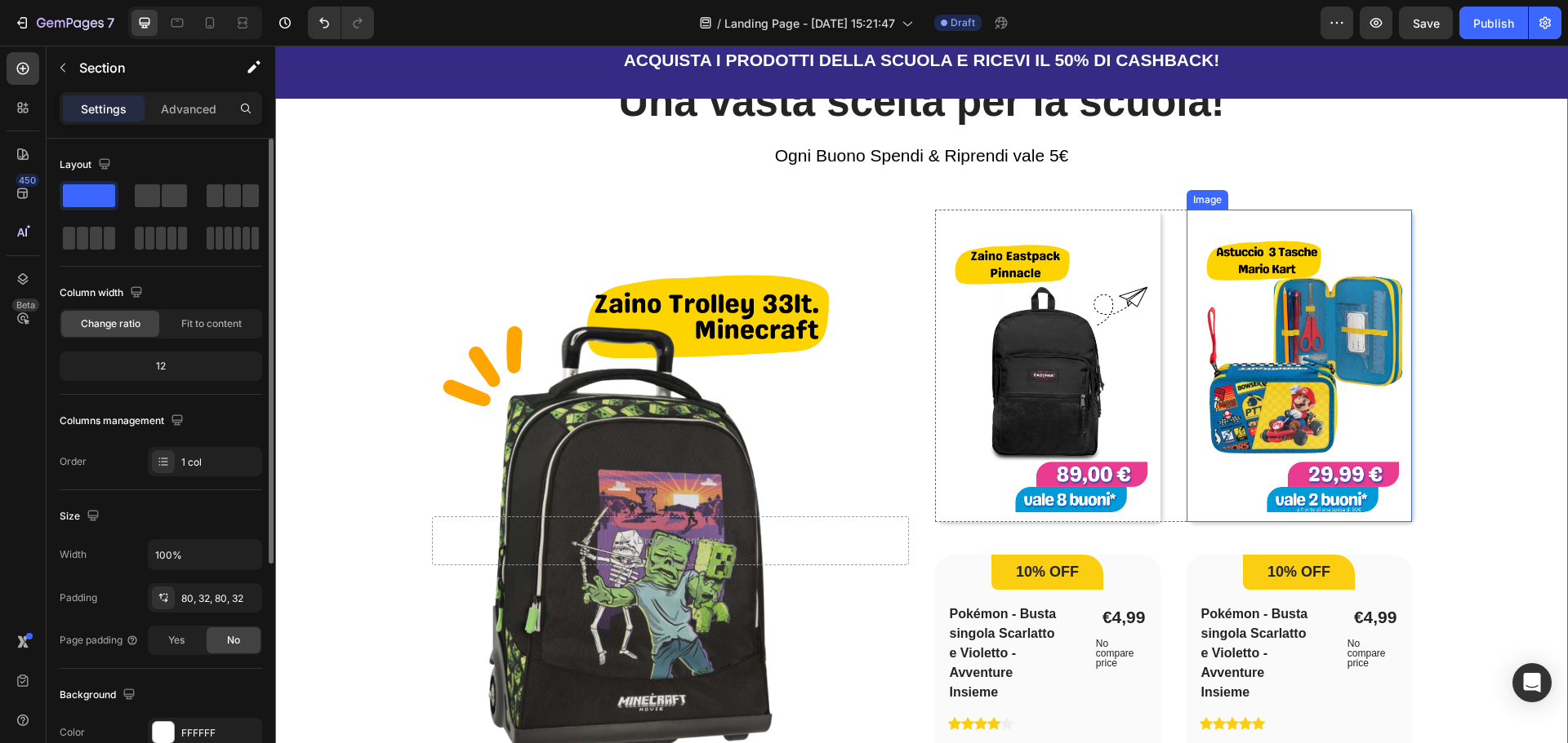
click at [1347, 506] on img at bounding box center [1299, 366] width 225 height 313
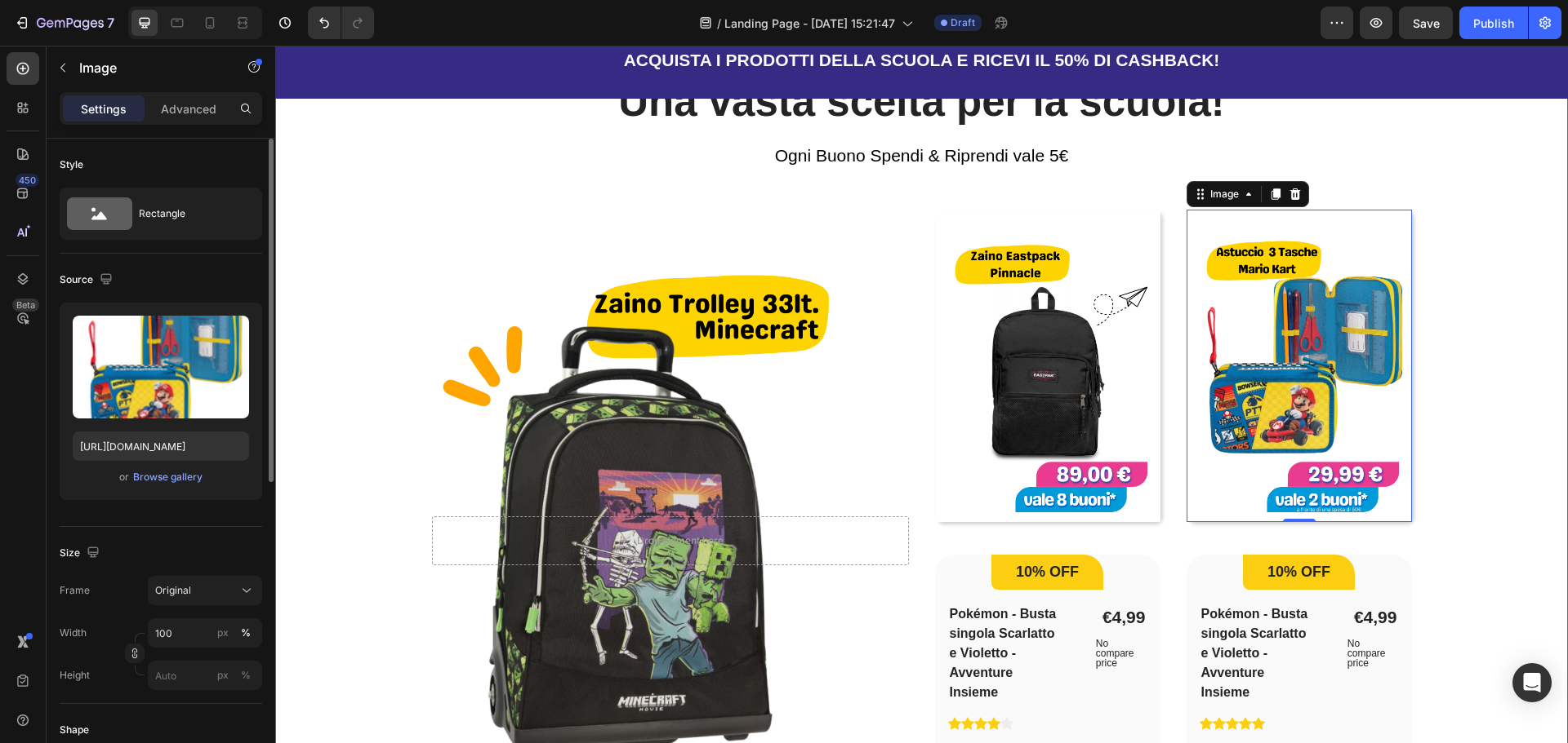
click at [1458, 455] on div "Una vasta scelta per la scuola! Heading Ogni Buono Spendi & Riprendi vale 5€ Te…" at bounding box center [921, 547] width 1240 height 946
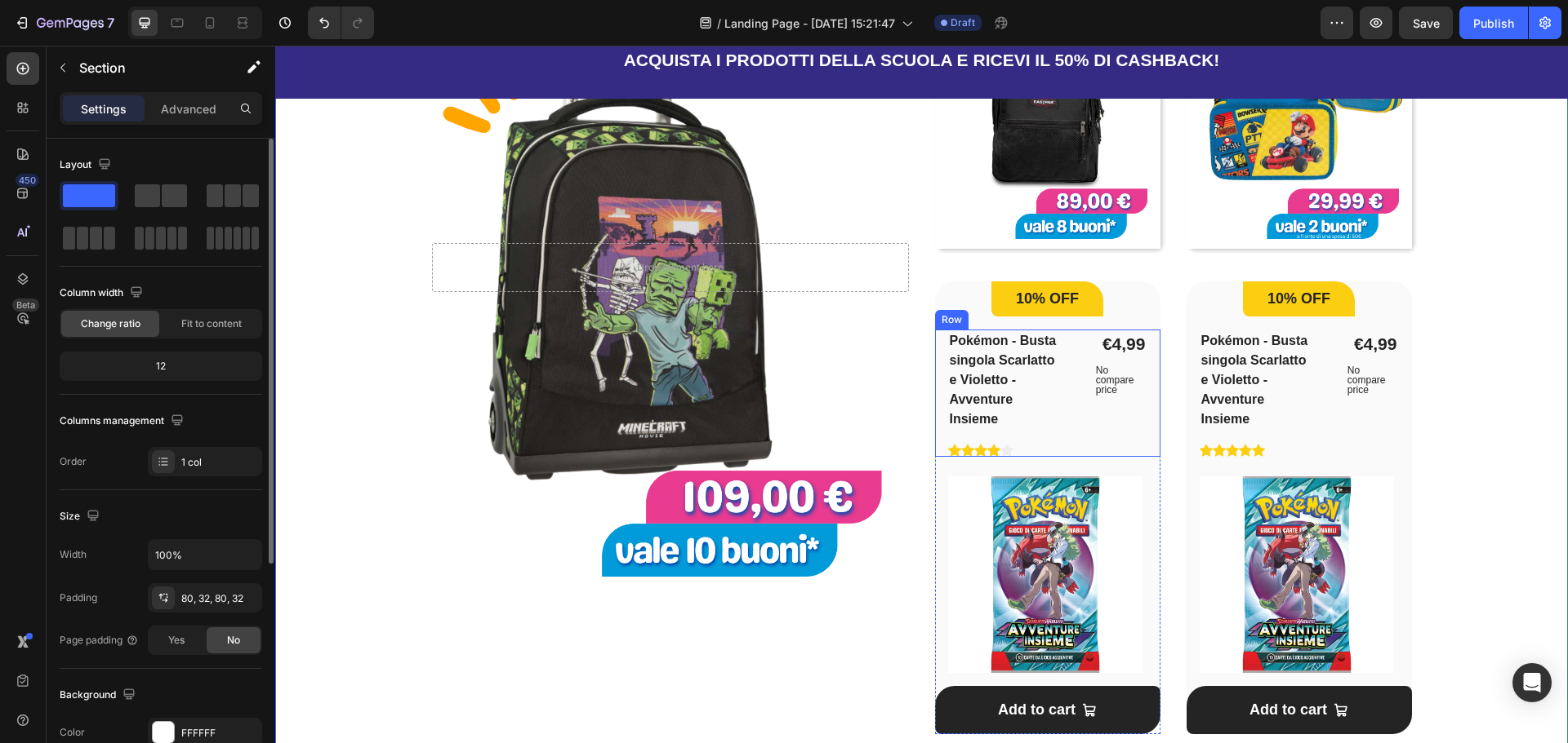
scroll to position [1142, 0]
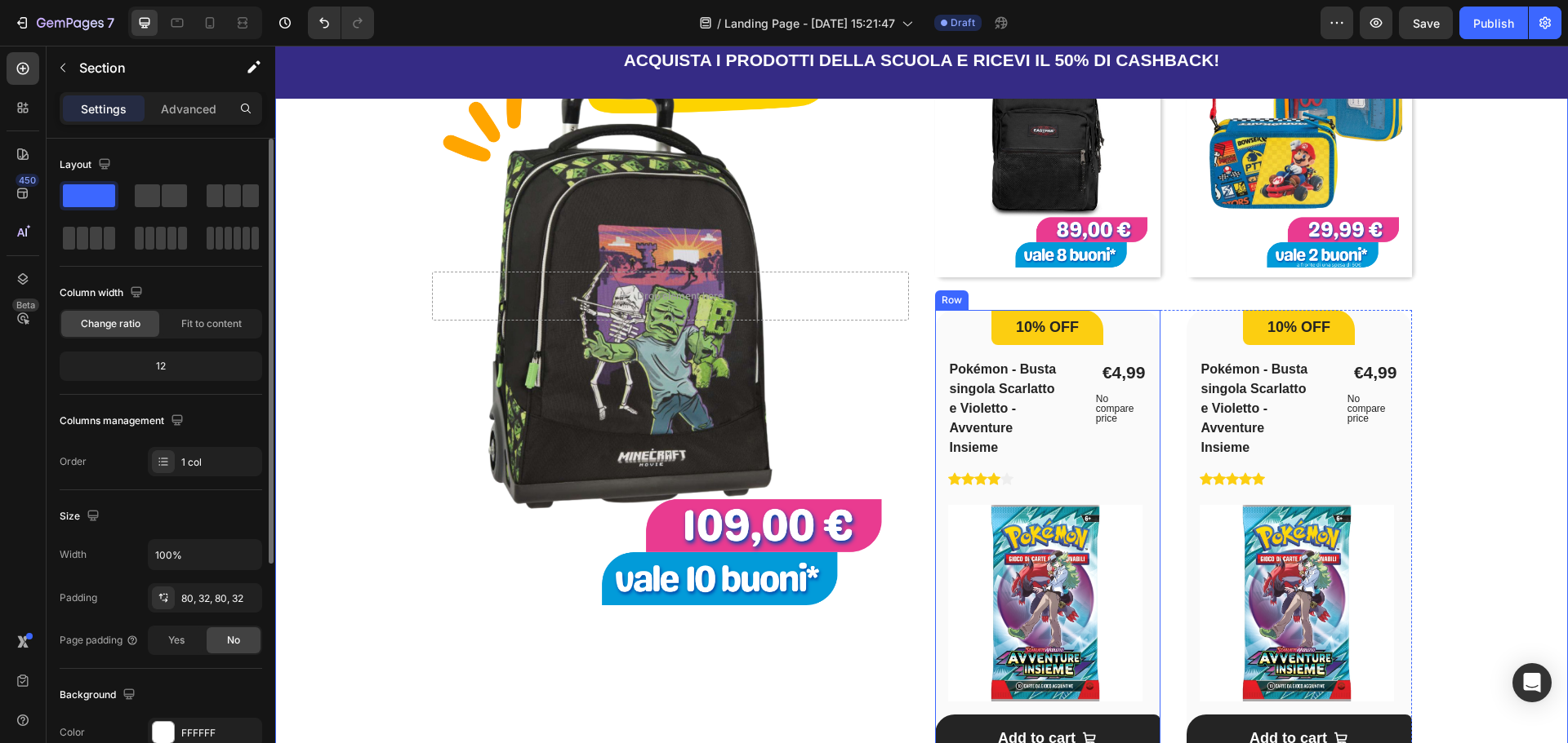
click at [1141, 330] on div "10% OFF Heading Row Pokémon - Busta singola Scarlatto e Violetto - Avventure In…" at bounding box center [1047, 536] width 225 height 453
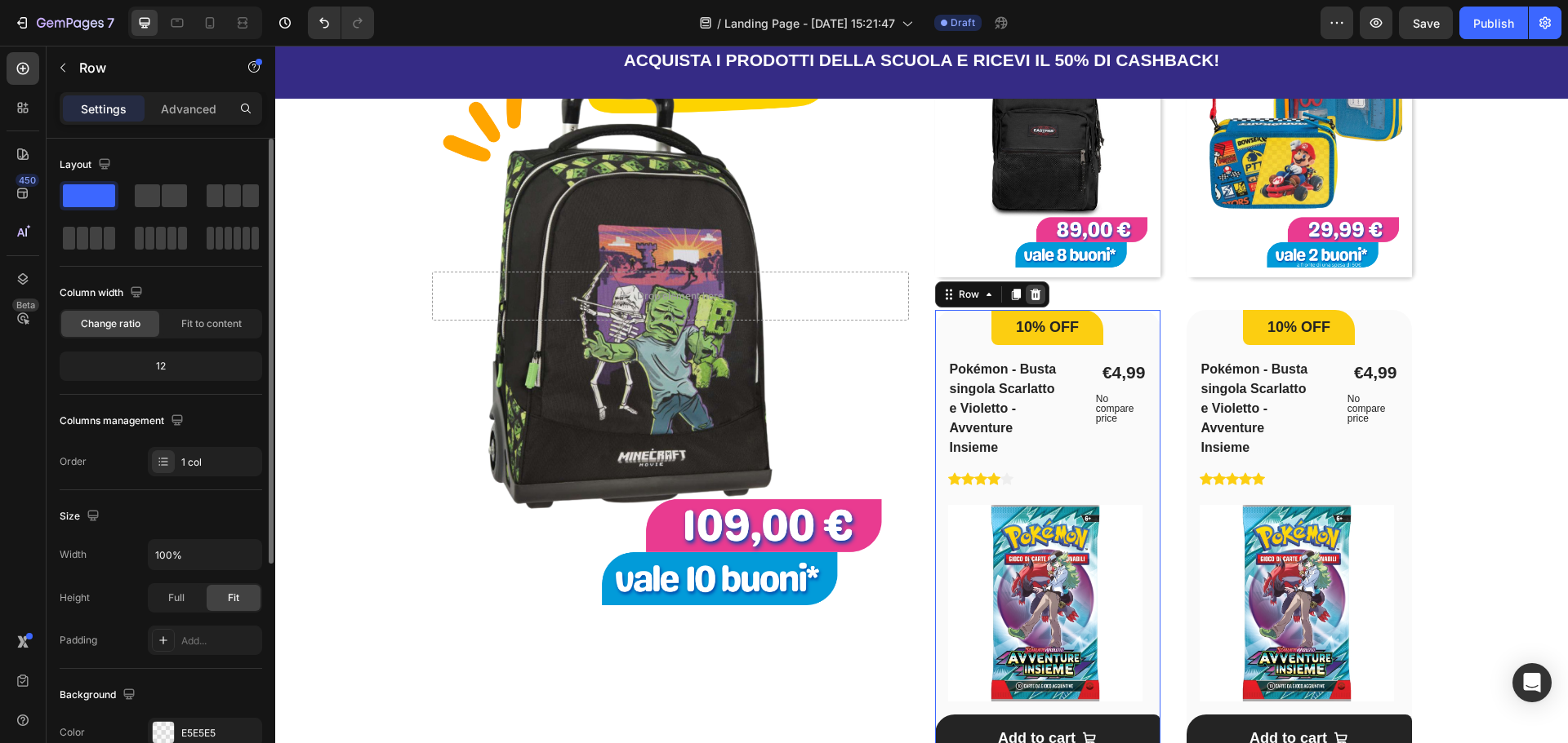
click at [1037, 288] on div at bounding box center [1036, 295] width 20 height 20
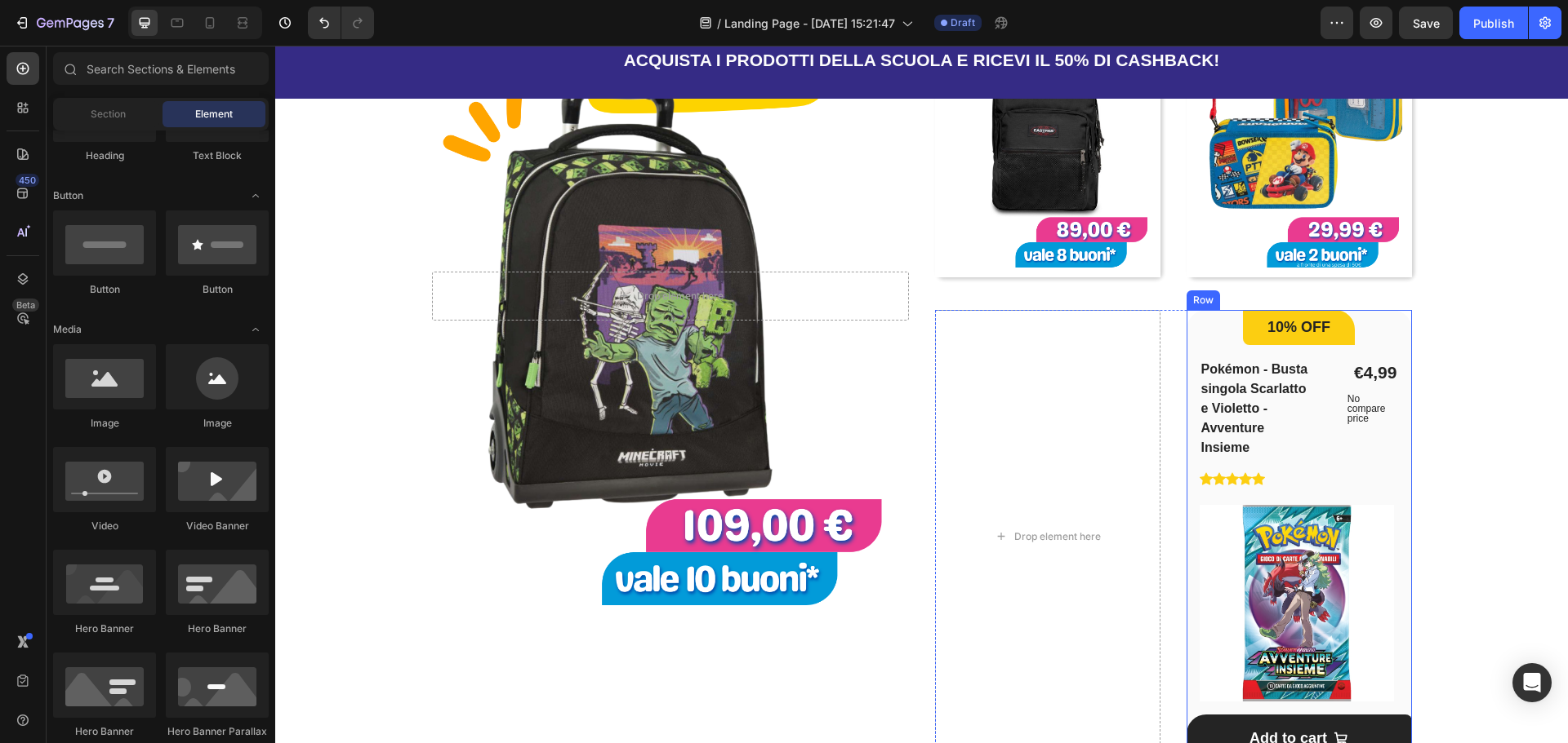
click at [1402, 345] on div "10% OFF Heading Row Pokémon - Busta singola Scarlatto e Violetto - Avventure In…" at bounding box center [1299, 536] width 225 height 453
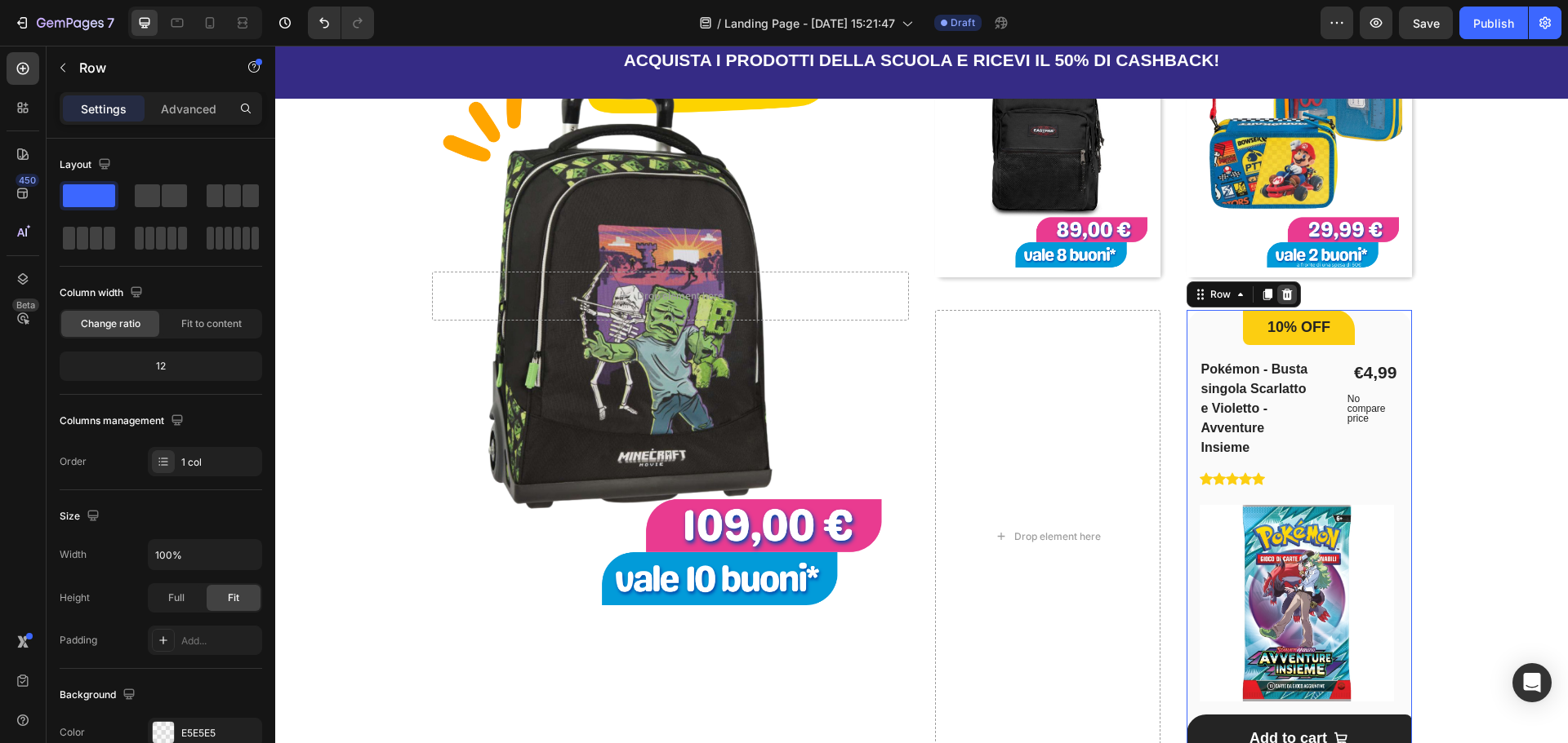
click at [1281, 293] on icon at bounding box center [1287, 294] width 11 height 12
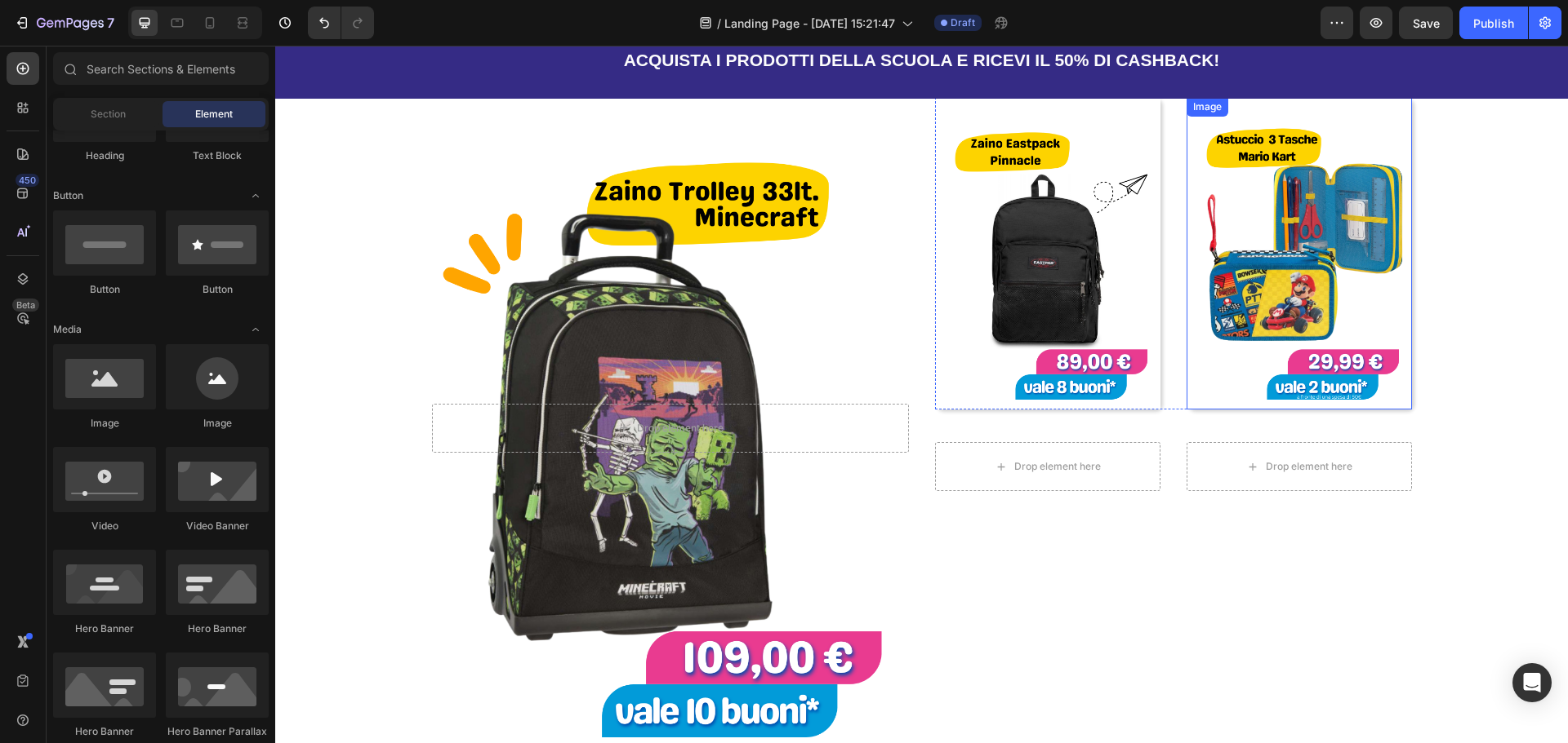
scroll to position [734, 0]
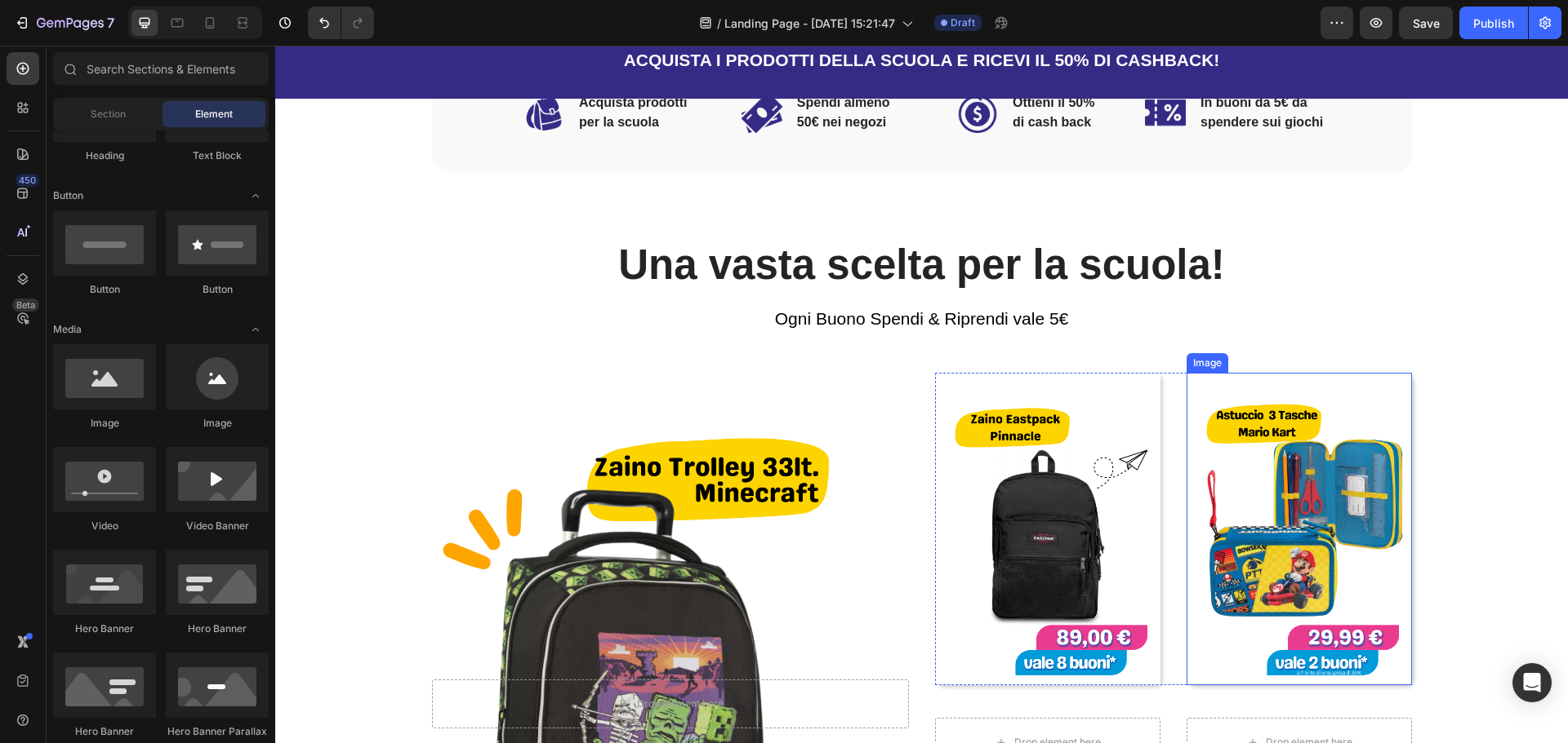
click at [1343, 376] on img at bounding box center [1299, 530] width 225 height 313
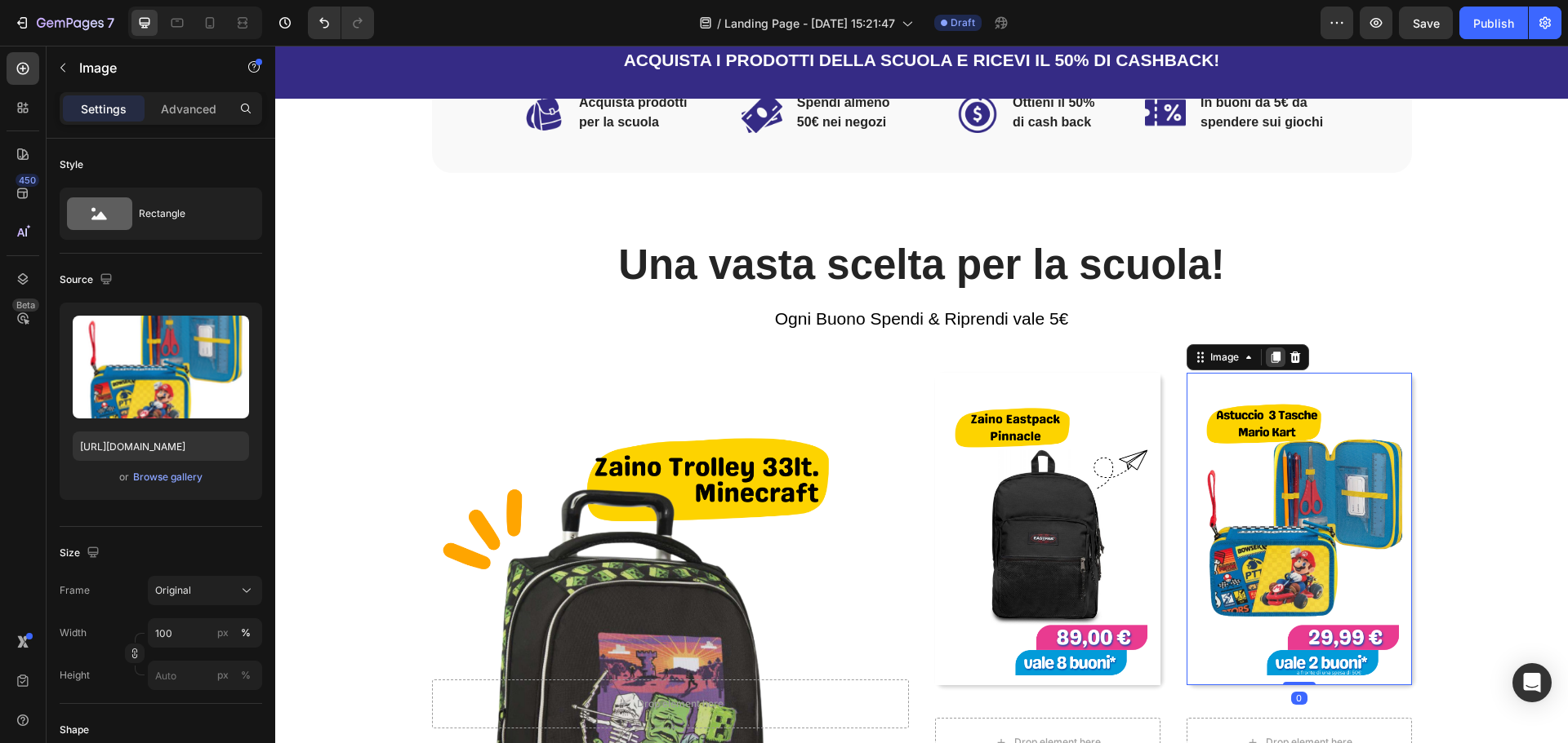
click at [1270, 354] on icon at bounding box center [1275, 357] width 9 height 12
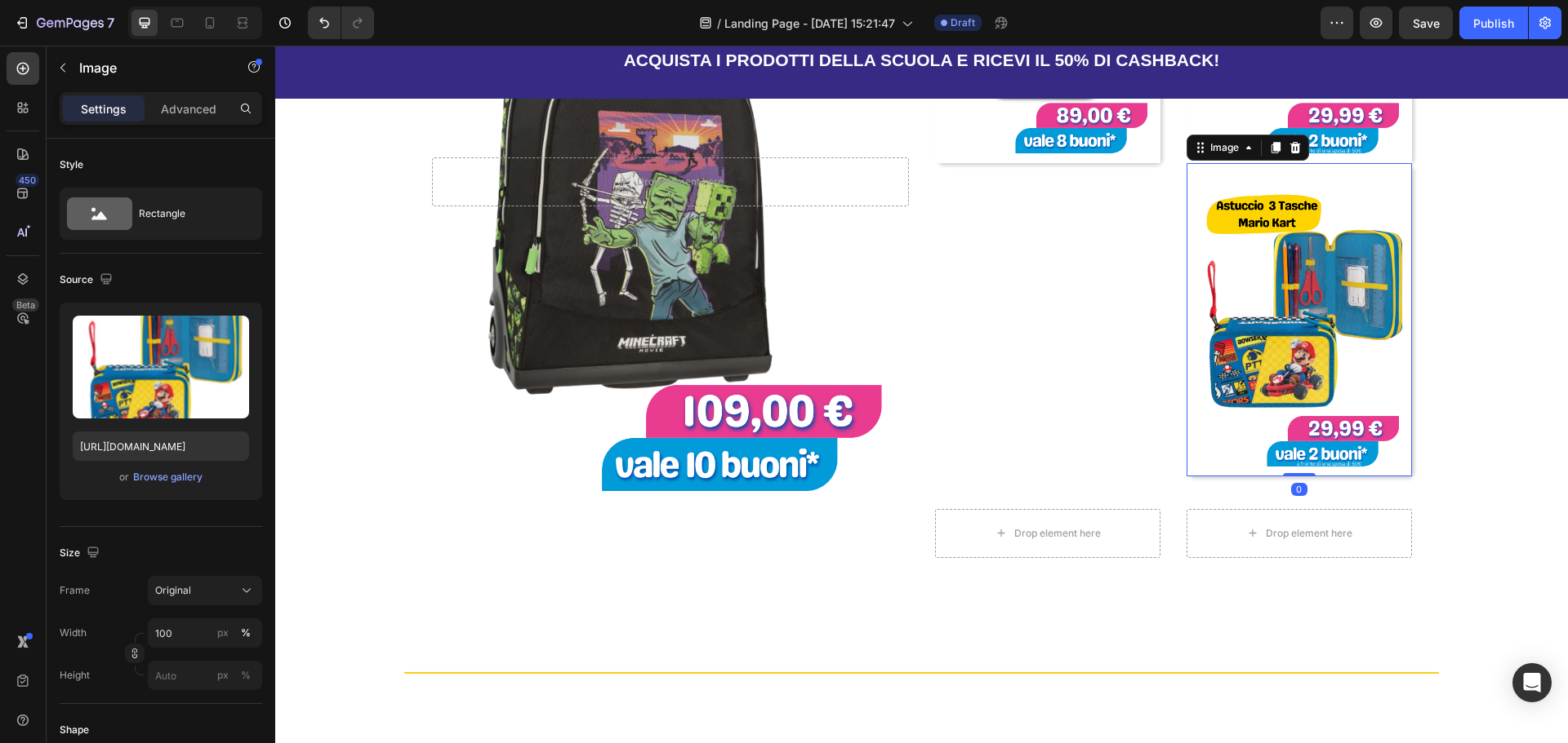
scroll to position [1154, 0]
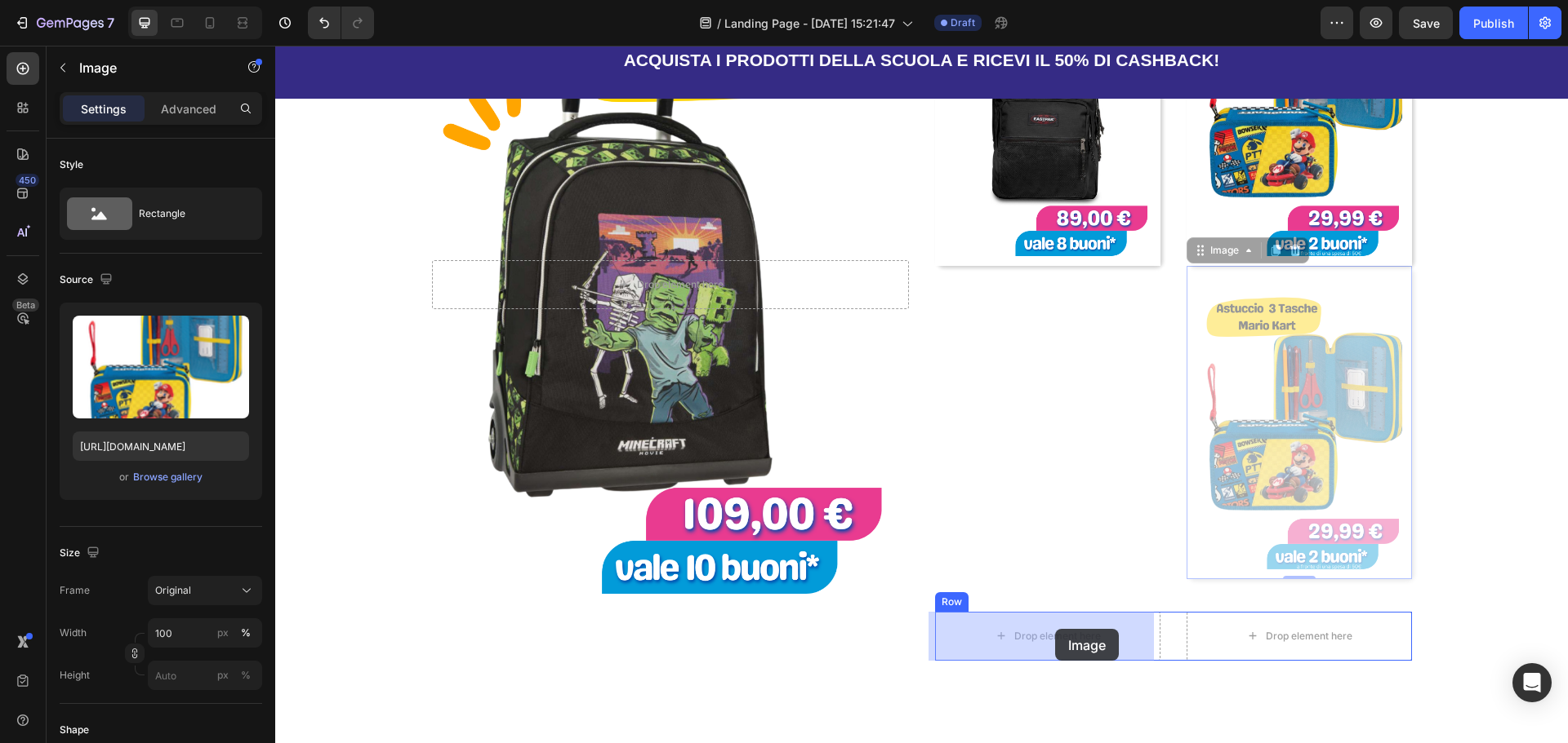
drag, startPoint x: 1199, startPoint y: 248, endPoint x: 1055, endPoint y: 630, distance: 408.2
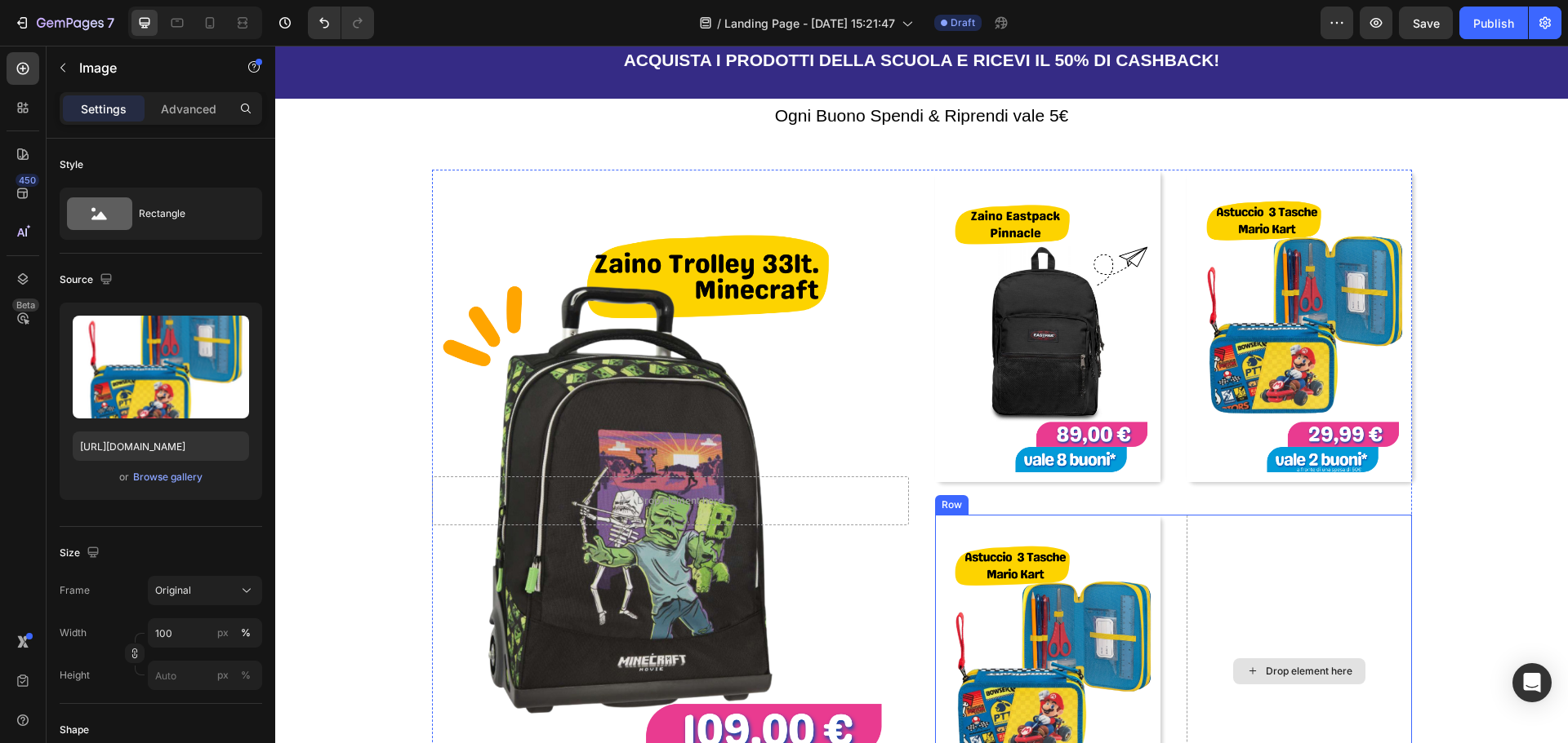
scroll to position [828, 0]
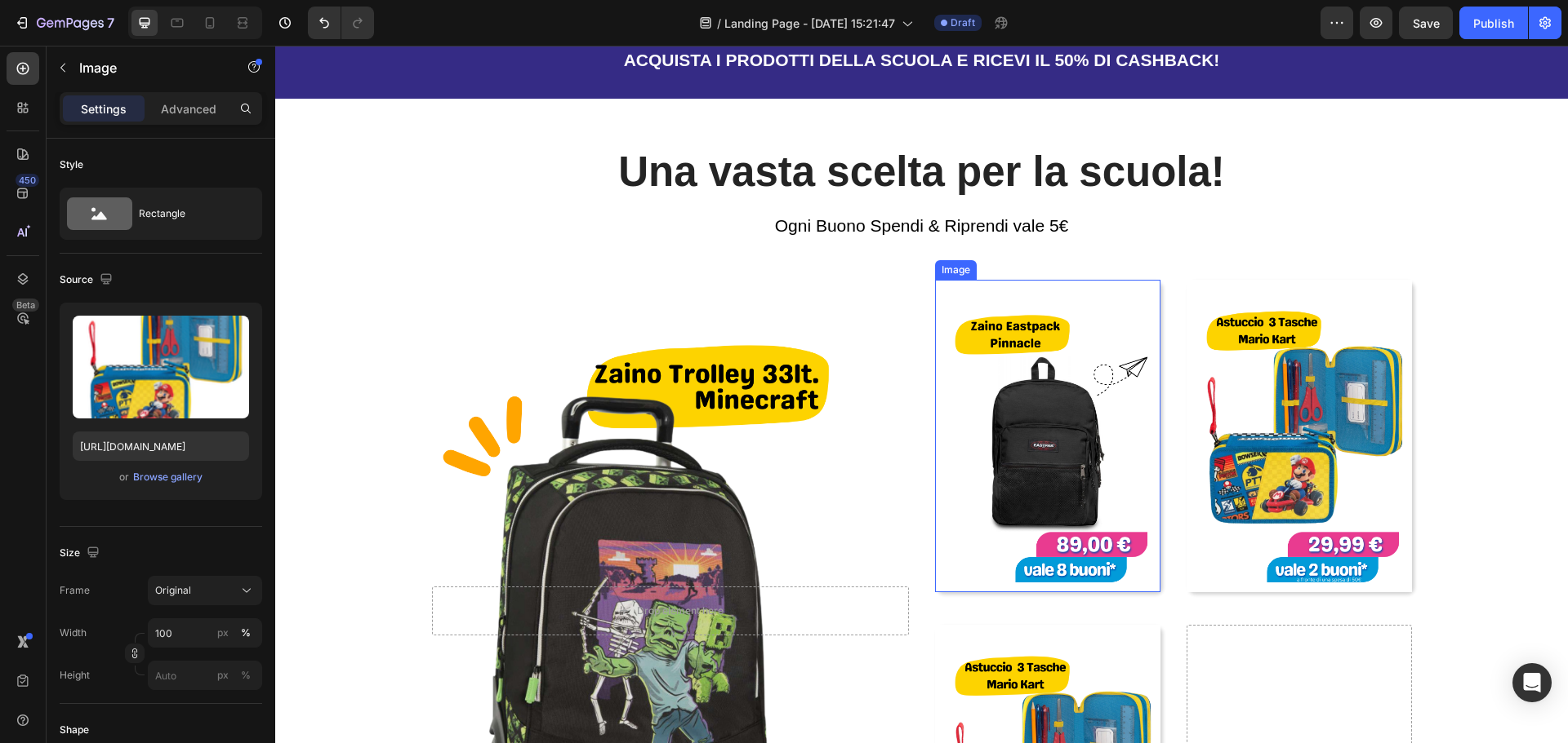
click at [1021, 354] on img at bounding box center [1047, 436] width 225 height 313
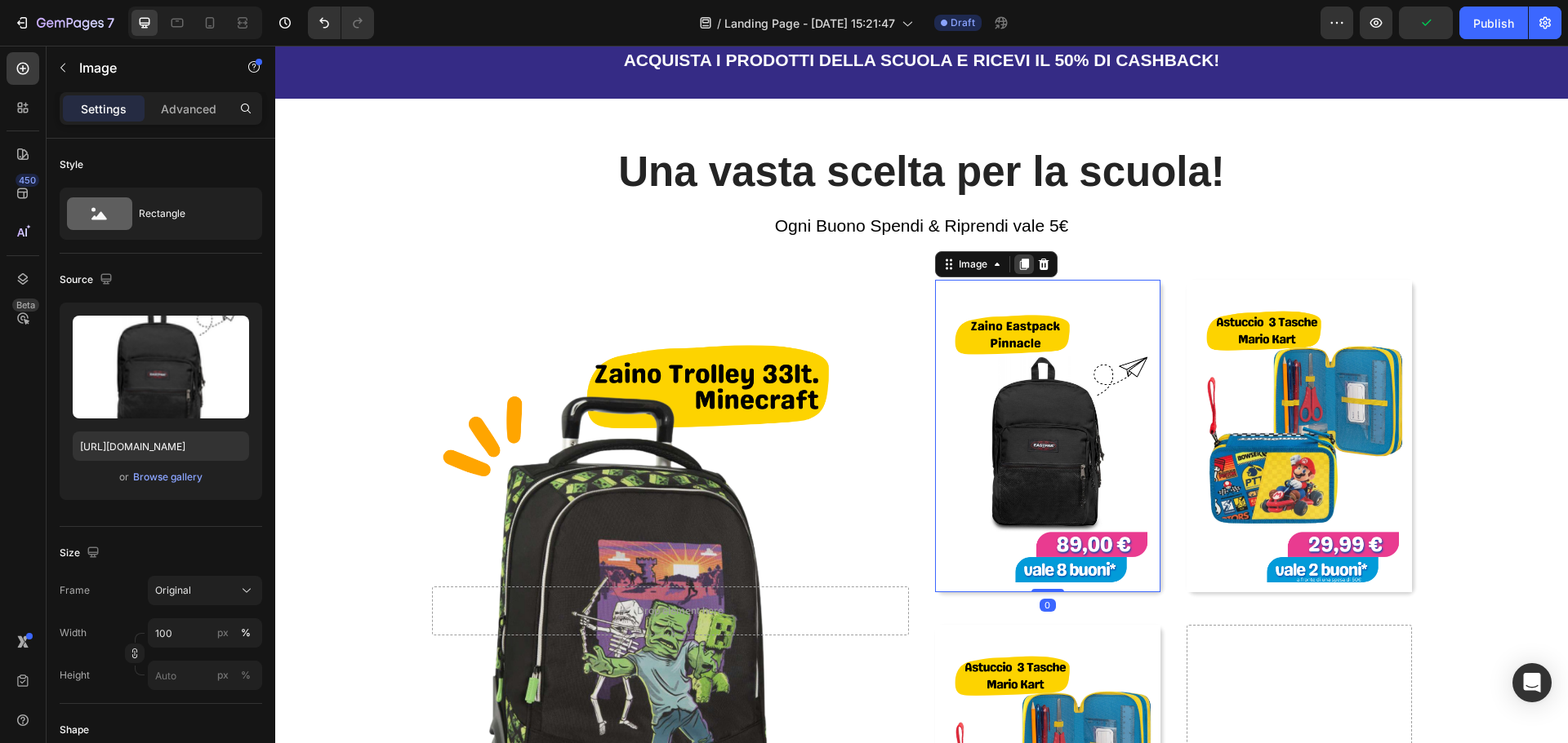
click at [1019, 265] on icon at bounding box center [1023, 264] width 9 height 12
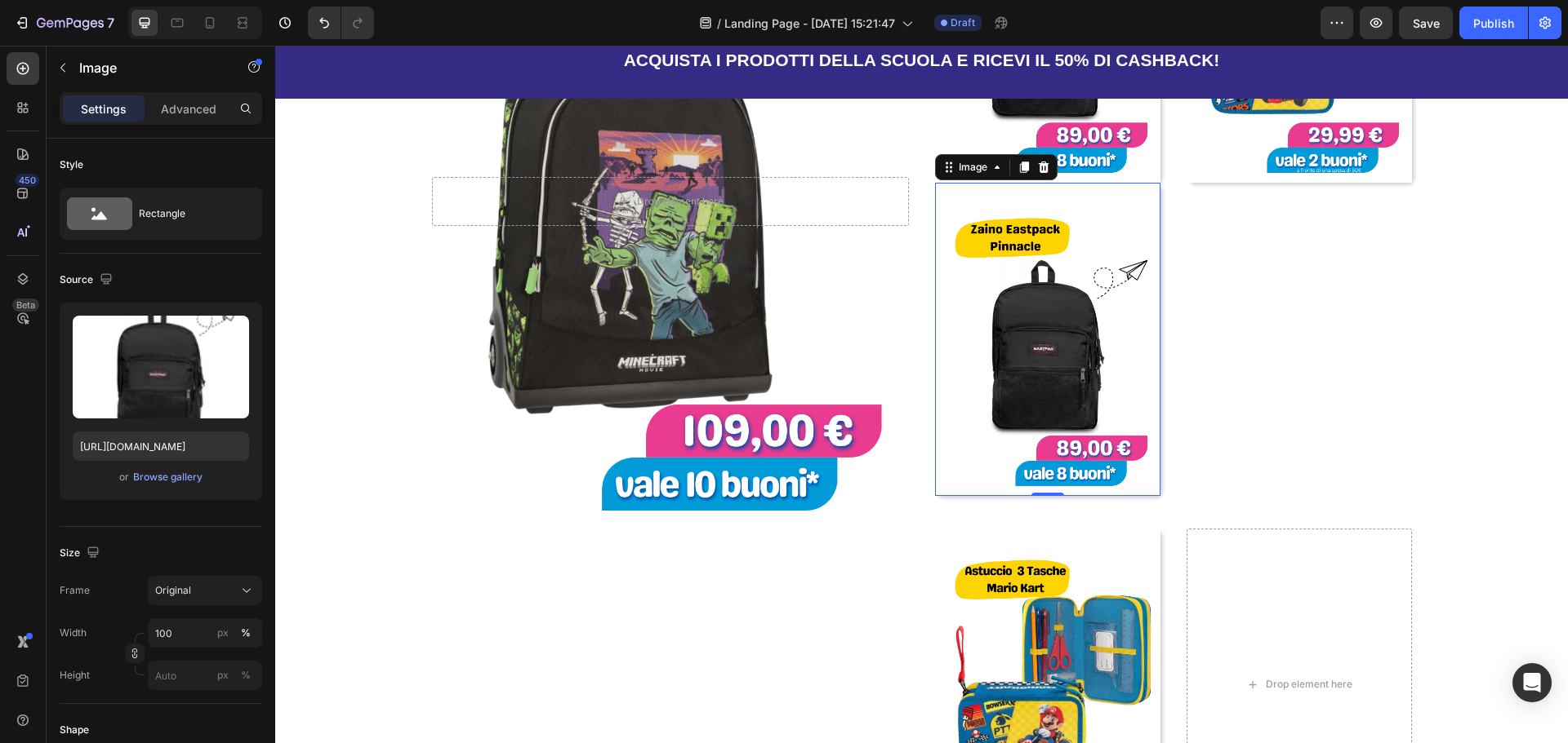
scroll to position [1236, 0]
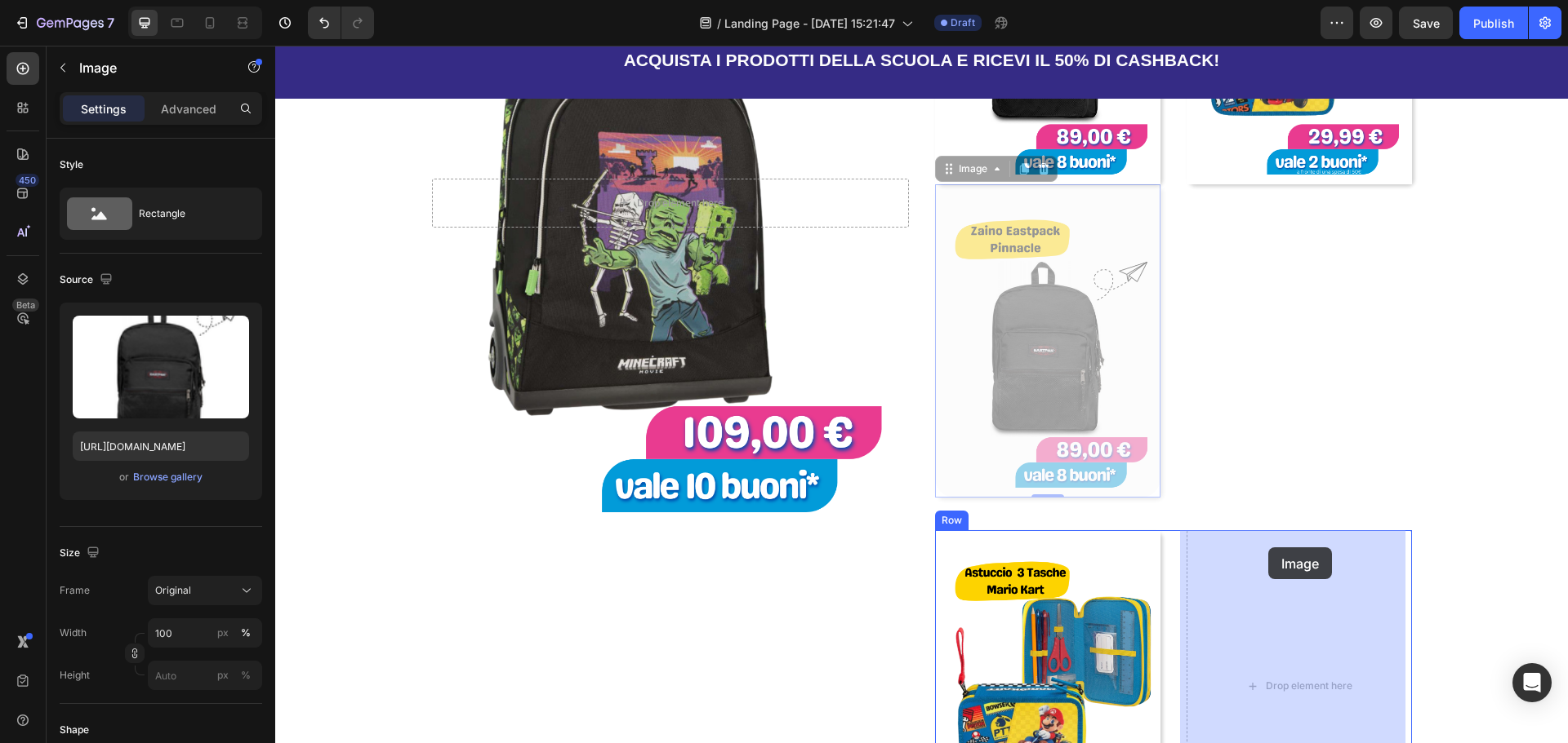
drag, startPoint x: 947, startPoint y: 171, endPoint x: 1277, endPoint y: 572, distance: 519.3
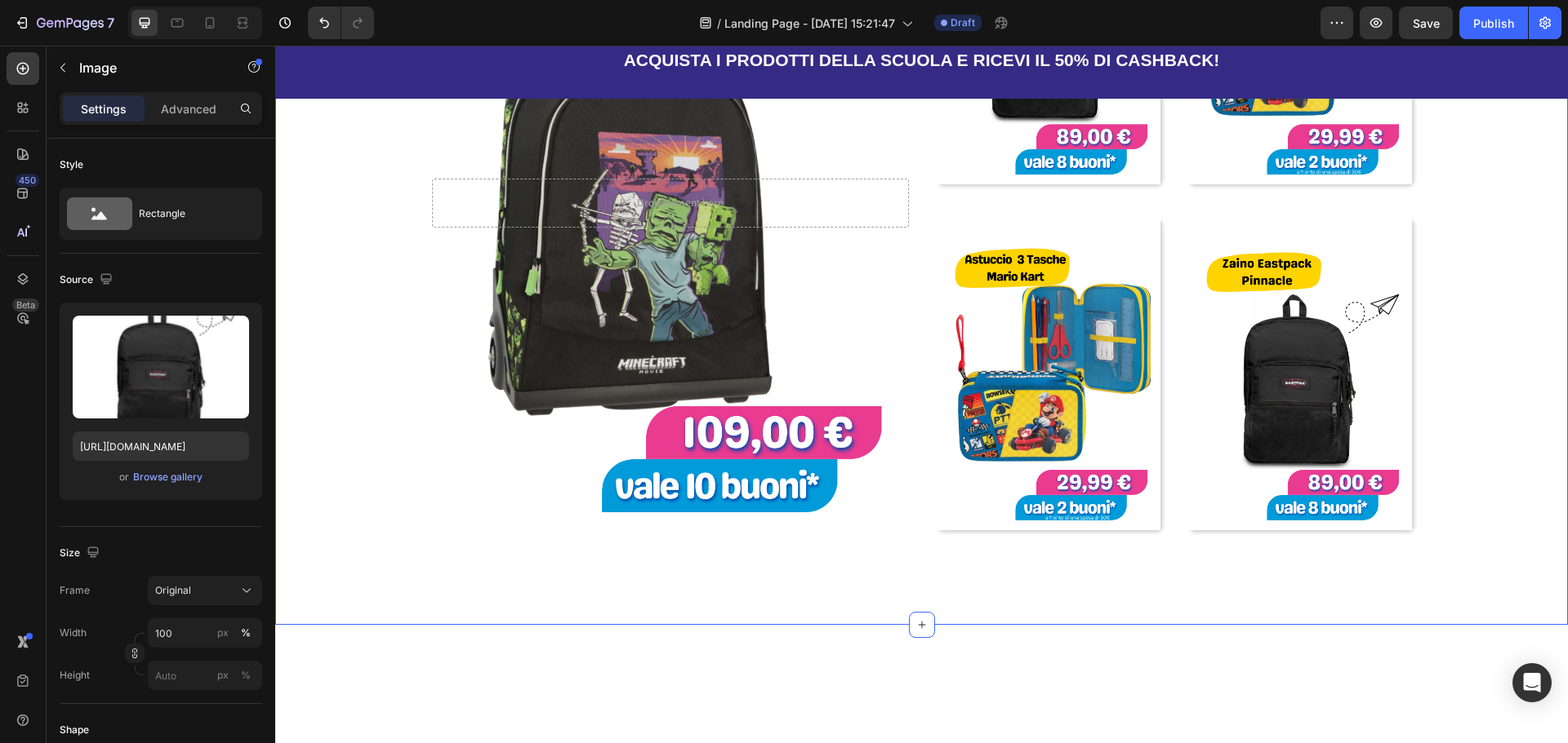
click at [1486, 322] on div "Una vasta scelta per la scuola! Heading Ogni Buono Spendi & Riprendi vale 5€ Te…" at bounding box center [921, 148] width 1240 height 822
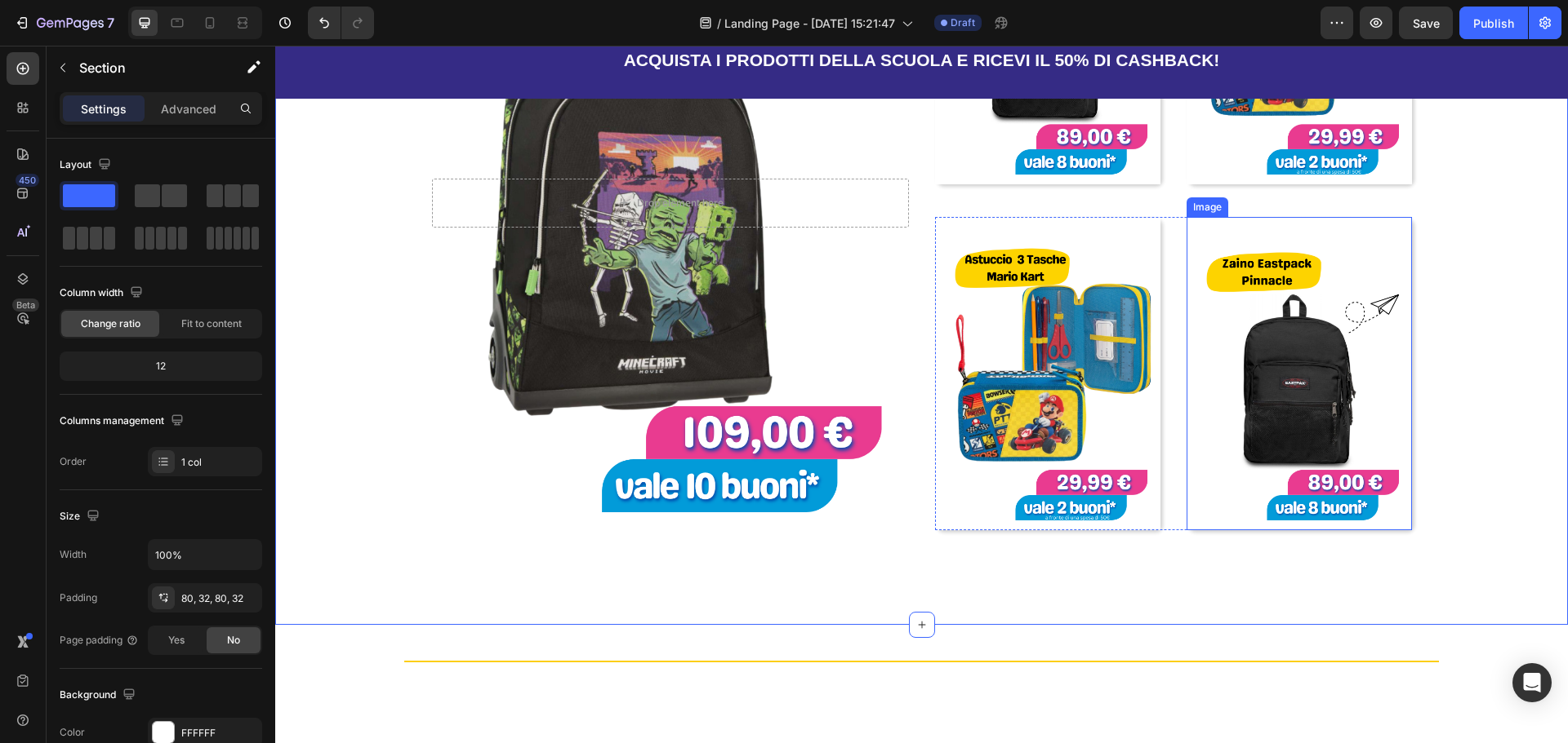
scroll to position [1398, 0]
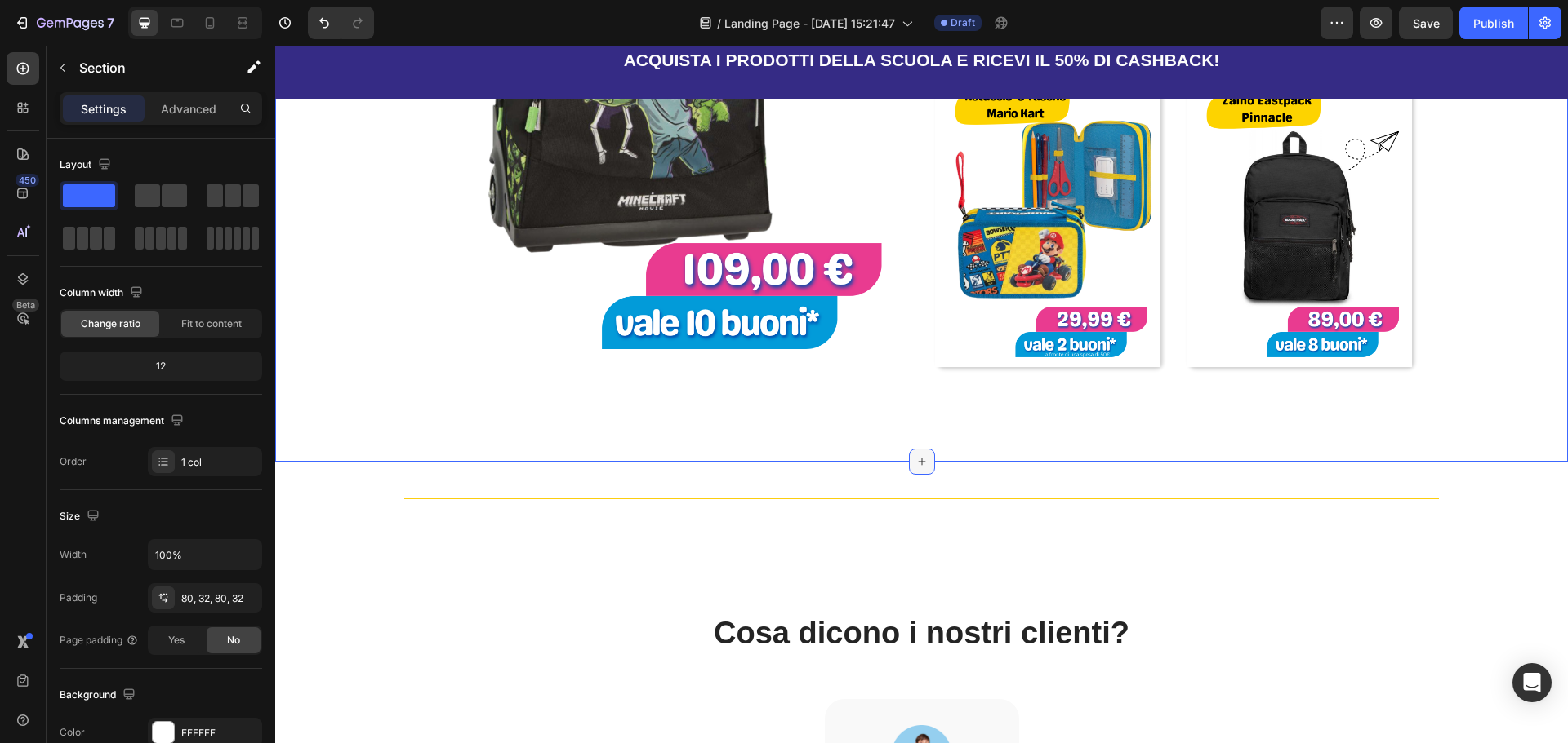
click at [915, 459] on icon at bounding box center [921, 462] width 13 height 13
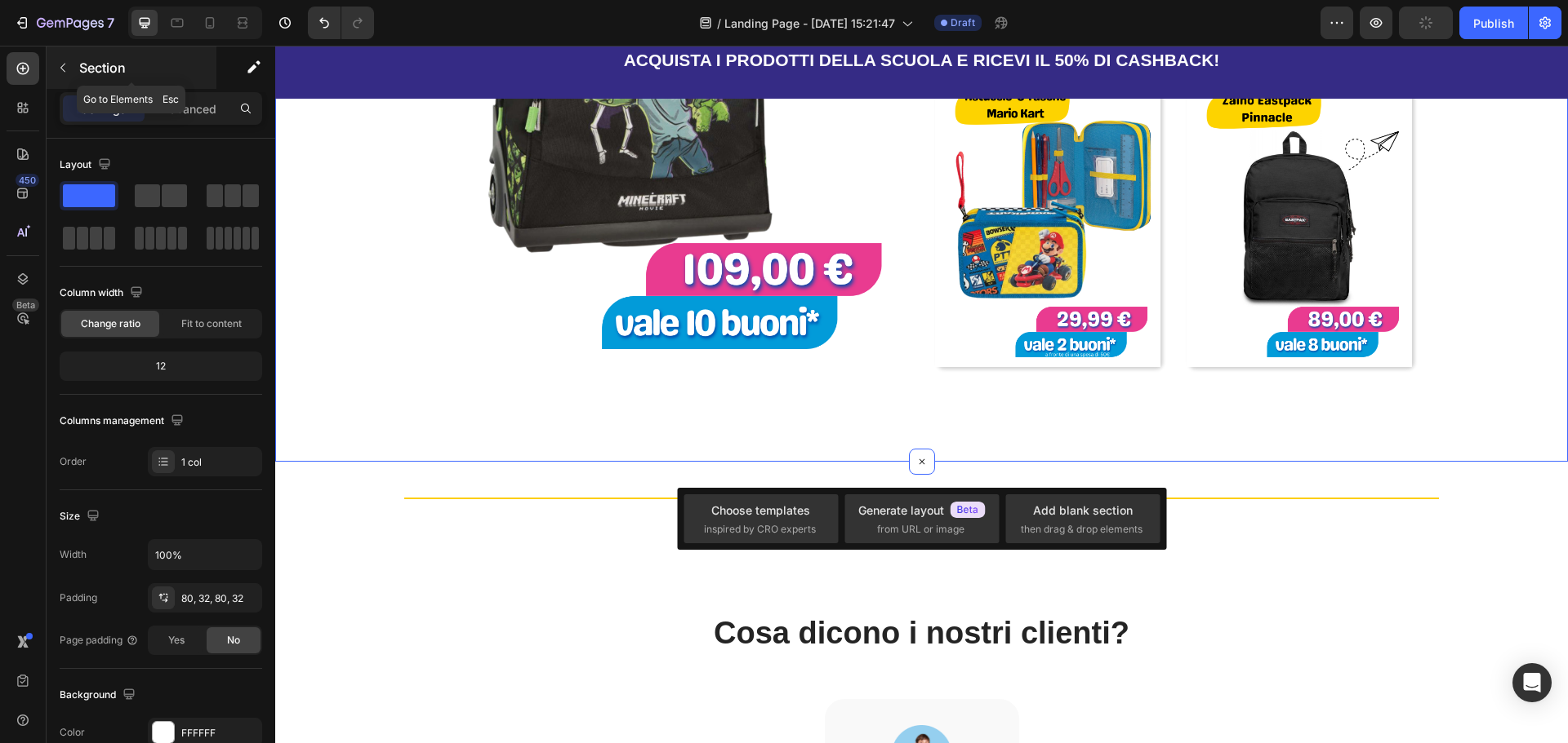
click at [75, 73] on button "button" at bounding box center [63, 67] width 26 height 26
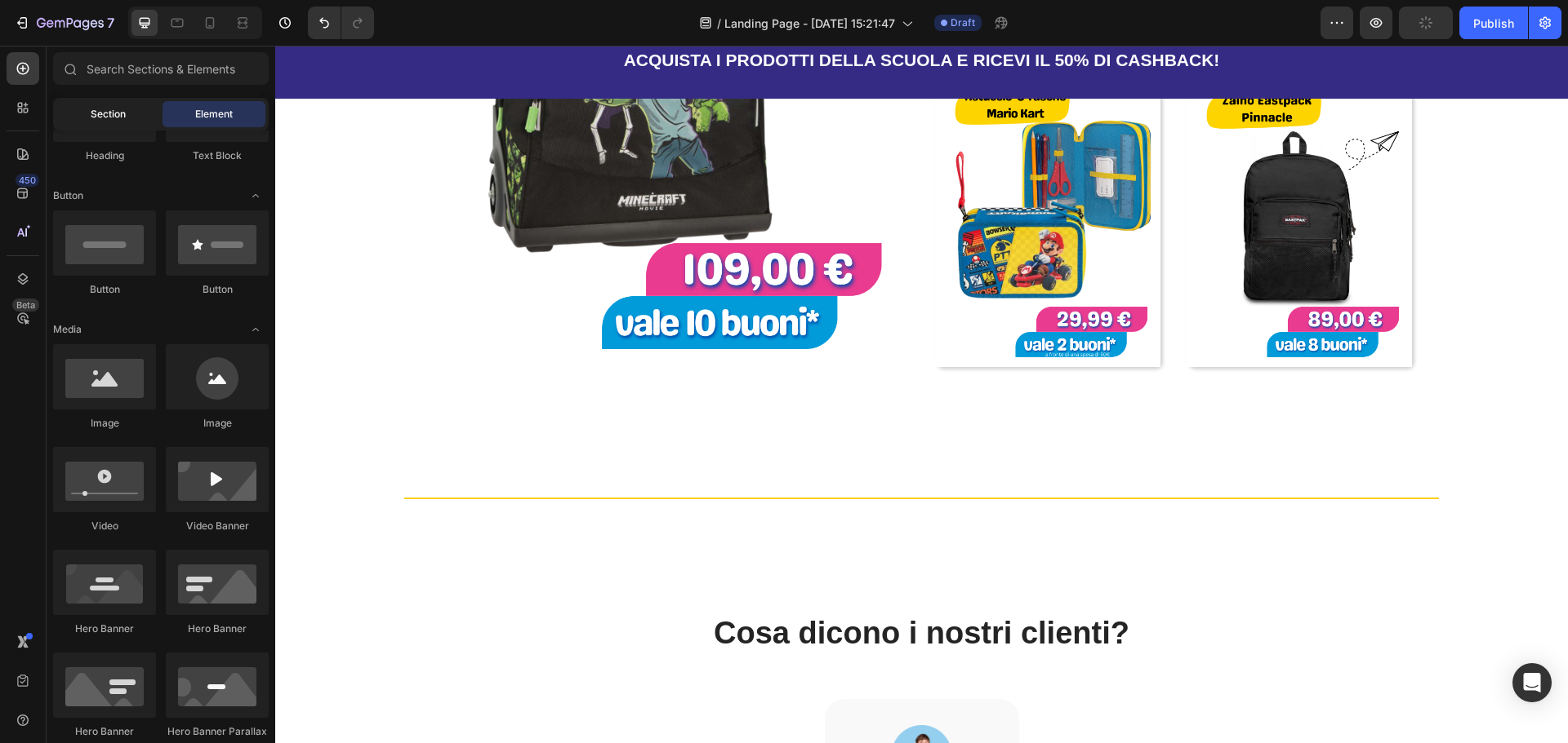
click at [125, 124] on div "Section" at bounding box center [107, 113] width 103 height 26
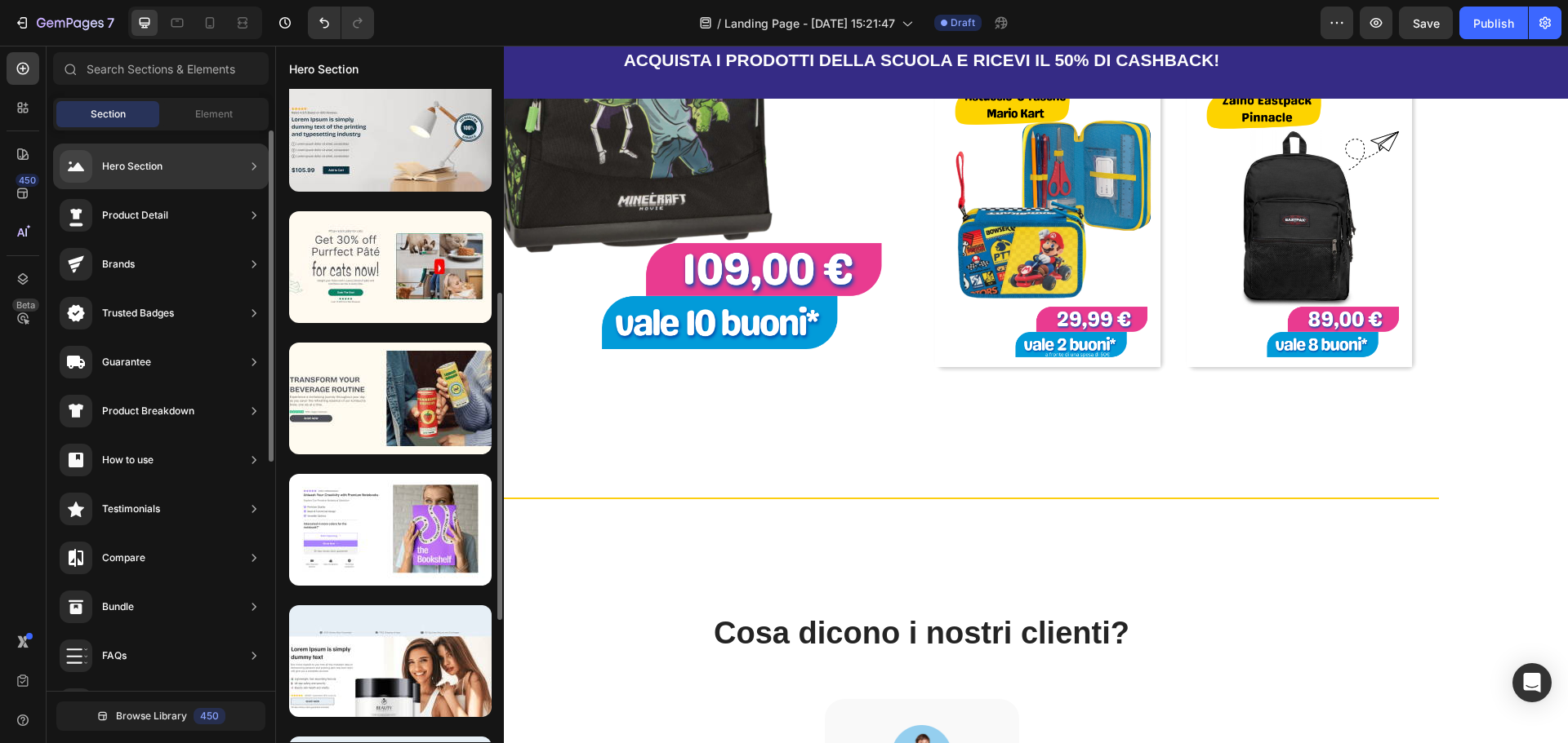
scroll to position [125, 0]
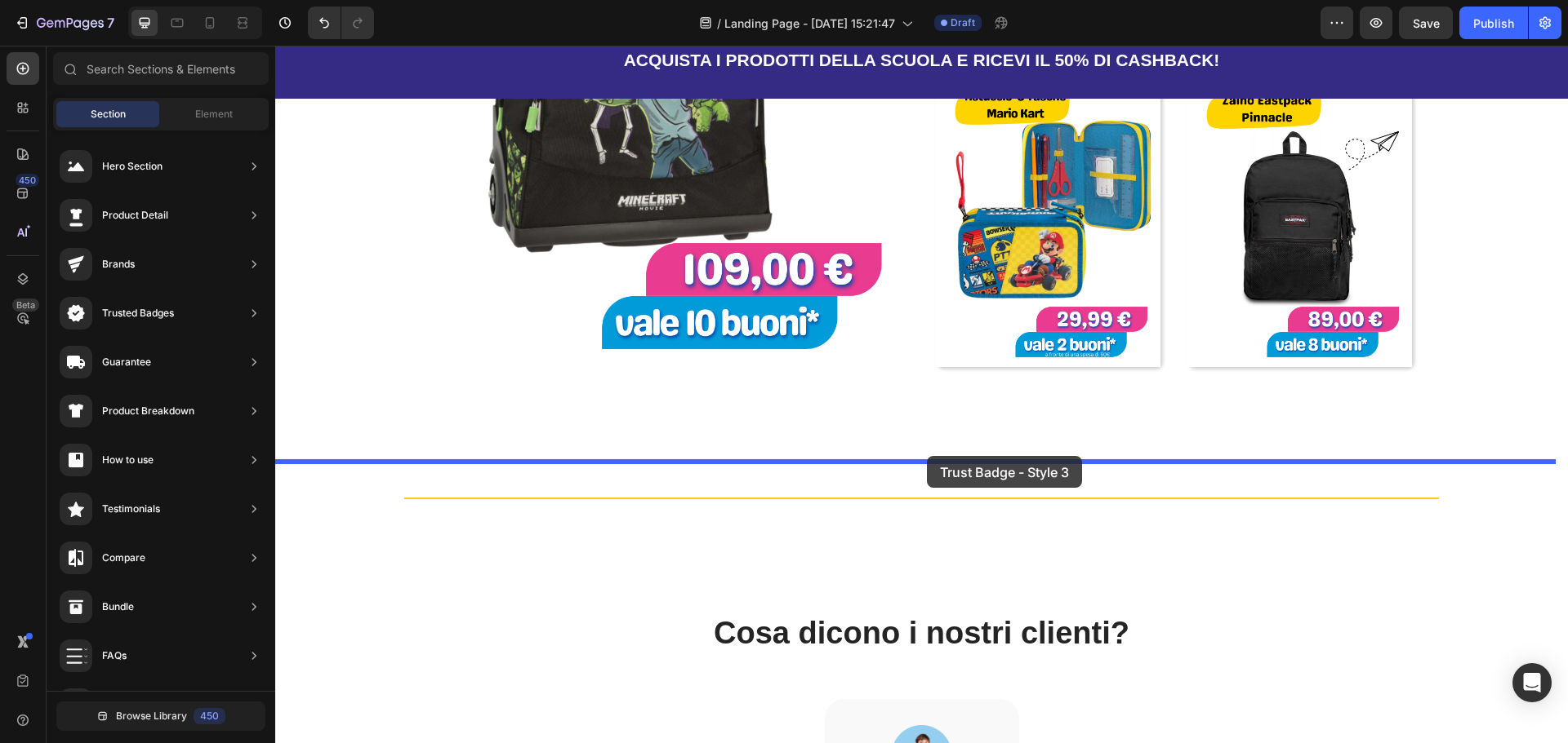
drag, startPoint x: 624, startPoint y: 342, endPoint x: 927, endPoint y: 457, distance: 324.1
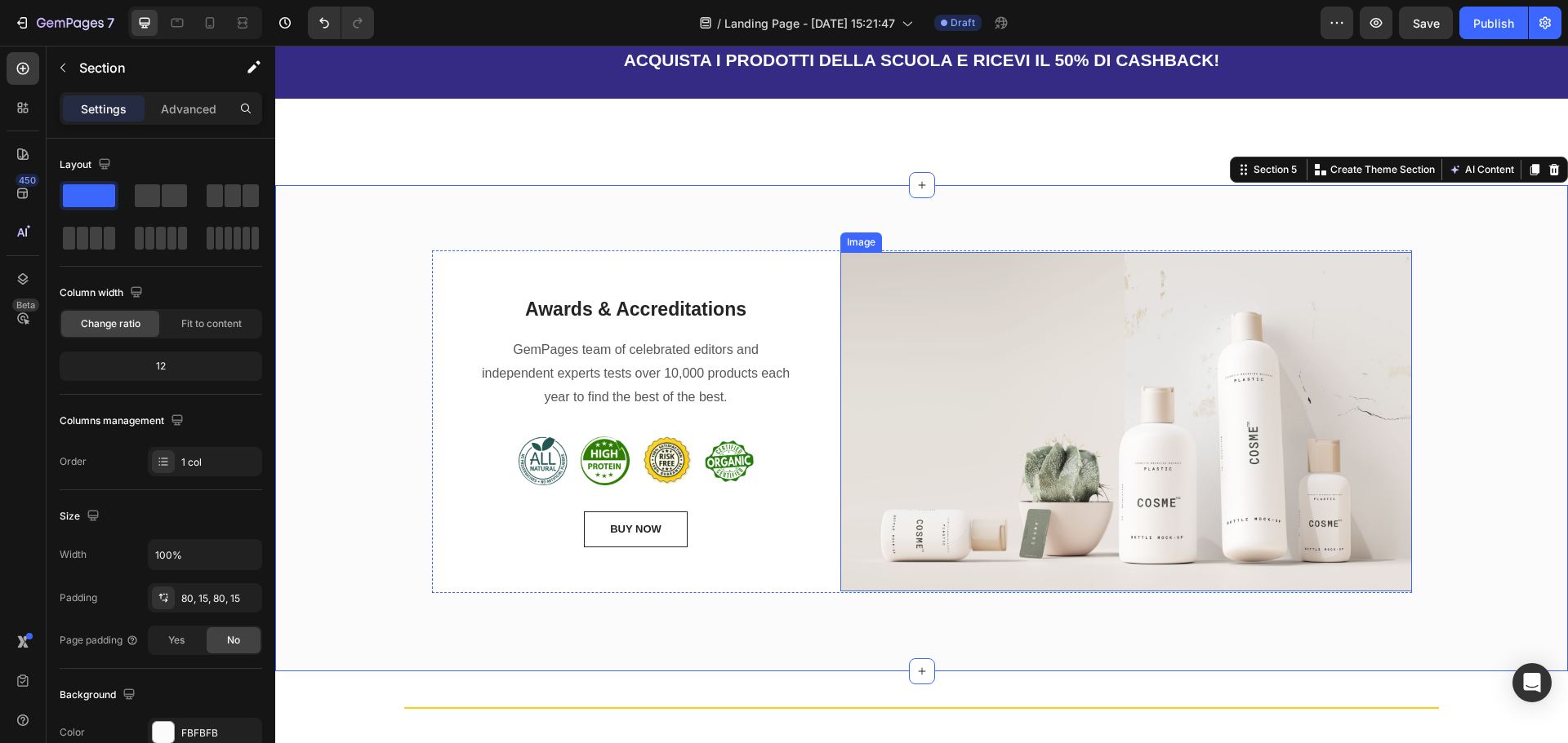
scroll to position [1676, 0]
click at [876, 277] on img at bounding box center [1126, 421] width 572 height 339
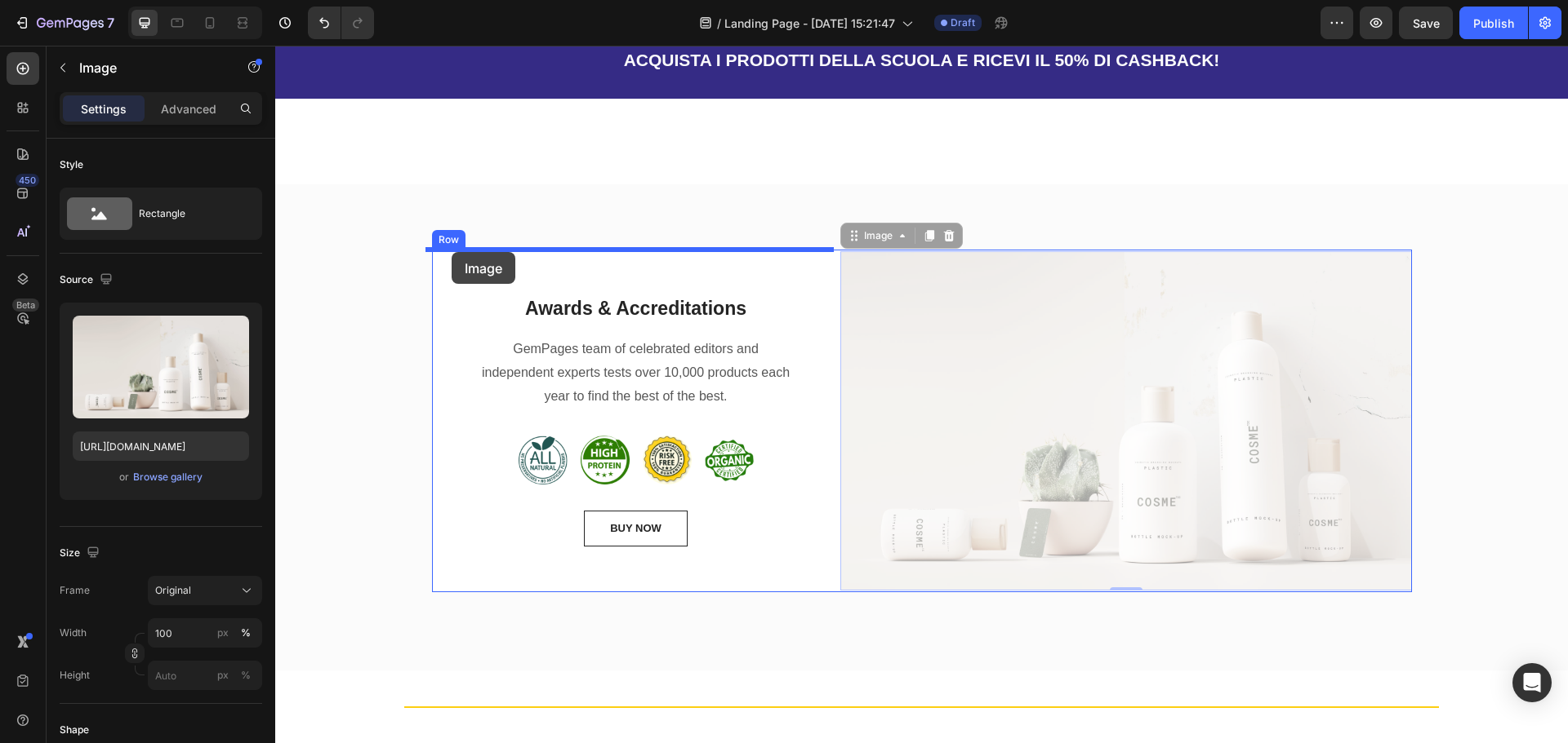
drag, startPoint x: 845, startPoint y: 239, endPoint x: 451, endPoint y: 252, distance: 394.2
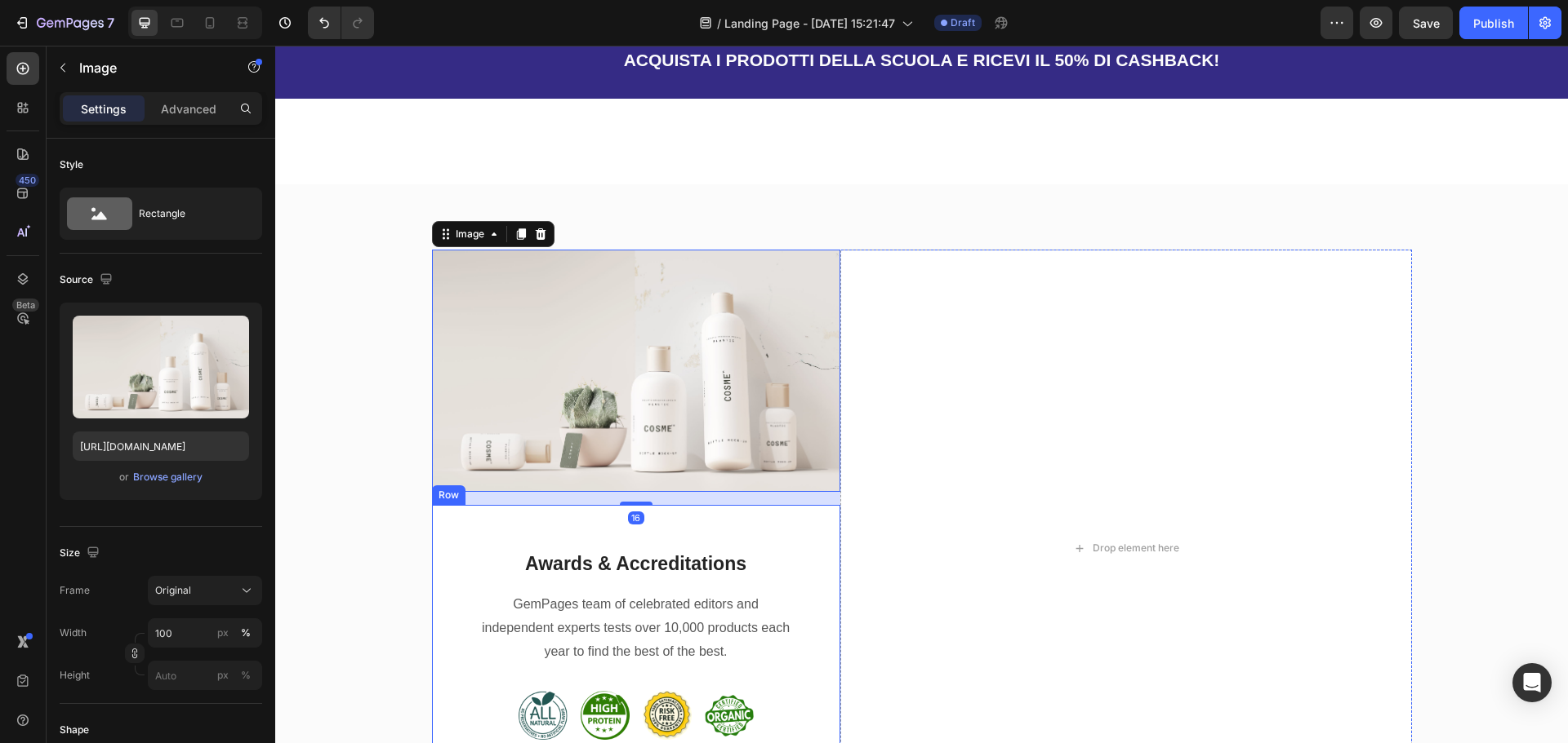
click at [491, 525] on div "Awards & Accreditations Heading GemPages team of celebrated editors and indepen…" at bounding box center [635, 677] width 408 height 343
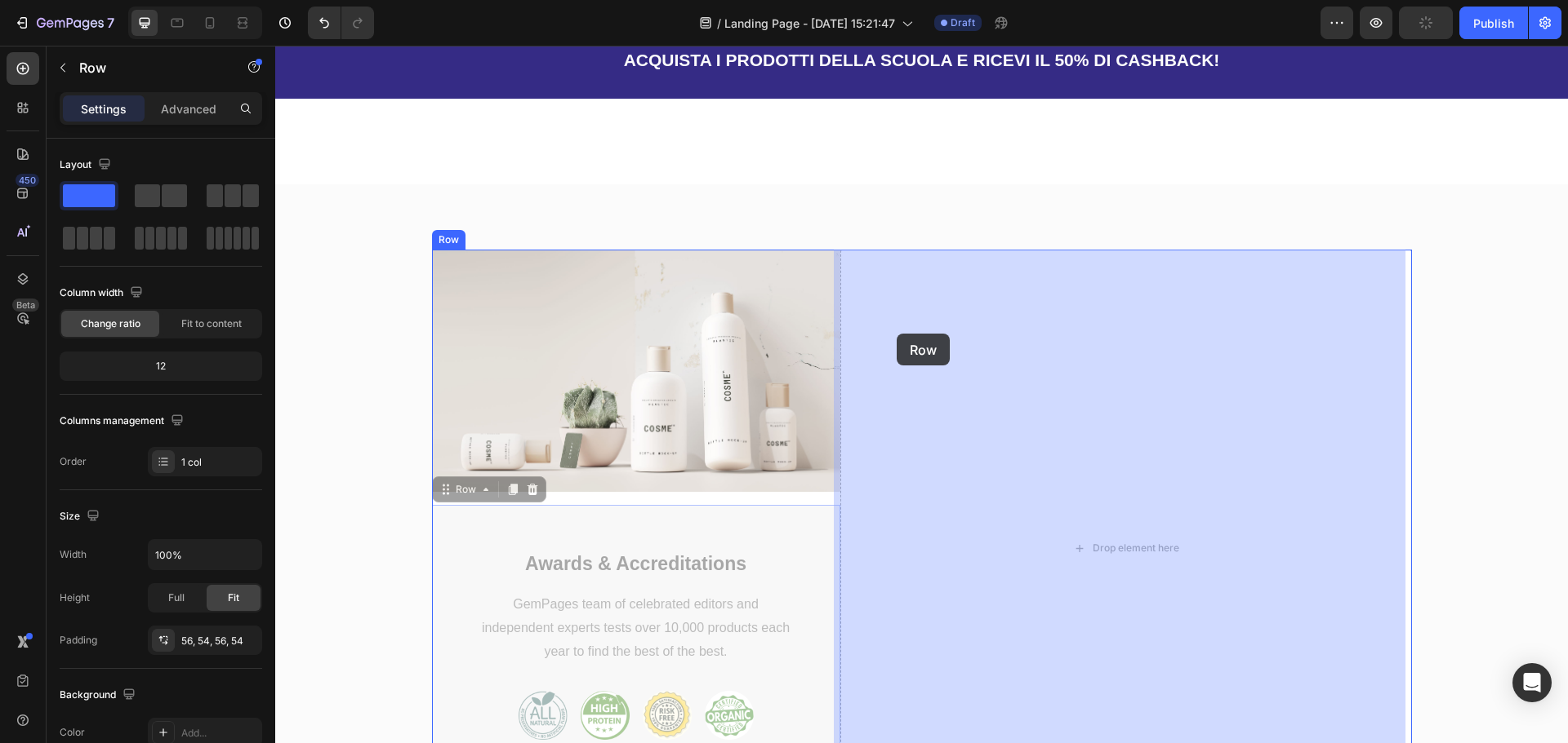
drag, startPoint x: 461, startPoint y: 493, endPoint x: 921, endPoint y: 332, distance: 487.4
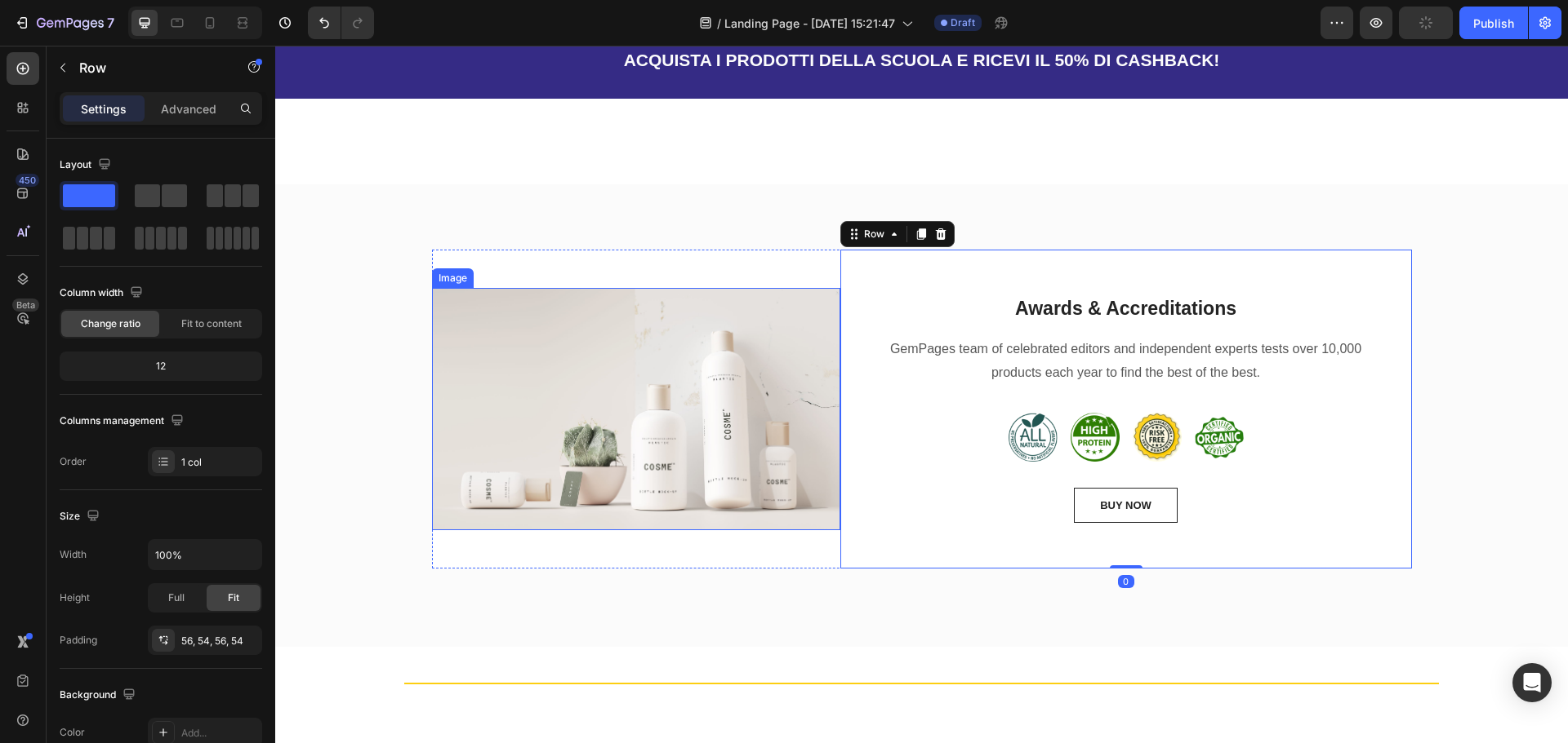
click at [581, 303] on img at bounding box center [635, 409] width 408 height 242
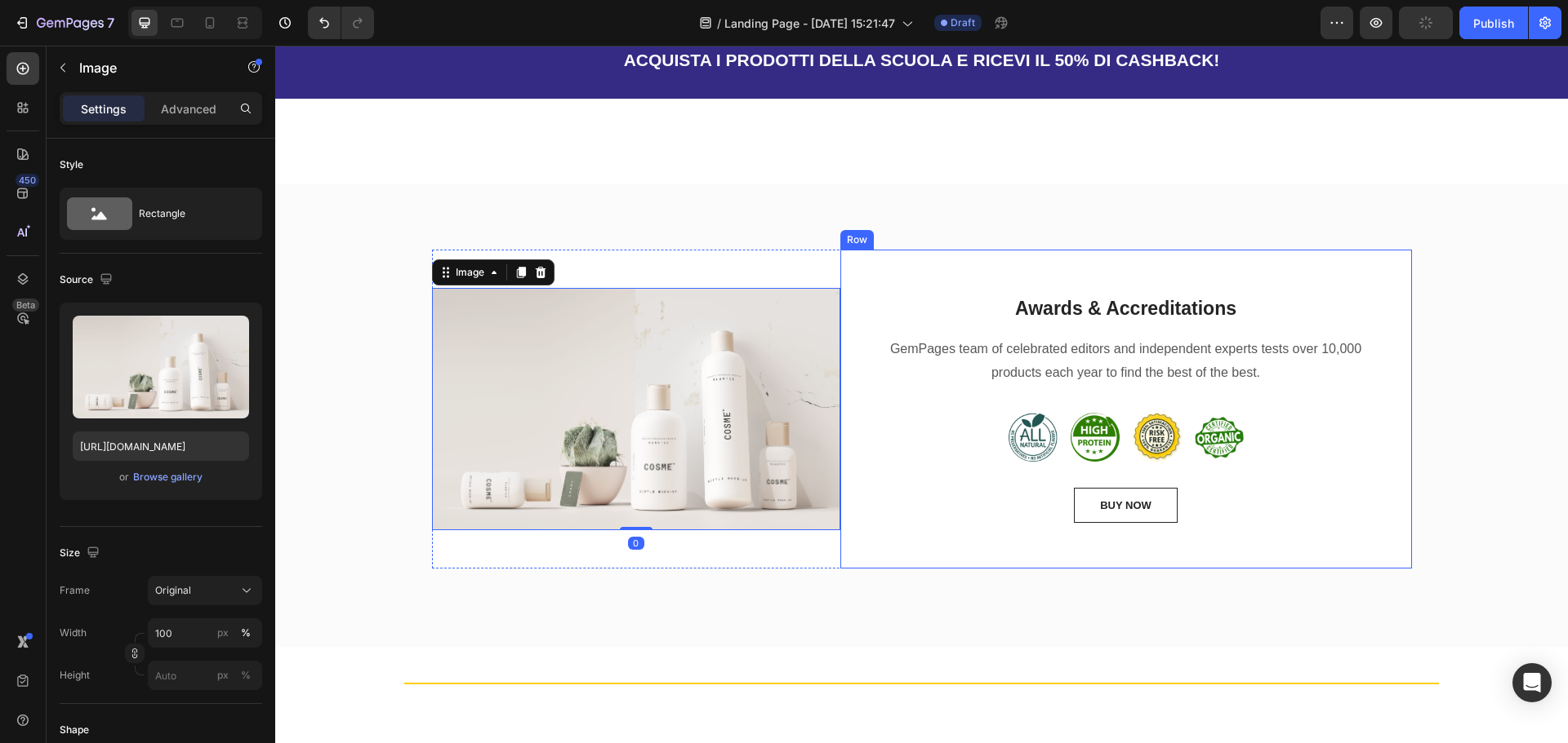
click at [798, 263] on div "Image 0" at bounding box center [635, 409] width 408 height 319
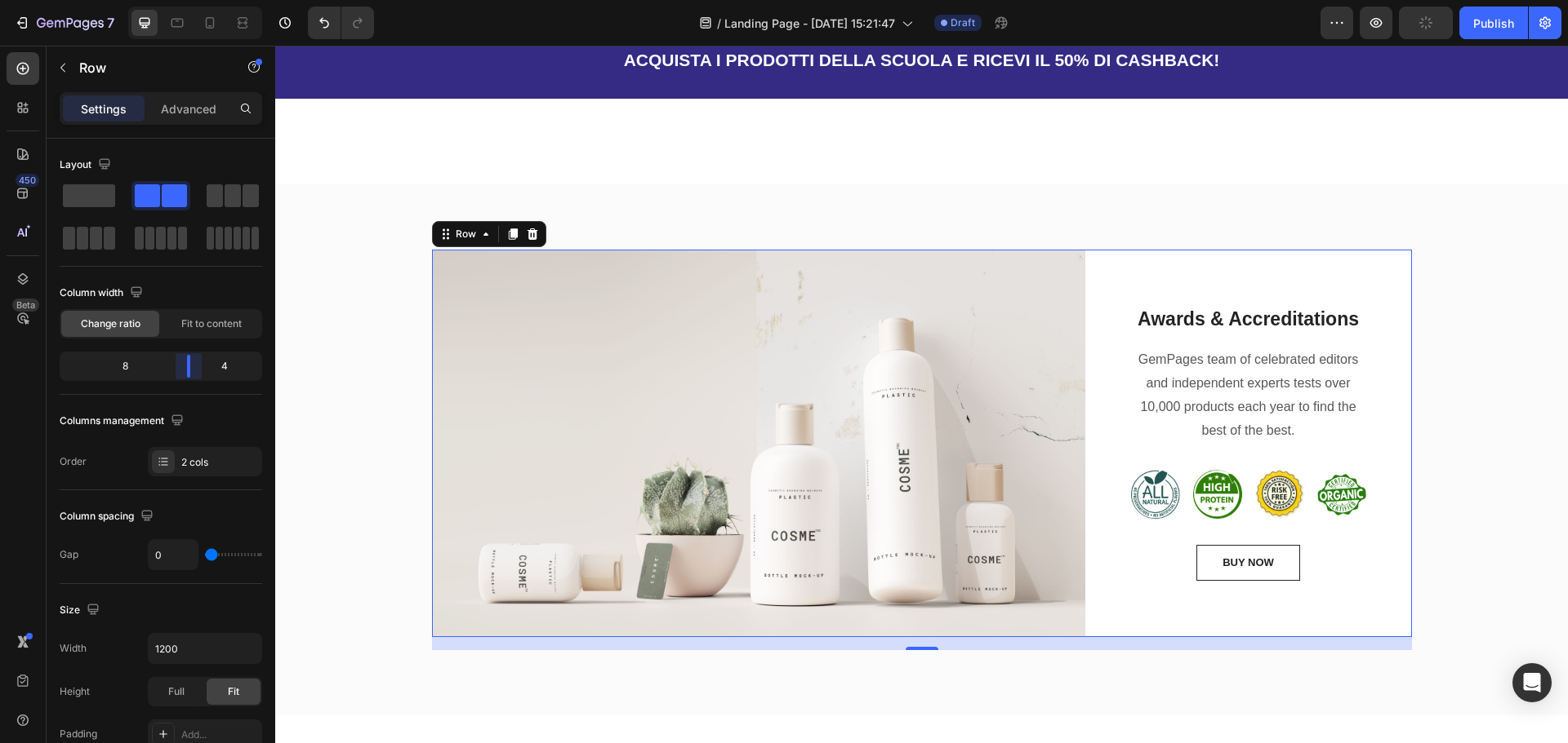
drag, startPoint x: 151, startPoint y: 362, endPoint x: 190, endPoint y: 362, distance: 39.0
click at [190, 0] on body "7 / Landing Page - [DATE] 15:21:47 Draft Preview Publish 450 Beta Sections(18) …" at bounding box center [784, 0] width 1568 height 0
click at [1323, 565] on div "BUY NOW Button" at bounding box center [1248, 563] width 239 height 36
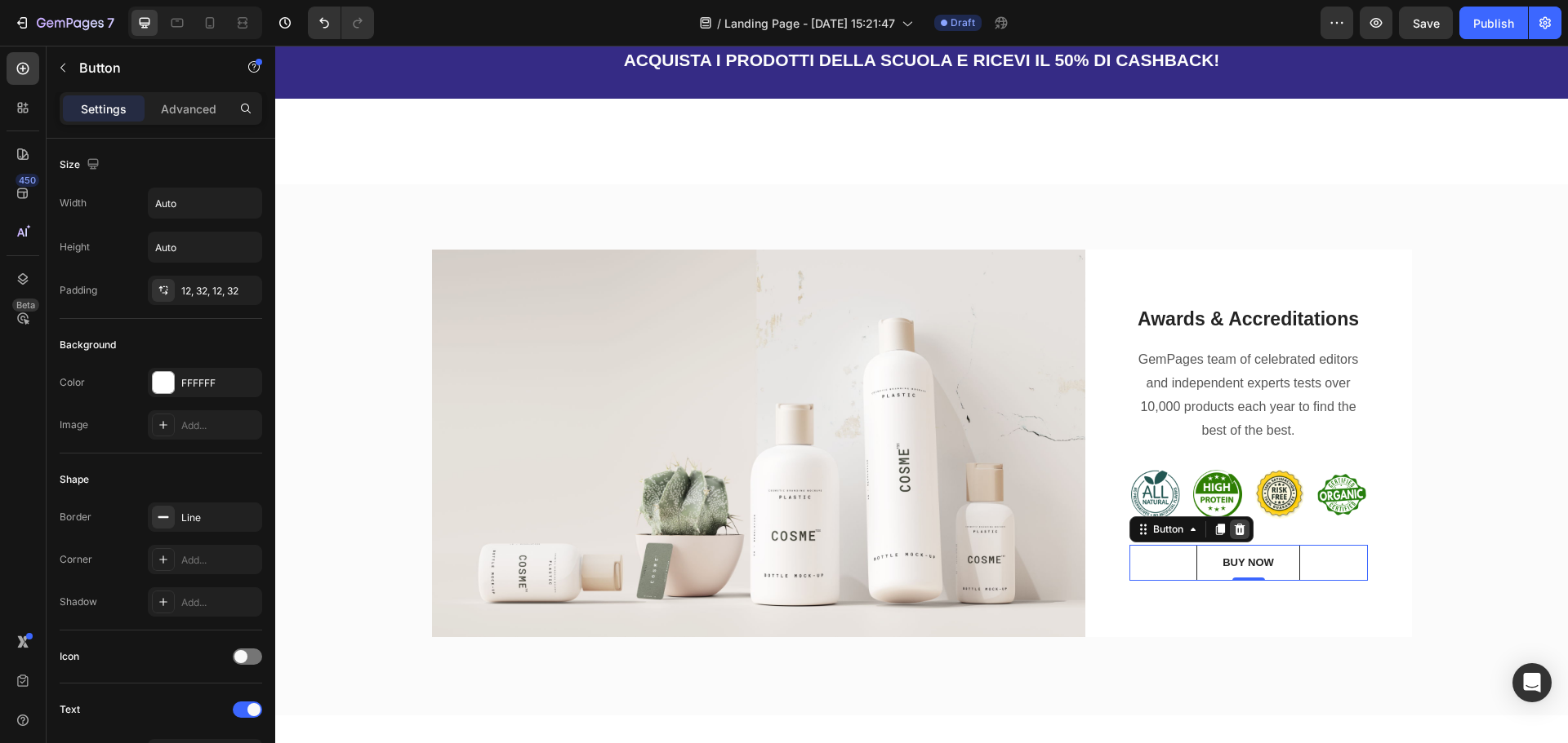
click at [1233, 535] on icon at bounding box center [1239, 530] width 13 height 13
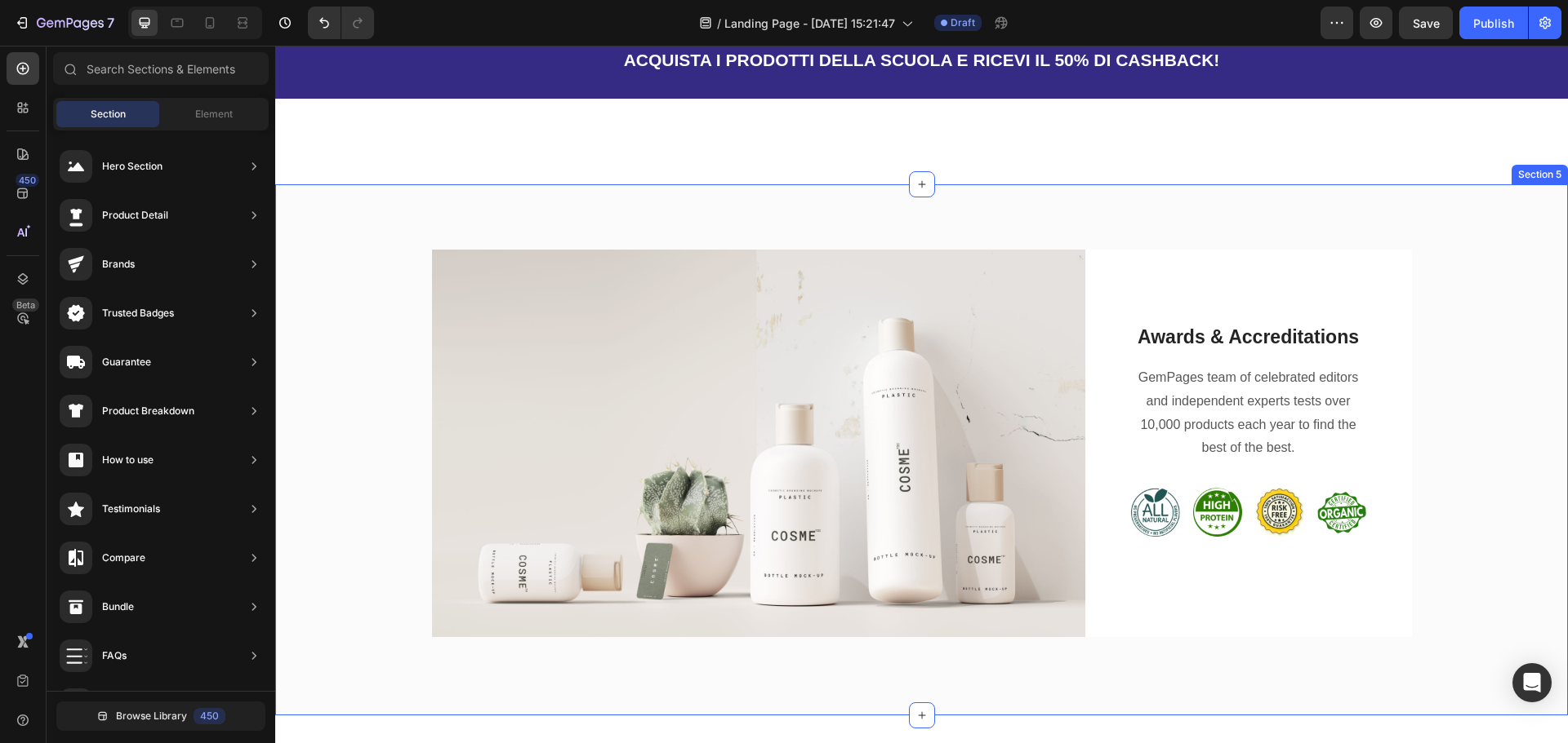
click at [1482, 465] on div "Image Awards & Accreditations Heading GemPages team of celebrated editors and i…" at bounding box center [921, 450] width 1268 height 401
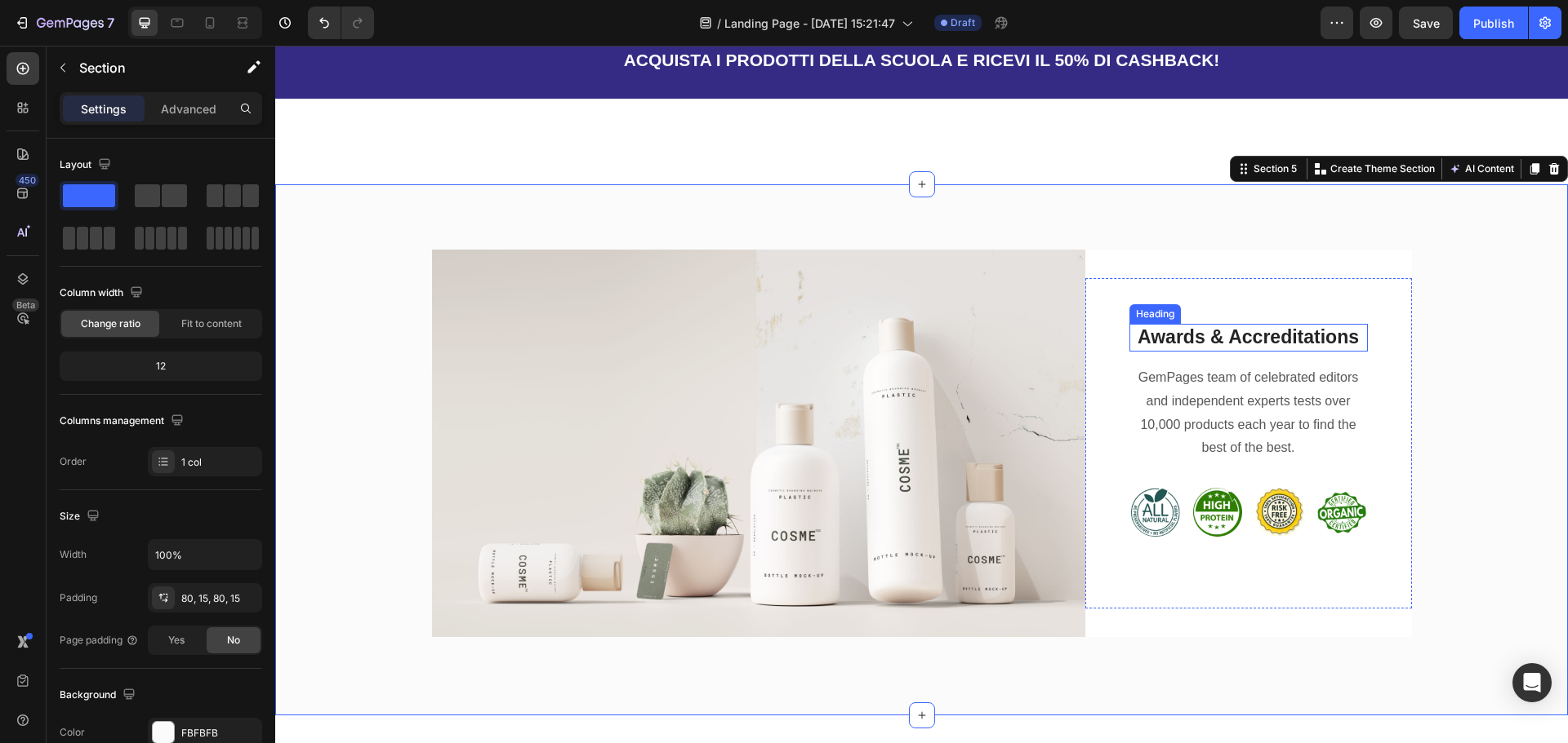
click at [1232, 342] on p "Awards & Accreditations" at bounding box center [1248, 338] width 235 height 24
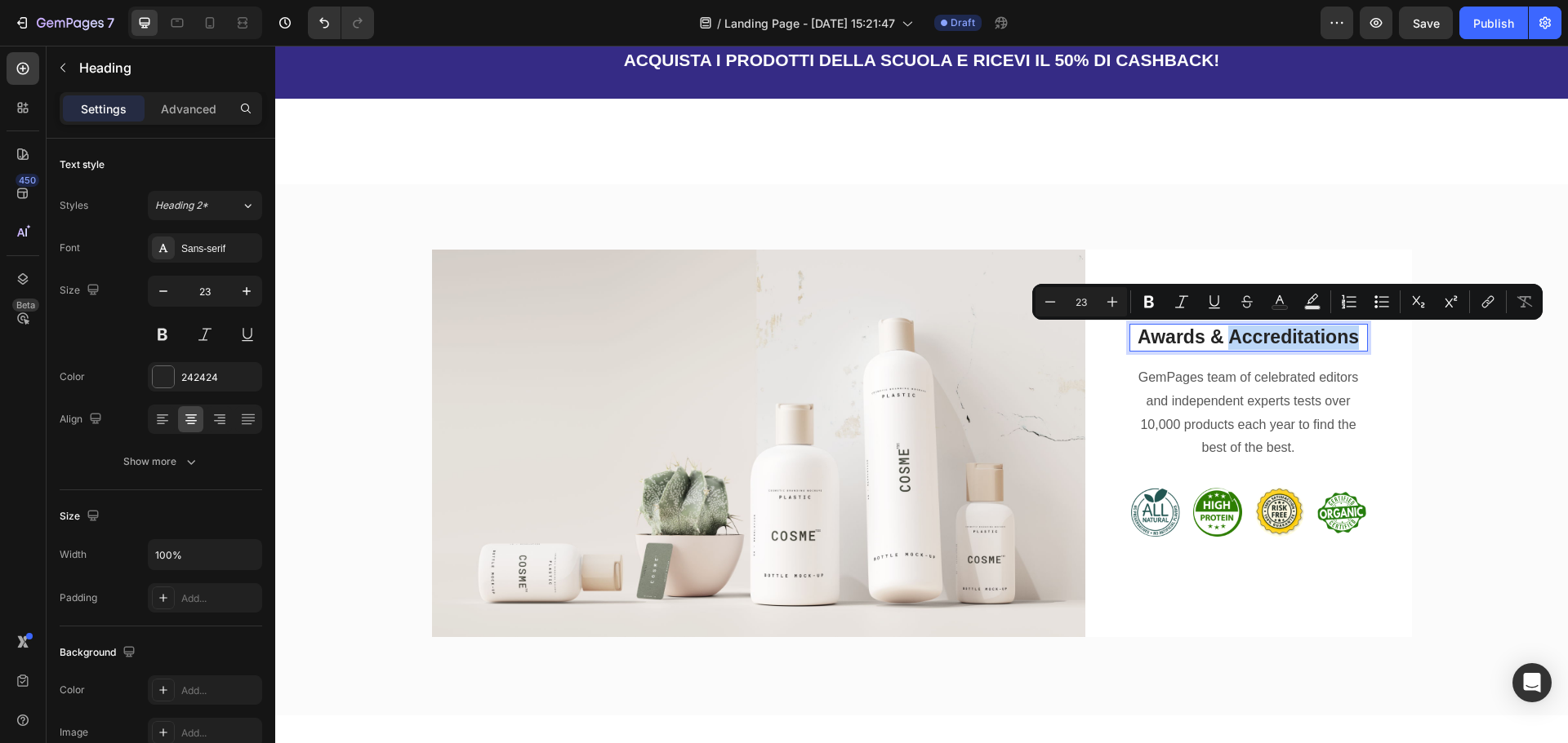
click at [1238, 342] on p "Awards & Accreditations" at bounding box center [1248, 338] width 235 height 24
click at [1239, 342] on p "Awards & Accreditations" at bounding box center [1248, 338] width 235 height 24
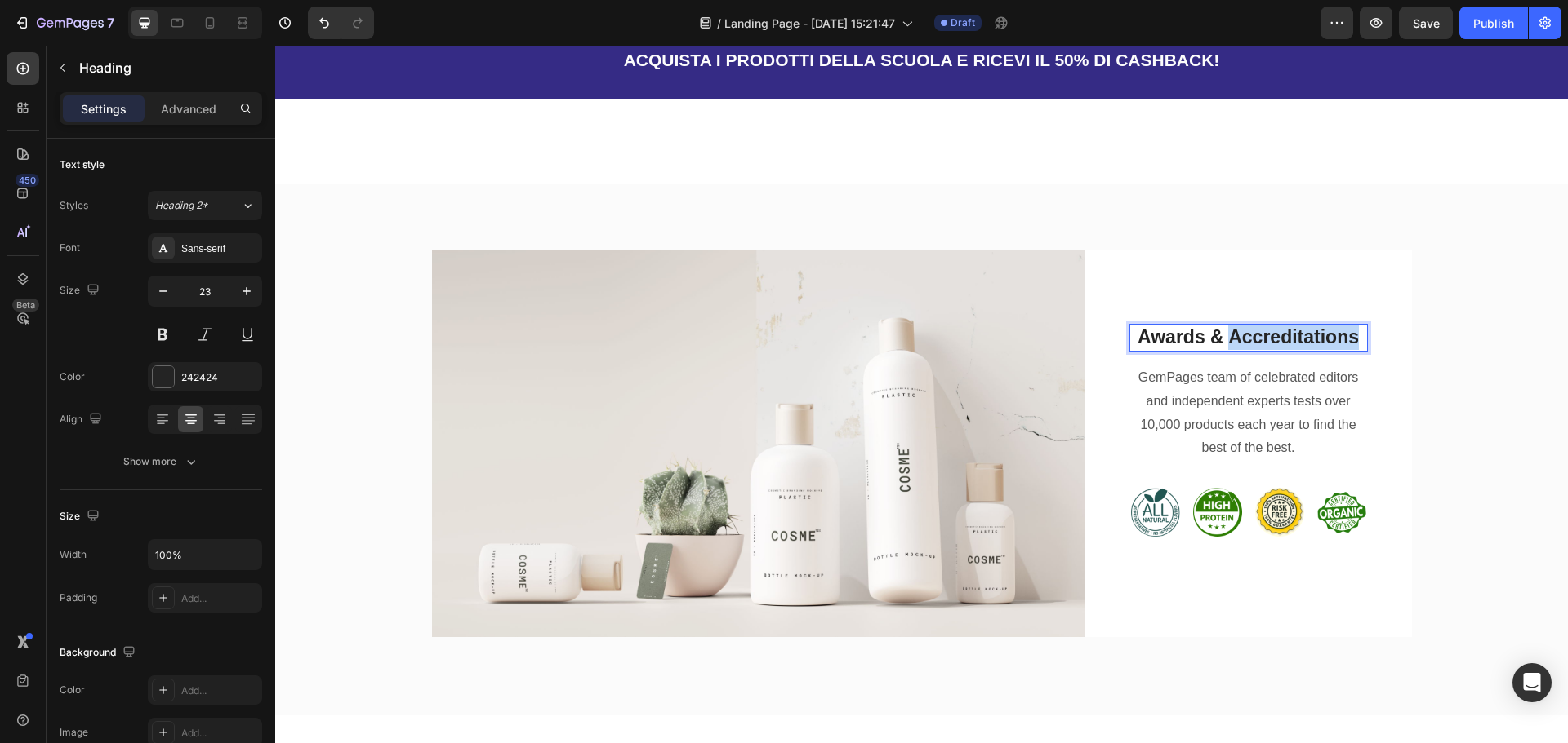
click at [1239, 342] on p "Awards & Accreditations" at bounding box center [1248, 338] width 235 height 24
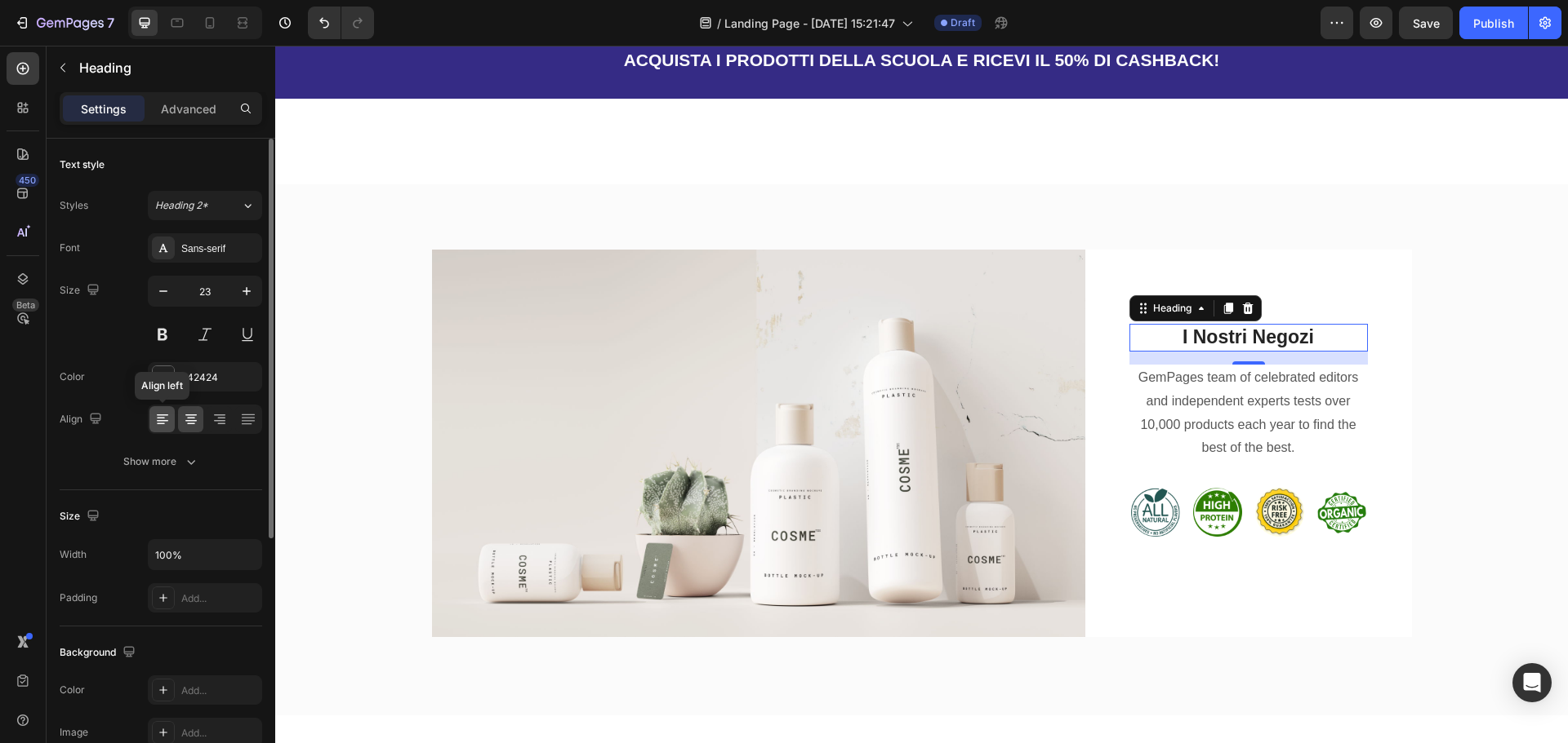
click at [166, 426] on icon at bounding box center [163, 420] width 16 height 16
click at [1234, 389] on p "GemPages team of celebrated editors and independent experts tests over 10,000 p…" at bounding box center [1248, 413] width 235 height 94
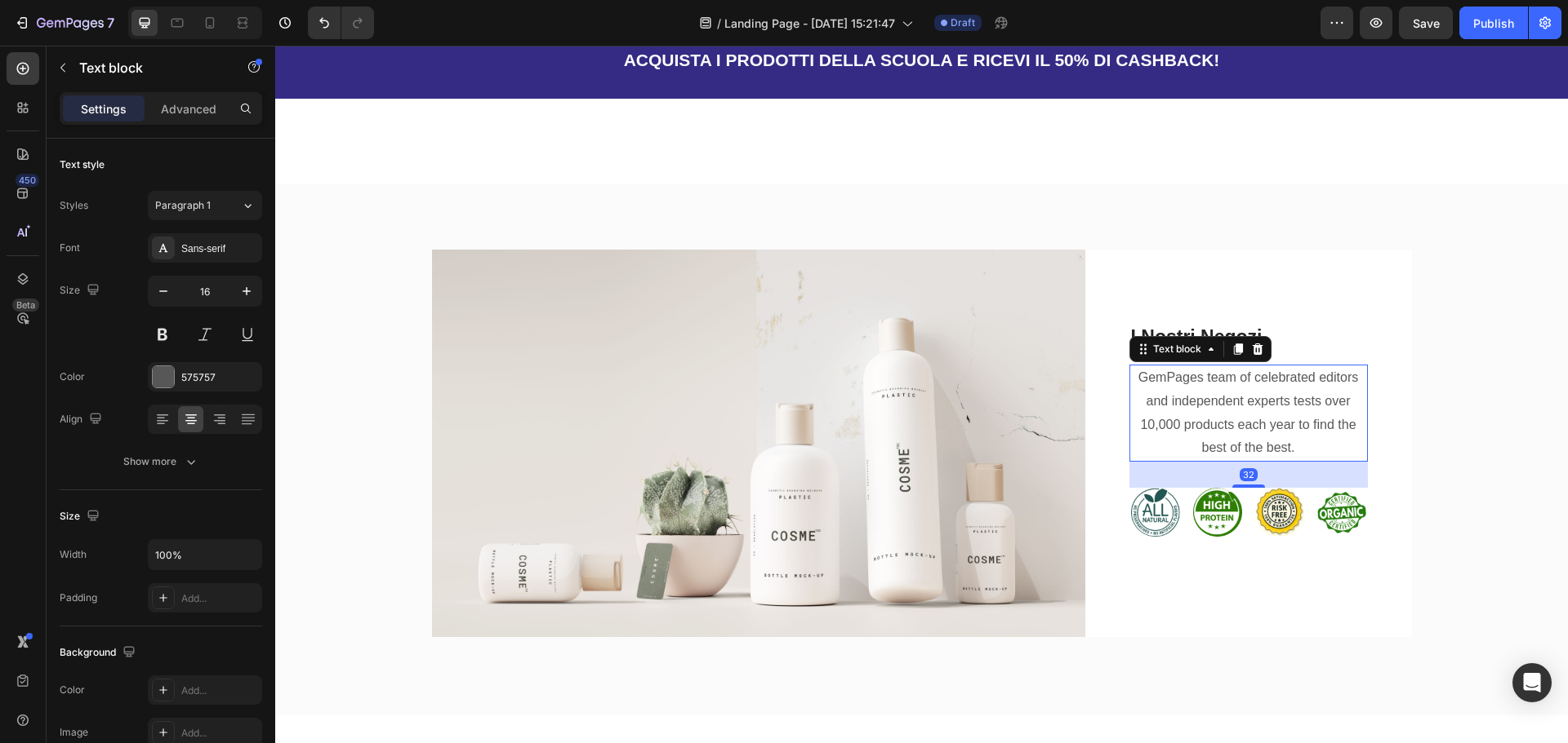
click at [1234, 389] on p "GemPages team of celebrated editors and independent experts tests over 10,000 p…" at bounding box center [1248, 413] width 235 height 94
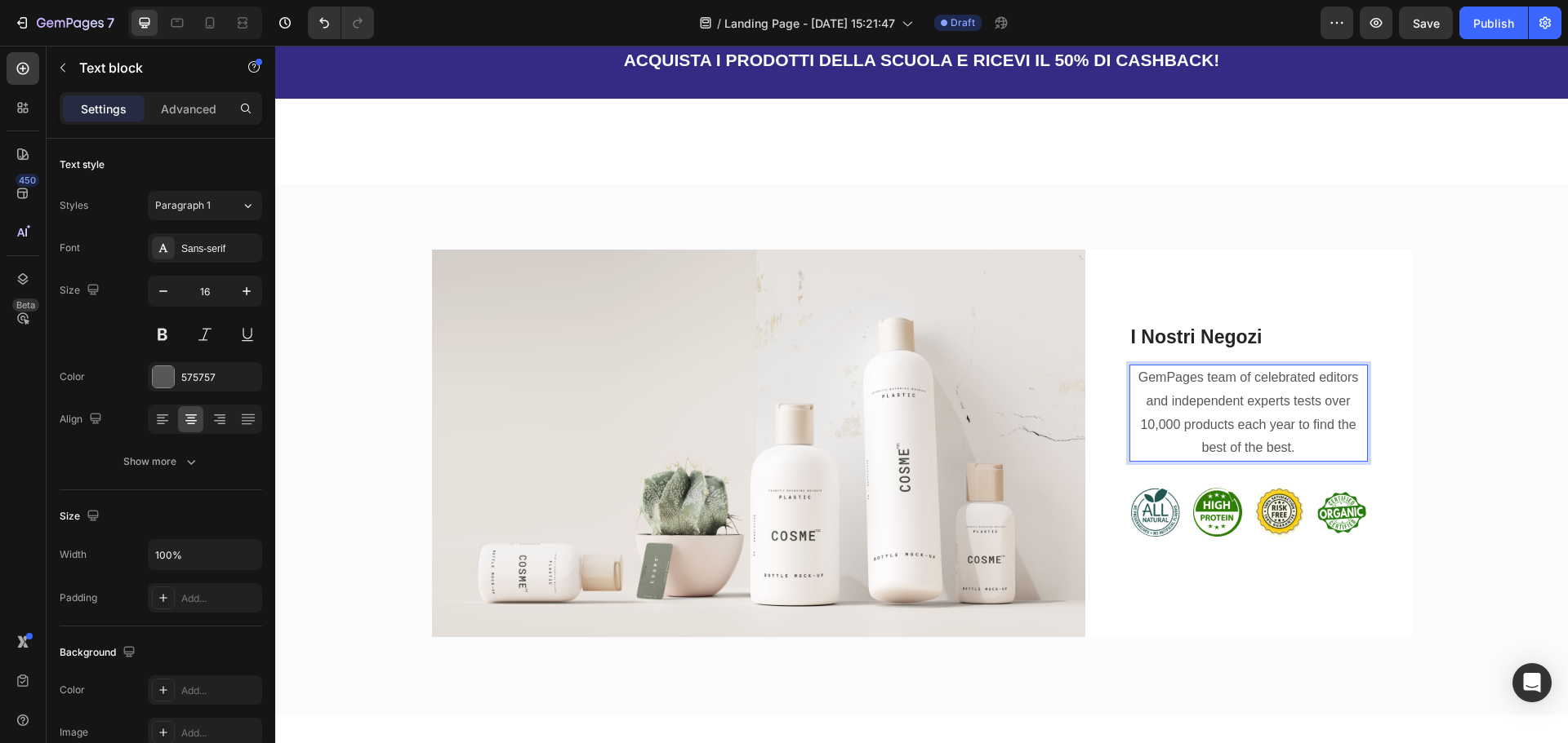
click at [1237, 422] on p "GemPages team of celebrated editors and independent experts tests over 10,000 p…" at bounding box center [1248, 413] width 235 height 94
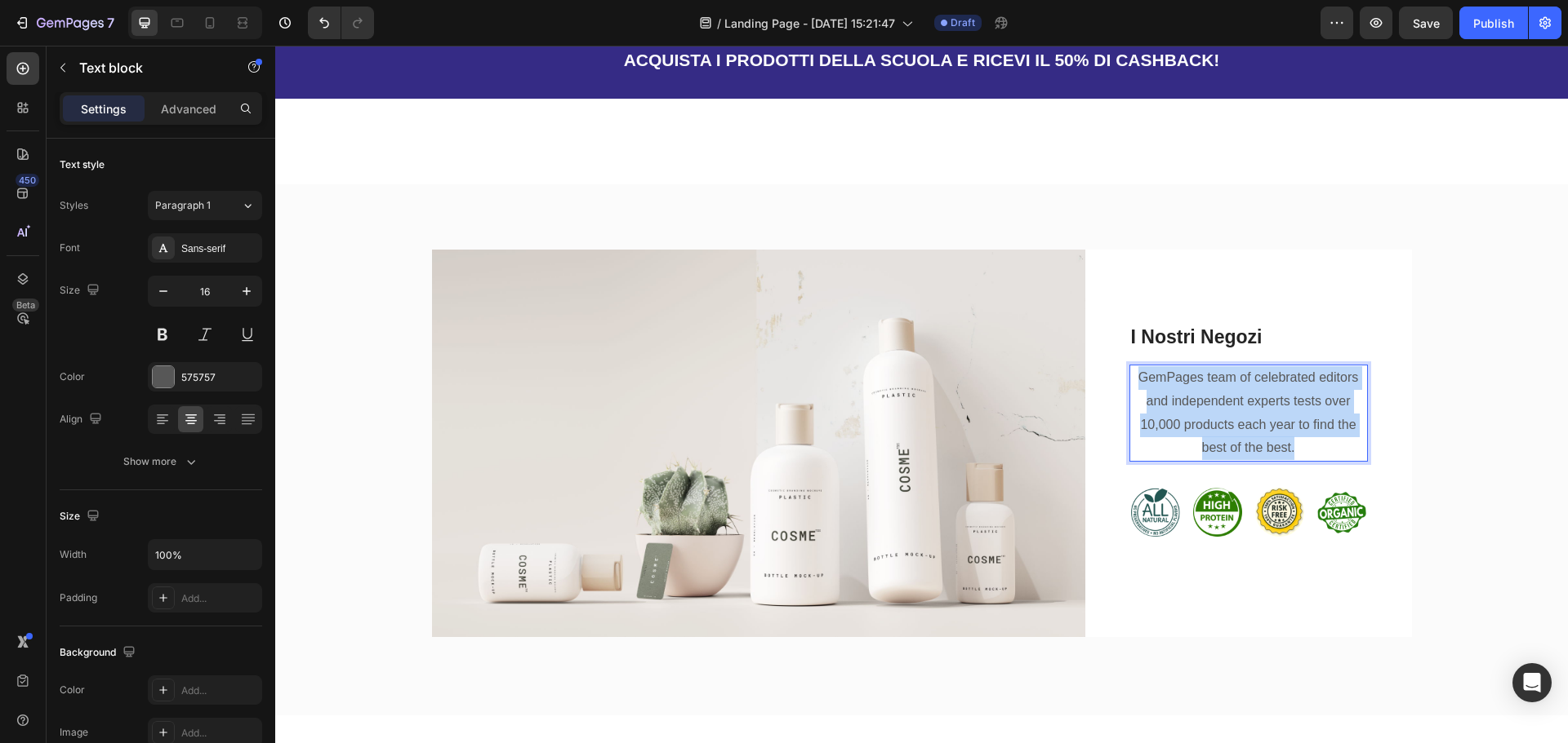
click at [1238, 422] on p "GemPages team of celebrated editors and independent experts tests over 10,000 p…" at bounding box center [1248, 413] width 235 height 94
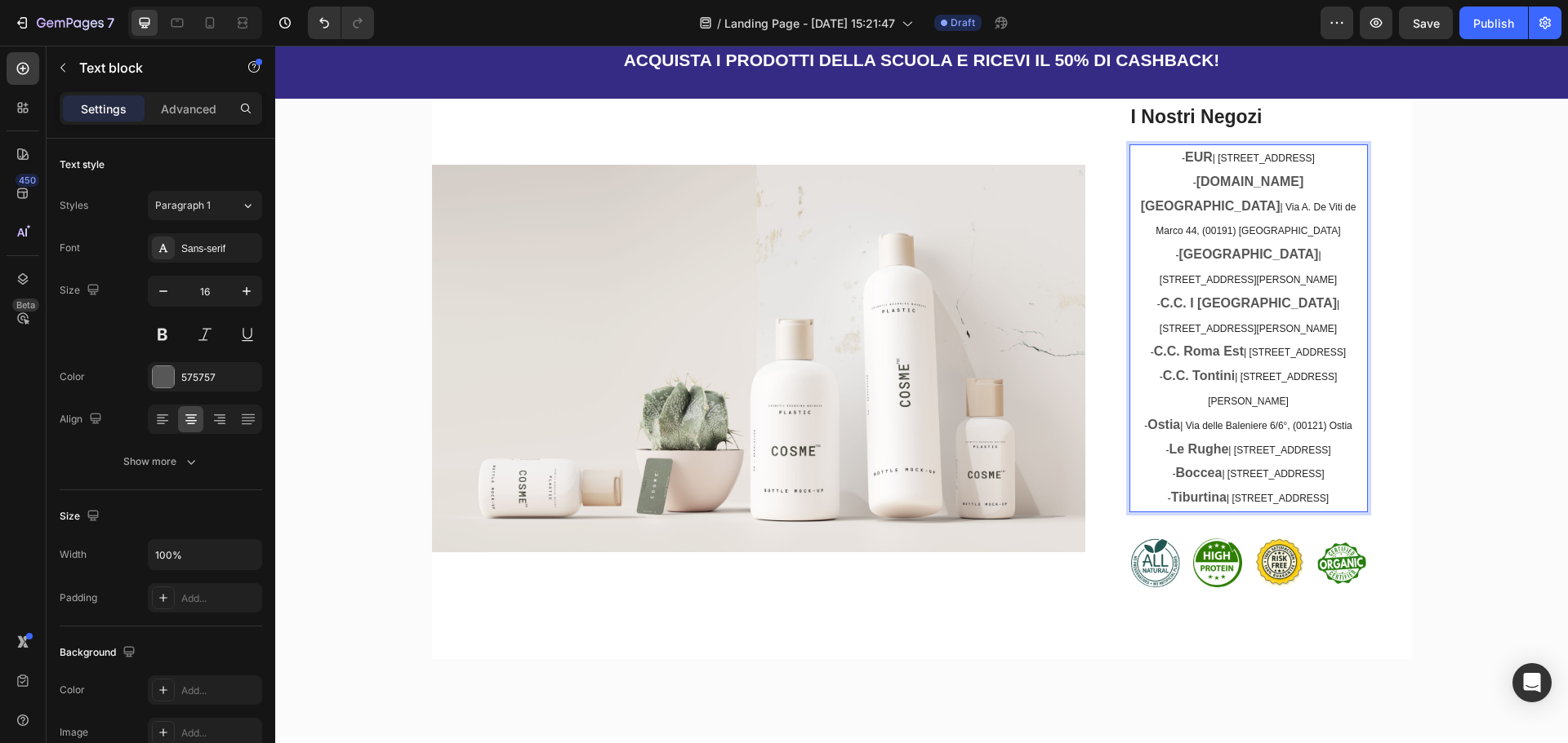
scroll to position [1840, 0]
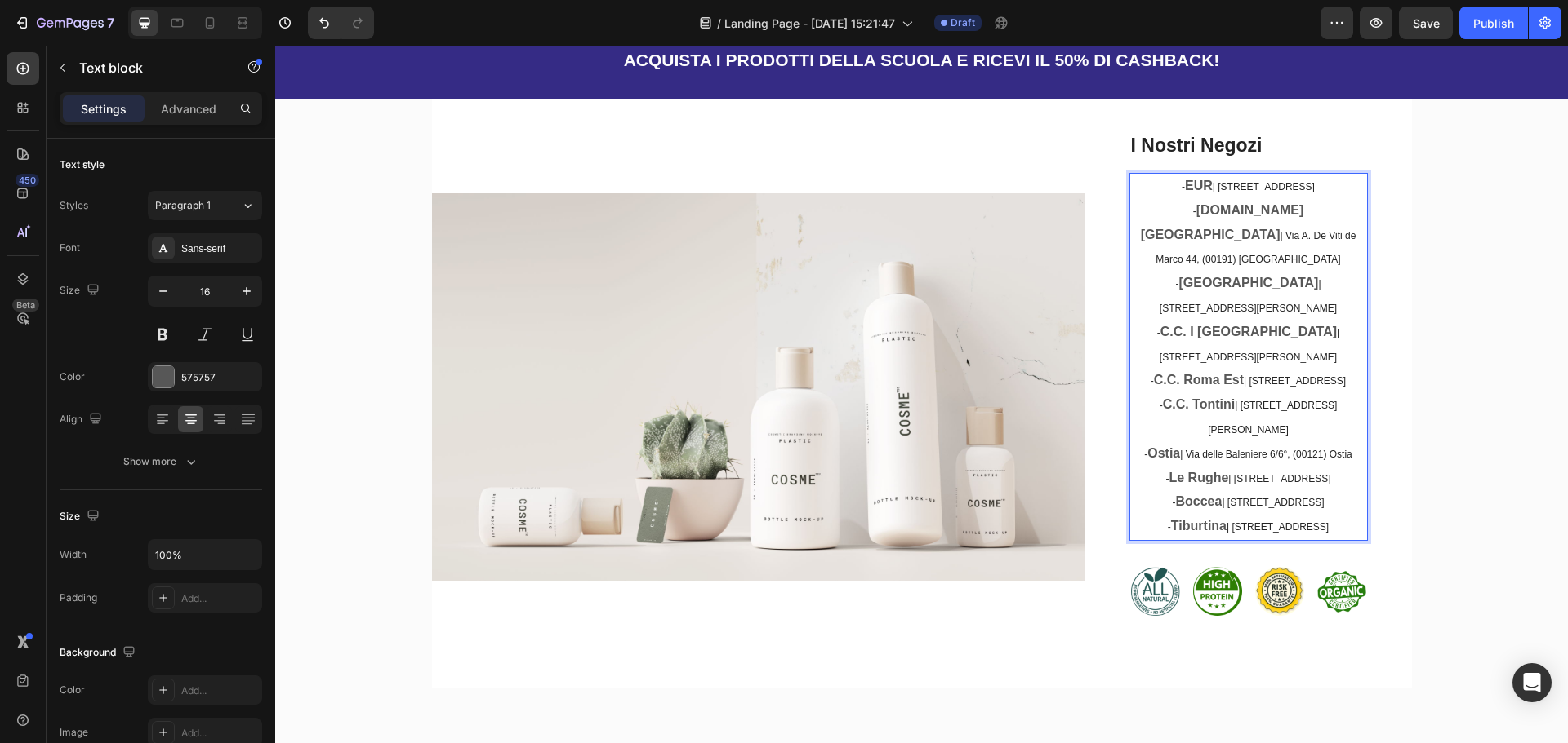
click at [1171, 536] on p "- EUR | [STREET_ADDRESS] - [DOMAIN_NAME] [GEOGRAPHIC_DATA] | Via A. [STREET_ADD…" at bounding box center [1248, 357] width 235 height 364
click at [1175, 533] on strong "Tiburtina" at bounding box center [1198, 526] width 55 height 14
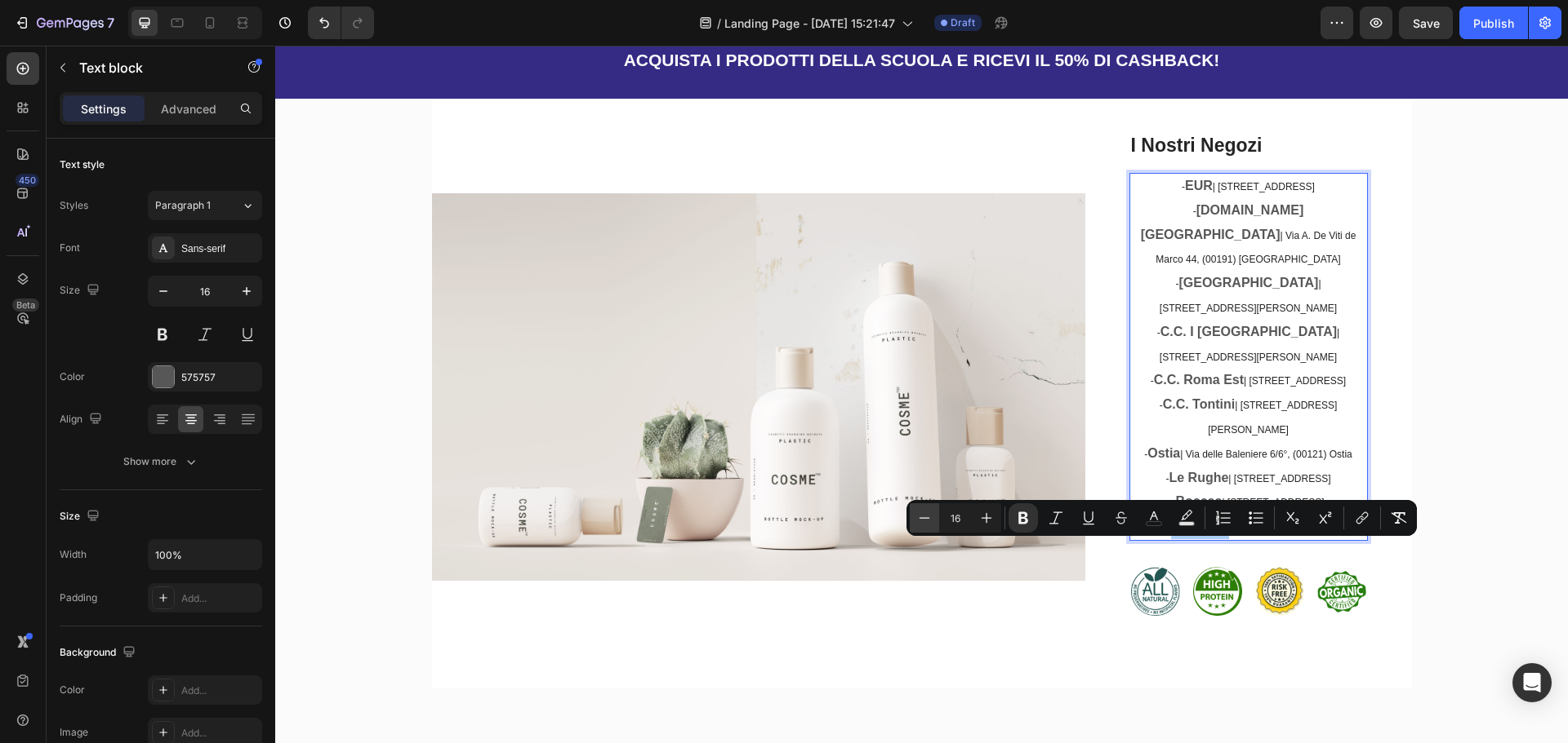
click at [927, 520] on icon "Editor contextual toolbar" at bounding box center [924, 518] width 16 height 16
type input "12"
click at [1306, 414] on p "- EUR | [STREET_ADDRESS] - [DOMAIN_NAME] [GEOGRAPHIC_DATA] | Via A. [STREET_ADD…" at bounding box center [1248, 357] width 235 height 364
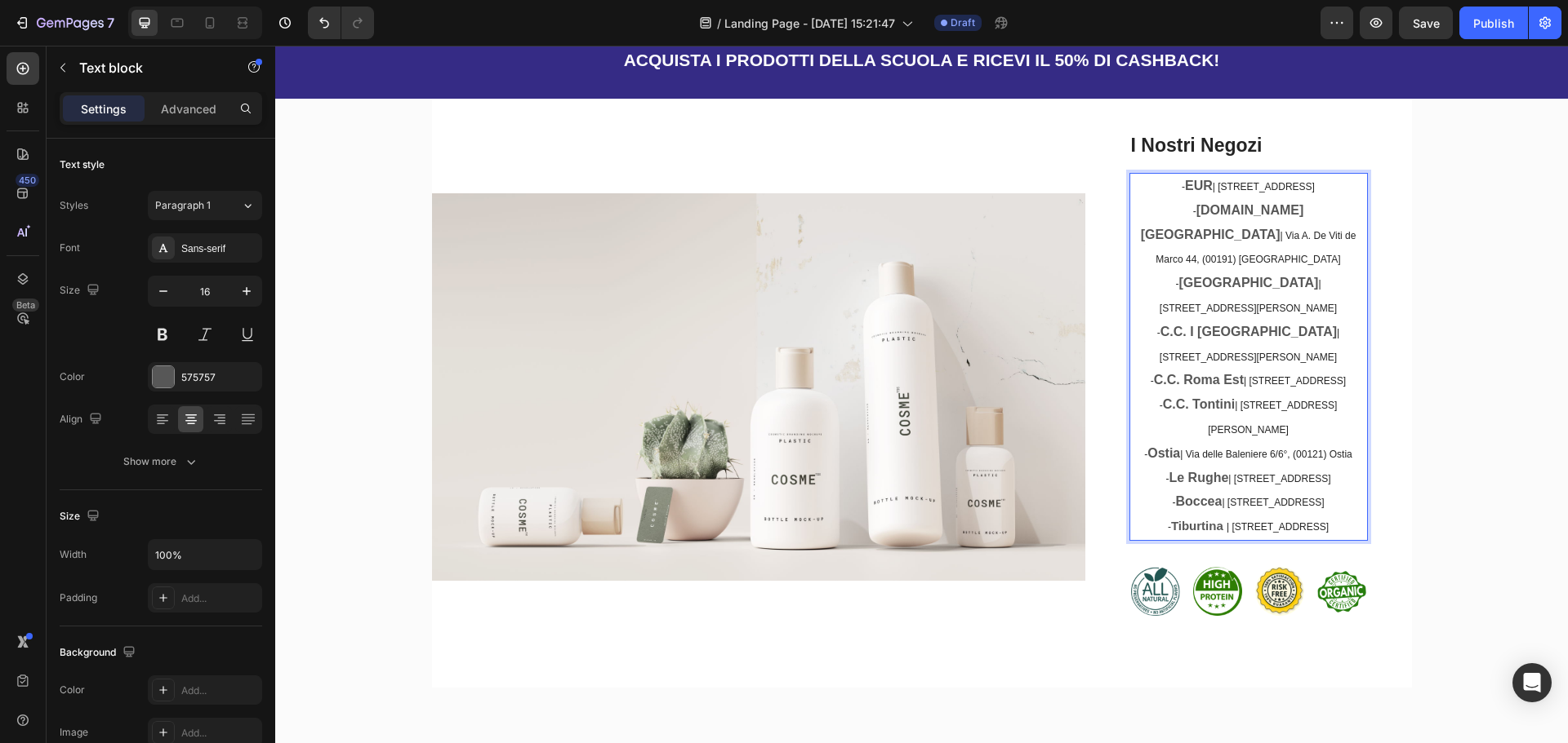
click at [1175, 508] on strong "Boccea" at bounding box center [1198, 502] width 46 height 14
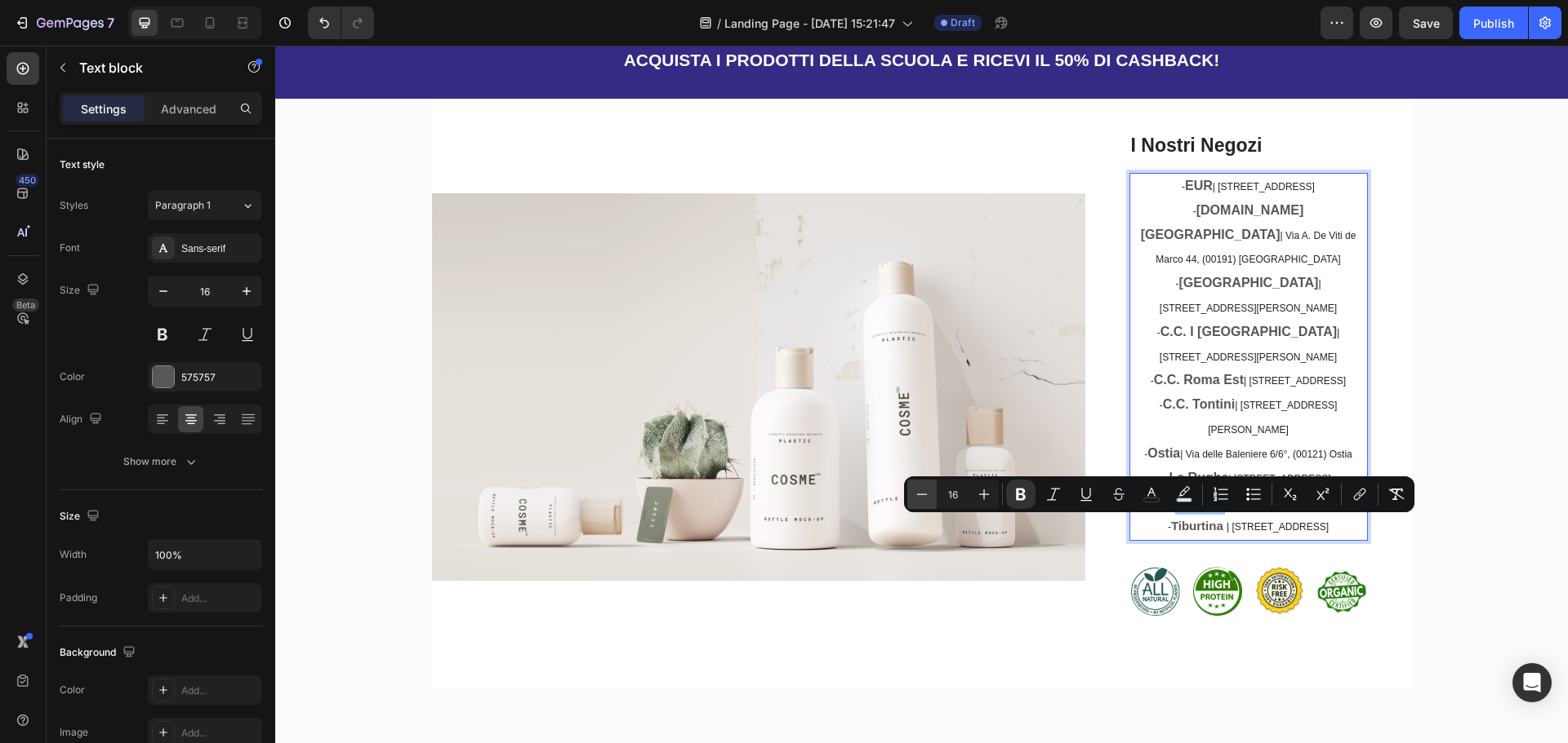
drag, startPoint x: 932, startPoint y: 494, endPoint x: 885, endPoint y: 383, distance: 120.5
click at [932, 494] on button "Minus" at bounding box center [921, 494] width 29 height 29
type input "16"
click at [1207, 413] on p "- EUR | [STREET_ADDRESS] - [DOMAIN_NAME] [GEOGRAPHIC_DATA] | Via A. [STREET_ADD…" at bounding box center [1248, 357] width 235 height 364
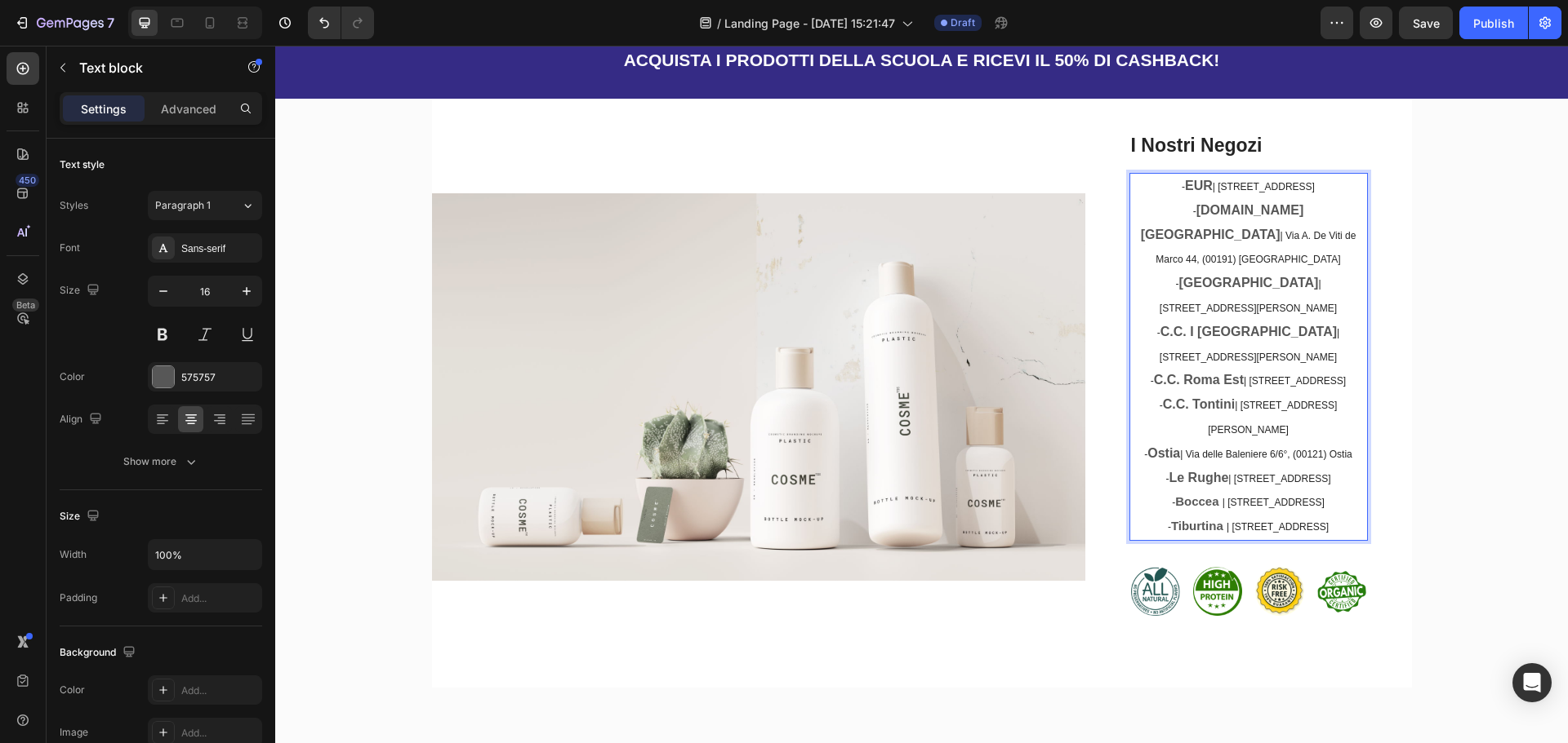
click at [1169, 478] on strong "Le Rughe" at bounding box center [1198, 478] width 60 height 14
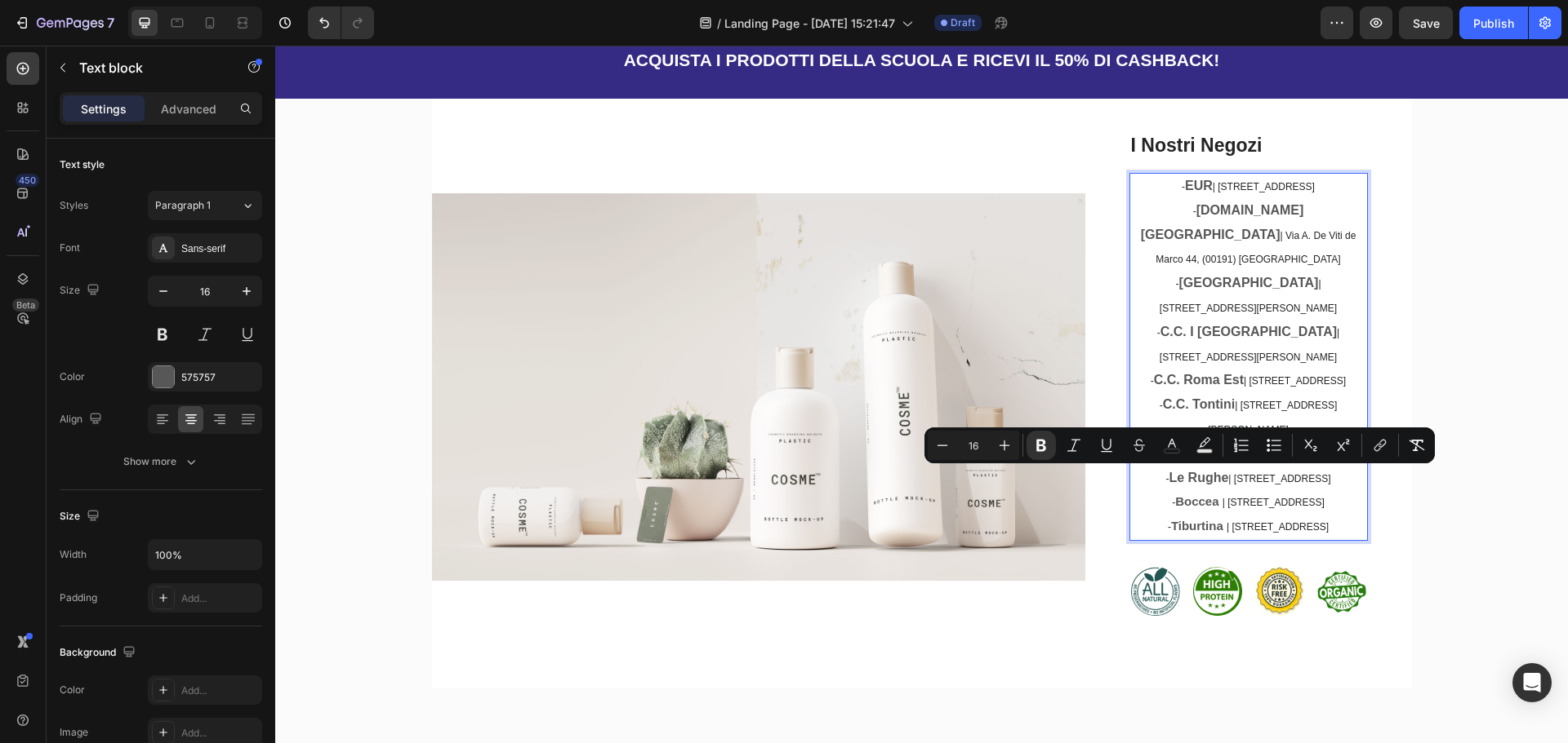
click at [1169, 478] on strong "Le Rughe" at bounding box center [1198, 478] width 60 height 14
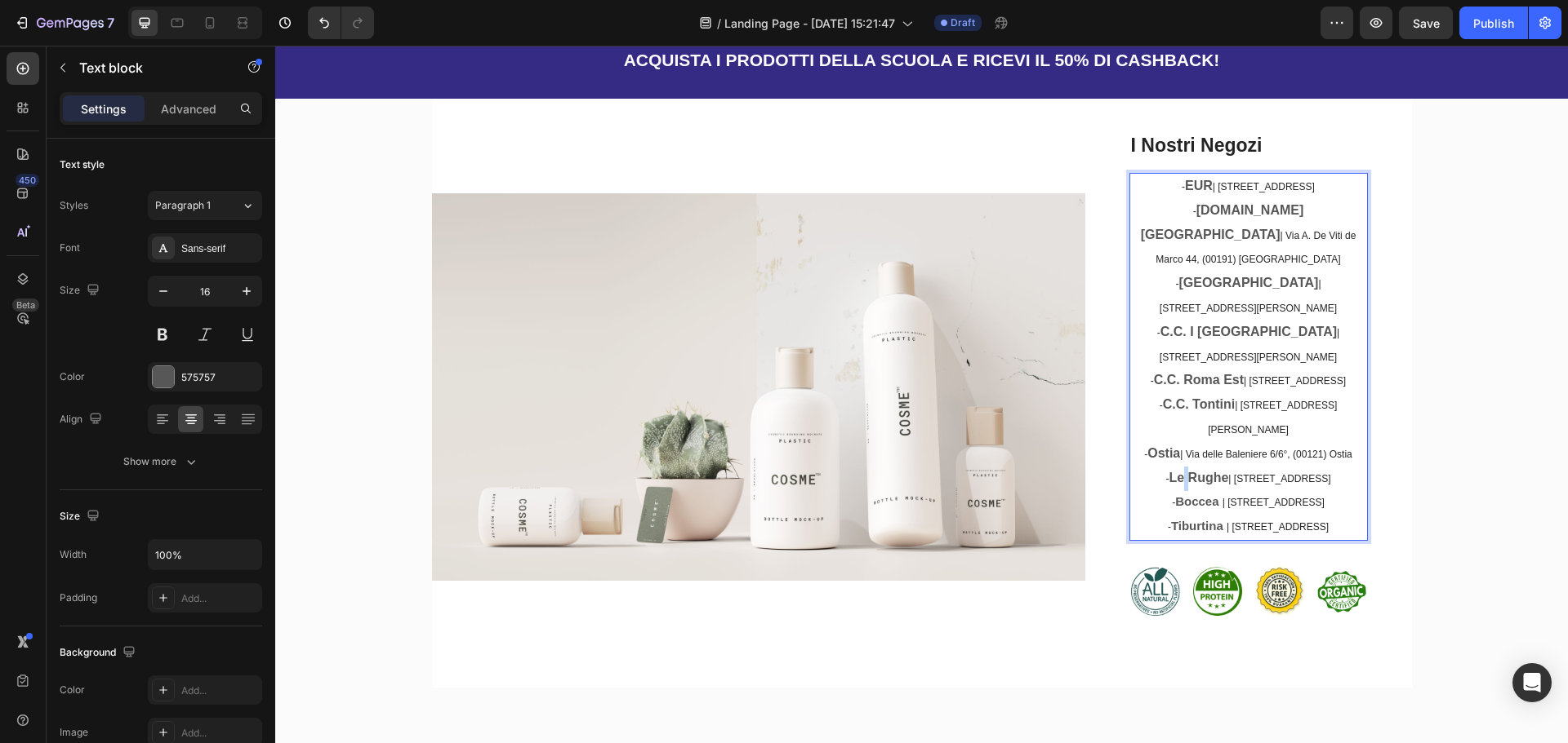
click at [1169, 478] on strong "Le Rughe" at bounding box center [1198, 478] width 60 height 14
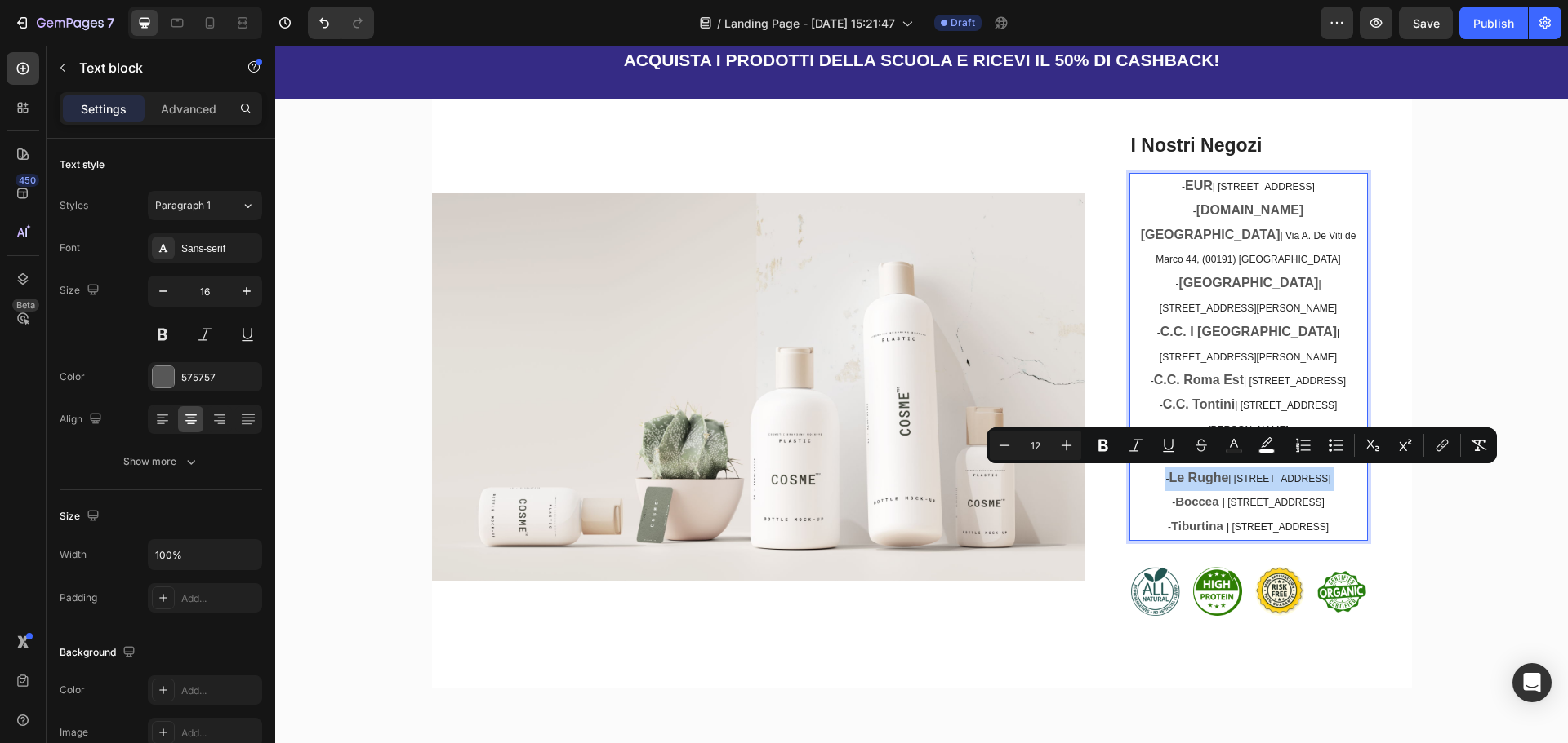
click at [1169, 478] on strong "Le Rughe" at bounding box center [1198, 478] width 60 height 14
click at [1196, 484] on strong "Le Rughe" at bounding box center [1198, 478] width 60 height 14
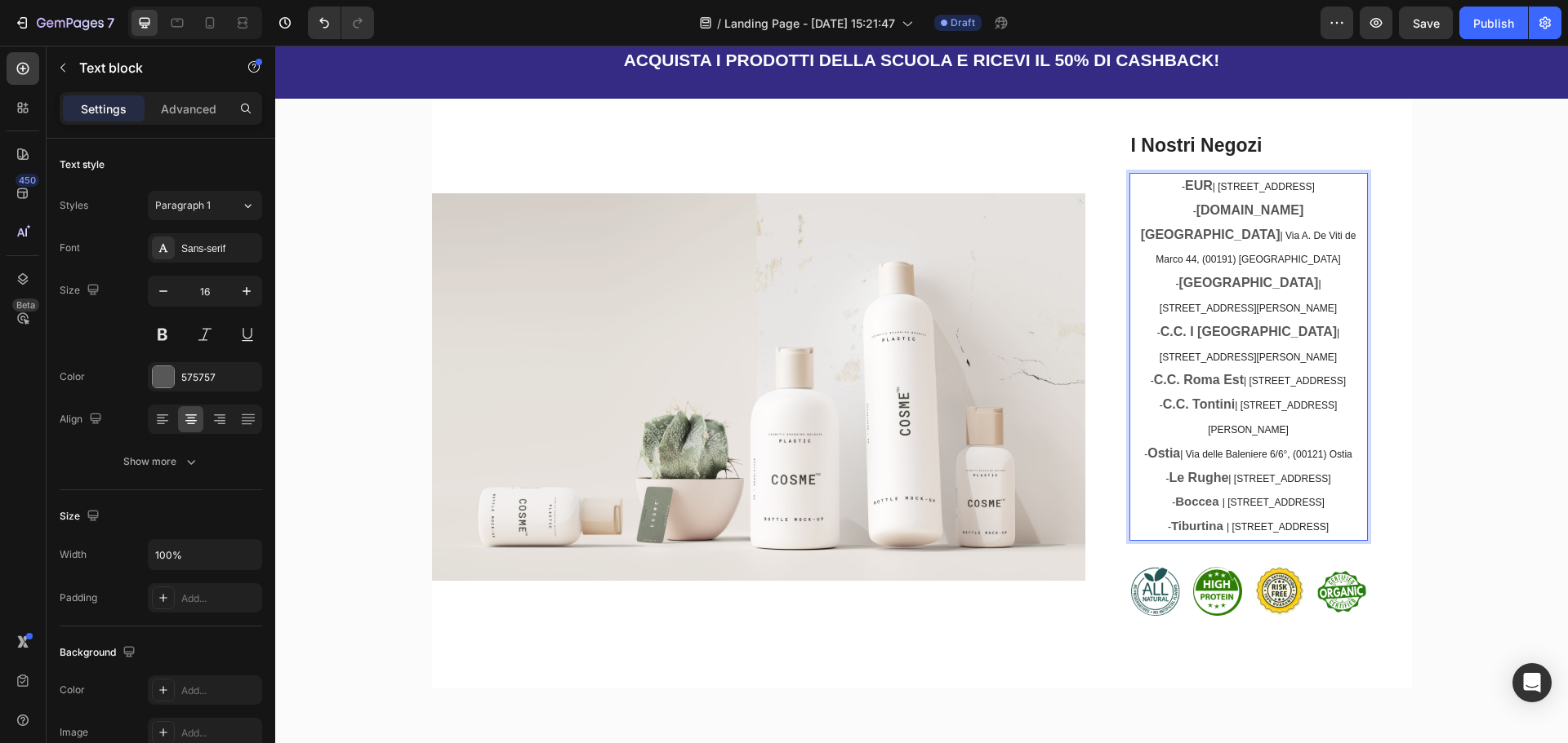
click at [1165, 479] on span "-" at bounding box center [1167, 479] width 4 height 12
click at [1169, 477] on strong "Le Rughe" at bounding box center [1198, 478] width 60 height 14
click at [1175, 508] on strong "Boccea" at bounding box center [1196, 502] width 43 height 14
click at [1170, 533] on strong "Tiburtina" at bounding box center [1196, 526] width 52 height 14
drag, startPoint x: 1141, startPoint y: 455, endPoint x: 1122, endPoint y: 457, distance: 19.1
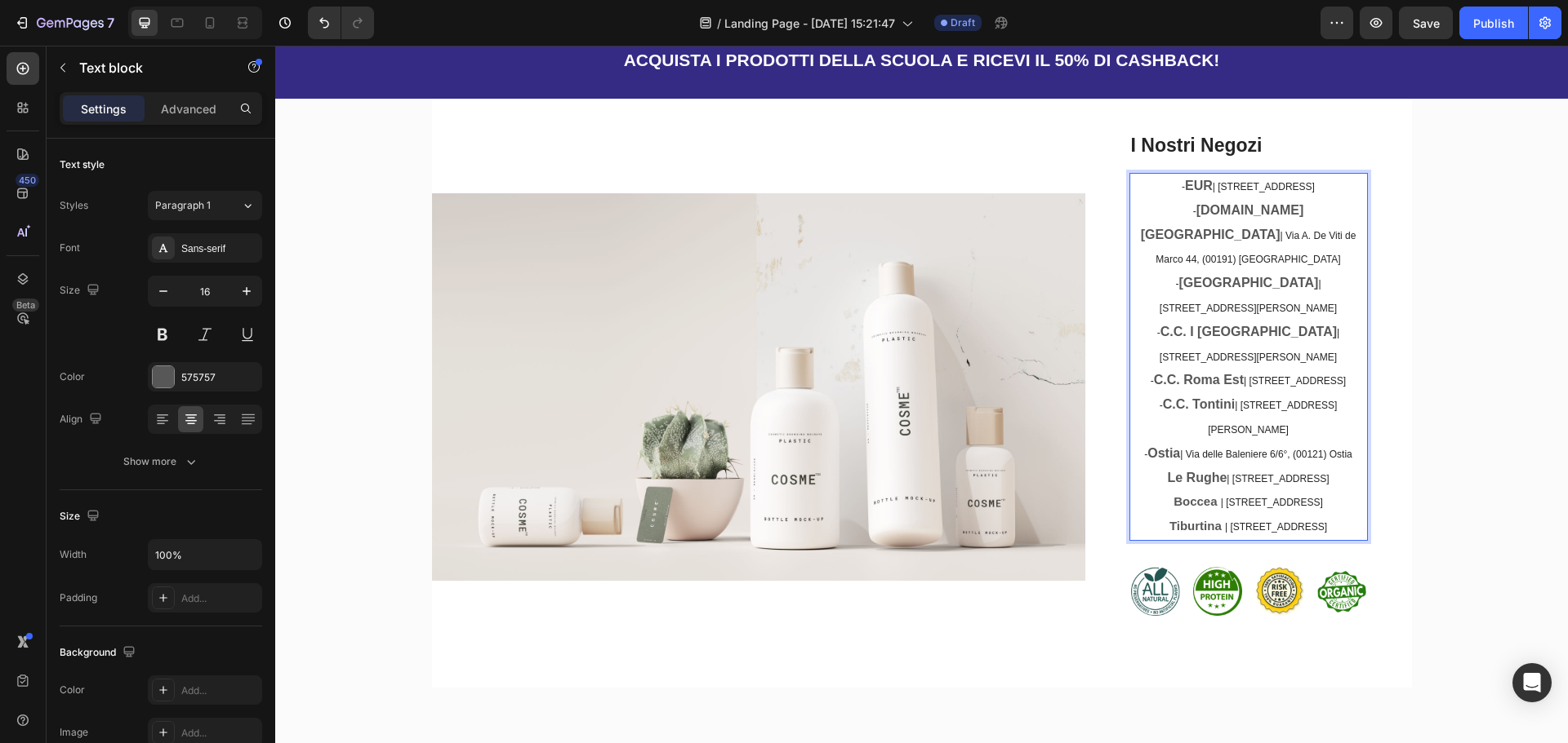
click at [1131, 455] on p "- EUR | [STREET_ADDRESS] - [DOMAIN_NAME] [GEOGRAPHIC_DATA] | Via A. [STREET_ADD…" at bounding box center [1248, 357] width 235 height 364
drag, startPoint x: 1139, startPoint y: 406, endPoint x: 1131, endPoint y: 405, distance: 8.1
click at [1131, 405] on p "- EUR | [STREET_ADDRESS] - [DOMAIN_NAME] [GEOGRAPHIC_DATA] | Via A. [STREET_ADD…" at bounding box center [1248, 357] width 235 height 364
drag, startPoint x: 1148, startPoint y: 355, endPoint x: 1121, endPoint y: 362, distance: 27.9
click at [1131, 355] on p "- EUR | [STREET_ADDRESS] - [DOMAIN_NAME] [GEOGRAPHIC_DATA] | Via A. [STREET_ADD…" at bounding box center [1248, 357] width 235 height 364
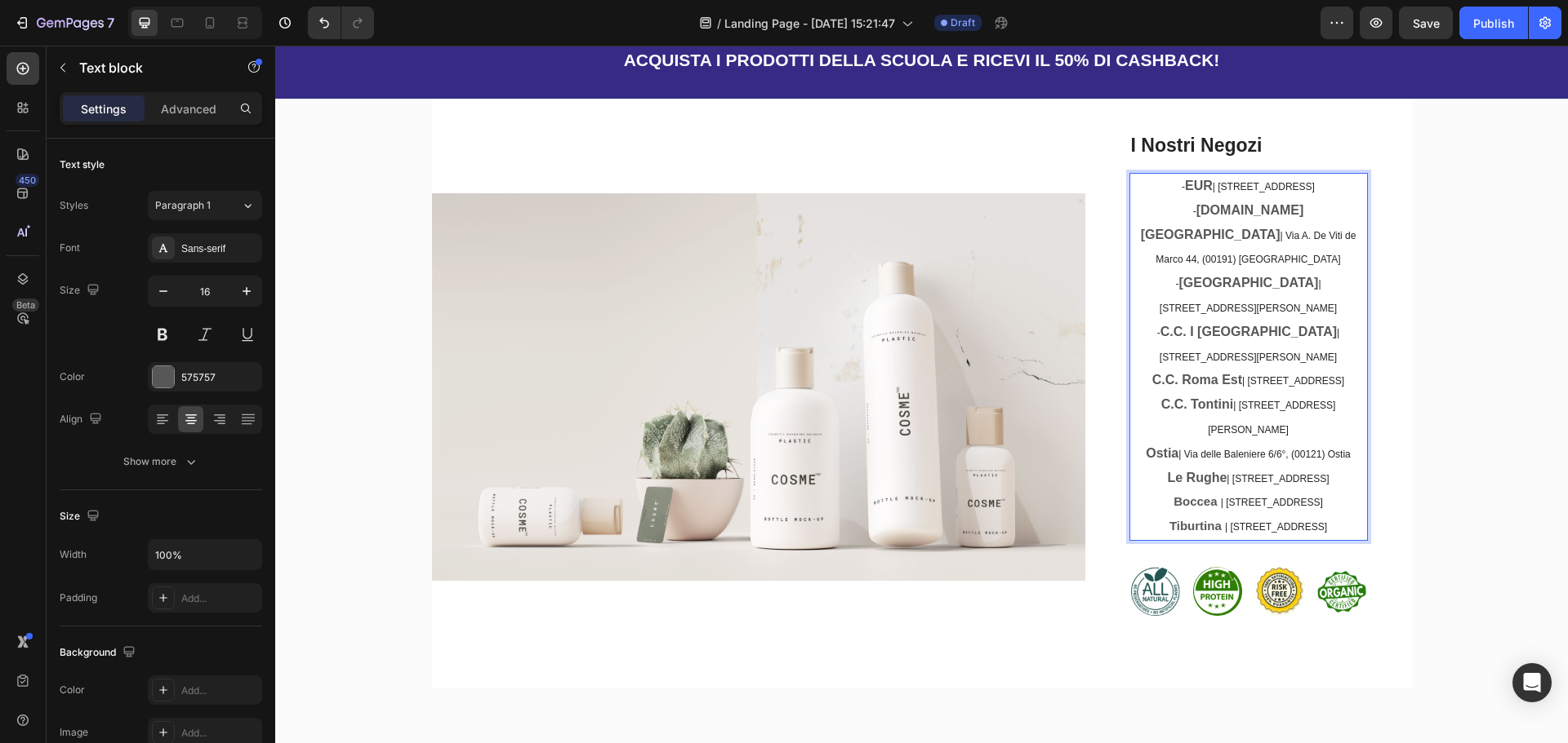
click at [1157, 327] on span "-" at bounding box center [1159, 332] width 4 height 12
click at [1178, 284] on strong "[GEOGRAPHIC_DATA]" at bounding box center [1248, 283] width 139 height 14
click at [1144, 241] on strong "[DOMAIN_NAME] [GEOGRAPHIC_DATA]" at bounding box center [1222, 222] width 164 height 38
click at [1185, 185] on strong "EUR" at bounding box center [1198, 186] width 28 height 14
drag, startPoint x: 1132, startPoint y: 184, endPoint x: 1359, endPoint y: 543, distance: 424.7
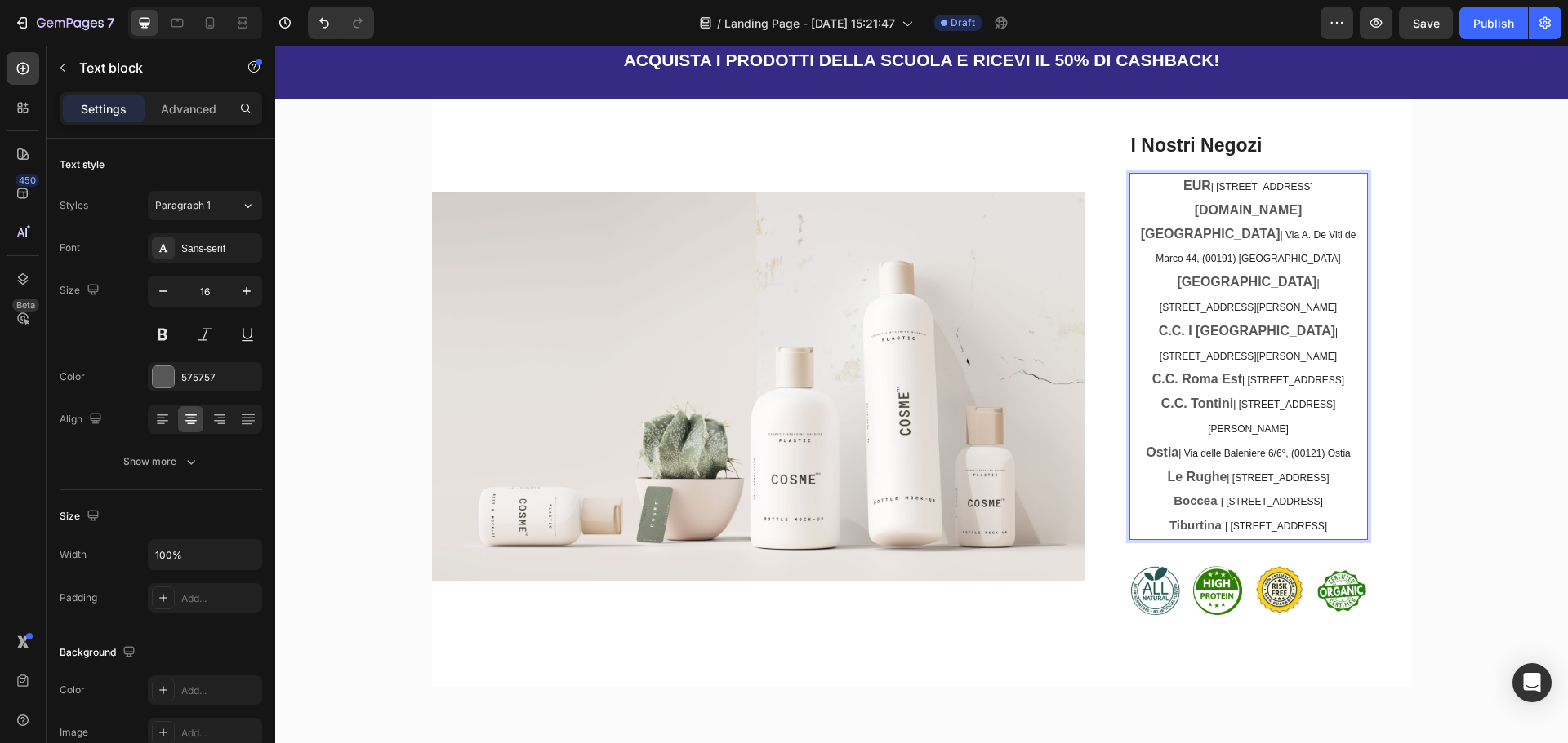
click at [1359, 540] on div "EUR | [STREET_ADDRESS][DOMAIN_NAME] | Via A. [STREET_ADDRESS] [GEOGRAPHIC_DATA]…" at bounding box center [1248, 356] width 239 height 367
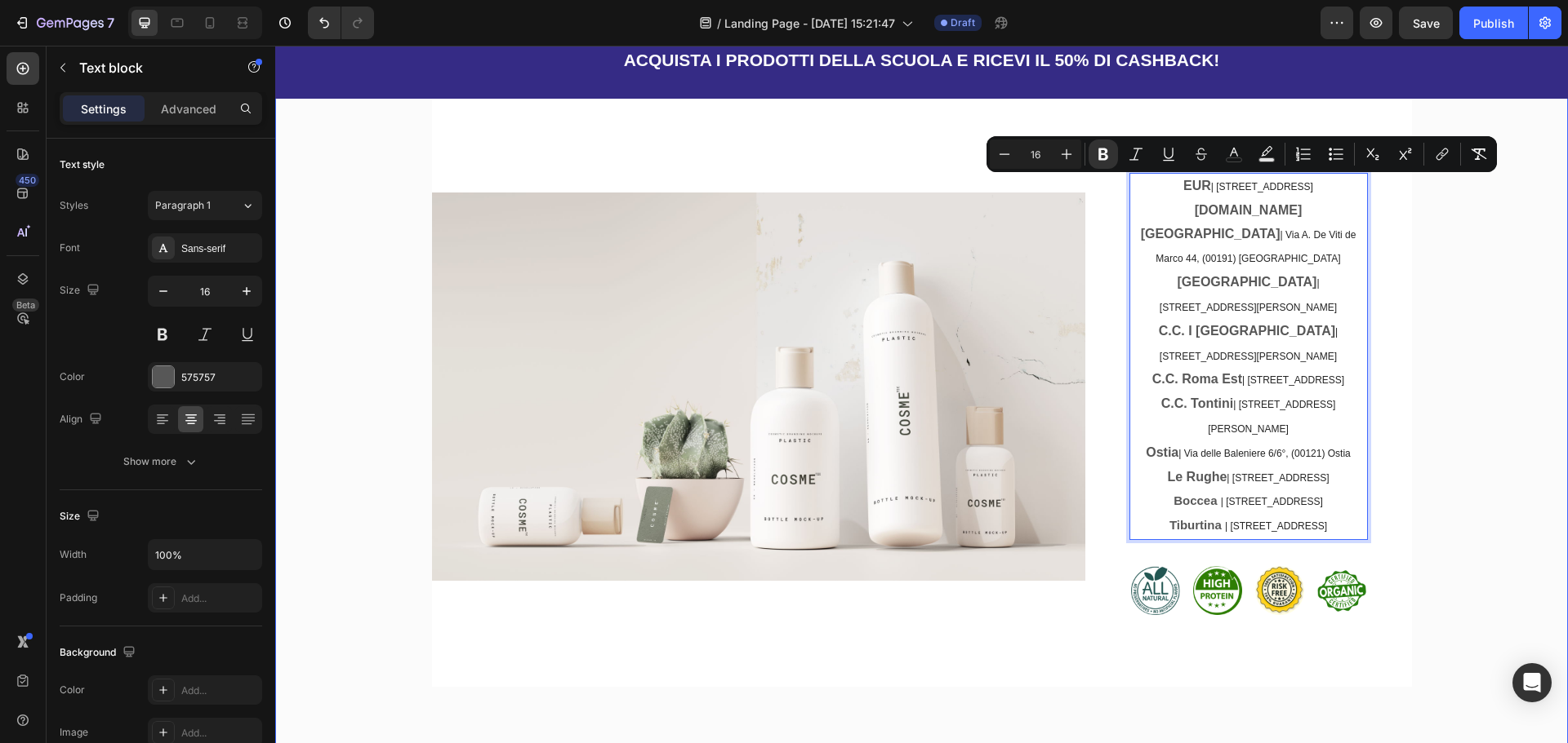
scroll to position [1595, 0]
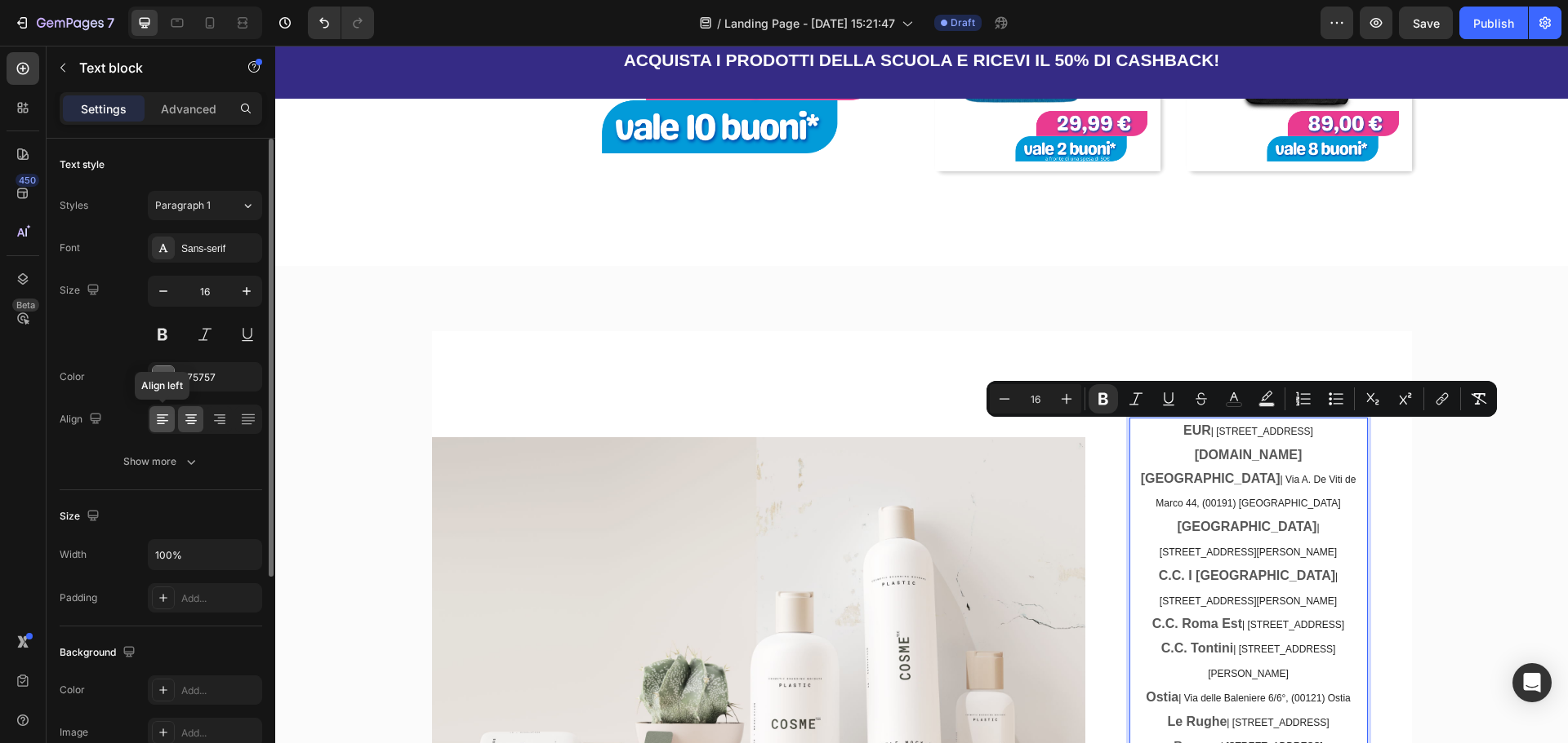
click at [167, 414] on icon at bounding box center [163, 420] width 16 height 16
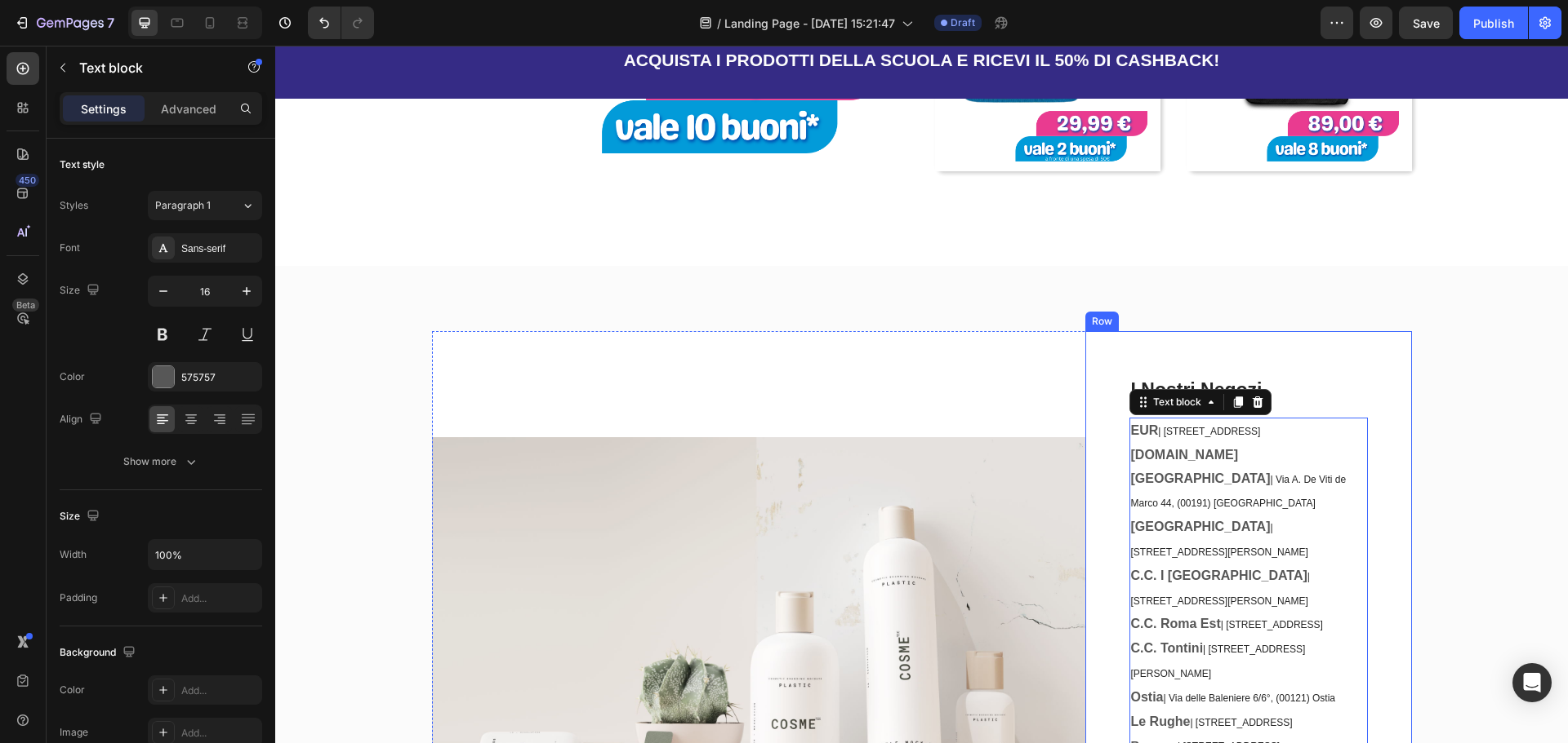
click at [1427, 454] on div "Image I Nostri Negozi Heading EUR | [STREET_ADDRESS] [DOMAIN_NAME] Francia | Vi…" at bounding box center [921, 638] width 1268 height 614
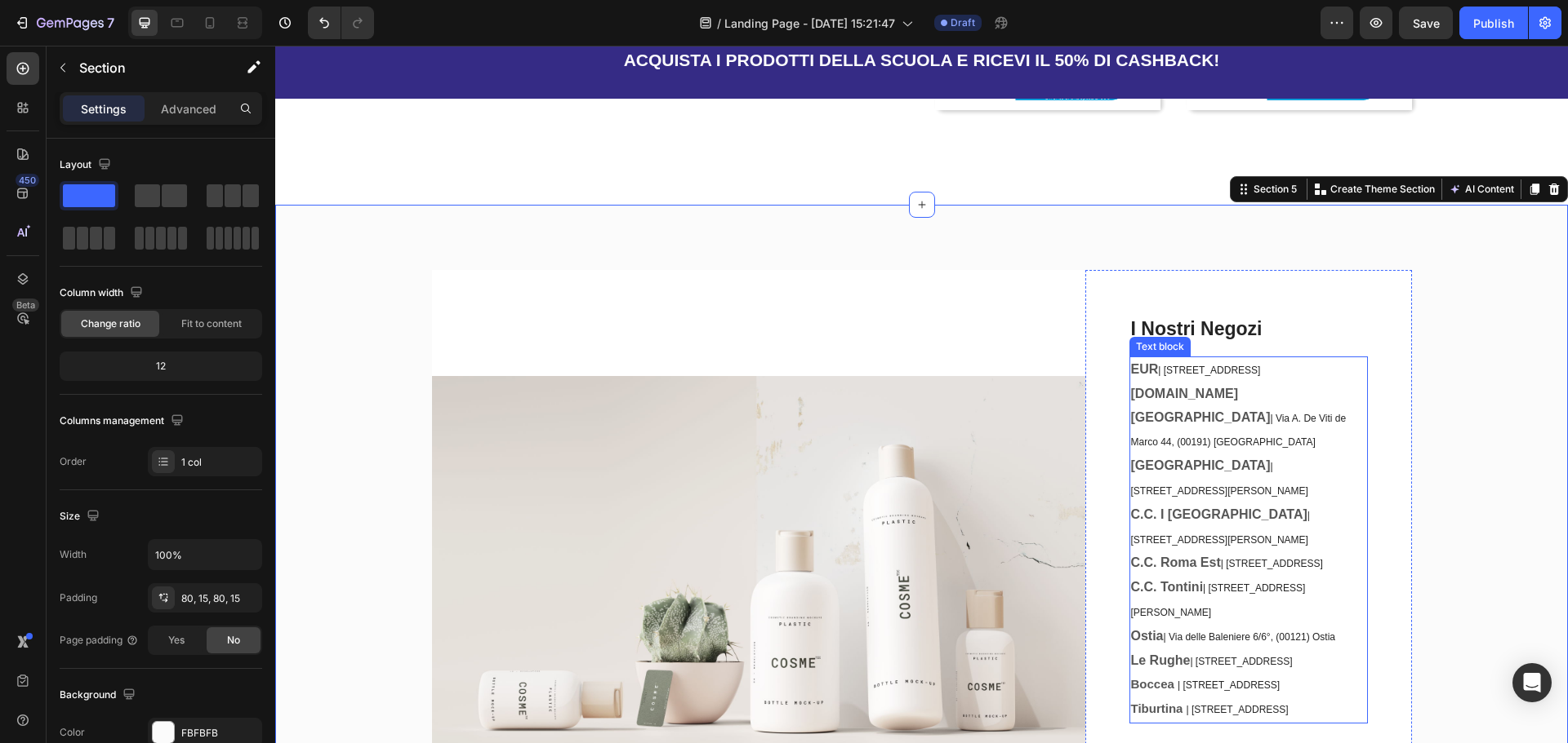
scroll to position [1757, 0]
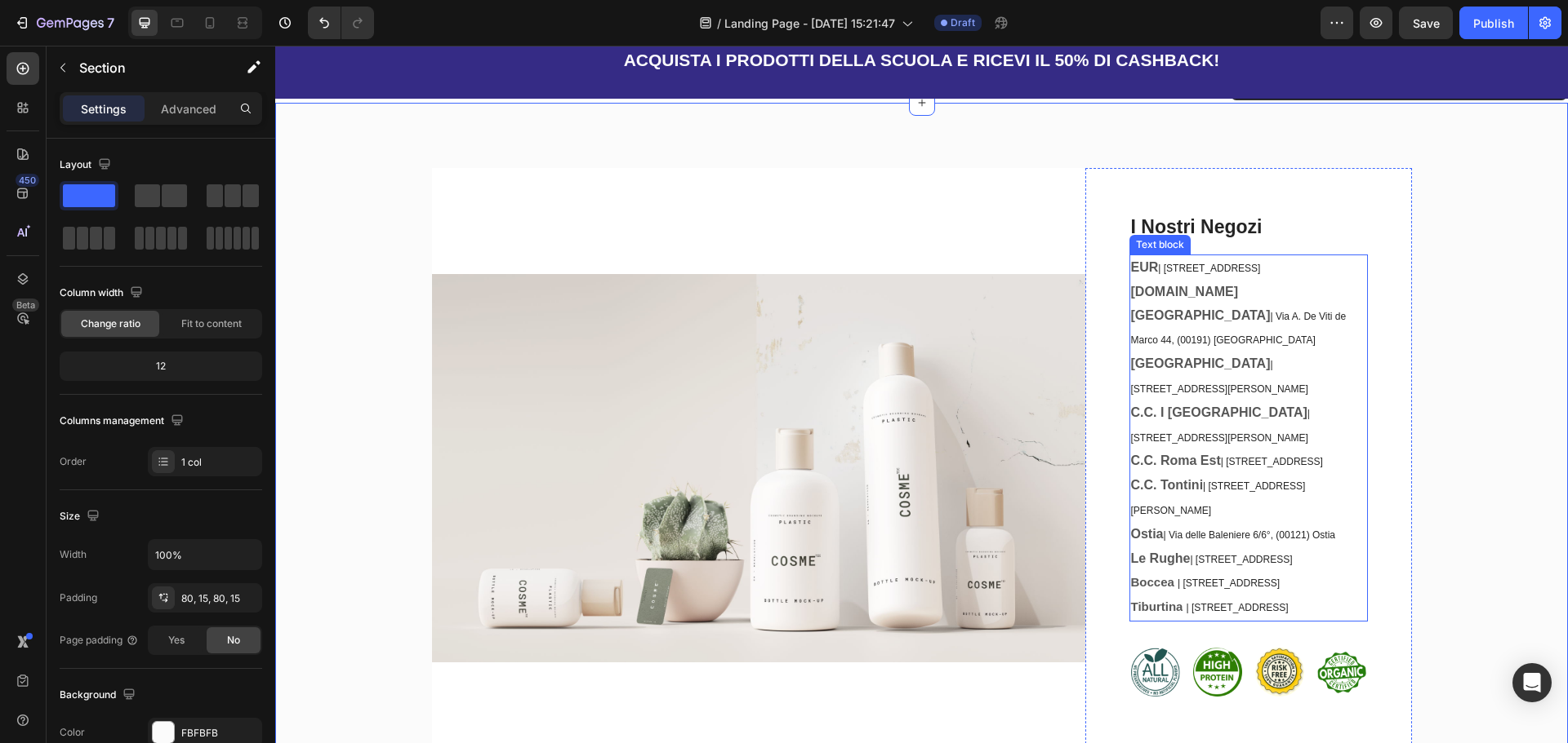
click at [1286, 280] on p "EUR | [STREET_ADDRESS][DOMAIN_NAME] | Via A. De Viti de Marco 44, (00191) [GEOG…" at bounding box center [1248, 305] width 235 height 96
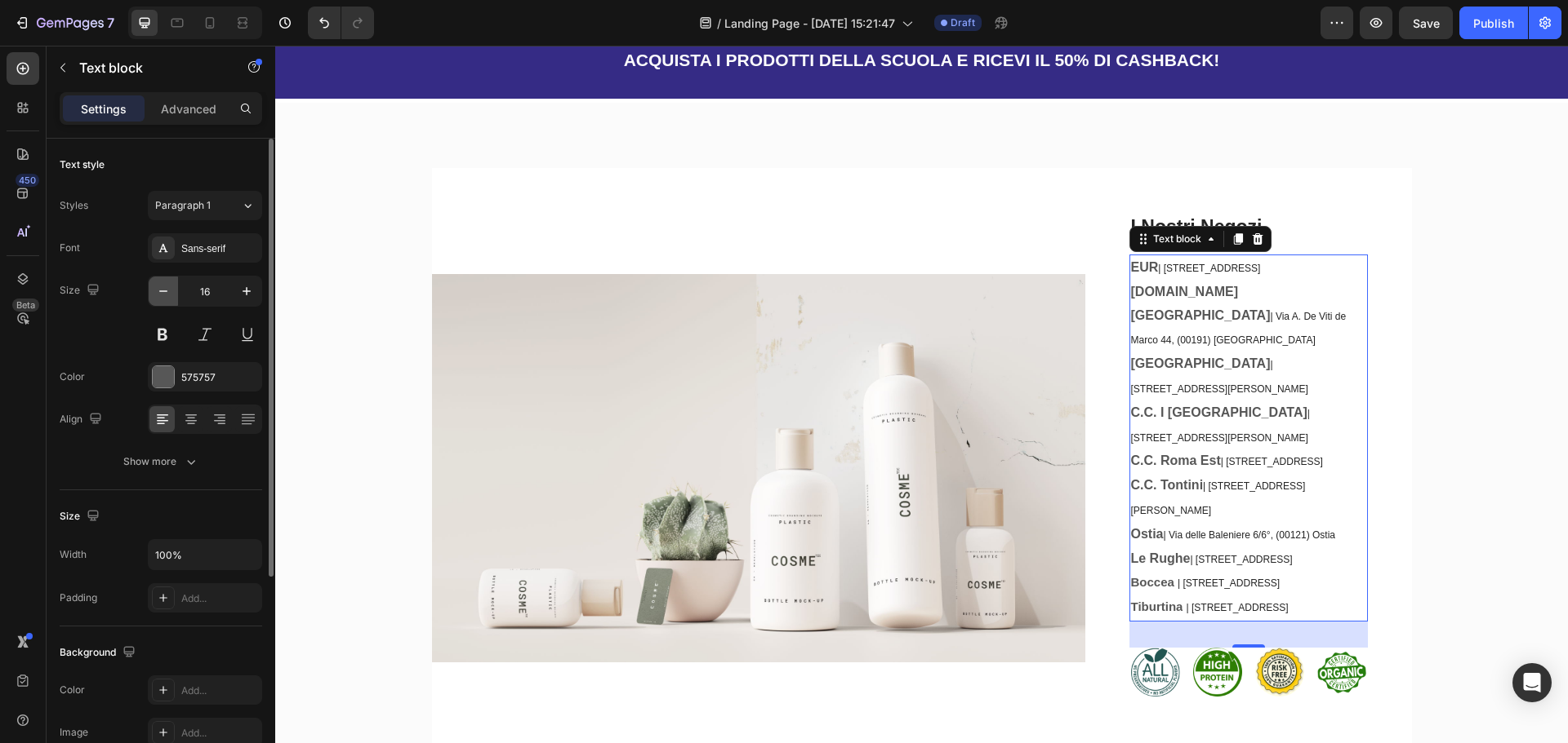
click at [171, 290] on icon "button" at bounding box center [164, 291] width 16 height 16
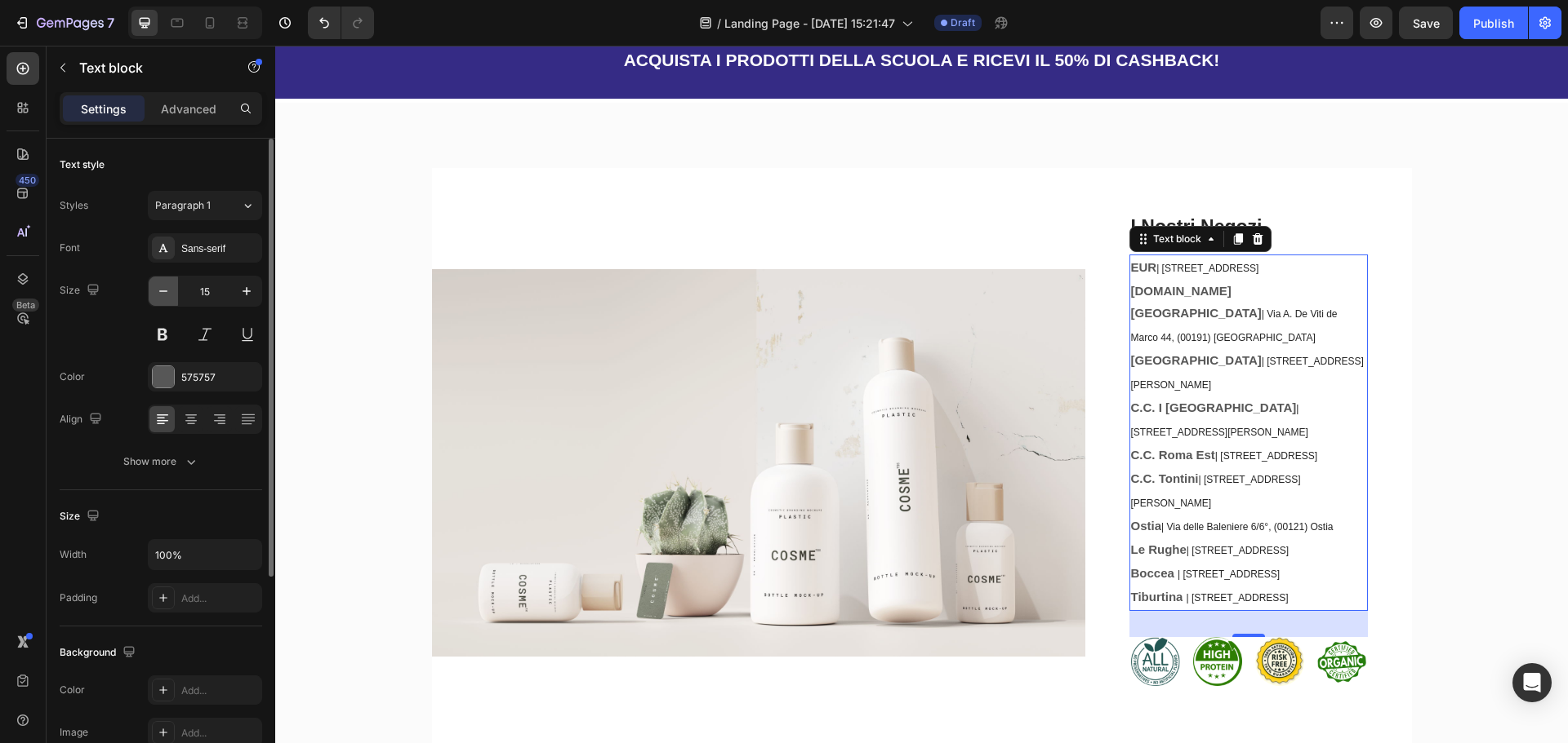
click at [171, 290] on icon "button" at bounding box center [164, 291] width 16 height 16
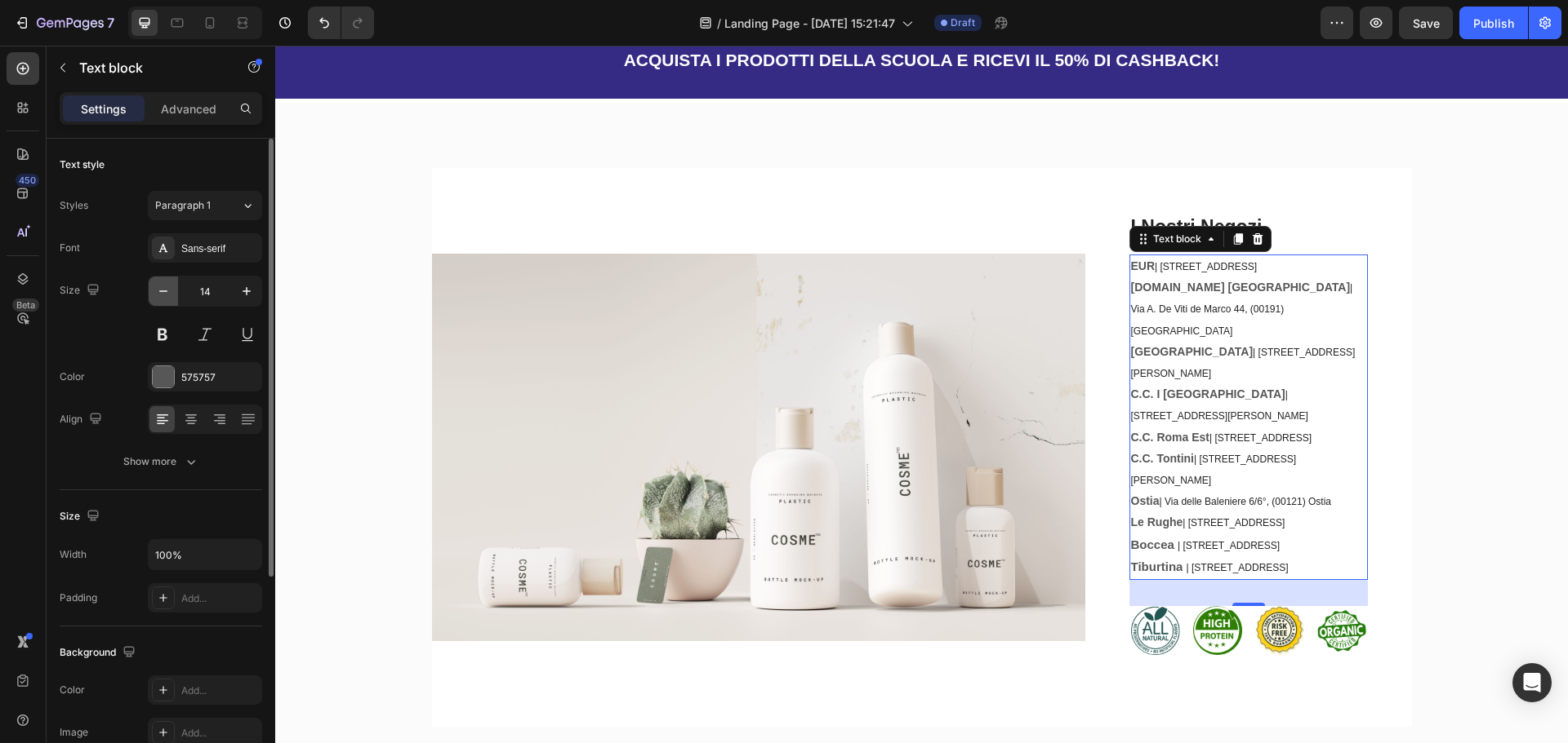
click at [171, 290] on icon "button" at bounding box center [164, 291] width 16 height 16
type input "13"
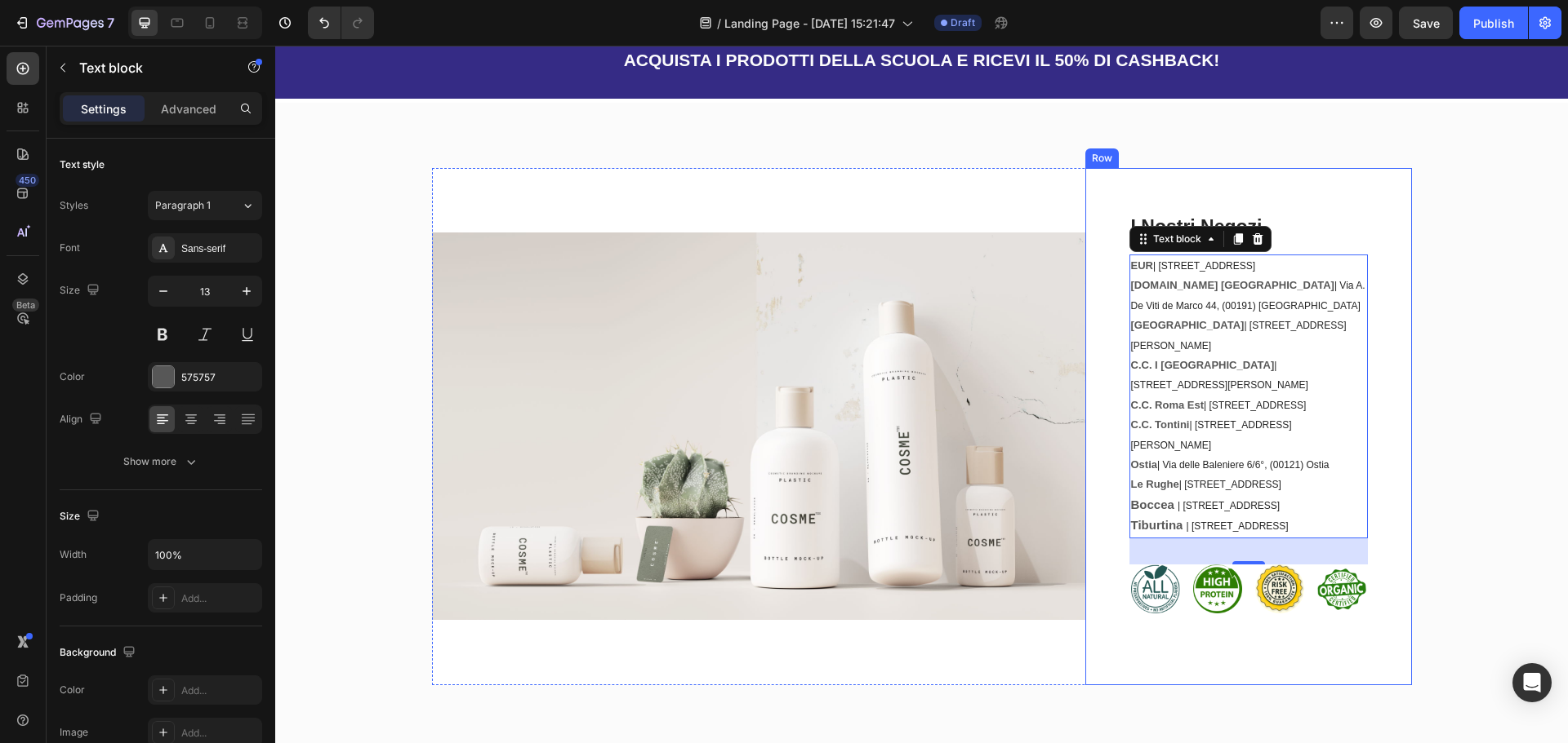
click at [1397, 329] on div "I Nostri Negozi Heading EUR | [STREET_ADDRESS] [DOMAIN_NAME] Francia | Via A. […" at bounding box center [1248, 426] width 327 height 517
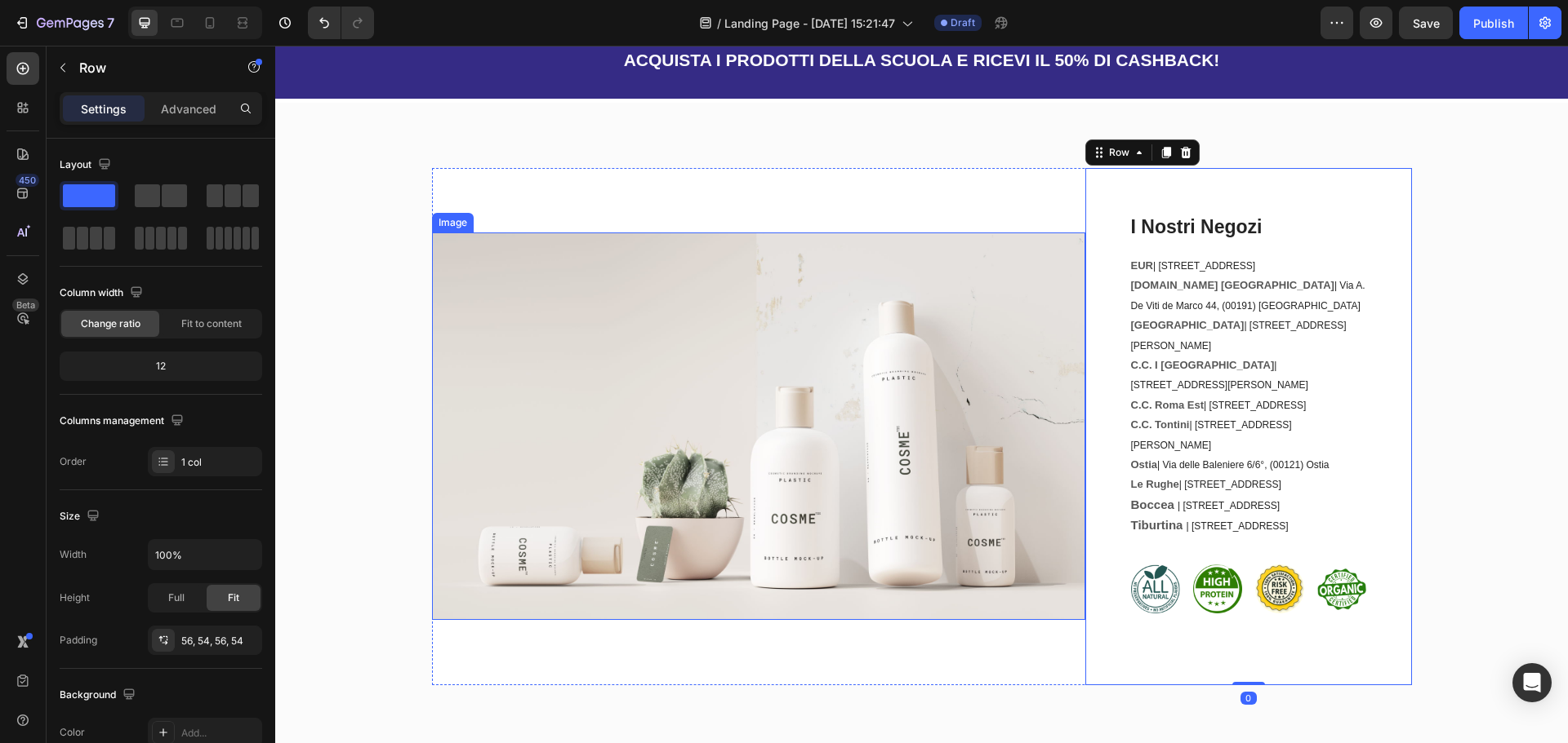
click at [993, 310] on img at bounding box center [758, 426] width 653 height 388
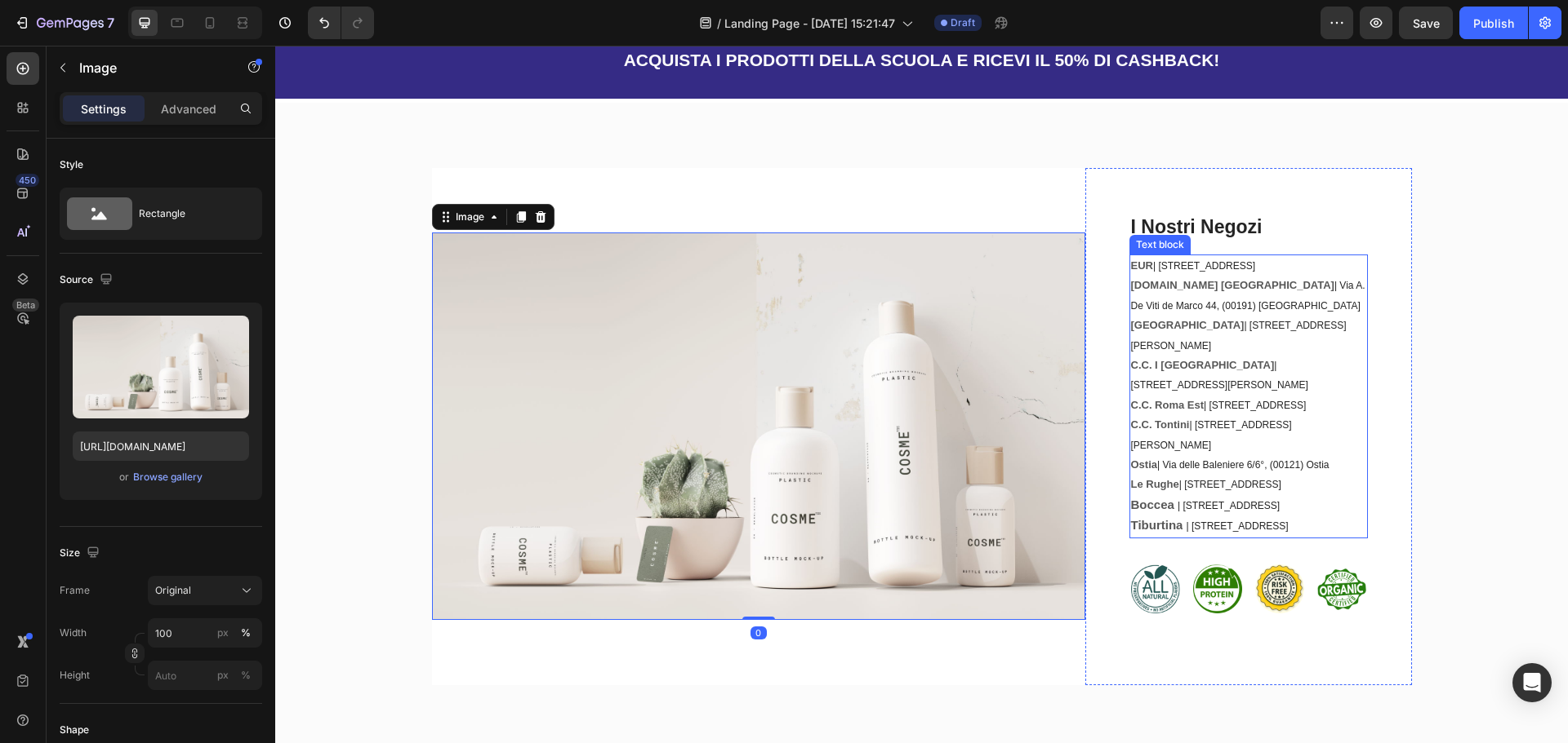
click at [1050, 199] on div "Image 0" at bounding box center [758, 426] width 653 height 517
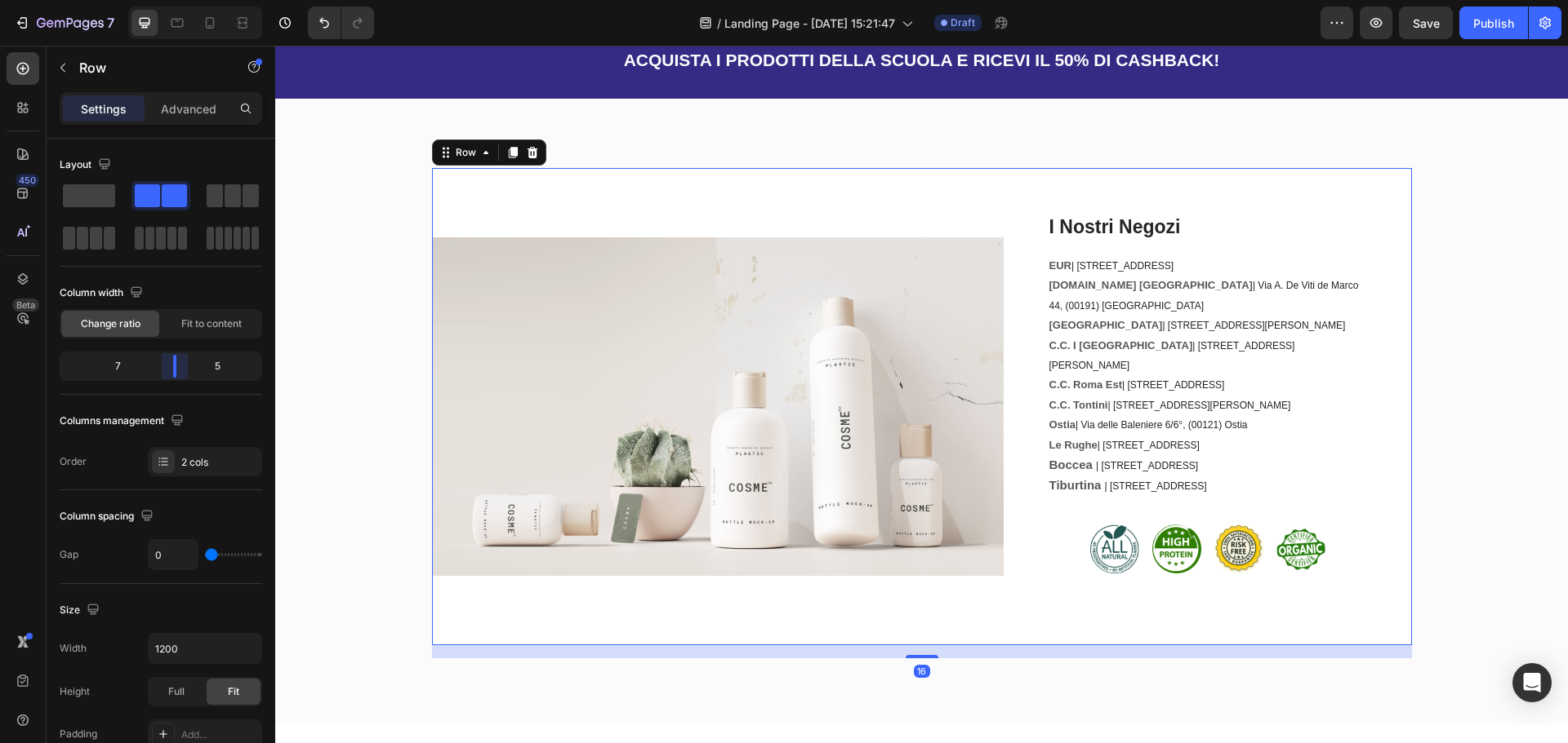
drag, startPoint x: 191, startPoint y: 362, endPoint x: 181, endPoint y: 363, distance: 10.0
click at [181, 0] on body "7 / Landing Page - [DATE] 15:21:47 Draft Preview Save Publish 450 Beta Sections…" at bounding box center [784, 0] width 1568 height 0
click at [1128, 340] on span "| [STREET_ADDRESS][PERSON_NAME]" at bounding box center [1171, 355] width 246 height 31
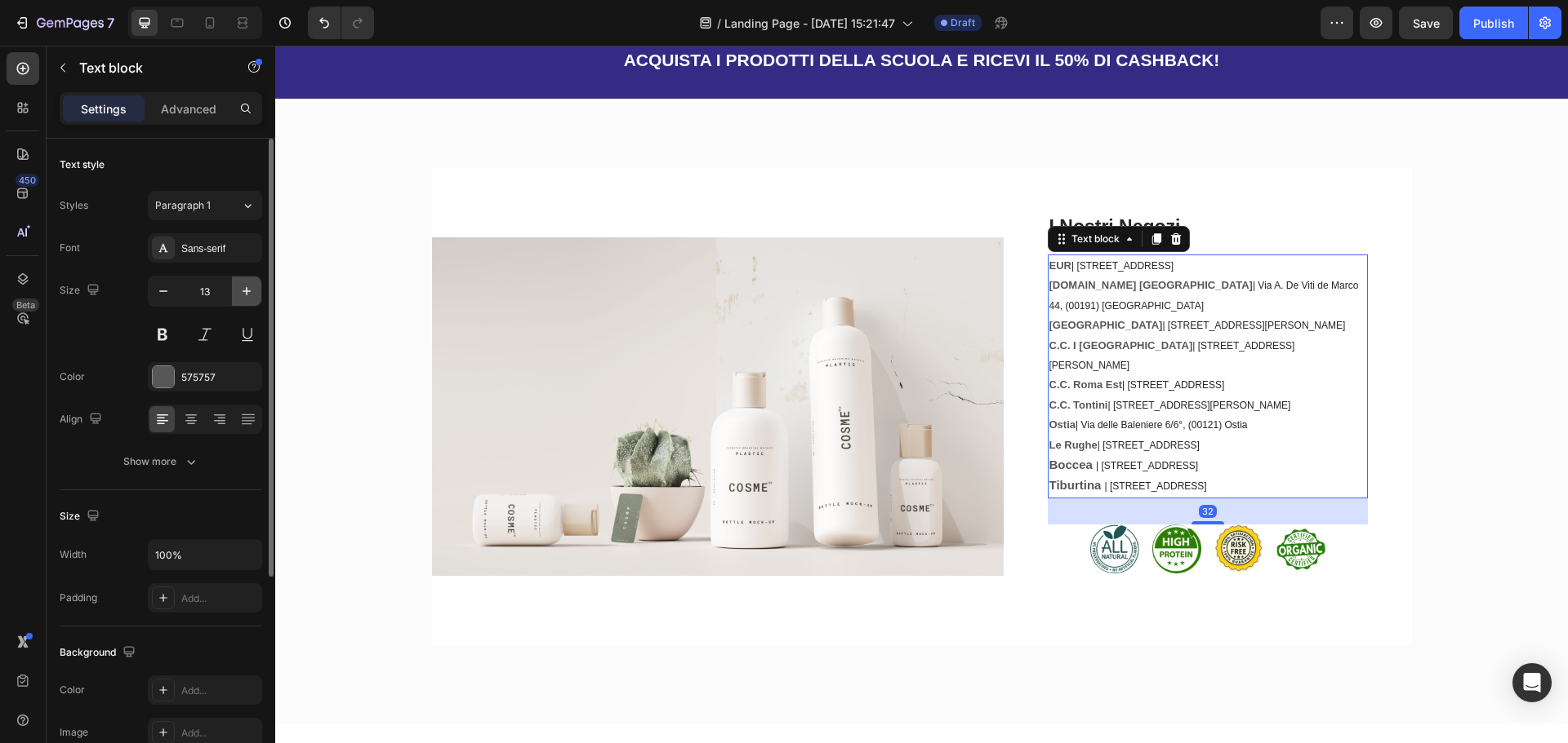
click at [248, 290] on icon "button" at bounding box center [247, 291] width 16 height 16
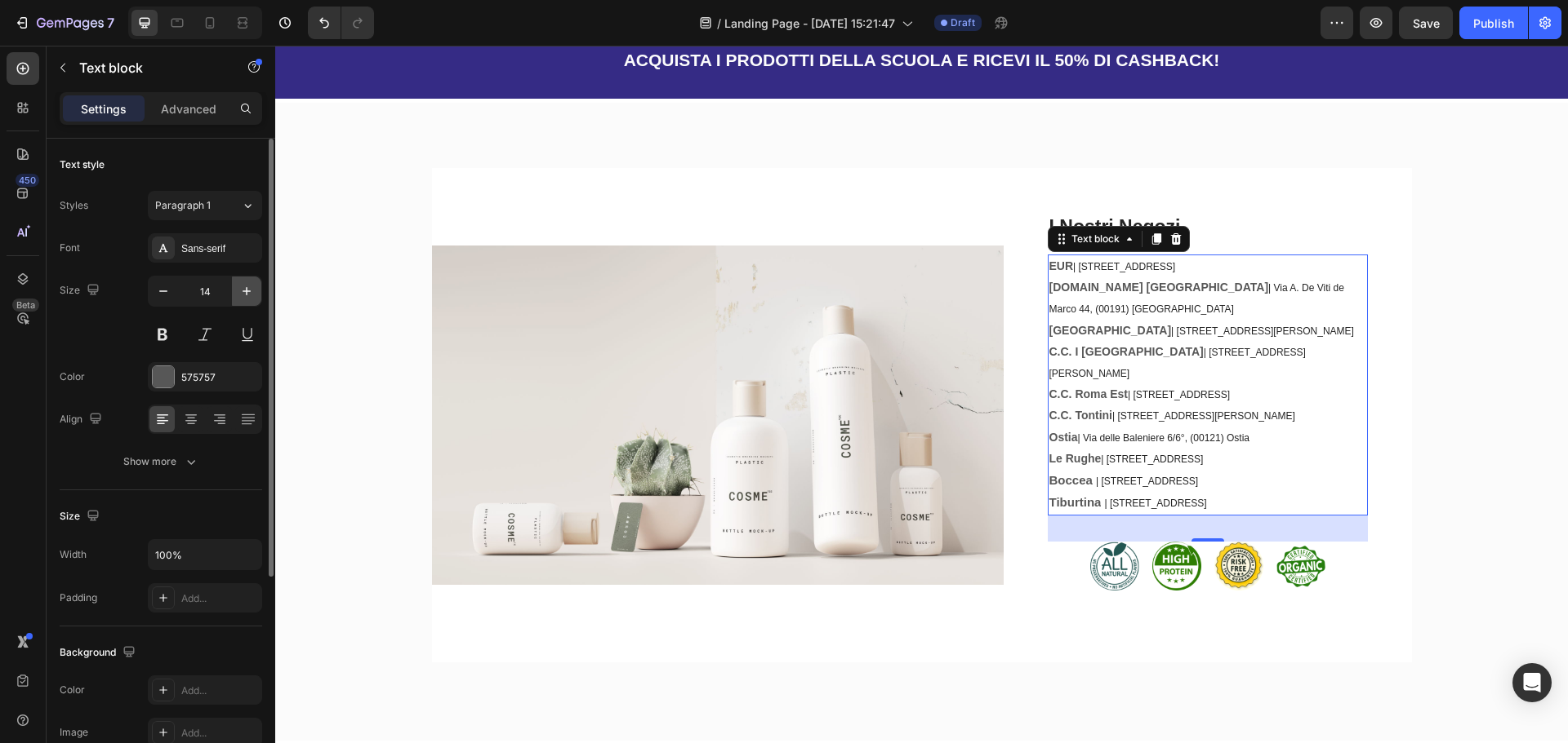
type input "15"
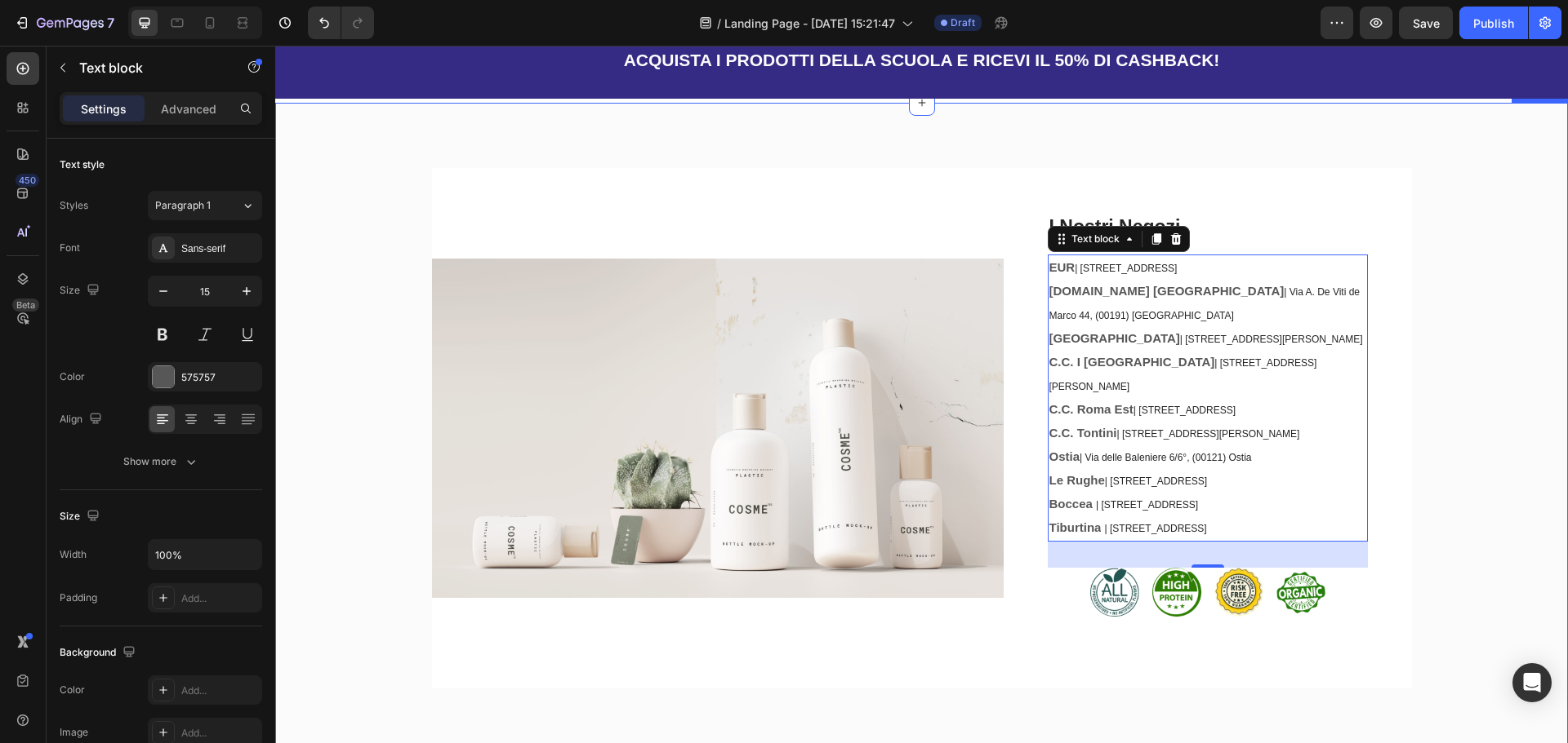
click at [1460, 285] on div "Image I Nostri Negozi Heading EUR | [STREET_ADDRESS] [DOMAIN_NAME] Francia | Vi…" at bounding box center [921, 435] width 1268 height 534
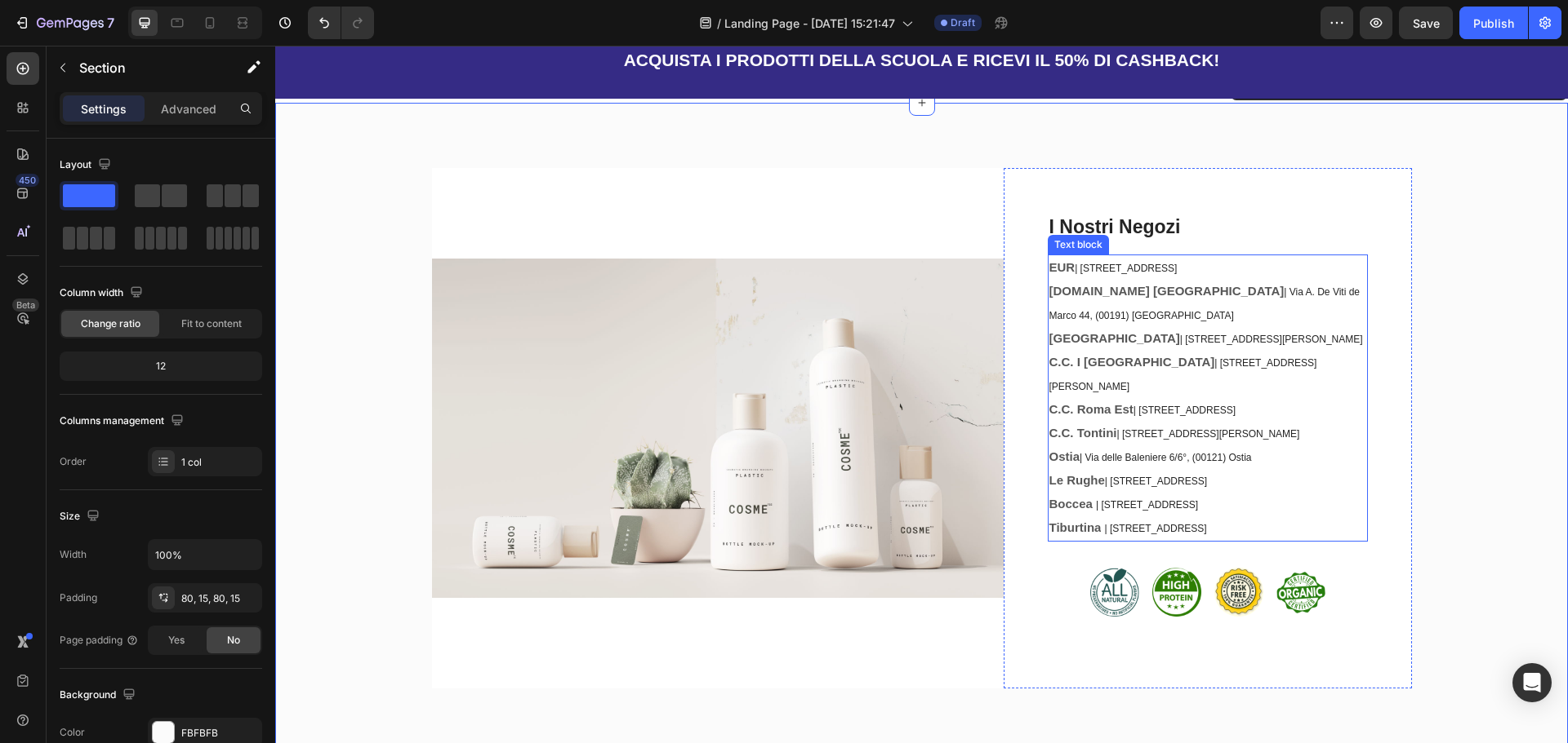
click at [1198, 499] on span "| [STREET_ADDRESS]" at bounding box center [1146, 505] width 102 height 12
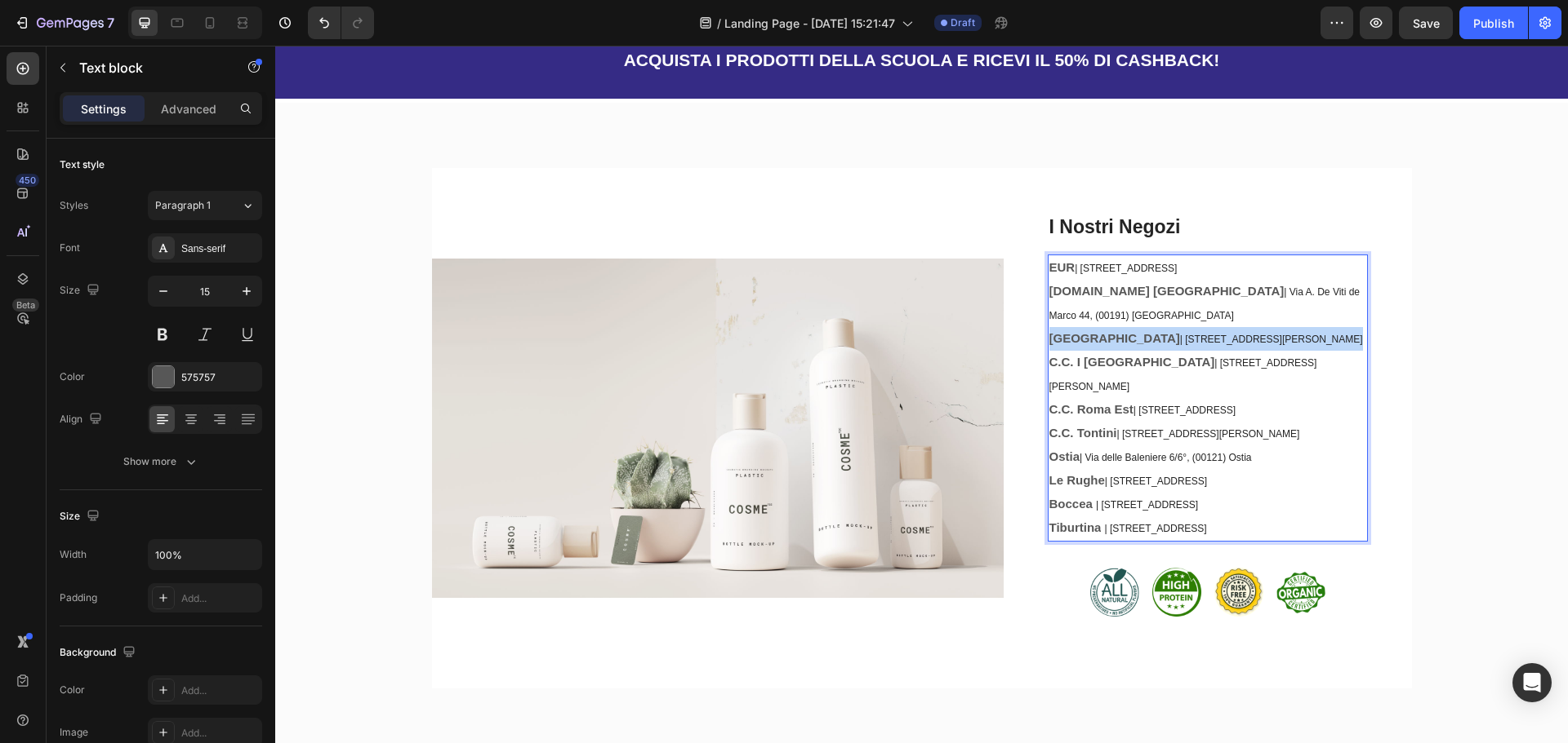
click at [1136, 327] on p "[GEOGRAPHIC_DATA] | [STREET_ADDRESS][PERSON_NAME]" at bounding box center [1207, 338] width 317 height 24
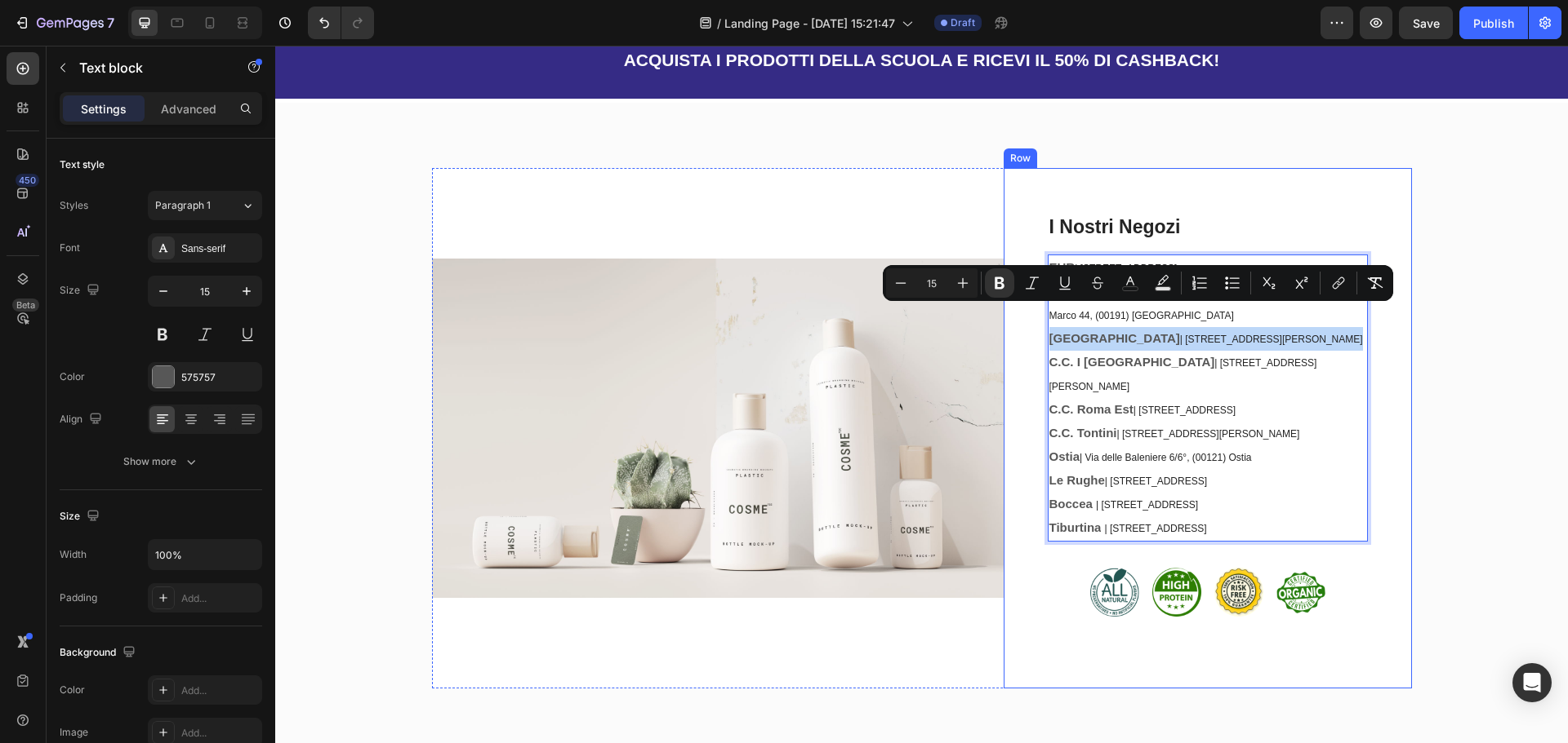
click at [1017, 246] on div "I Nostri Negozi Heading EUR | [STREET_ADDRESS] [DOMAIN_NAME] Francia | Via A. […" at bounding box center [1207, 428] width 408 height 521
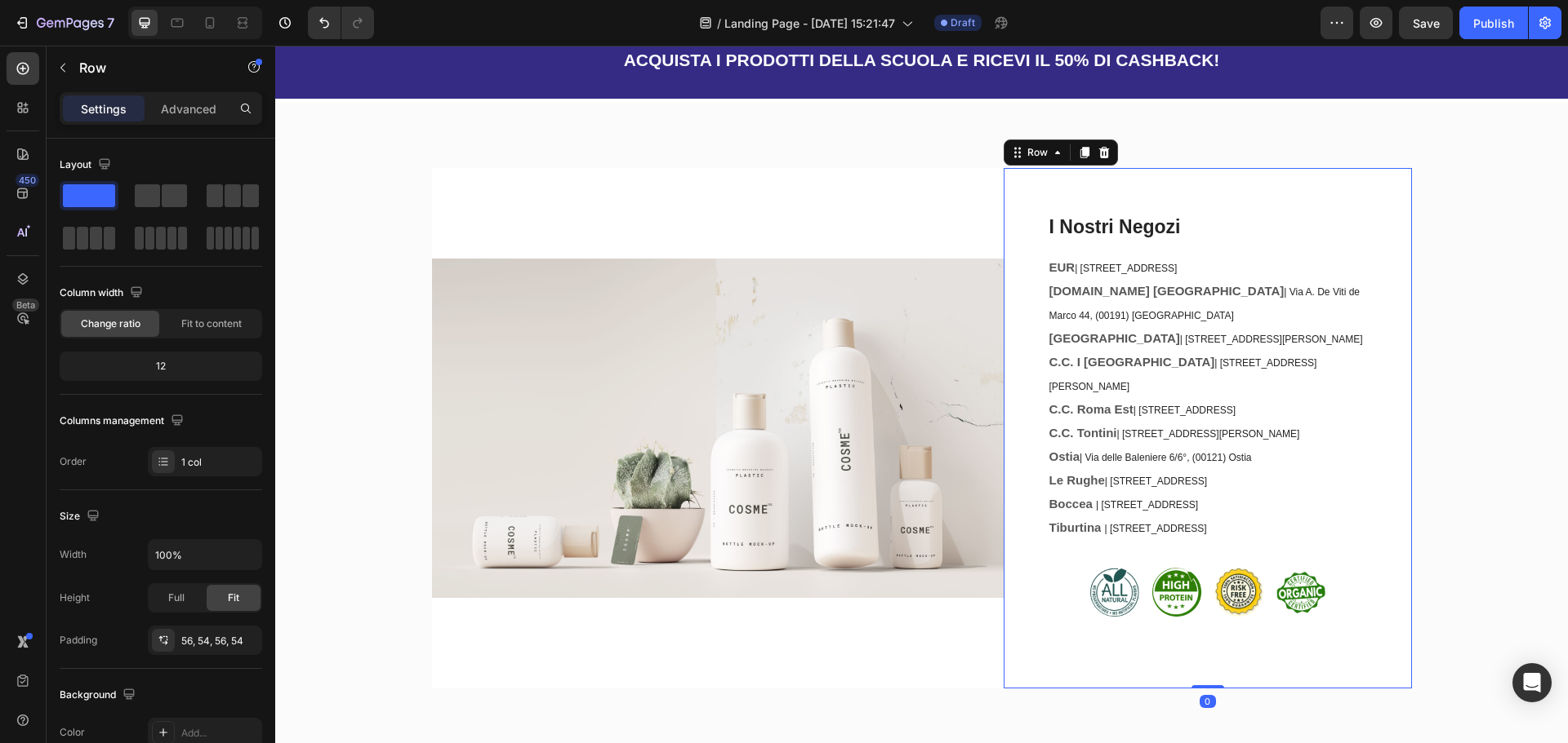
click at [1052, 264] on strong "EUR" at bounding box center [1061, 268] width 26 height 14
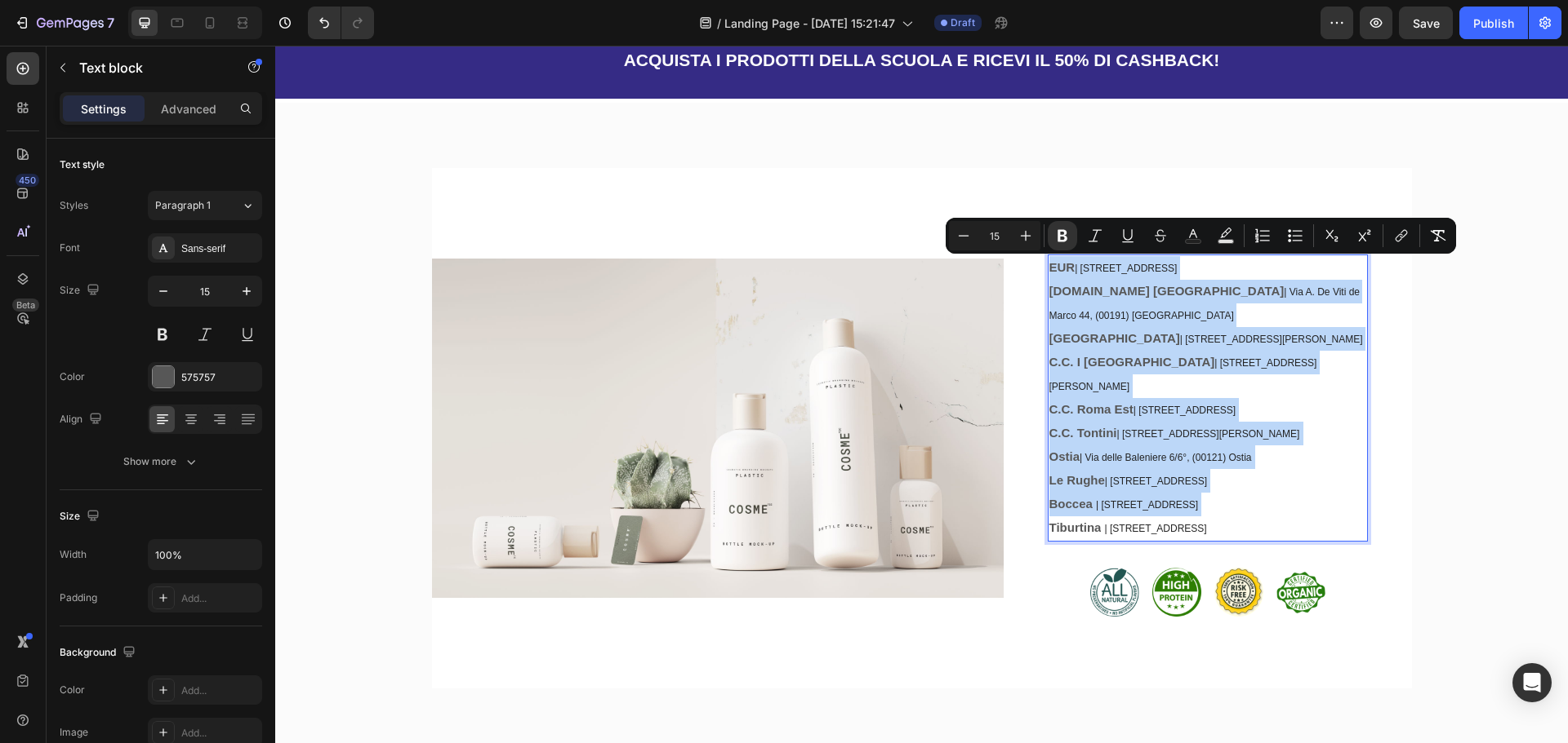
drag, startPoint x: 1052, startPoint y: 264, endPoint x: 1276, endPoint y: 469, distance: 303.6
click at [1276, 469] on div "EUR | [STREET_ADDRESS][DOMAIN_NAME] | Via A. [STREET_ADDRESS] [GEOGRAPHIC_DATA]…" at bounding box center [1207, 398] width 320 height 288
type input "12"
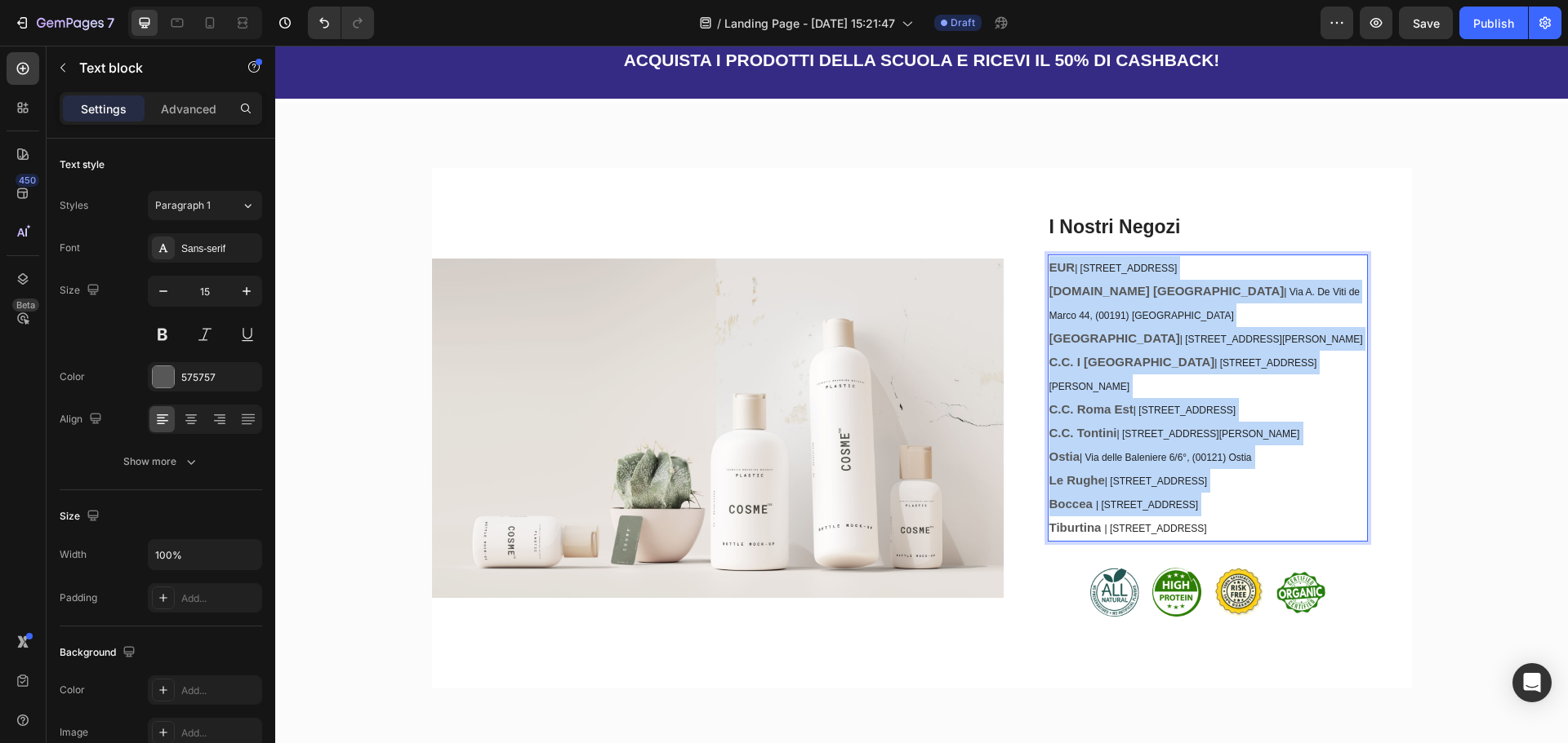
drag, startPoint x: 1279, startPoint y: 481, endPoint x: 1046, endPoint y: 272, distance: 313.0
click at [1047, 272] on div "EUR | [STREET_ADDRESS][DOMAIN_NAME] | Via A. [STREET_ADDRESS] [GEOGRAPHIC_DATA]…" at bounding box center [1207, 398] width 320 height 288
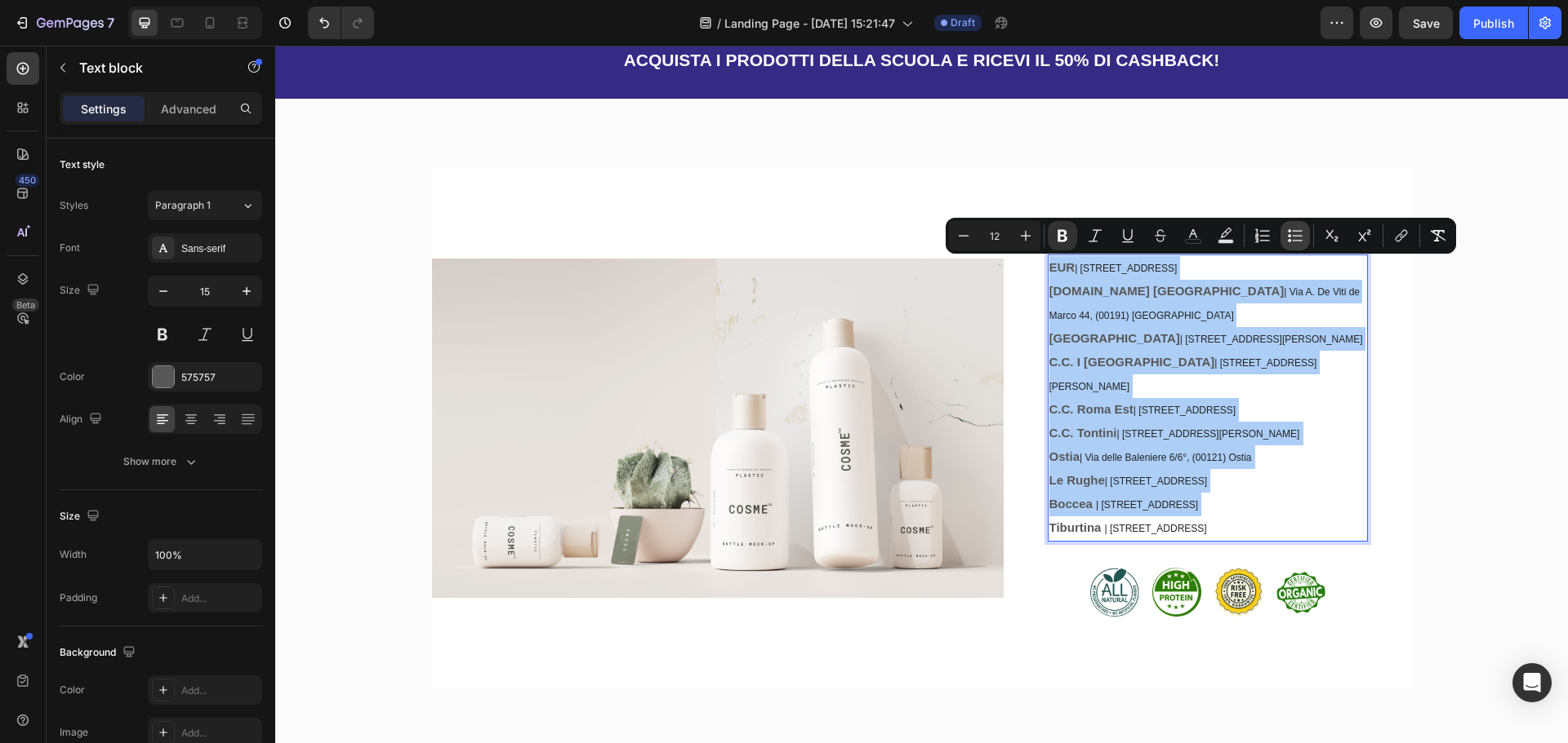
click at [1293, 240] on icon "Editor contextual toolbar" at bounding box center [1295, 236] width 16 height 16
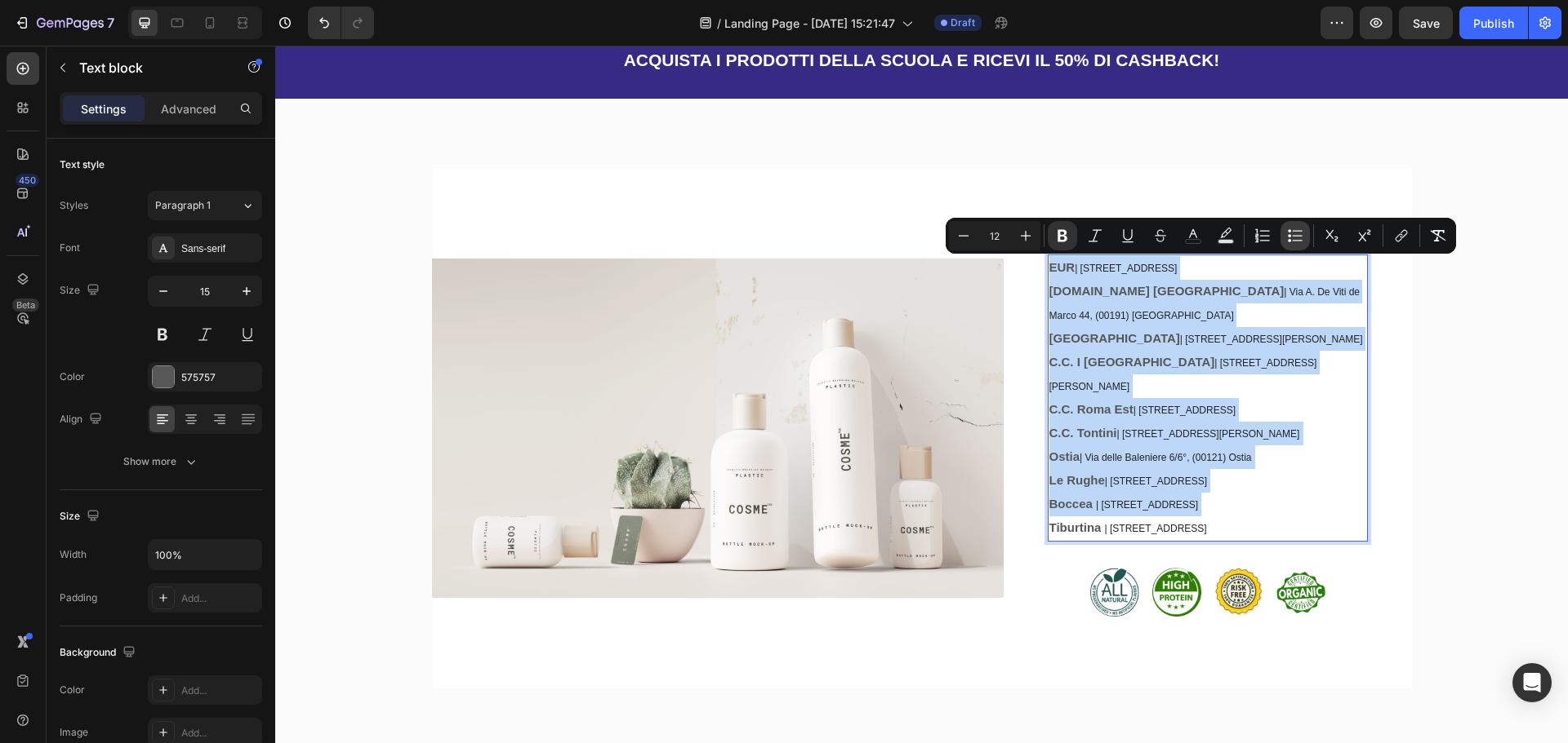
type input "15"
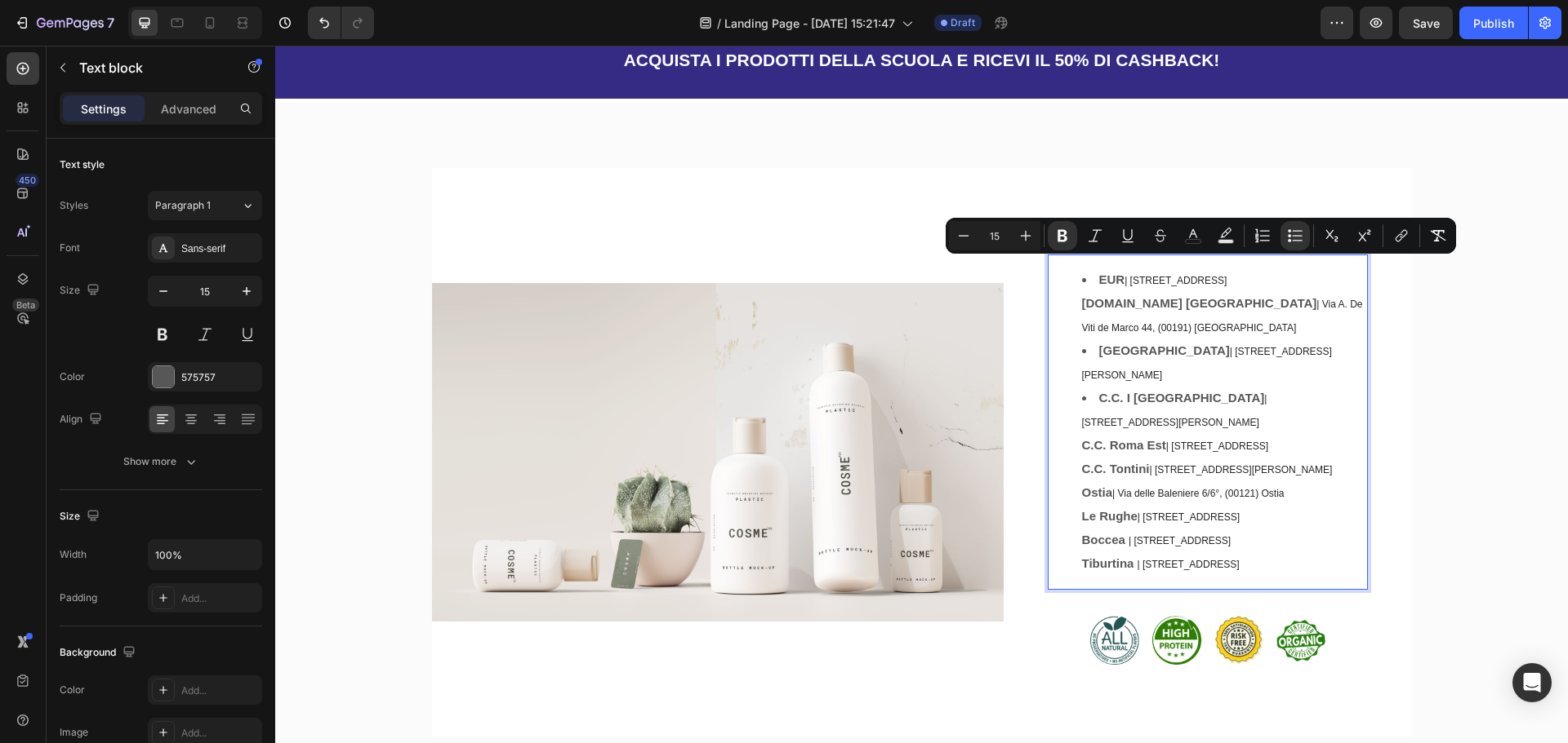
drag, startPoint x: 1083, startPoint y: 296, endPoint x: 1069, endPoint y: 295, distance: 14.0
click at [1082, 296] on strong "[DOMAIN_NAME] [GEOGRAPHIC_DATA]" at bounding box center [1199, 304] width 235 height 14
click at [1335, 280] on li "EUR | [STREET_ADDRESS][DOMAIN_NAME] | Via A. De Viti de Marco 44, (00191) [GEOG…" at bounding box center [1224, 305] width 284 height 71
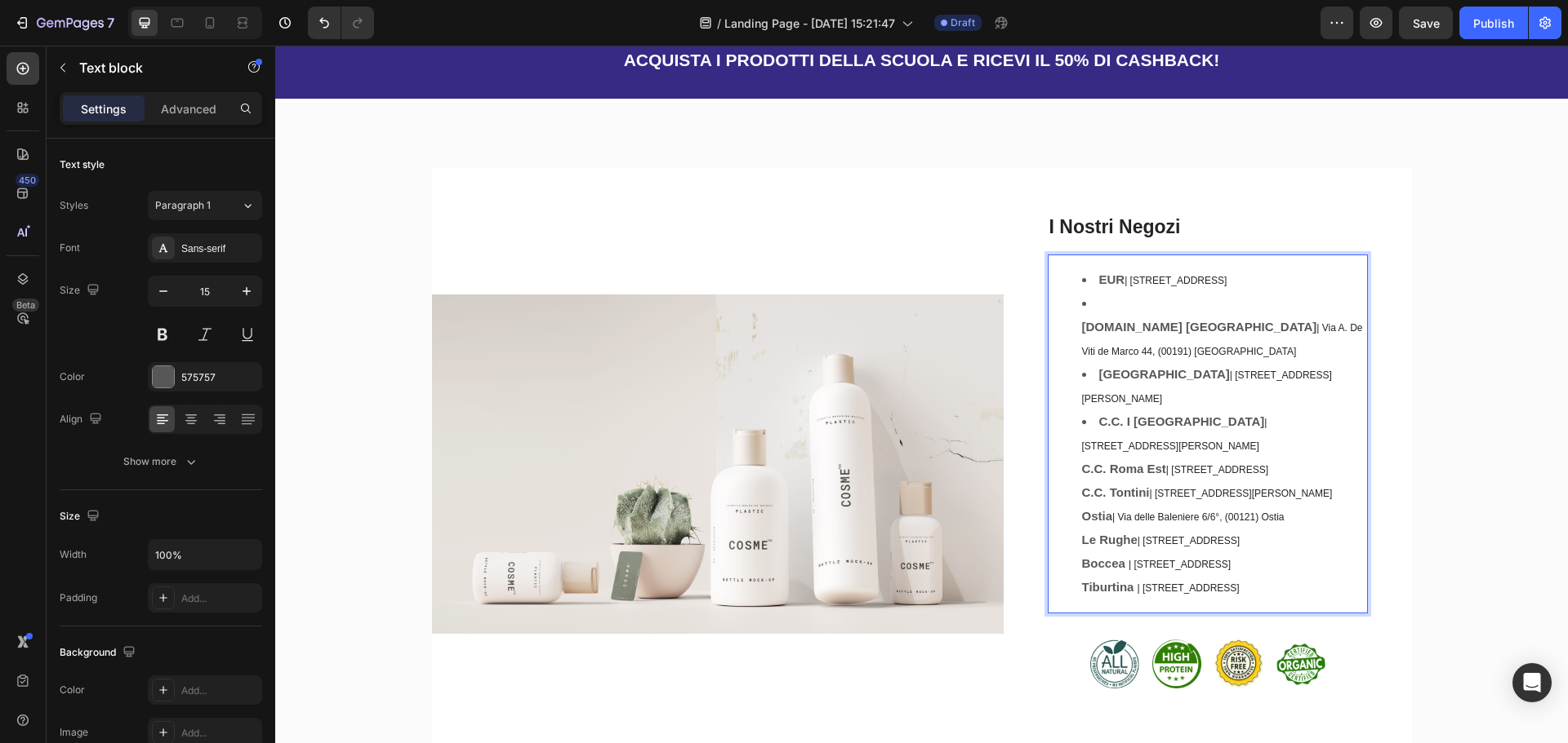
click at [1072, 329] on ul "EUR | [STREET_ADDRESS] ⁠⁠⁠⁠⁠⁠⁠ [DOMAIN_NAME] [GEOGRAPHIC_DATA] | Via A. [STREET…" at bounding box center [1207, 434] width 317 height 331
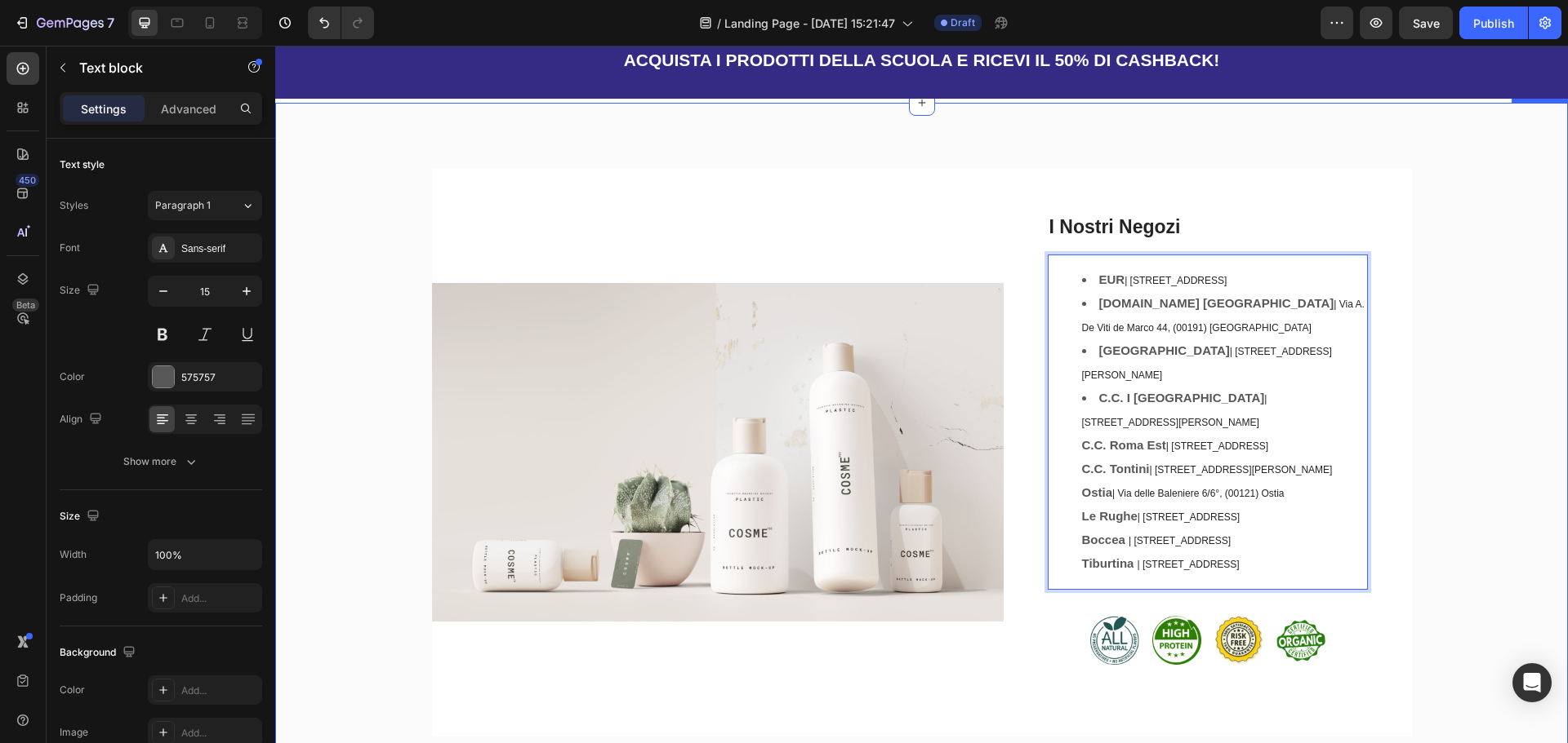
click at [1460, 330] on div "Image I Nostri Negozi Heading EUR | [STREET_ADDRESS] [DOMAIN_NAME] Francia | Vi…" at bounding box center [921, 459] width 1268 height 582
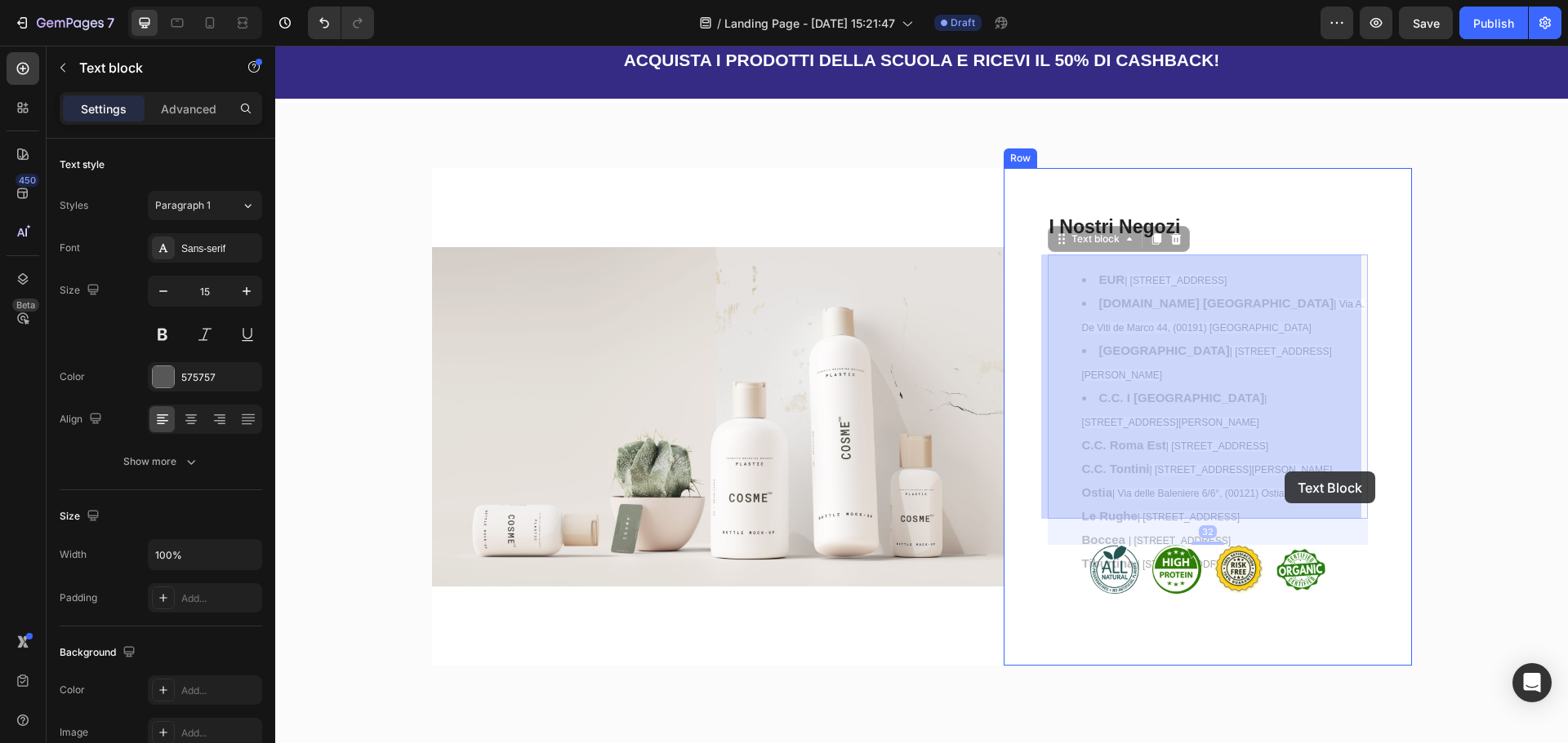
drag, startPoint x: 1098, startPoint y: 378, endPoint x: 1286, endPoint y: 472, distance: 210.2
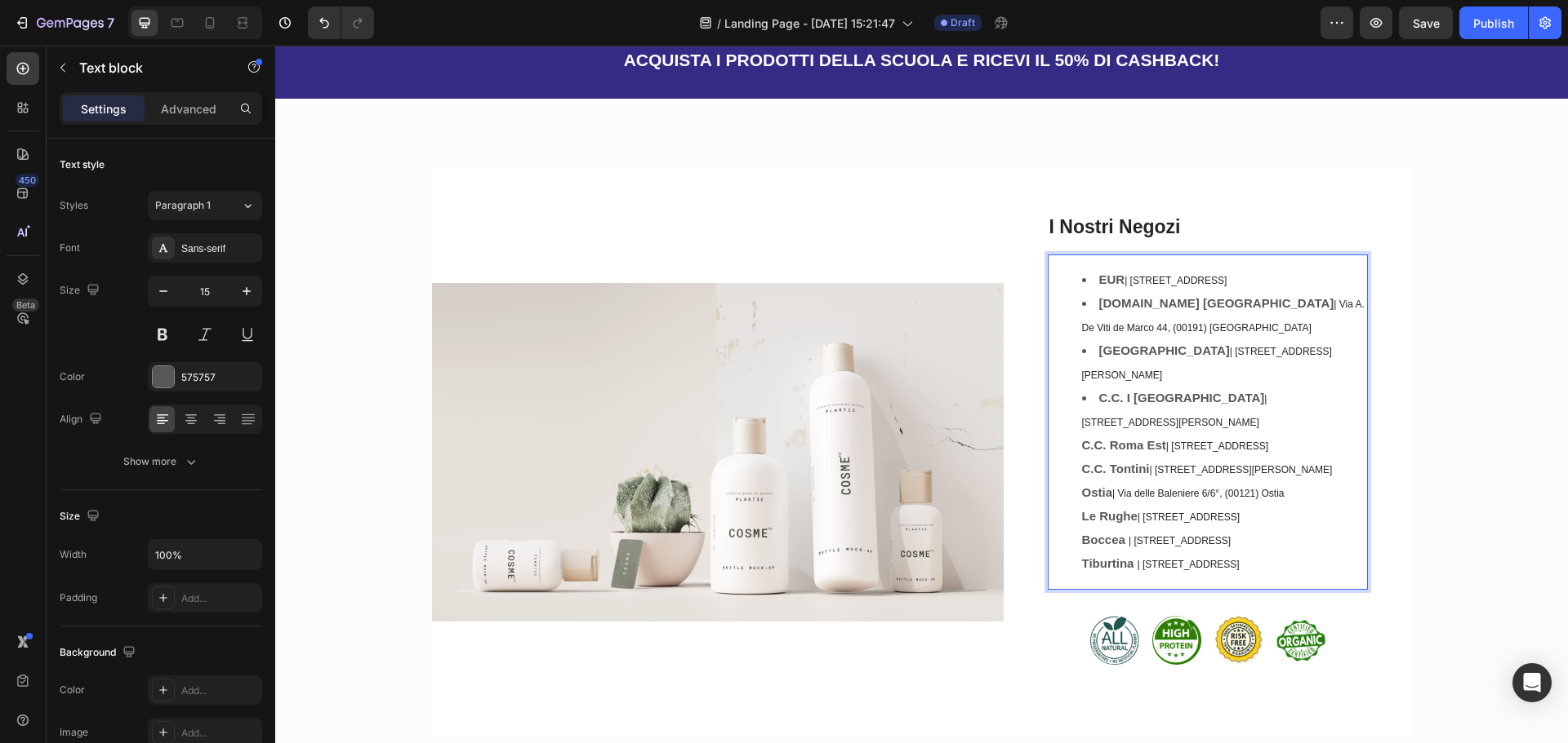
click at [1223, 478] on li "C.C. I Granai | [STREET_ADDRESS][PERSON_NAME] C.C. [GEOGRAPHIC_DATA] | [STREET_…" at bounding box center [1224, 481] width 284 height 189
click at [1239, 559] on span "| [STREET_ADDRESS]" at bounding box center [1188, 564] width 102 height 12
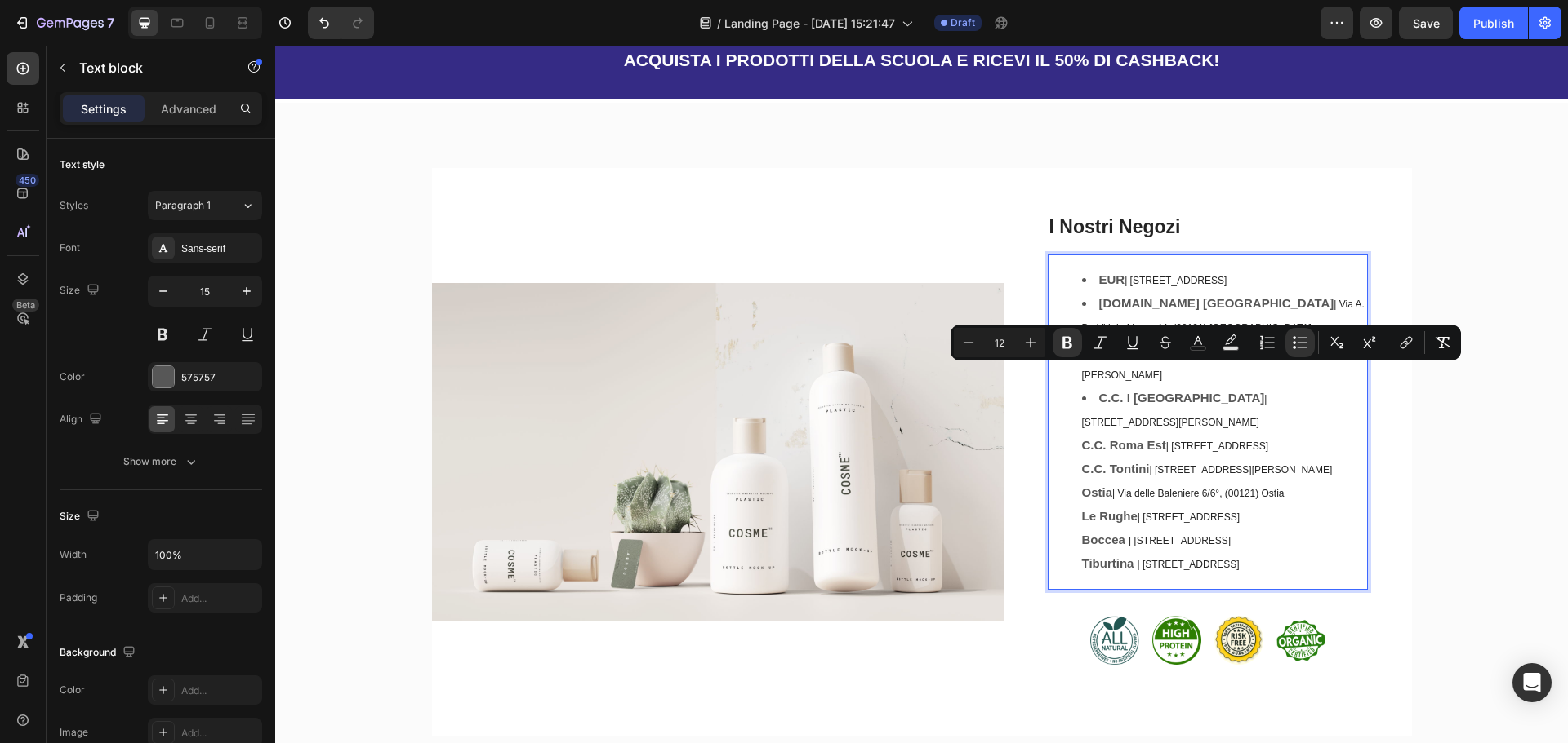
drag, startPoint x: 1286, startPoint y: 492, endPoint x: 1075, endPoint y: 378, distance: 239.8
click at [1075, 378] on ul "EUR | [STREET_ADDRESS][DOMAIN_NAME] | Via A. [STREET_ADDRESS] [GEOGRAPHIC_DATA]…" at bounding box center [1207, 422] width 317 height 308
click at [1296, 349] on icon "Editor contextual toolbar" at bounding box center [1300, 343] width 16 height 16
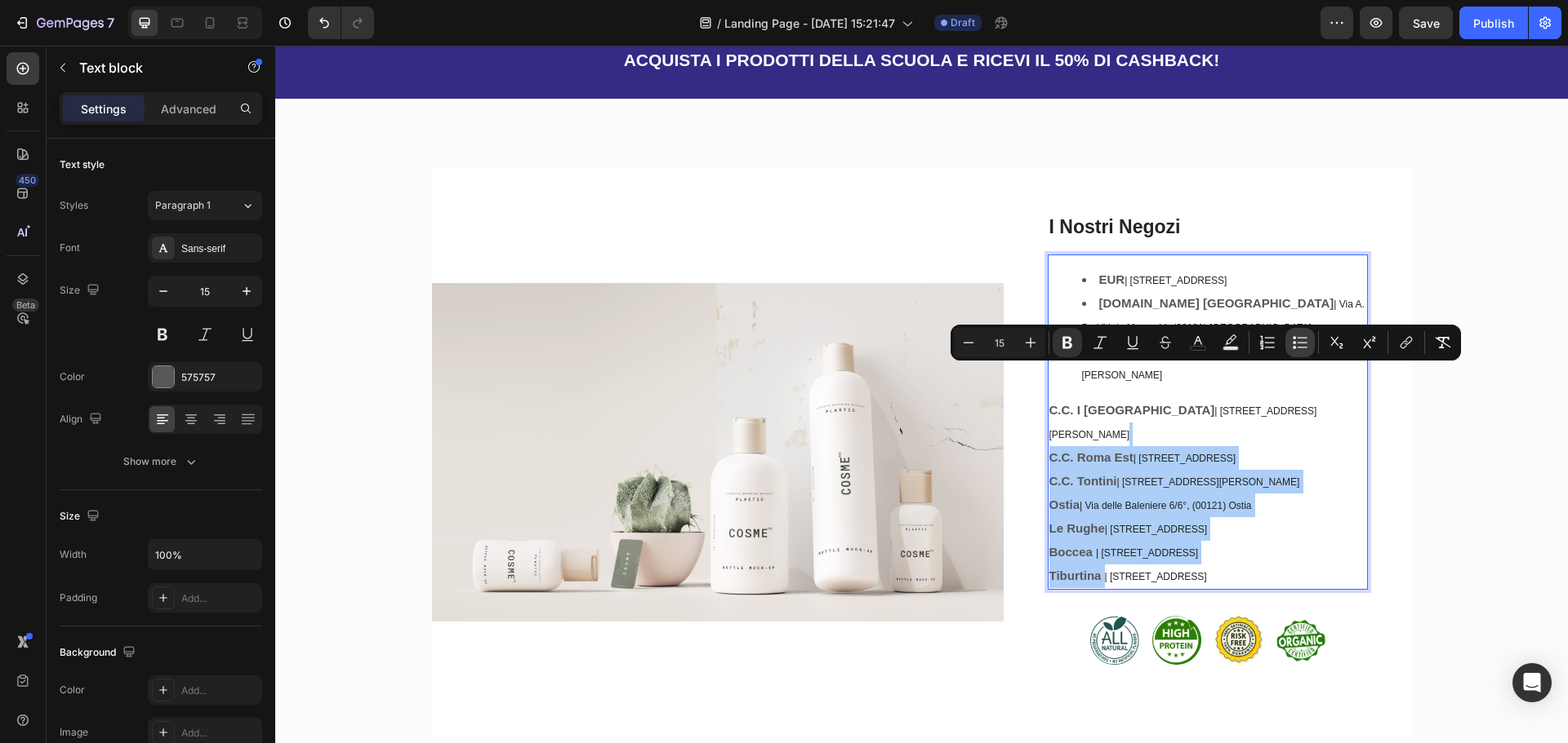
click at [1296, 349] on icon "Editor contextual toolbar" at bounding box center [1300, 343] width 16 height 16
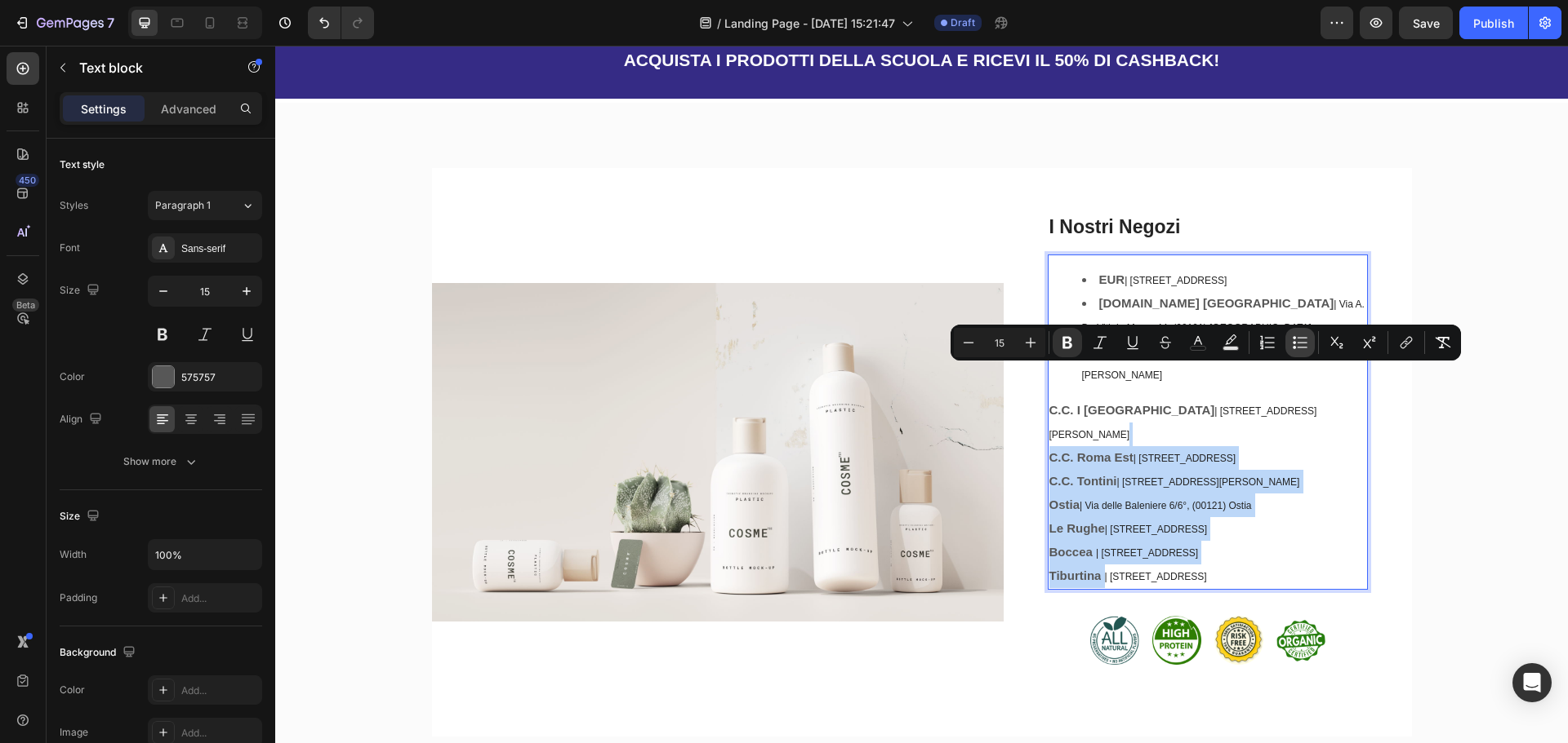
type input "15"
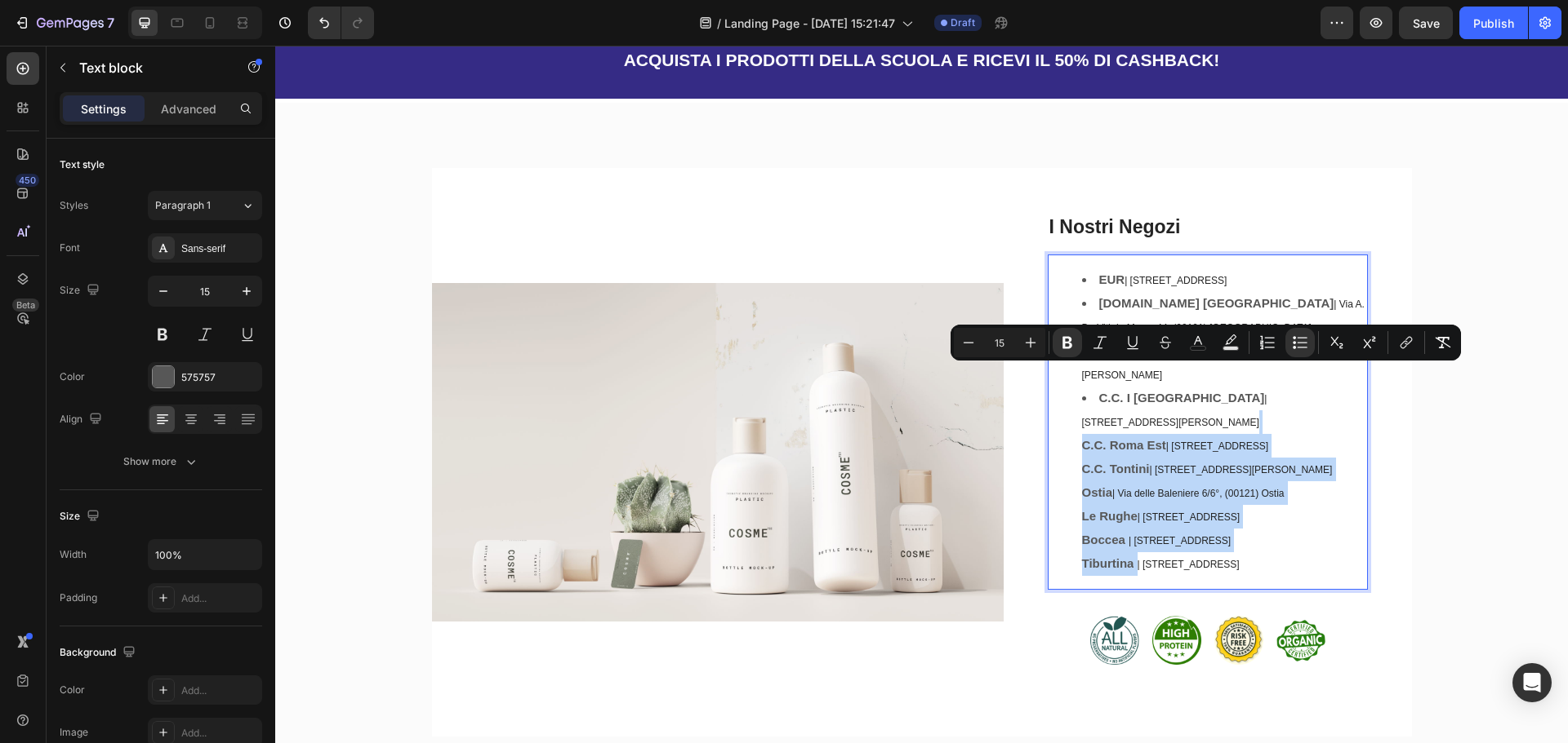
click at [1239, 512] on span "| [STREET_ADDRESS]" at bounding box center [1188, 517] width 102 height 12
click at [1096, 438] on strong "C.C. Roma Est" at bounding box center [1124, 446] width 84 height 14
click at [1082, 438] on strong "C.C. Roma Est" at bounding box center [1124, 446] width 84 height 14
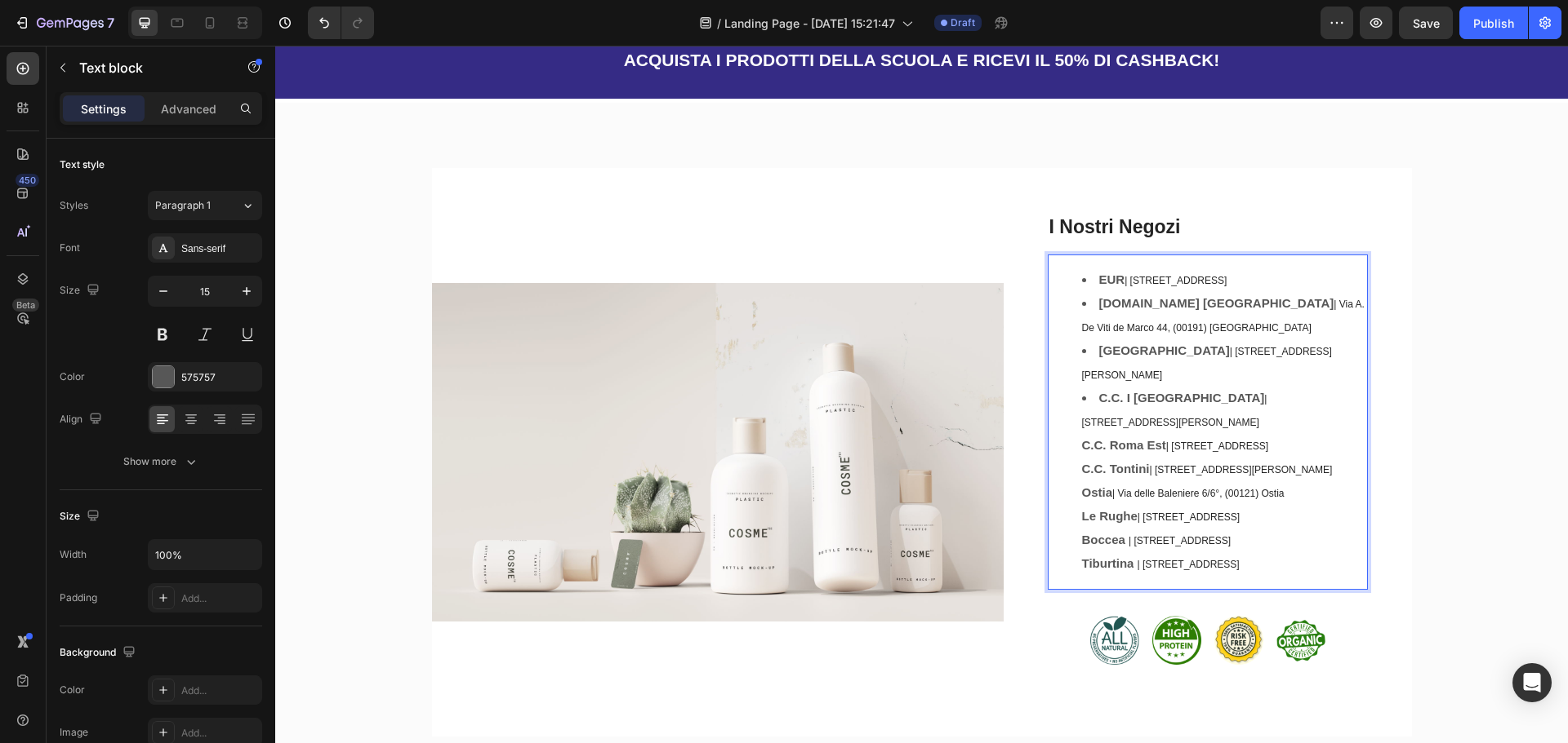
click at [1074, 368] on ul "EUR | [STREET_ADDRESS][DOMAIN_NAME] | Via A. [STREET_ADDRESS] [GEOGRAPHIC_DATA]…" at bounding box center [1207, 422] width 317 height 308
click at [1082, 556] on strong "Tiburtina" at bounding box center [1108, 564] width 52 height 14
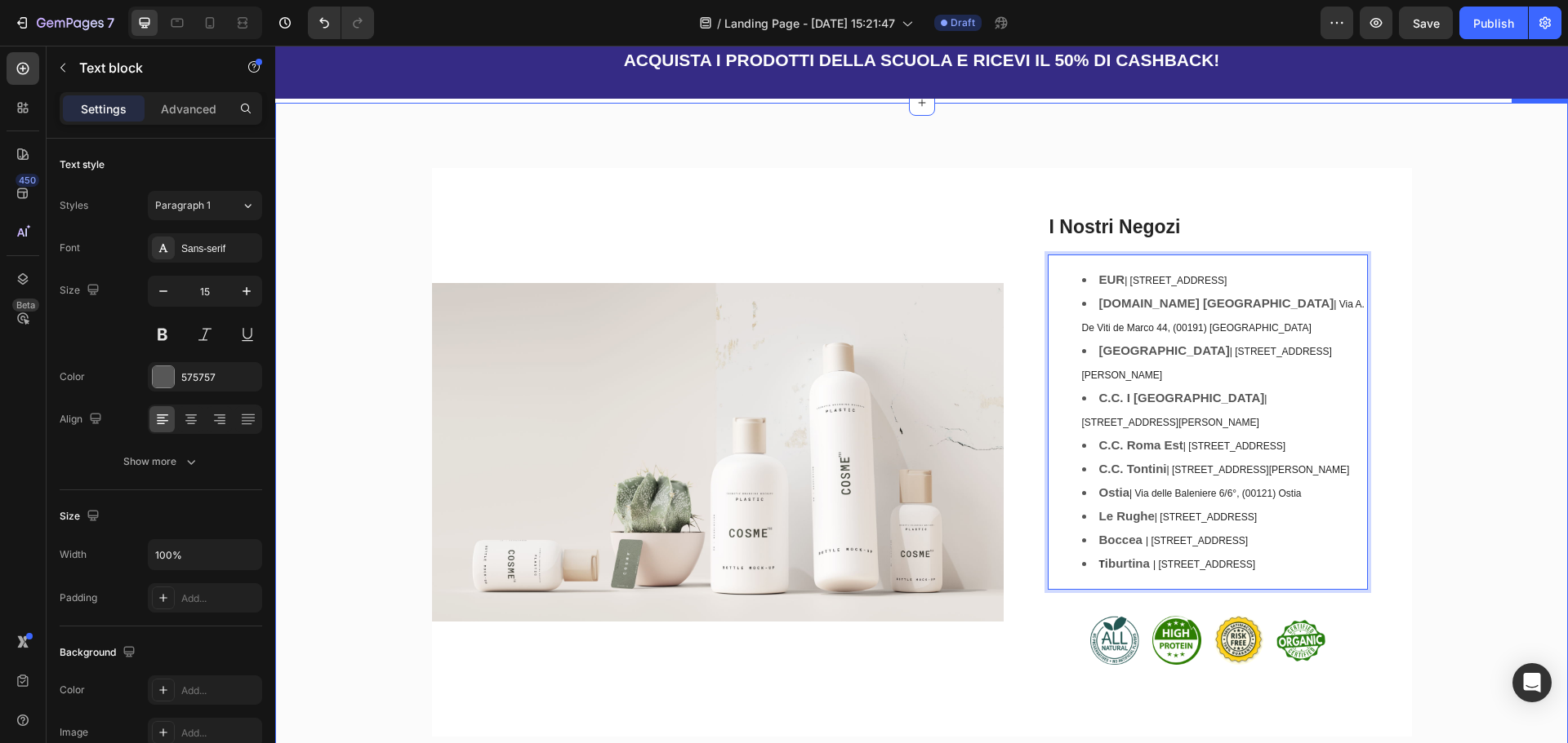
click at [1513, 380] on div "Image I Nostri Negozi Heading EUR | [STREET_ADDRESS] [DOMAIN_NAME] Francia | Vi…" at bounding box center [921, 459] width 1268 height 582
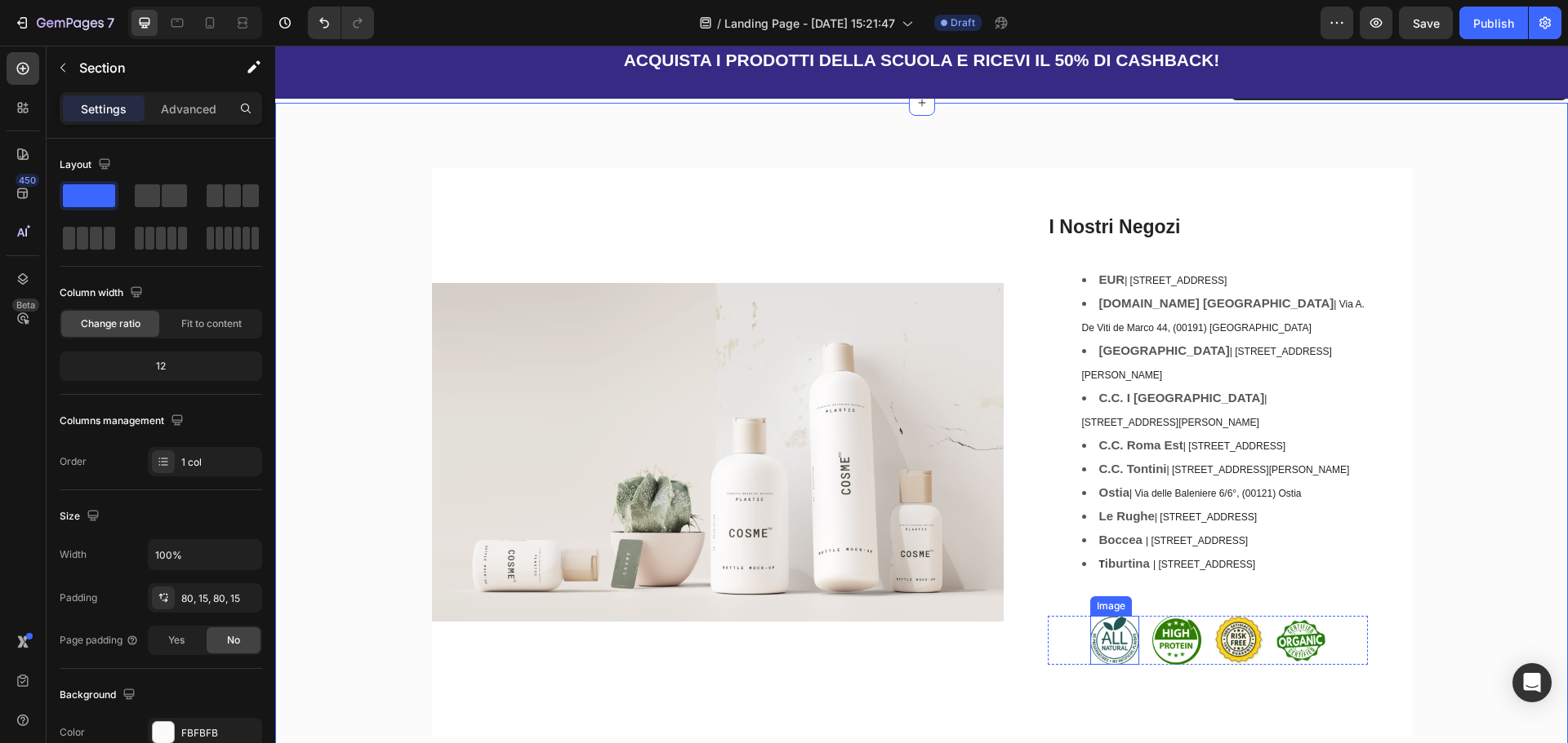
click at [1114, 616] on img at bounding box center [1114, 640] width 49 height 49
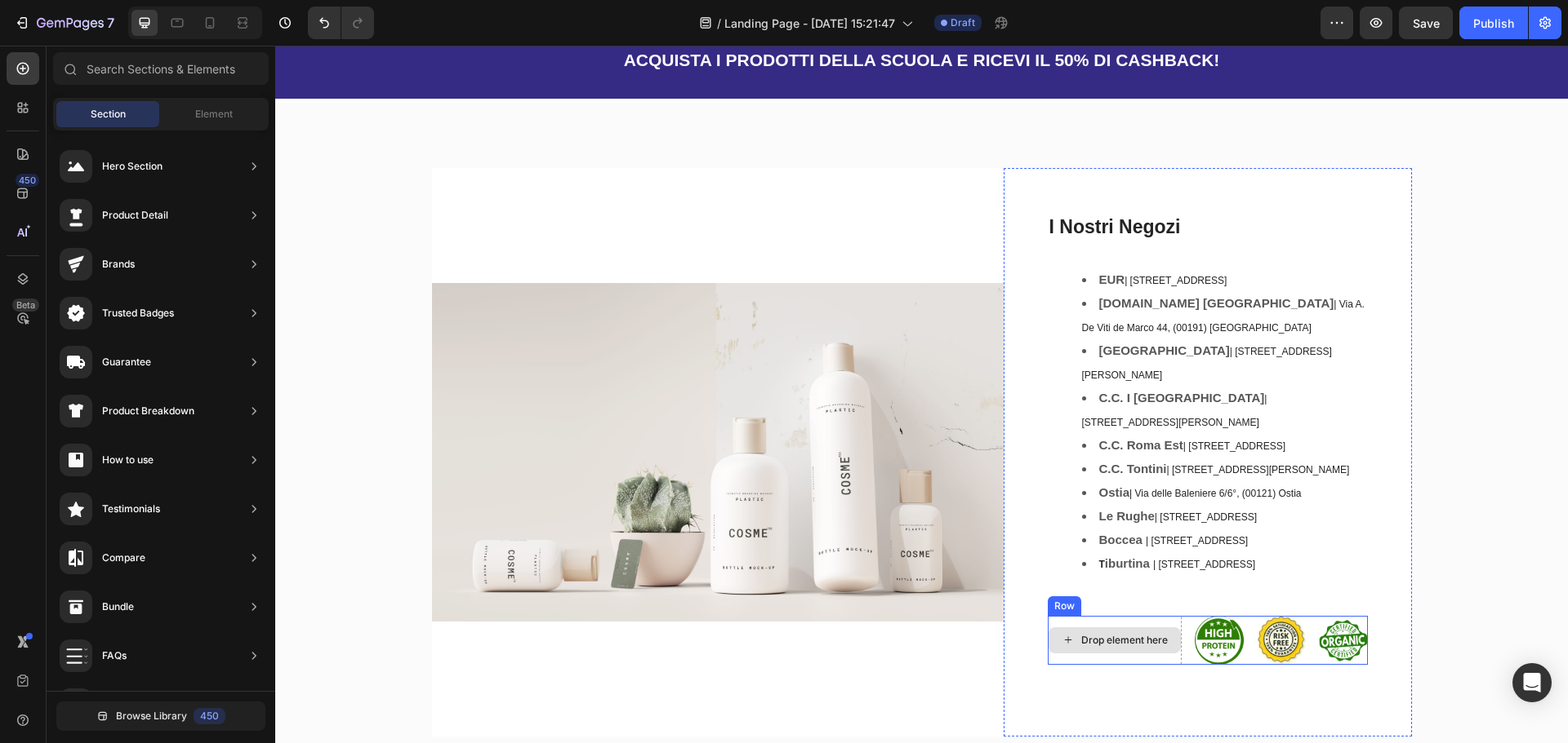
click at [1132, 616] on div "Drop element here" at bounding box center [1114, 640] width 134 height 49
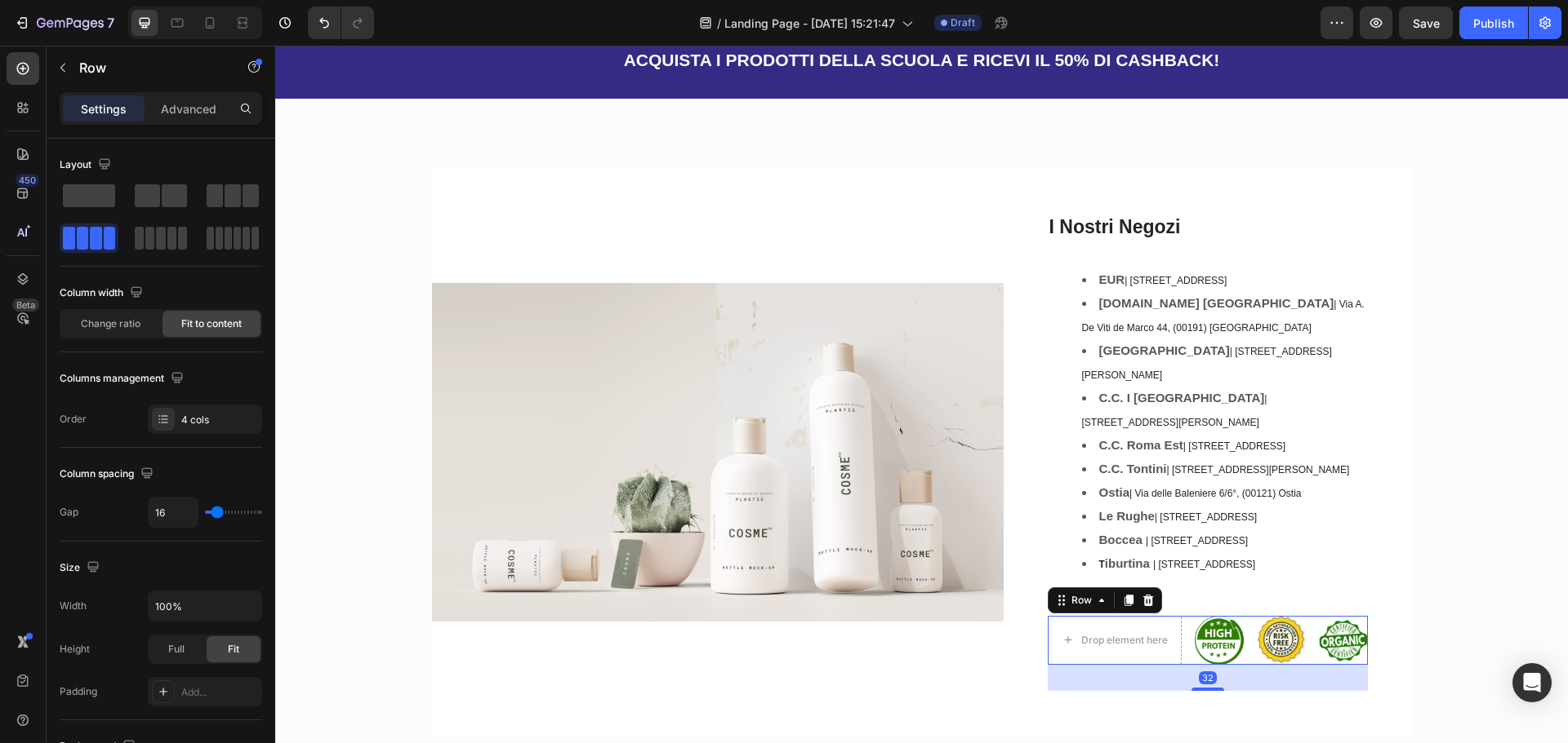
click at [1142, 588] on div "Row" at bounding box center [1104, 600] width 114 height 26
click at [1148, 591] on div at bounding box center [1148, 601] width 20 height 20
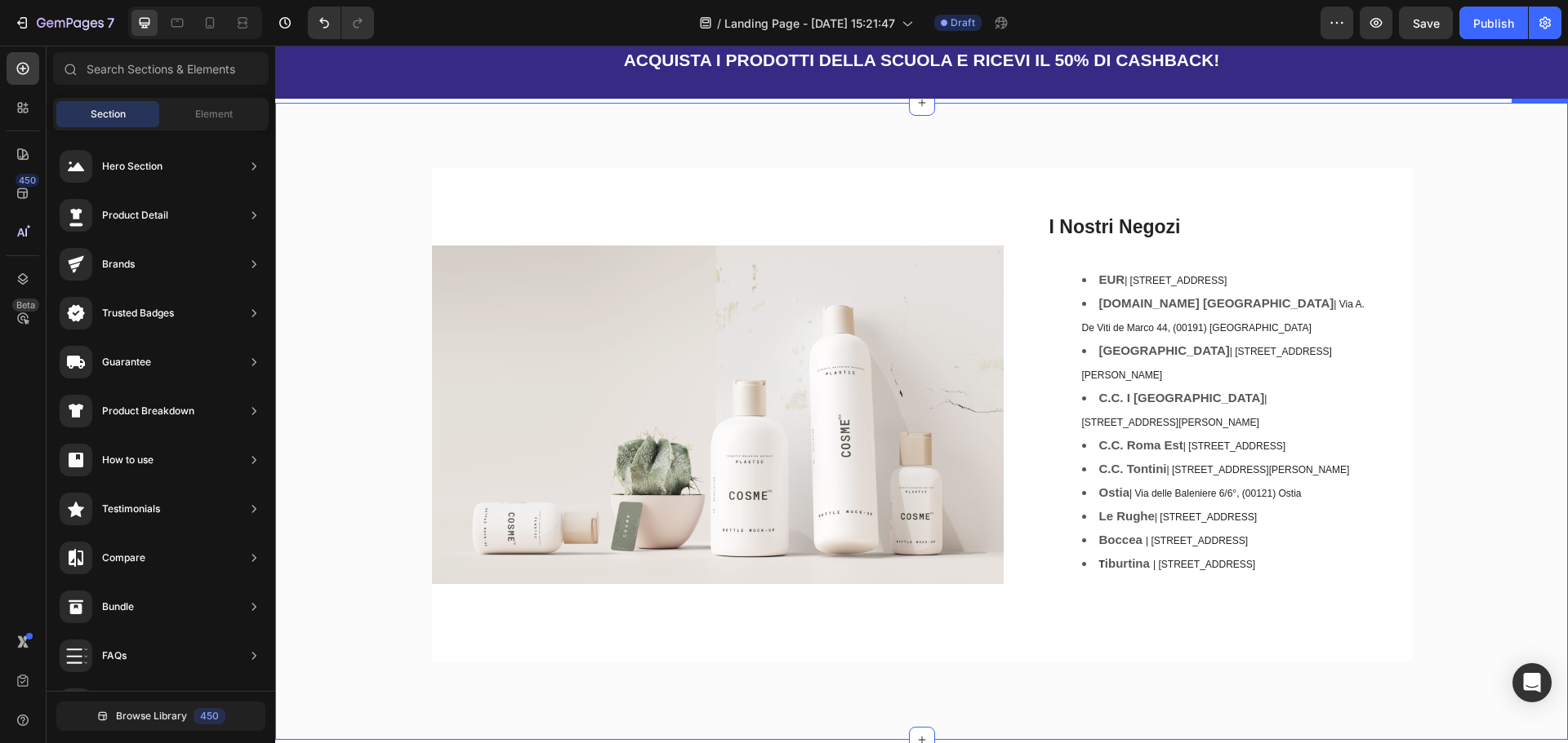
click at [1457, 436] on div "Image I Nostri Negozi Heading EUR | [STREET_ADDRESS] [DOMAIN_NAME] Francia | Vi…" at bounding box center [921, 421] width 1268 height 506
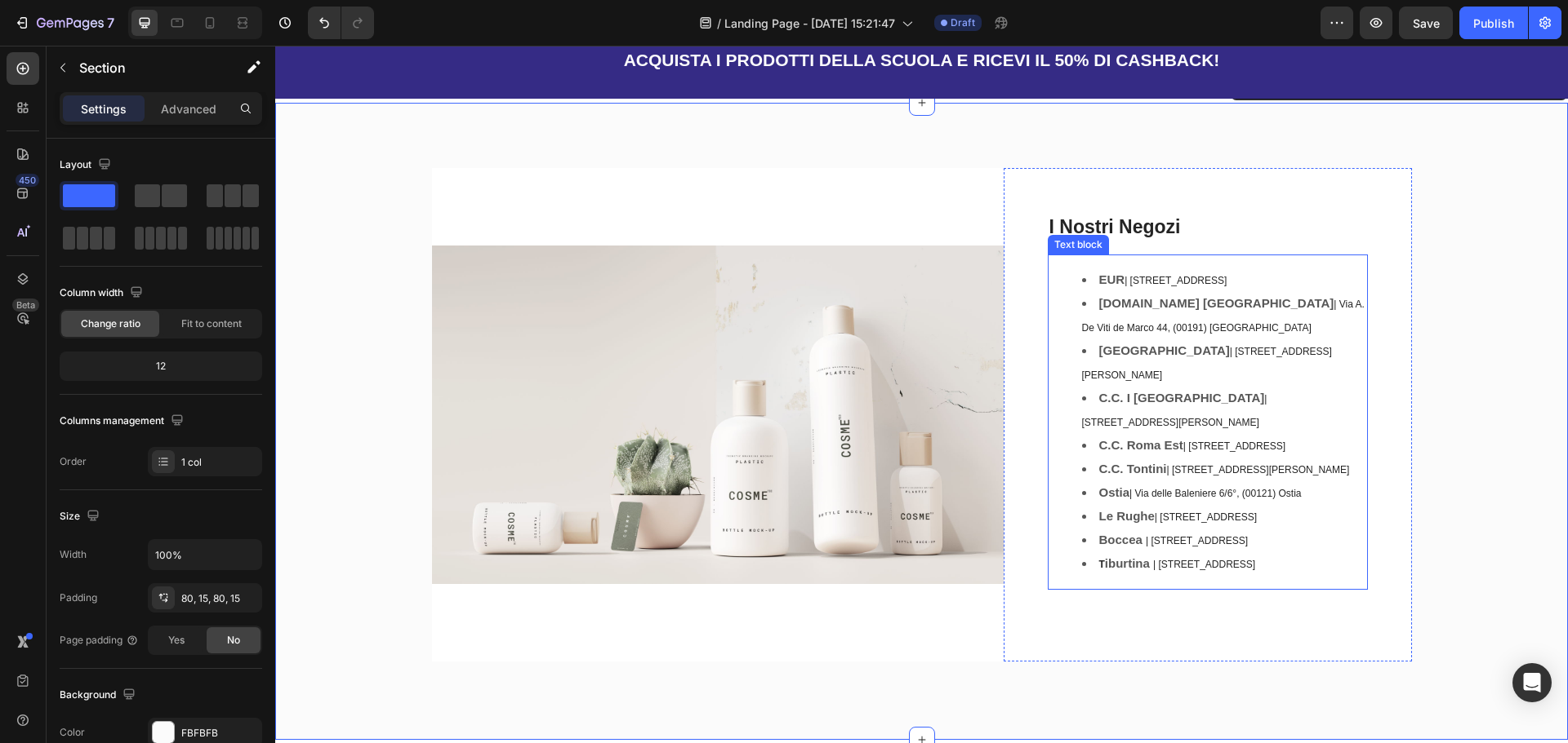
click at [1096, 553] on li "T iburtina | [STREET_ADDRESS]" at bounding box center [1224, 564] width 284 height 24
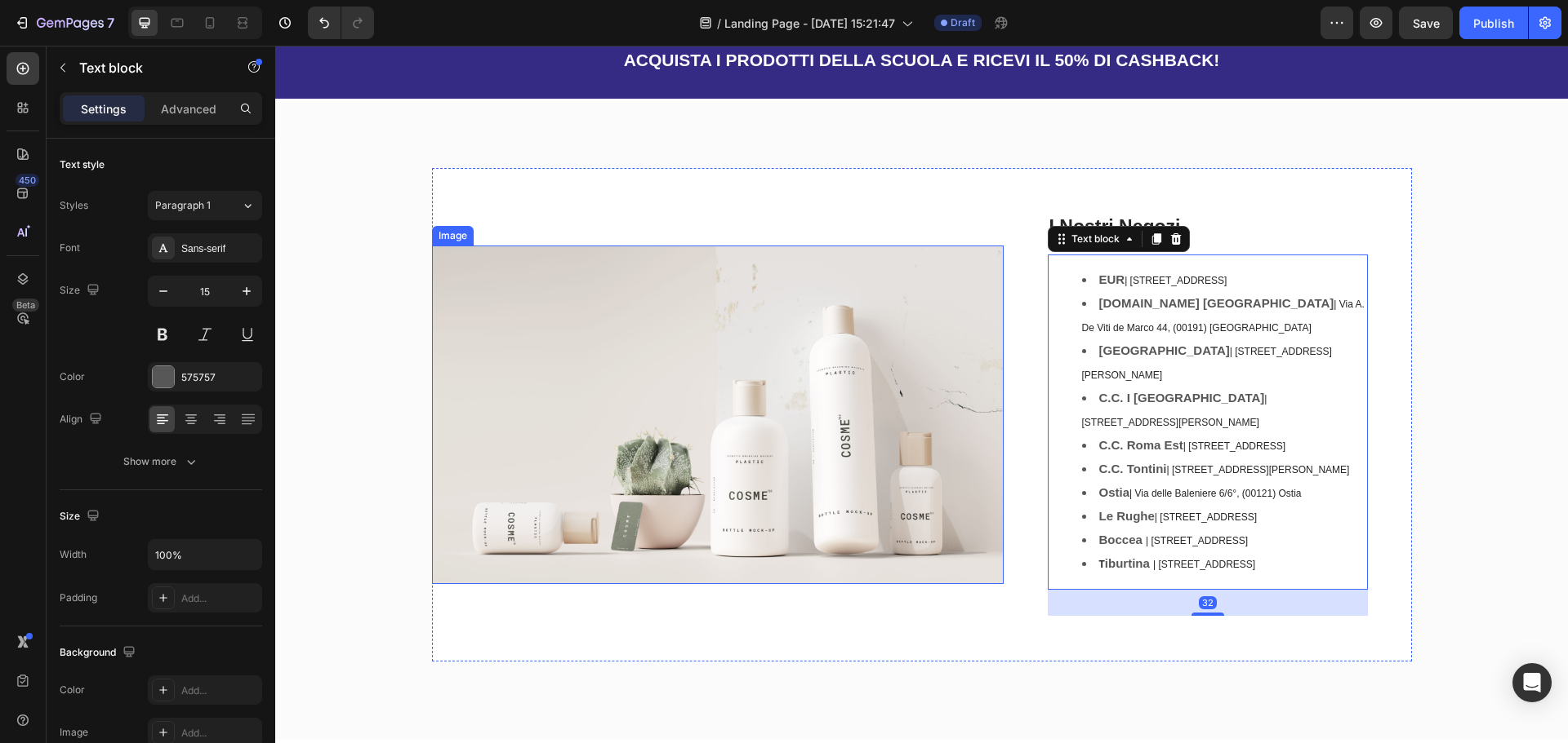
click at [689, 287] on img at bounding box center [717, 415] width 572 height 339
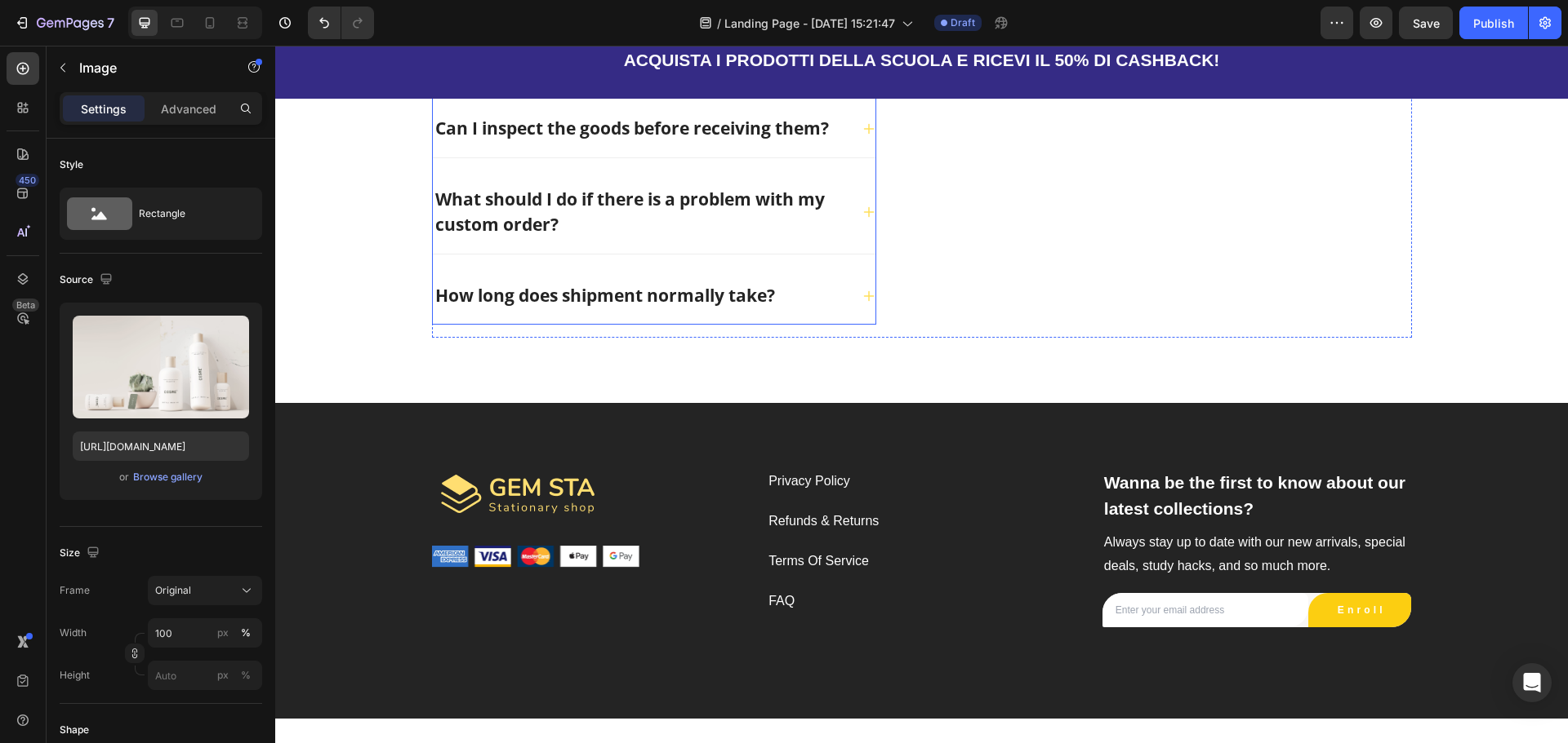
scroll to position [3011, 0]
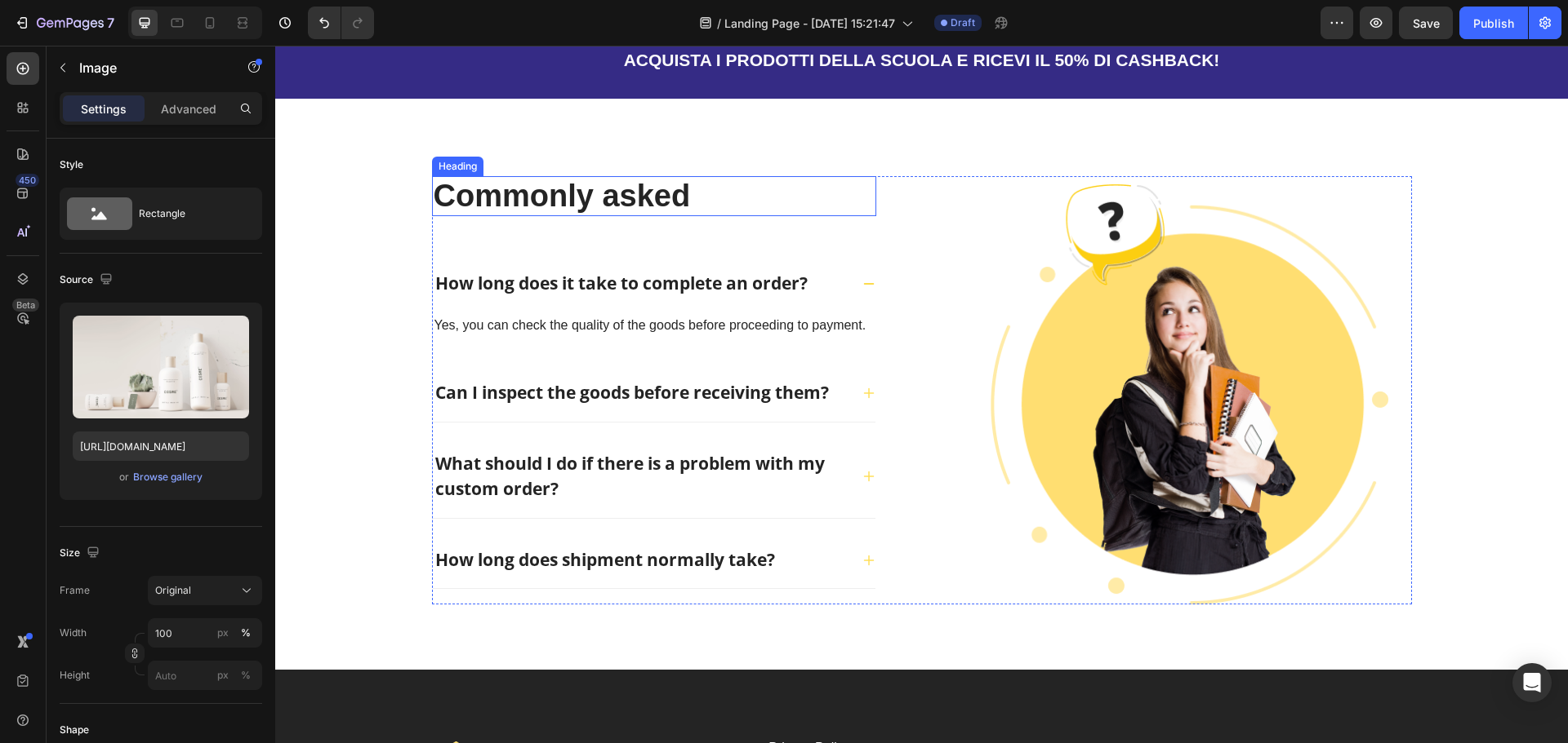
click at [634, 215] on p "Commonly asked" at bounding box center [653, 196] width 440 height 38
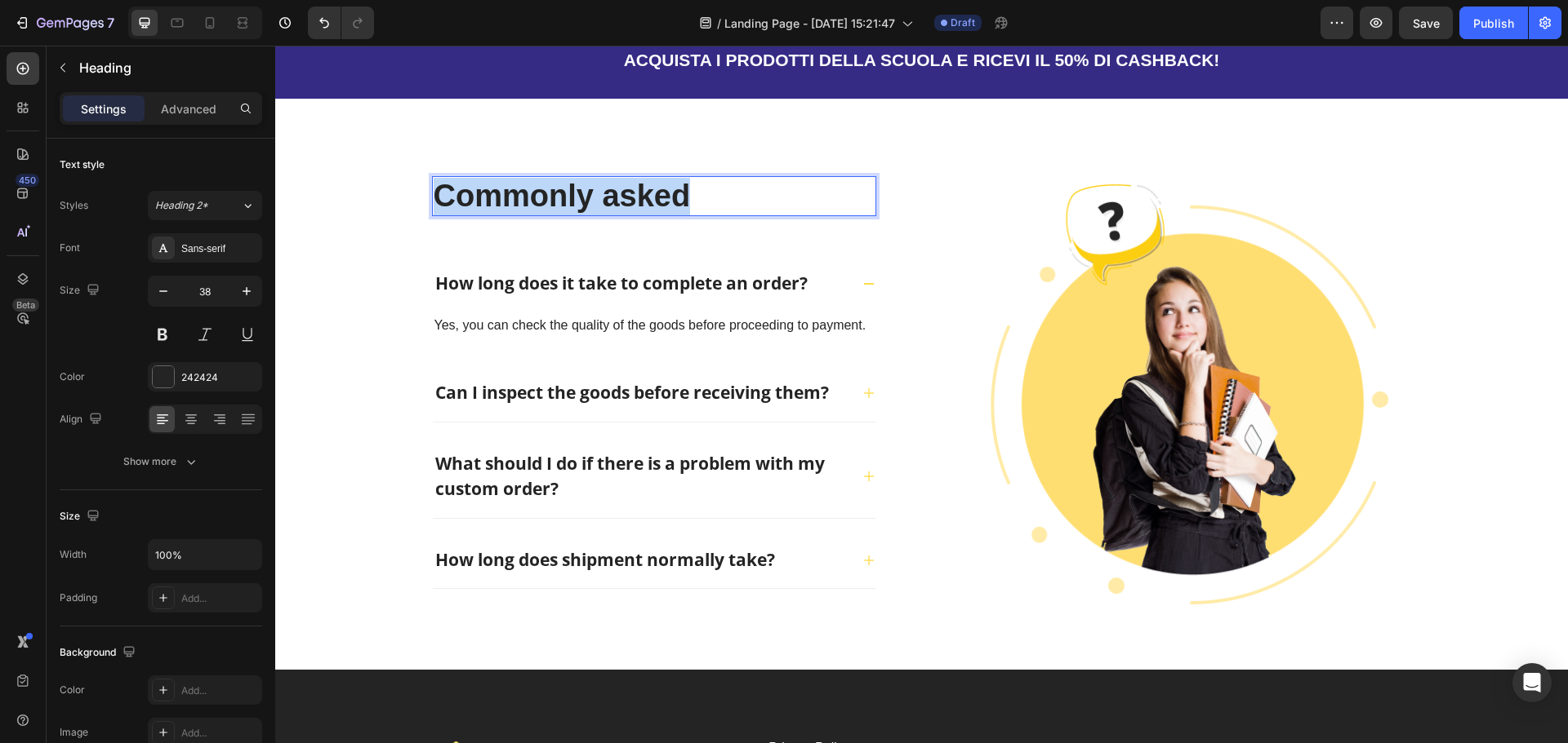
click at [634, 215] on p "Commonly asked" at bounding box center [653, 196] width 440 height 38
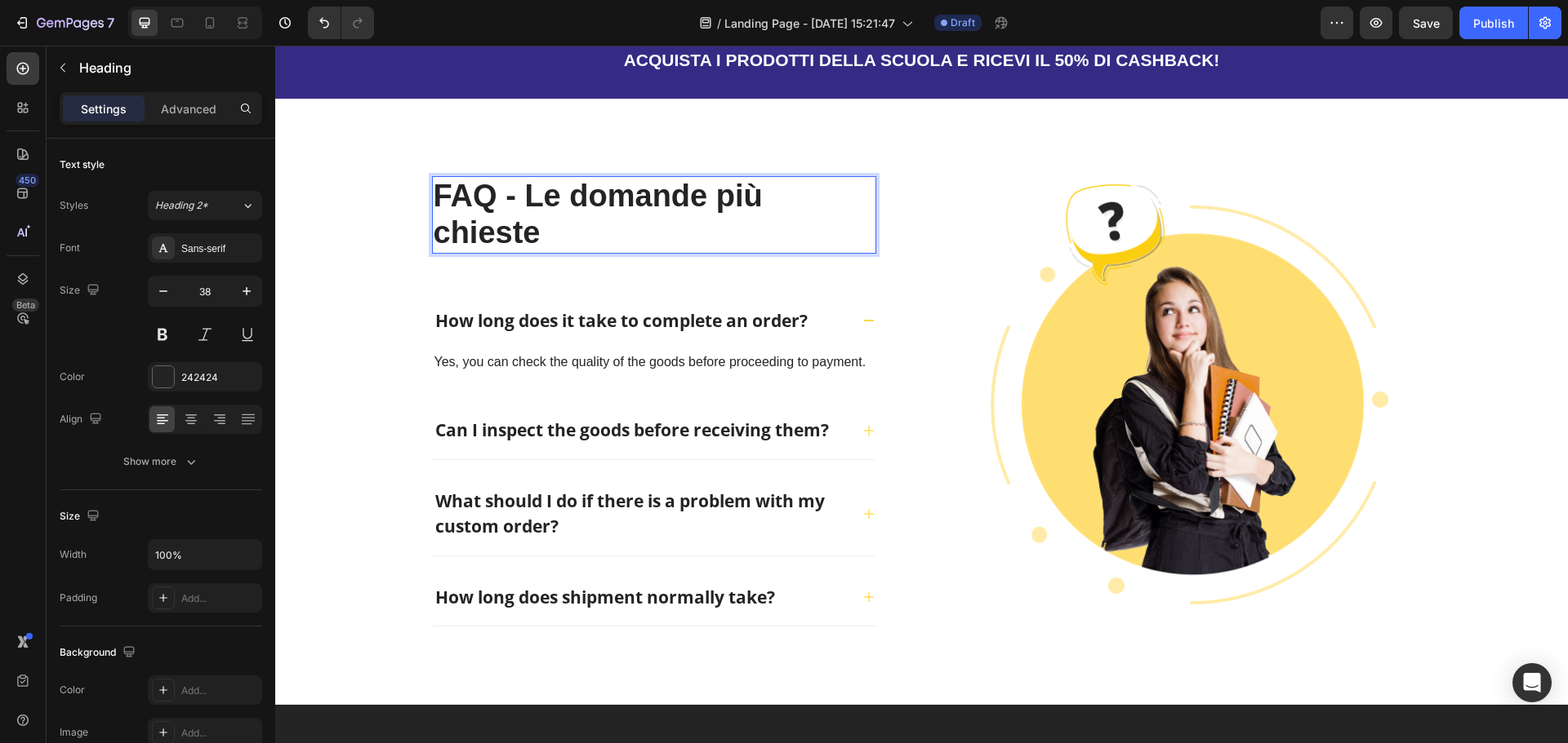
click at [531, 252] on p "FAQ - Le domande più chieste" at bounding box center [653, 214] width 440 height 74
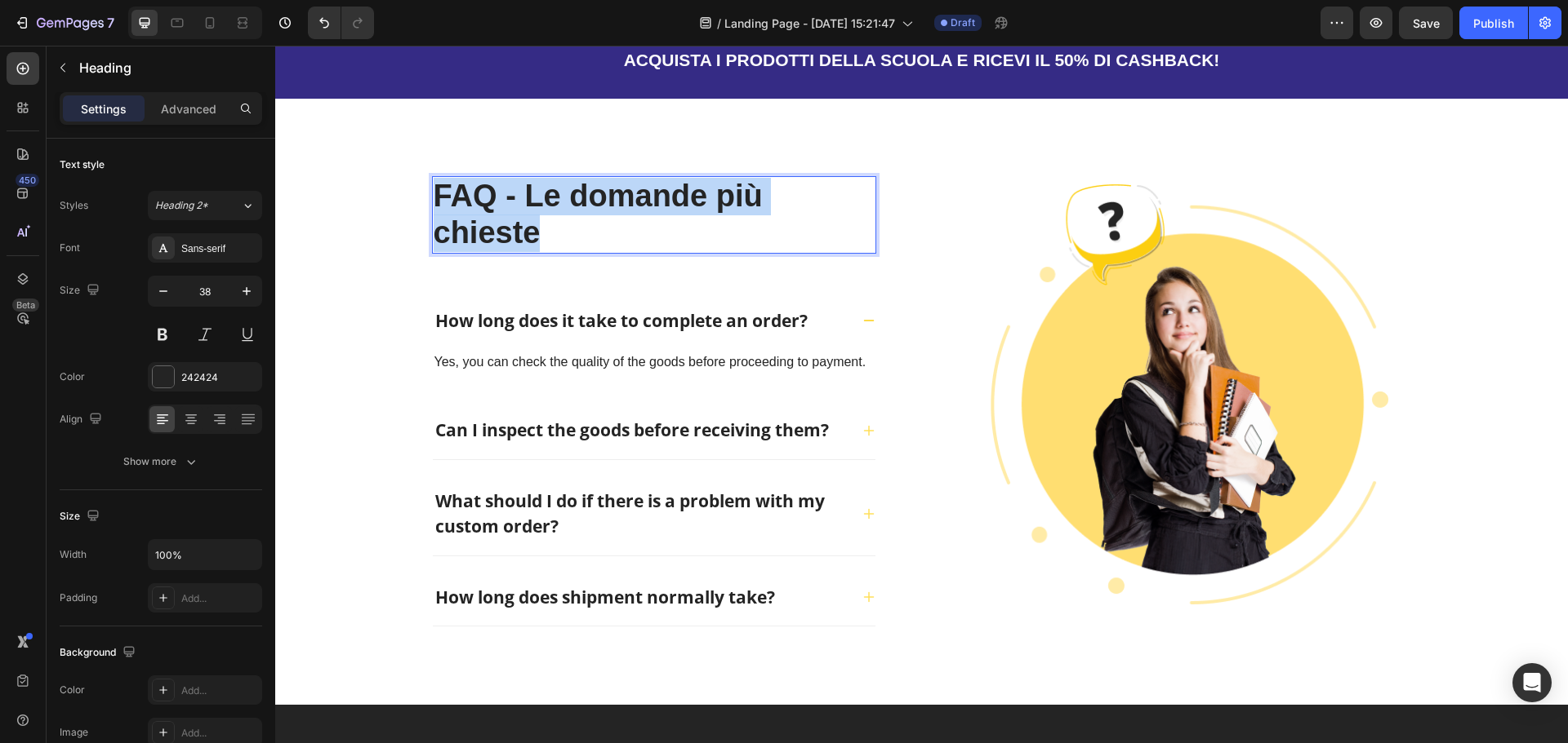
click at [526, 252] on p "FAQ - Le domande più chieste" at bounding box center [653, 214] width 440 height 74
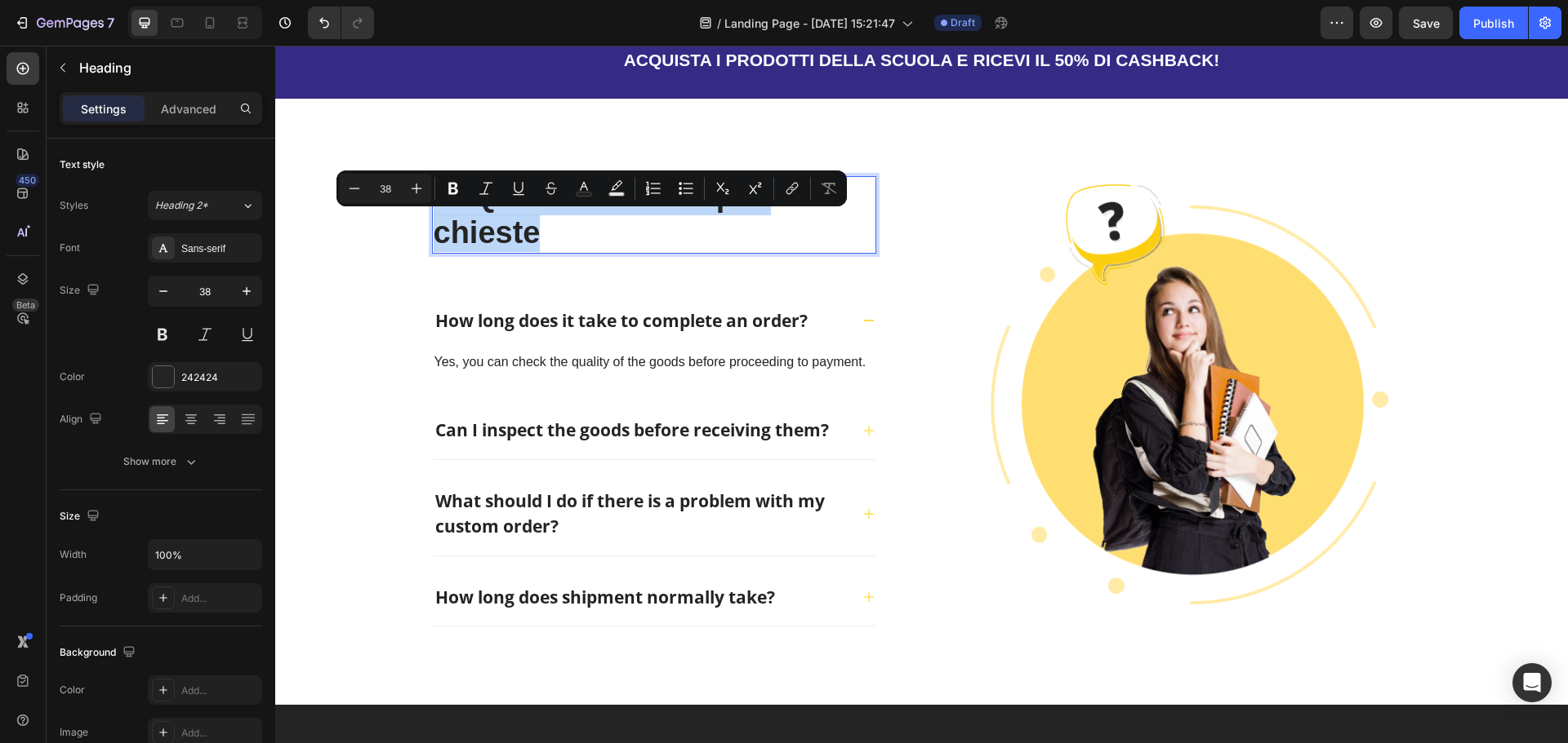
click at [592, 252] on p "FAQ - Le domande più chieste" at bounding box center [653, 214] width 440 height 74
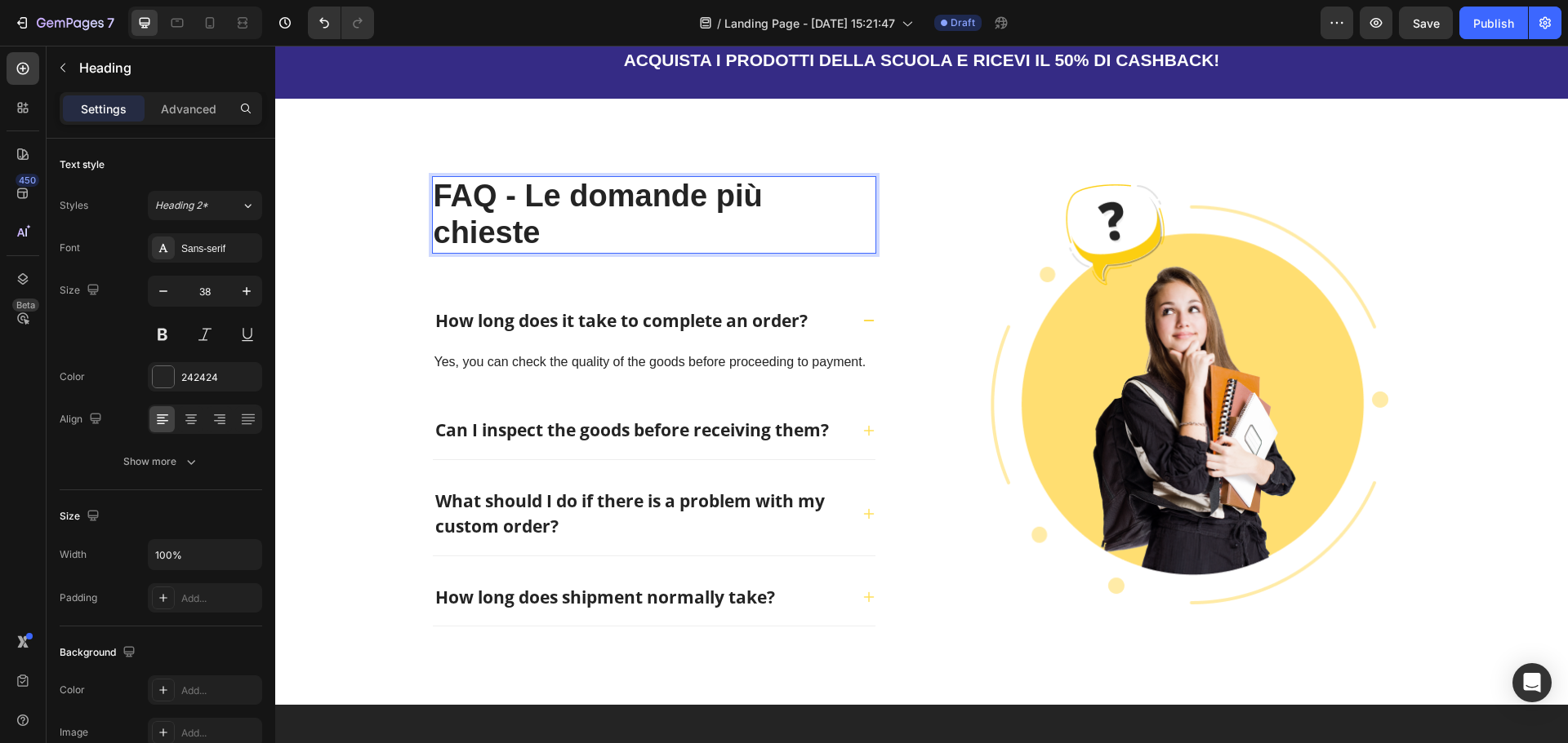
click at [504, 252] on p "FAQ - Le domande più chieste" at bounding box center [653, 214] width 440 height 74
drag, startPoint x: 504, startPoint y: 276, endPoint x: 725, endPoint y: 240, distance: 223.9
click at [725, 240] on p "FAQ - Le domande più chieste" at bounding box center [653, 214] width 440 height 74
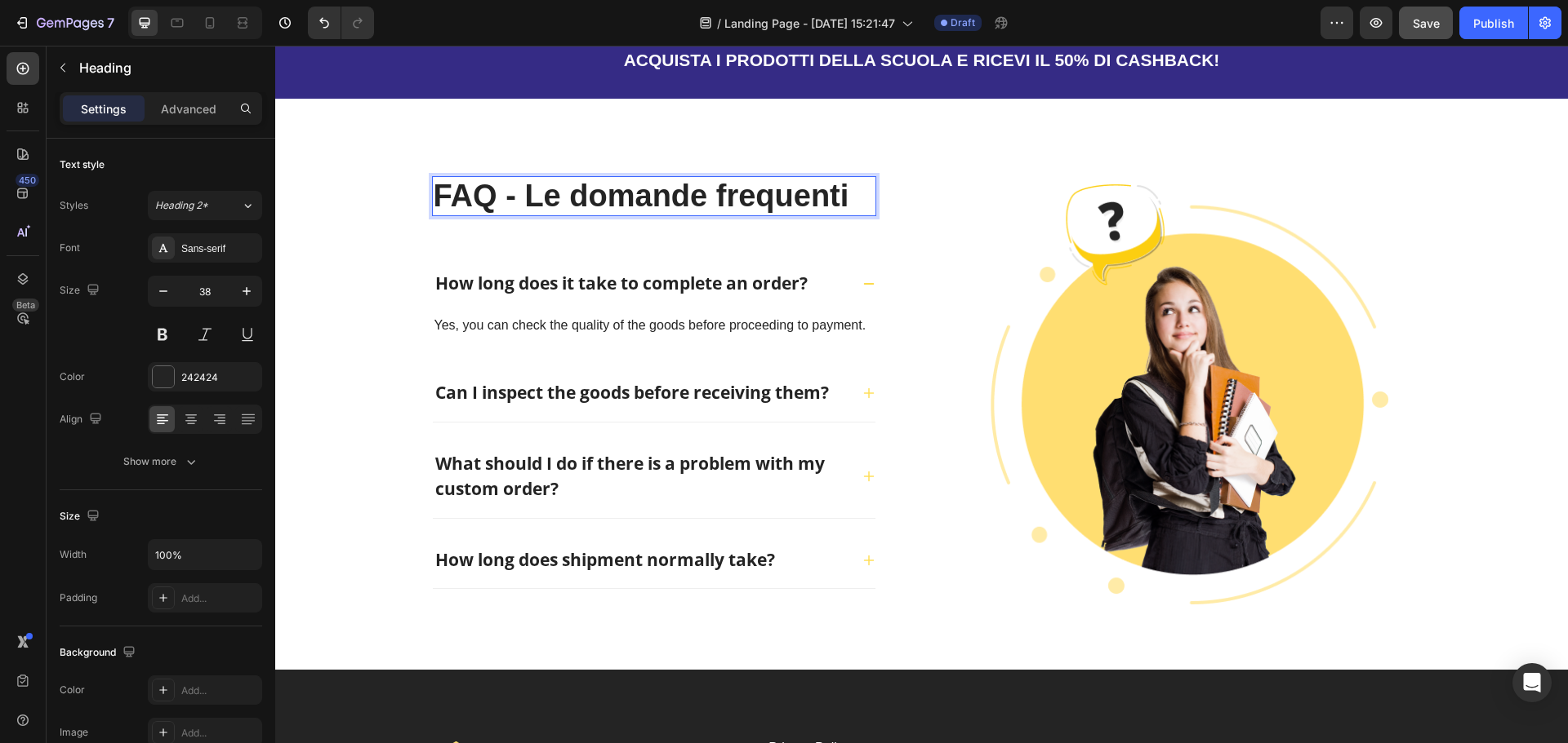
click at [1426, 24] on span "Save" at bounding box center [1426, 23] width 27 height 14
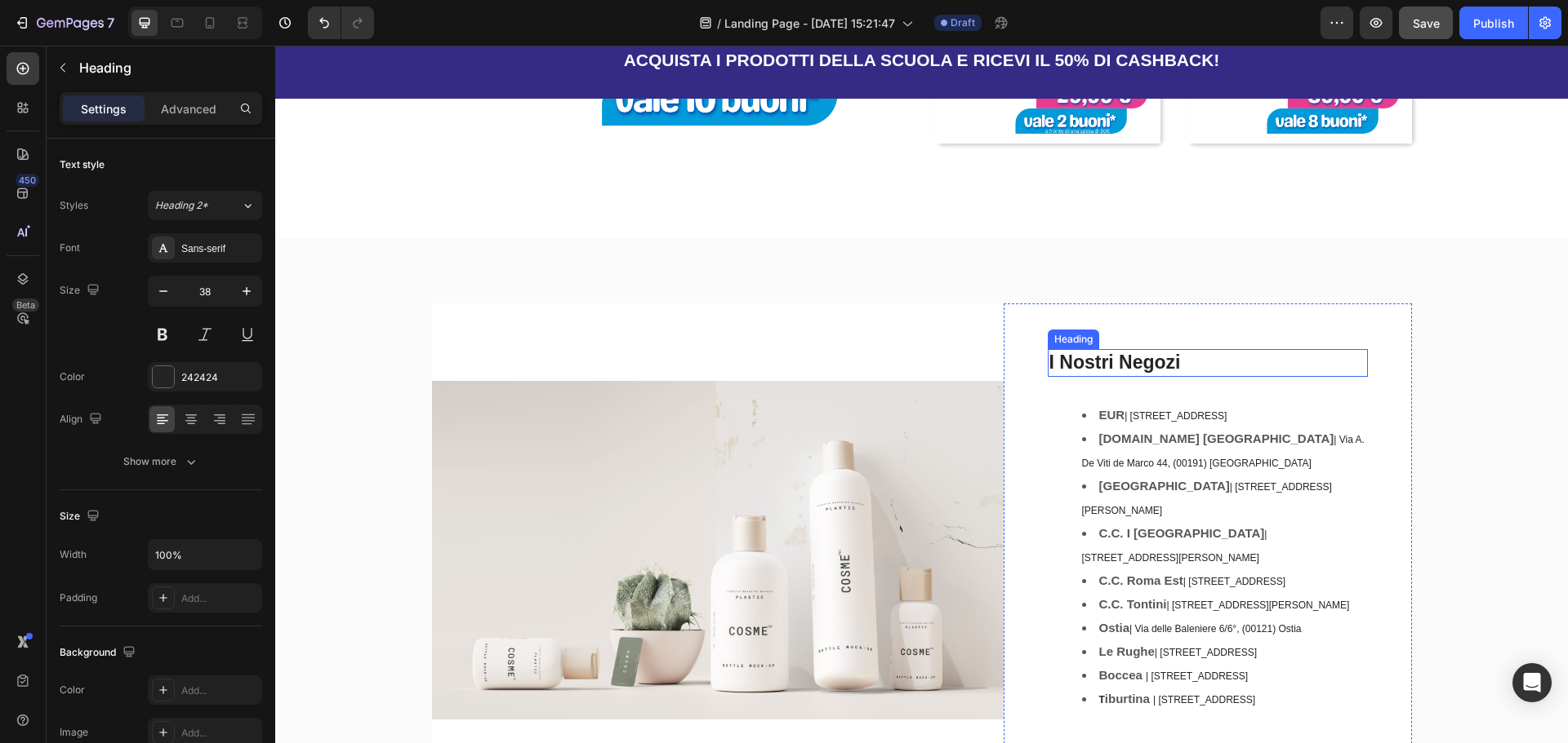
scroll to position [1795, 0]
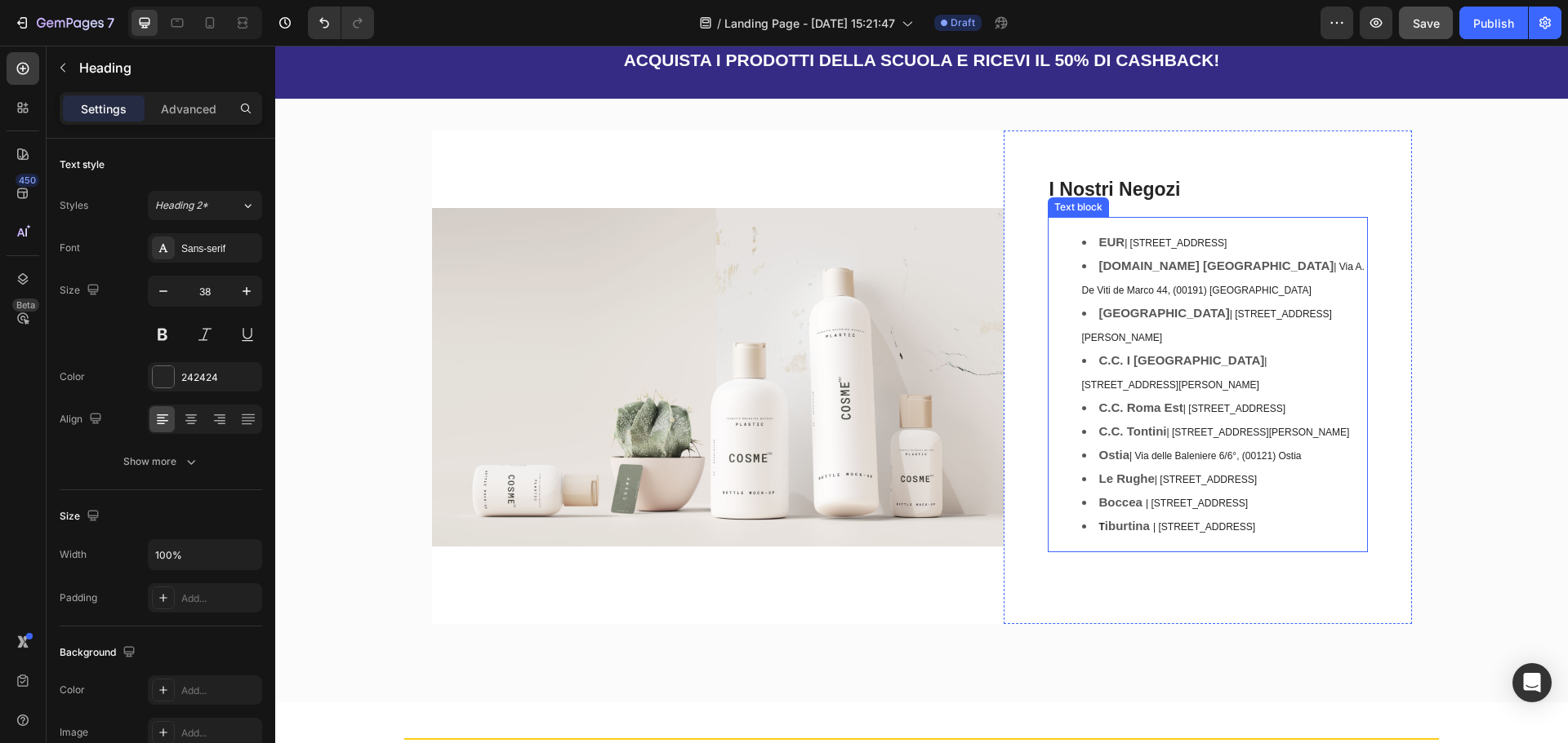
click at [1227, 239] on span "| [STREET_ADDRESS]" at bounding box center [1175, 243] width 102 height 12
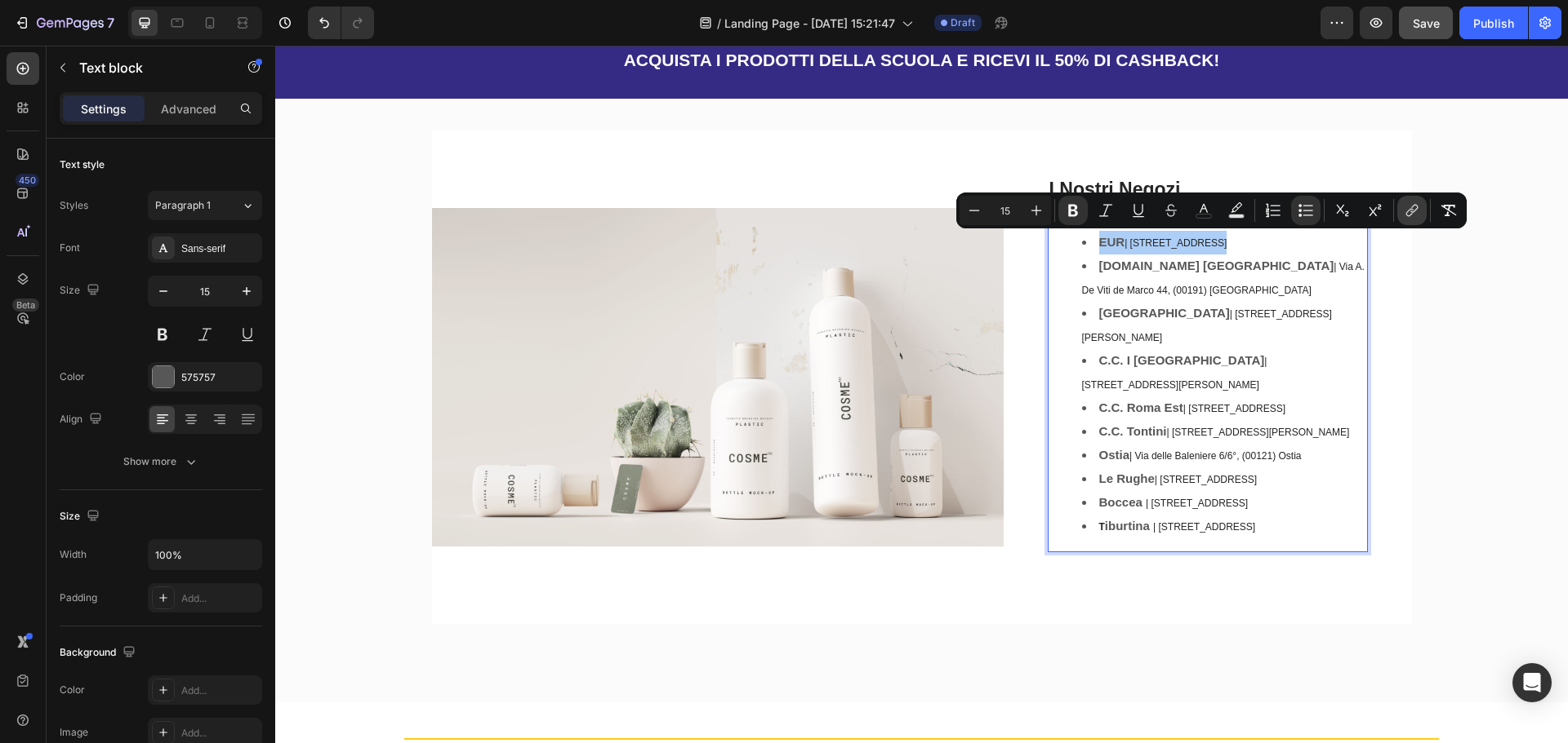
click at [1411, 212] on icon "Editor contextual toolbar" at bounding box center [1413, 208] width 7 height 8
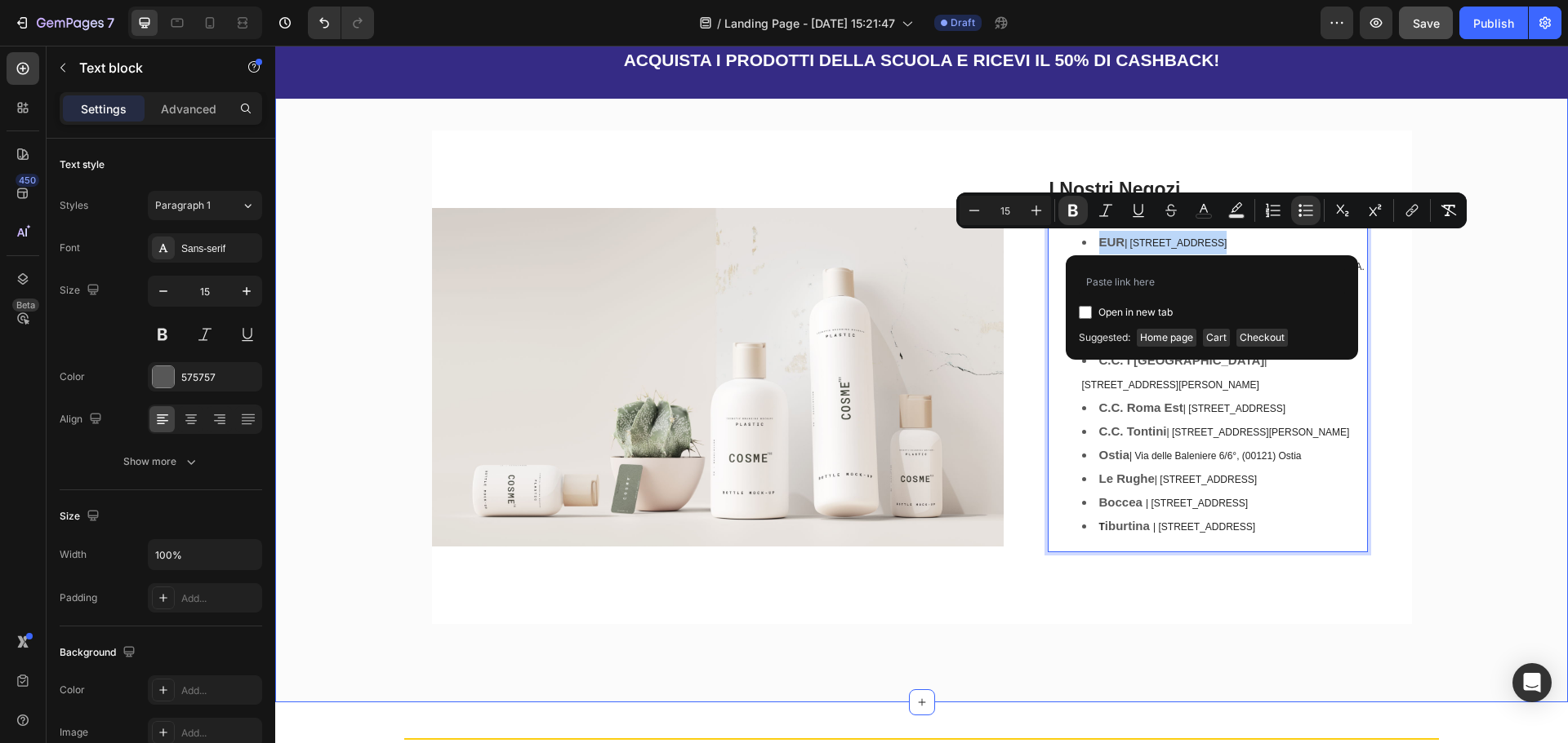
click at [1449, 348] on div "Image I Nostri Negozi Heading EUR | [STREET_ADDRESS] [DOMAIN_NAME] Francia | Vi…" at bounding box center [921, 383] width 1268 height 506
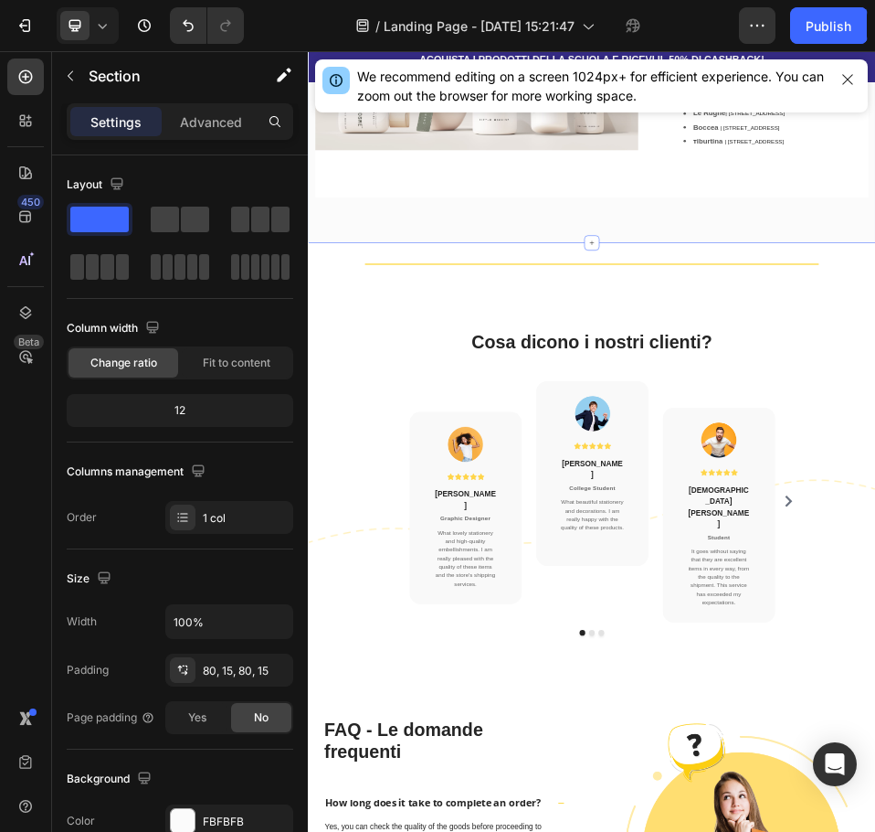
scroll to position [2423, 0]
